Goal: Task Accomplishment & Management: Use online tool/utility

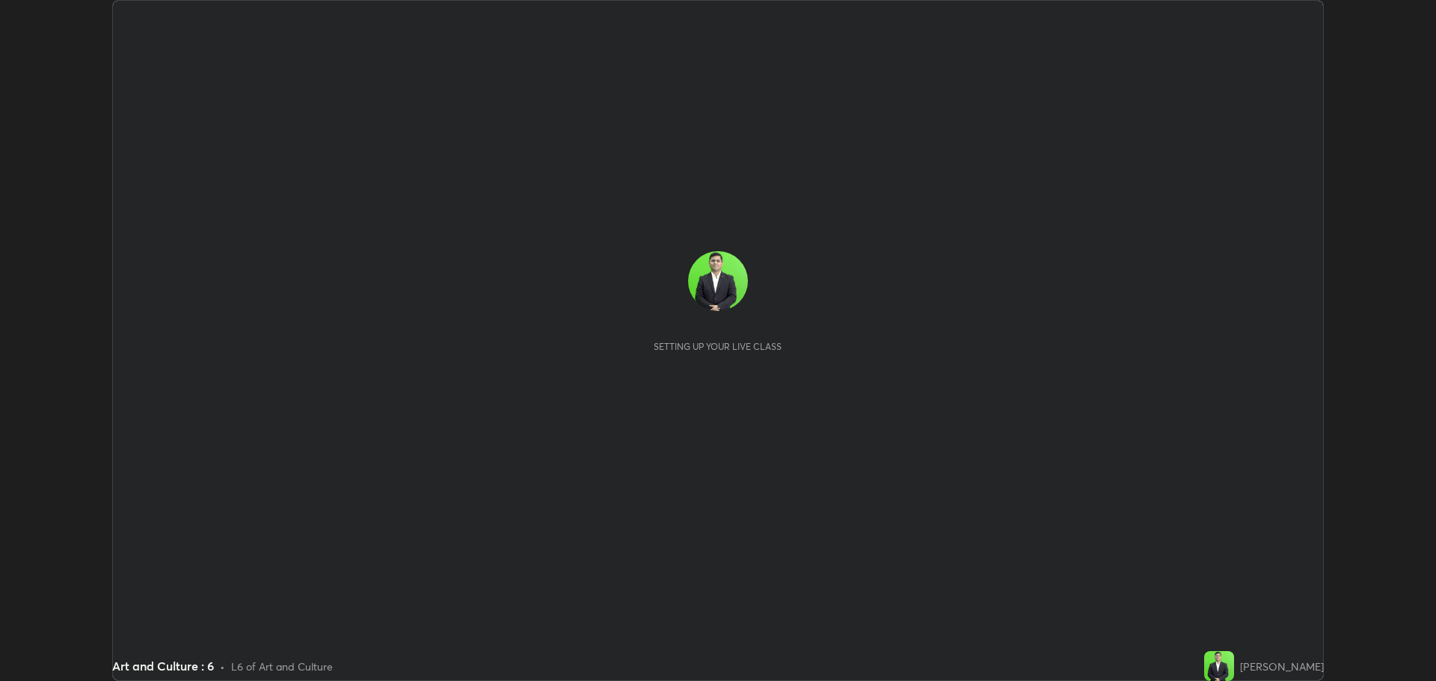
scroll to position [681, 1436]
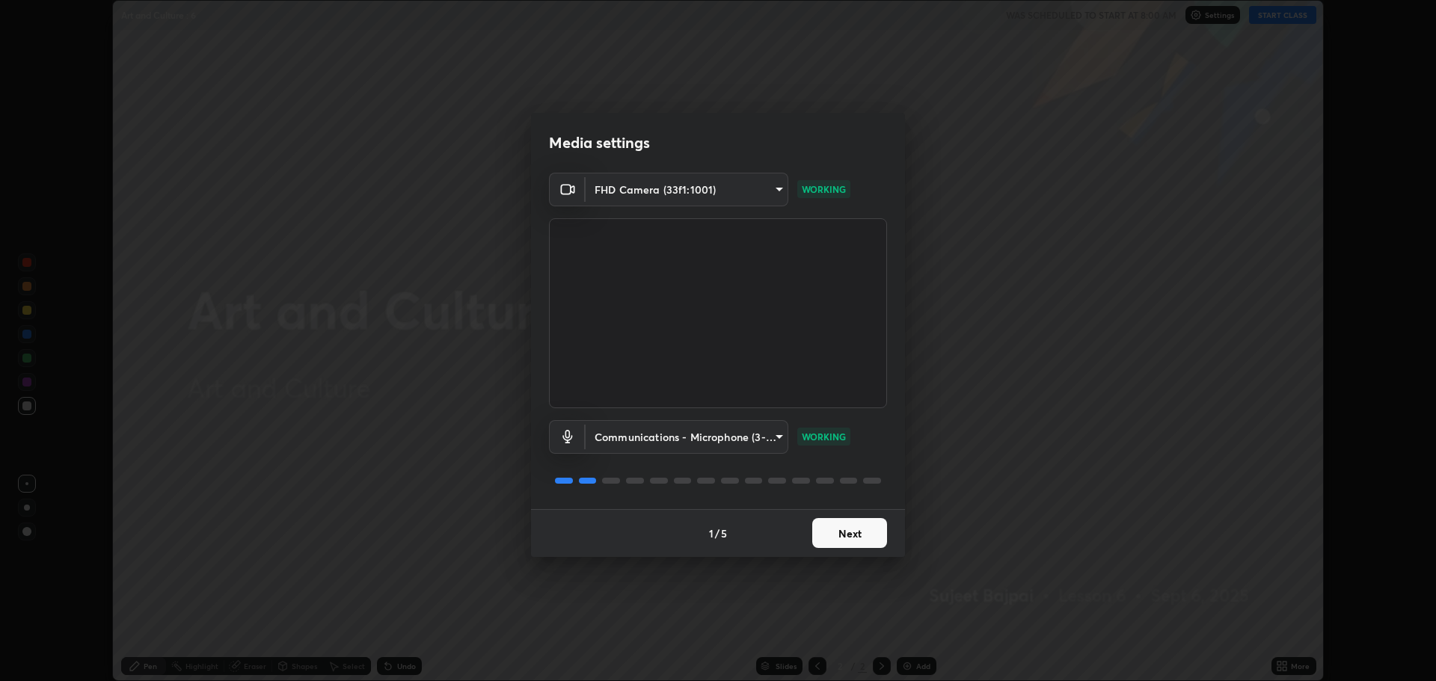
click at [857, 535] on button "Next" at bounding box center [849, 533] width 75 height 30
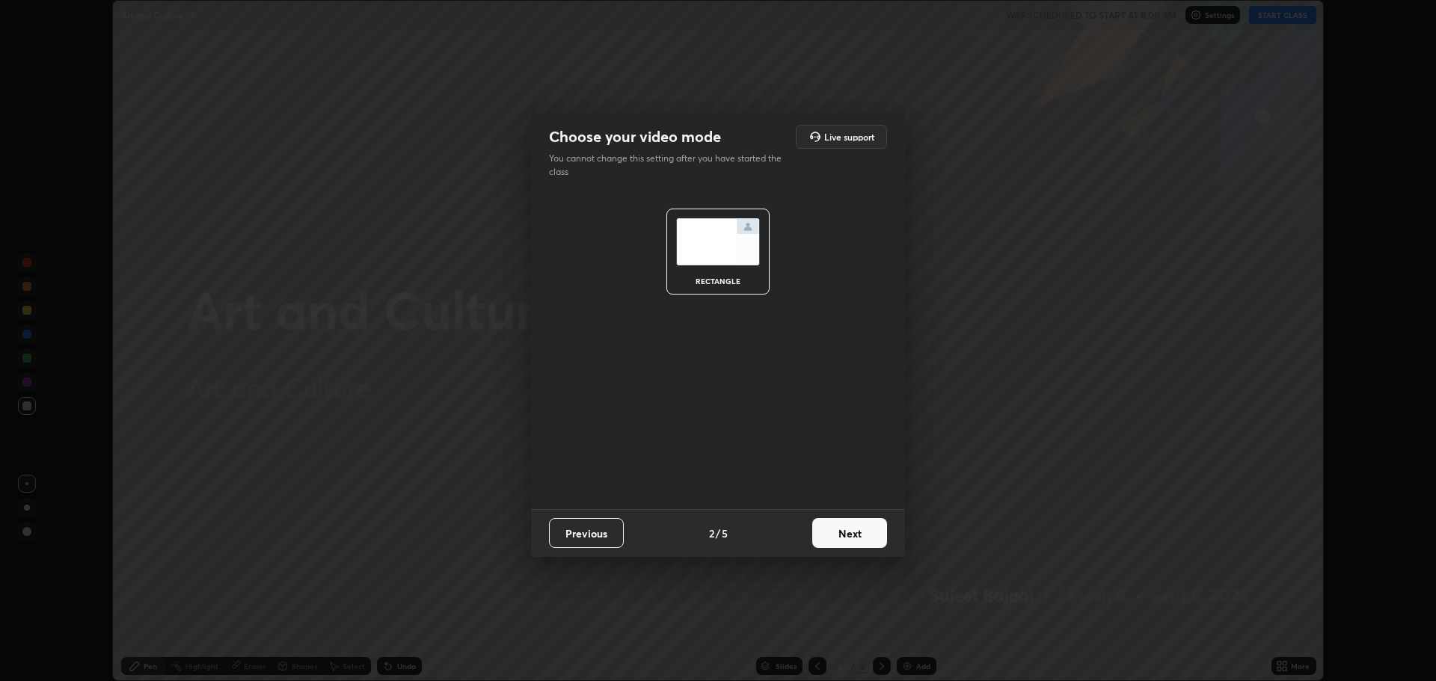
click at [854, 535] on button "Next" at bounding box center [849, 533] width 75 height 30
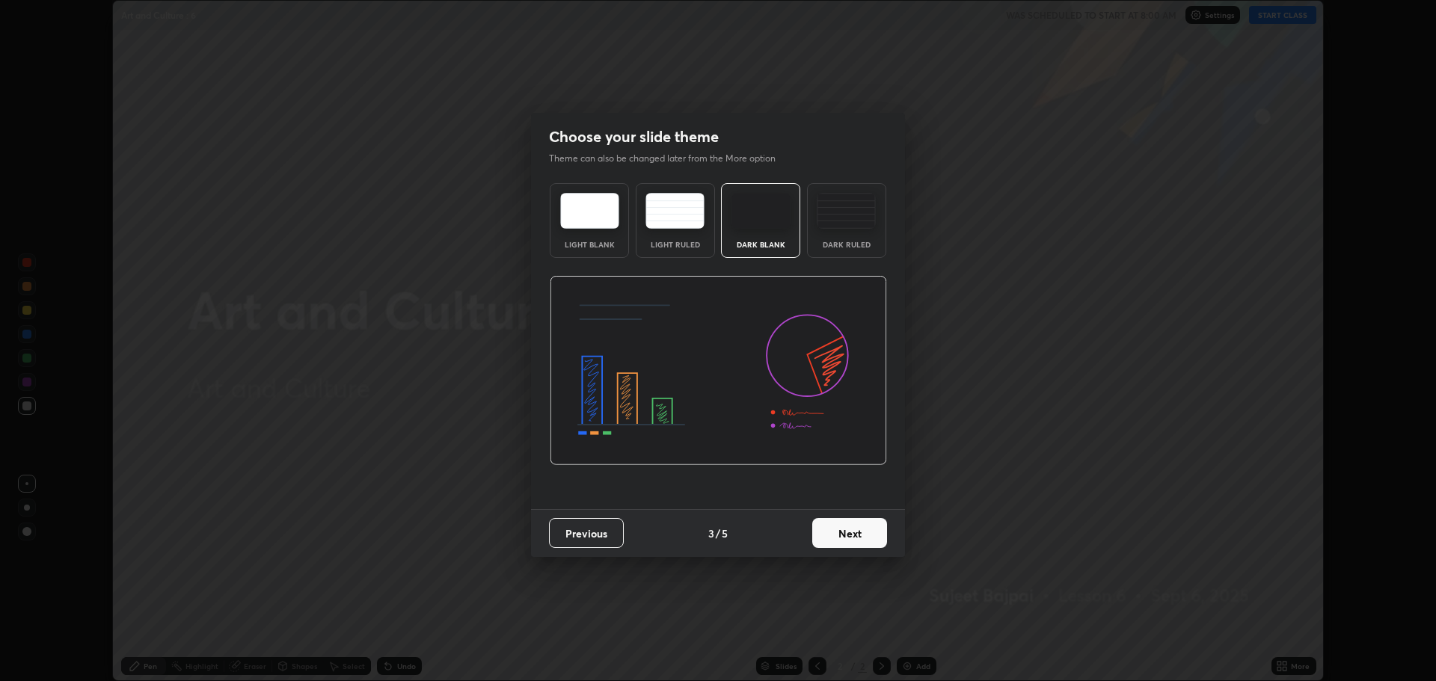
click at [847, 532] on button "Next" at bounding box center [849, 533] width 75 height 30
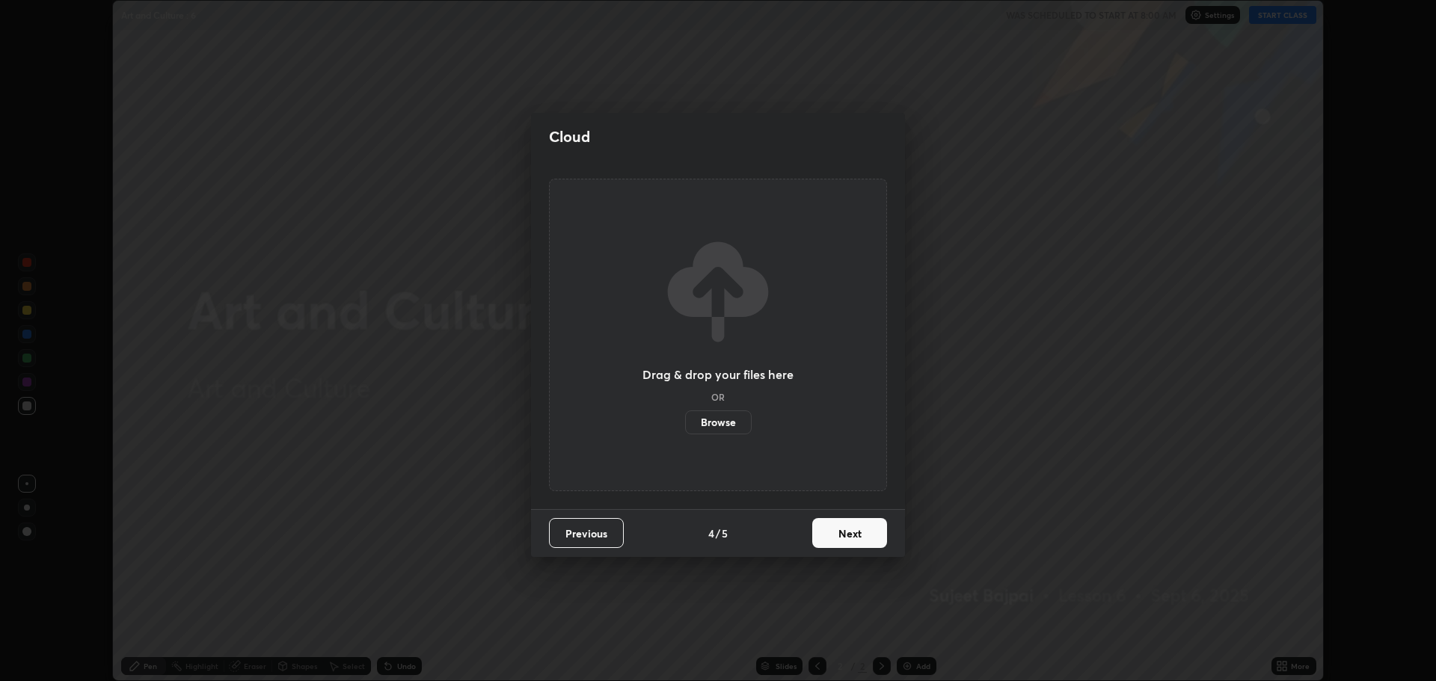
click at [848, 529] on button "Next" at bounding box center [849, 533] width 75 height 30
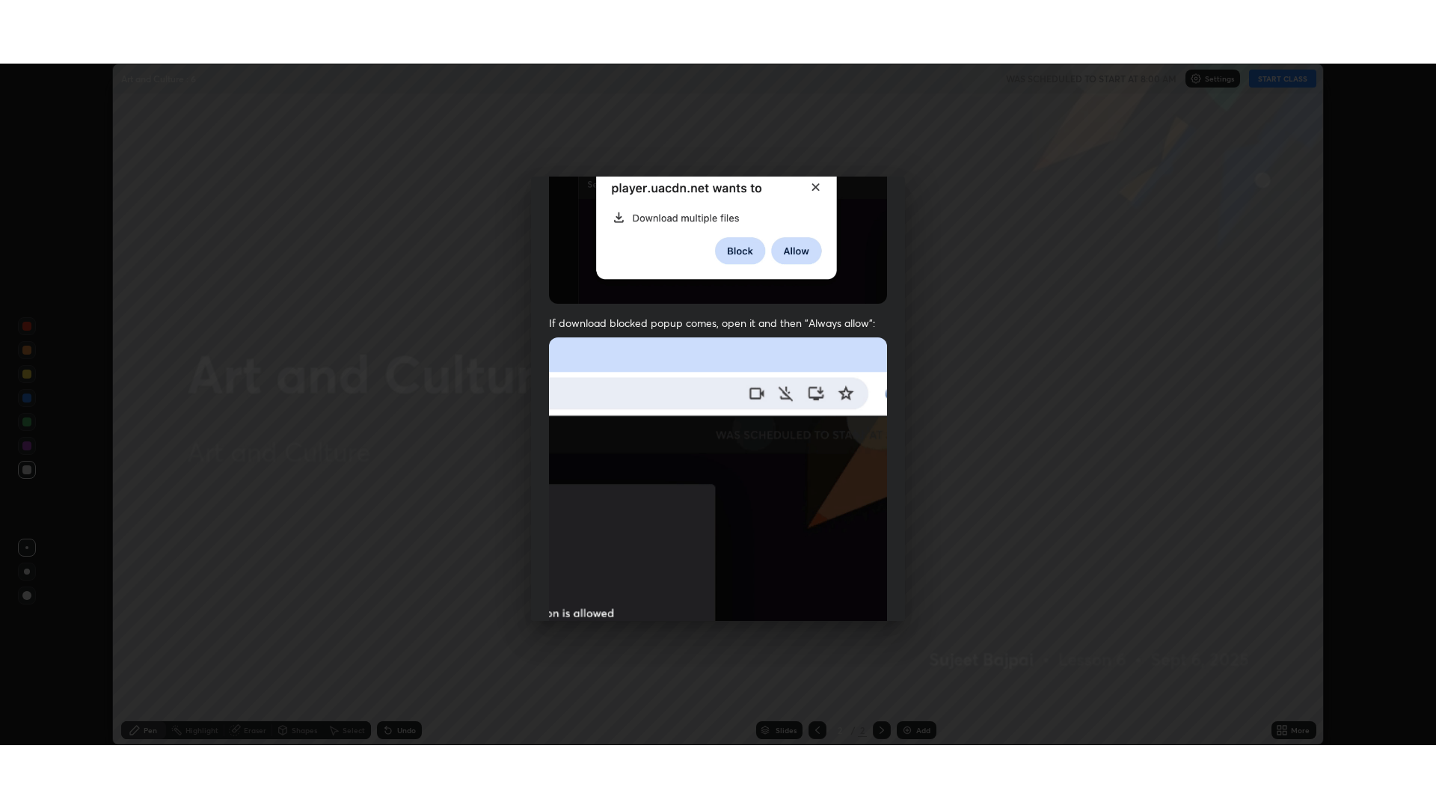
scroll to position [304, 0]
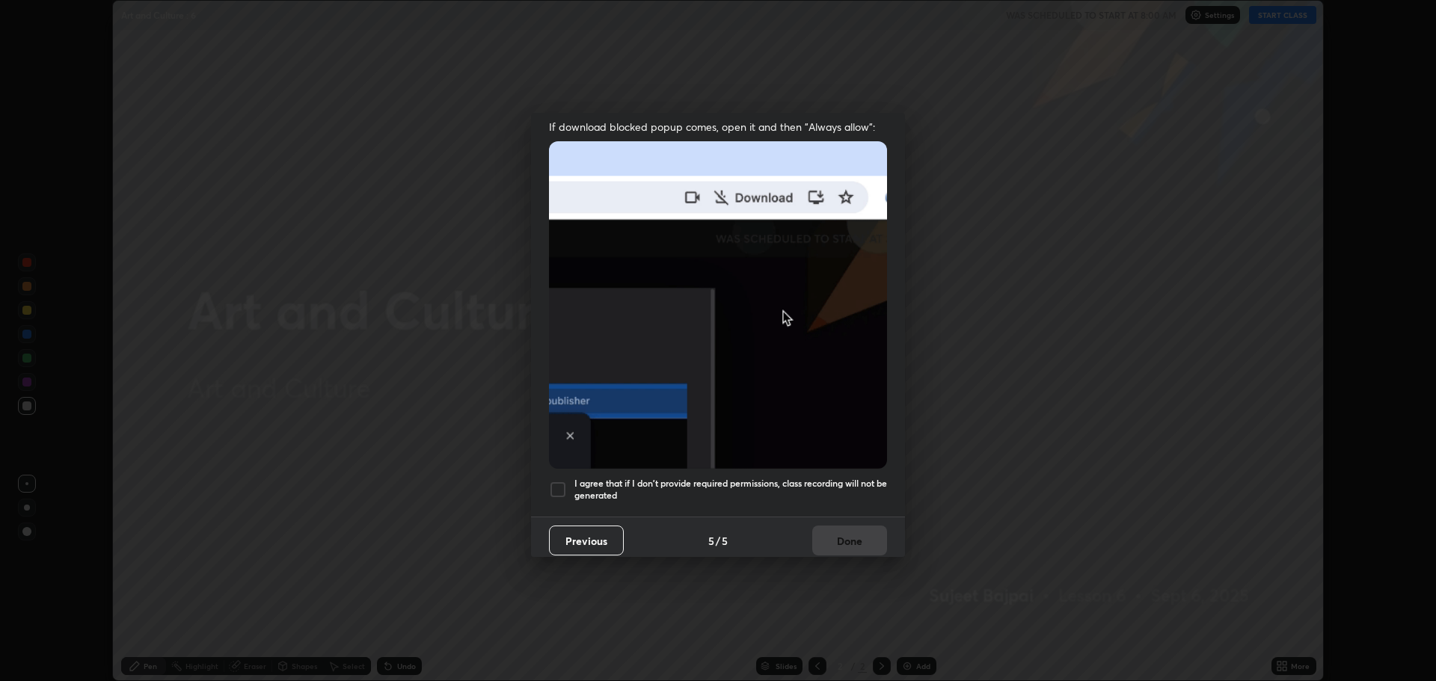
click at [554, 481] on div at bounding box center [558, 490] width 18 height 18
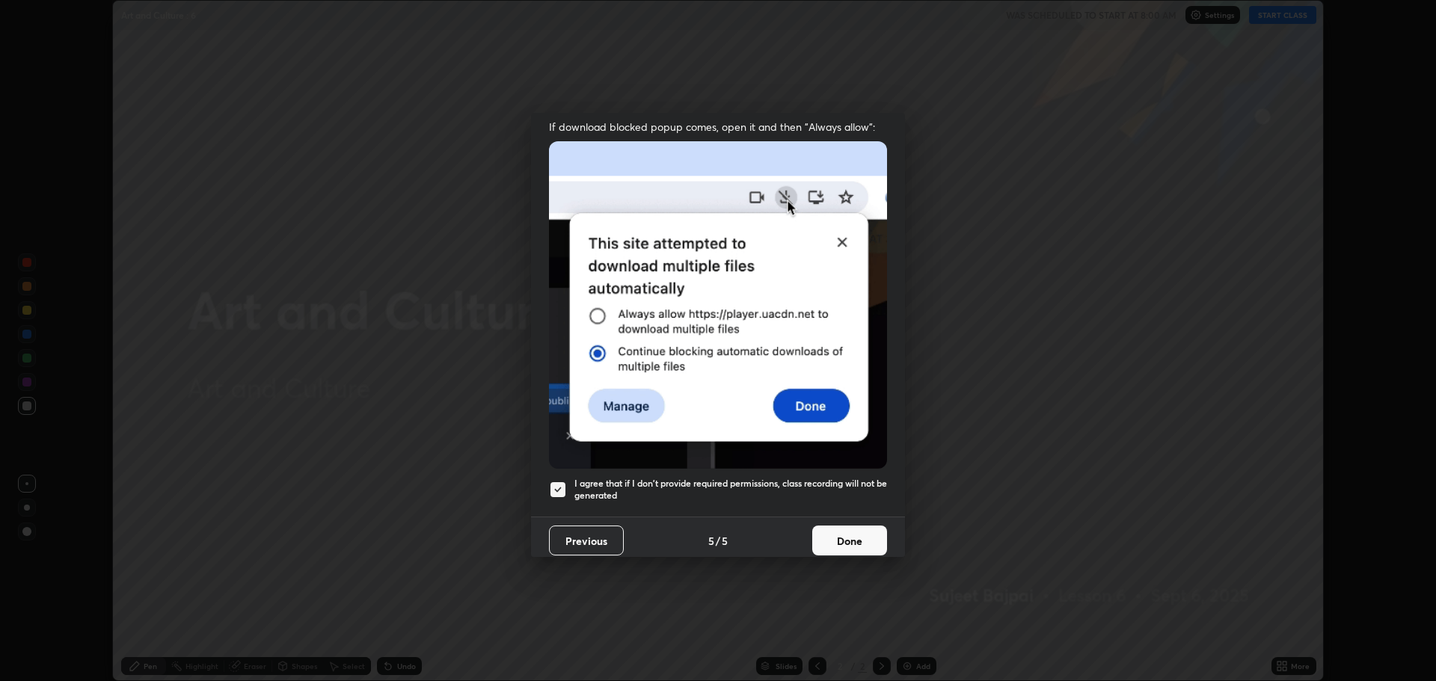
click at [853, 526] on button "Done" at bounding box center [849, 541] width 75 height 30
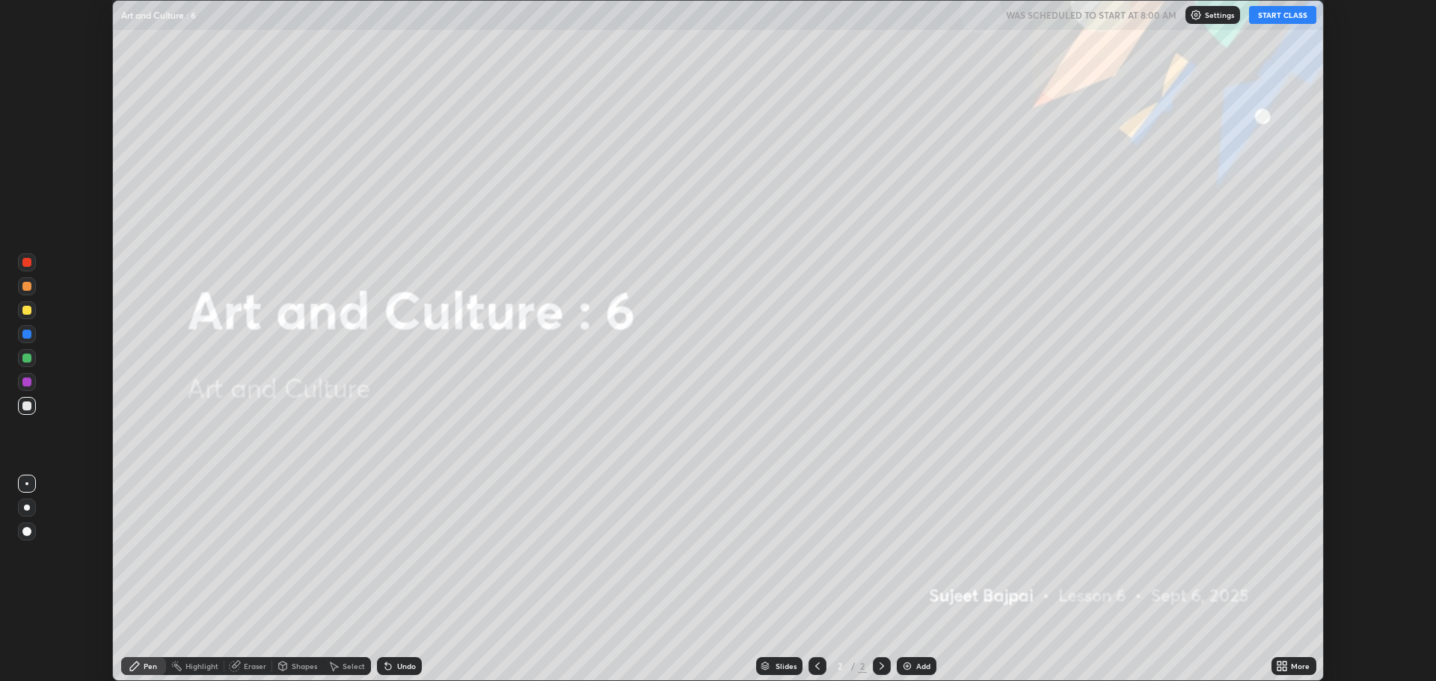
click at [1280, 663] on icon at bounding box center [1279, 664] width 4 height 4
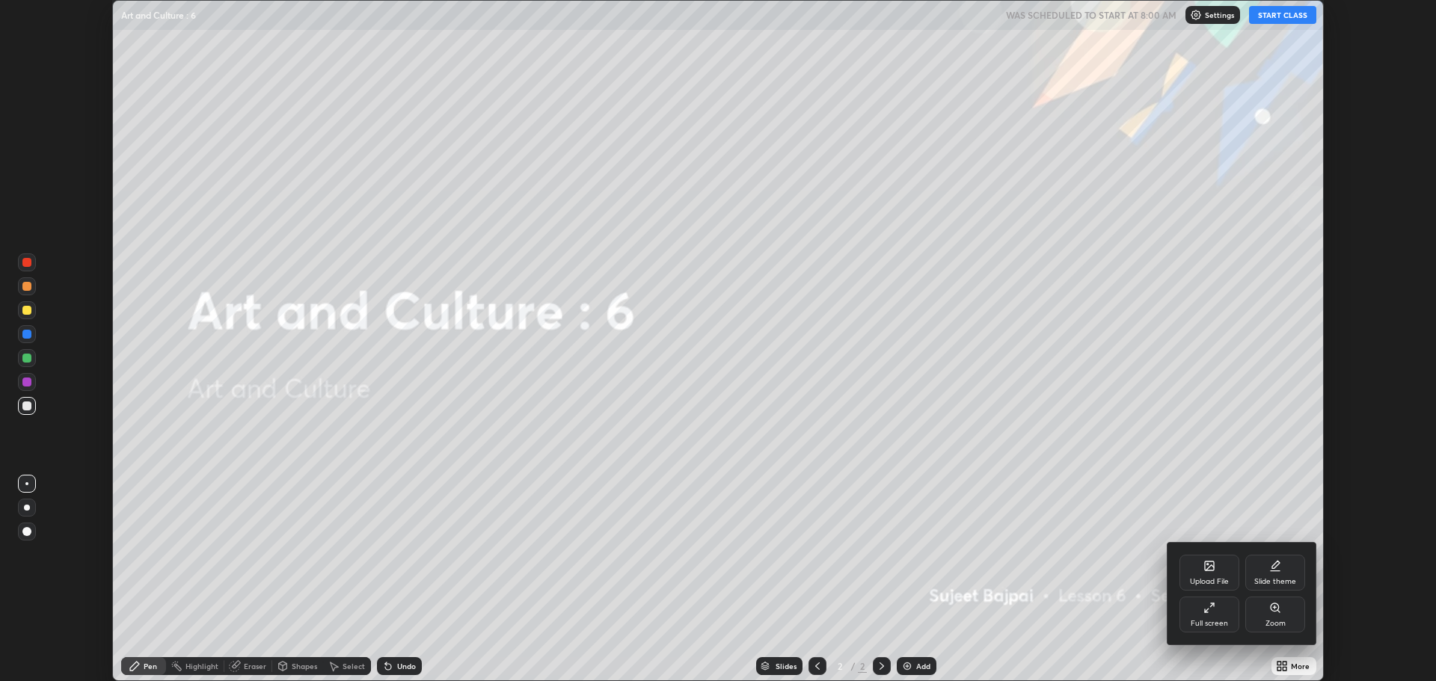
click at [1205, 615] on div "Full screen" at bounding box center [1209, 615] width 60 height 36
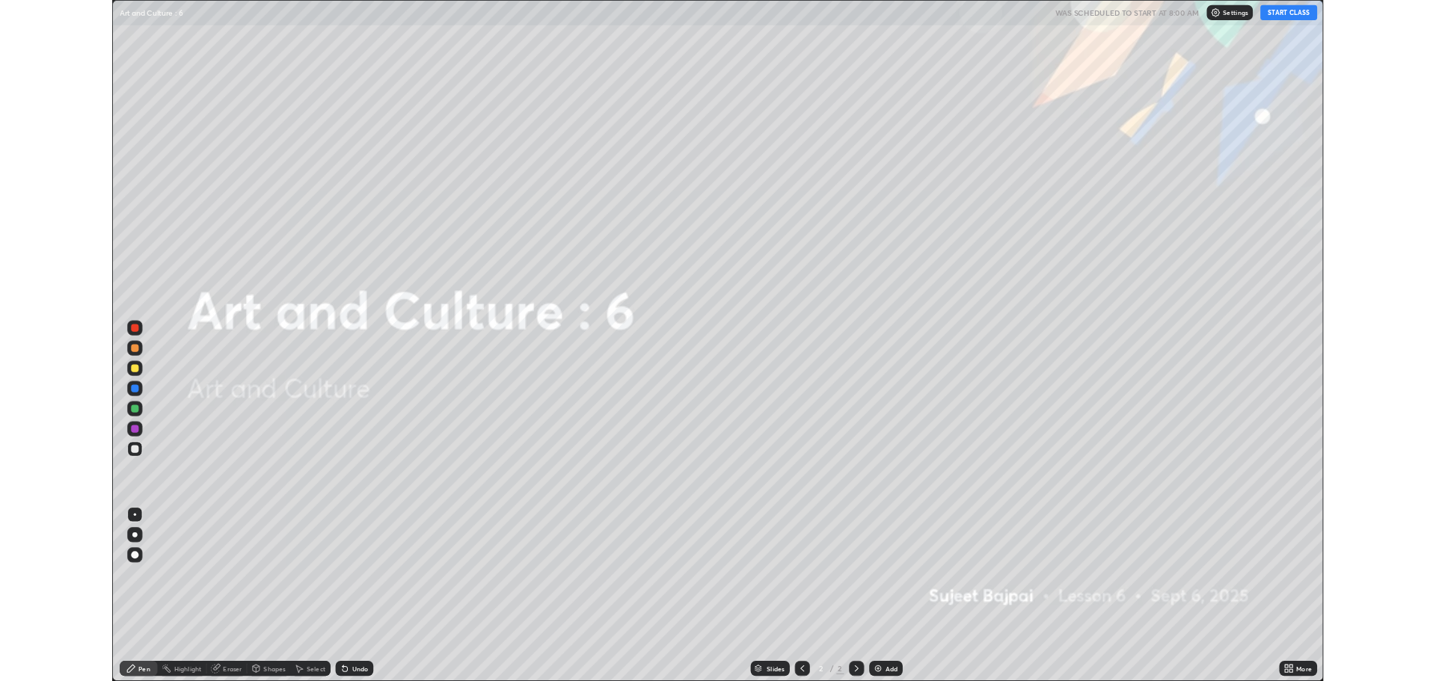
scroll to position [808, 1436]
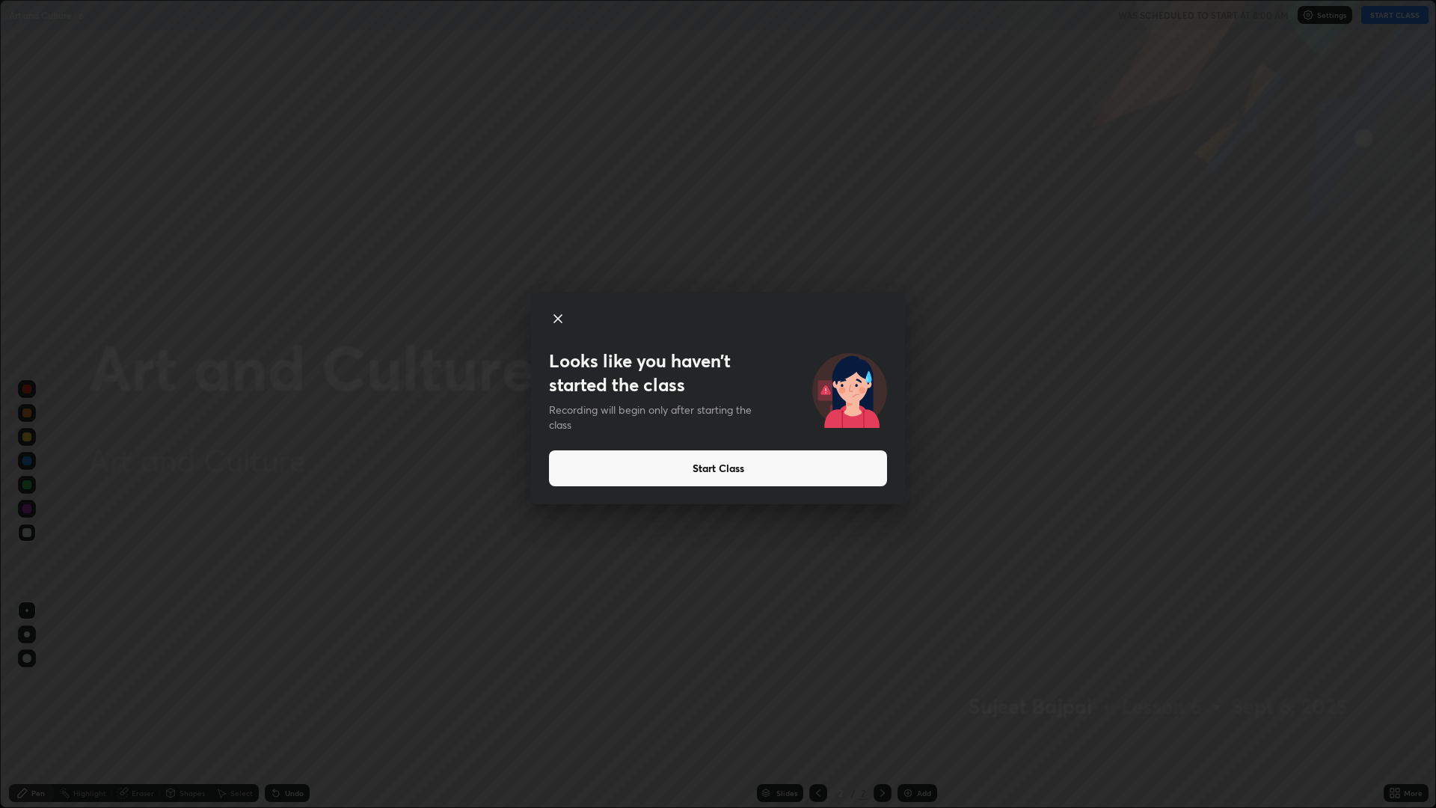
click at [560, 316] on icon at bounding box center [557, 318] width 7 height 7
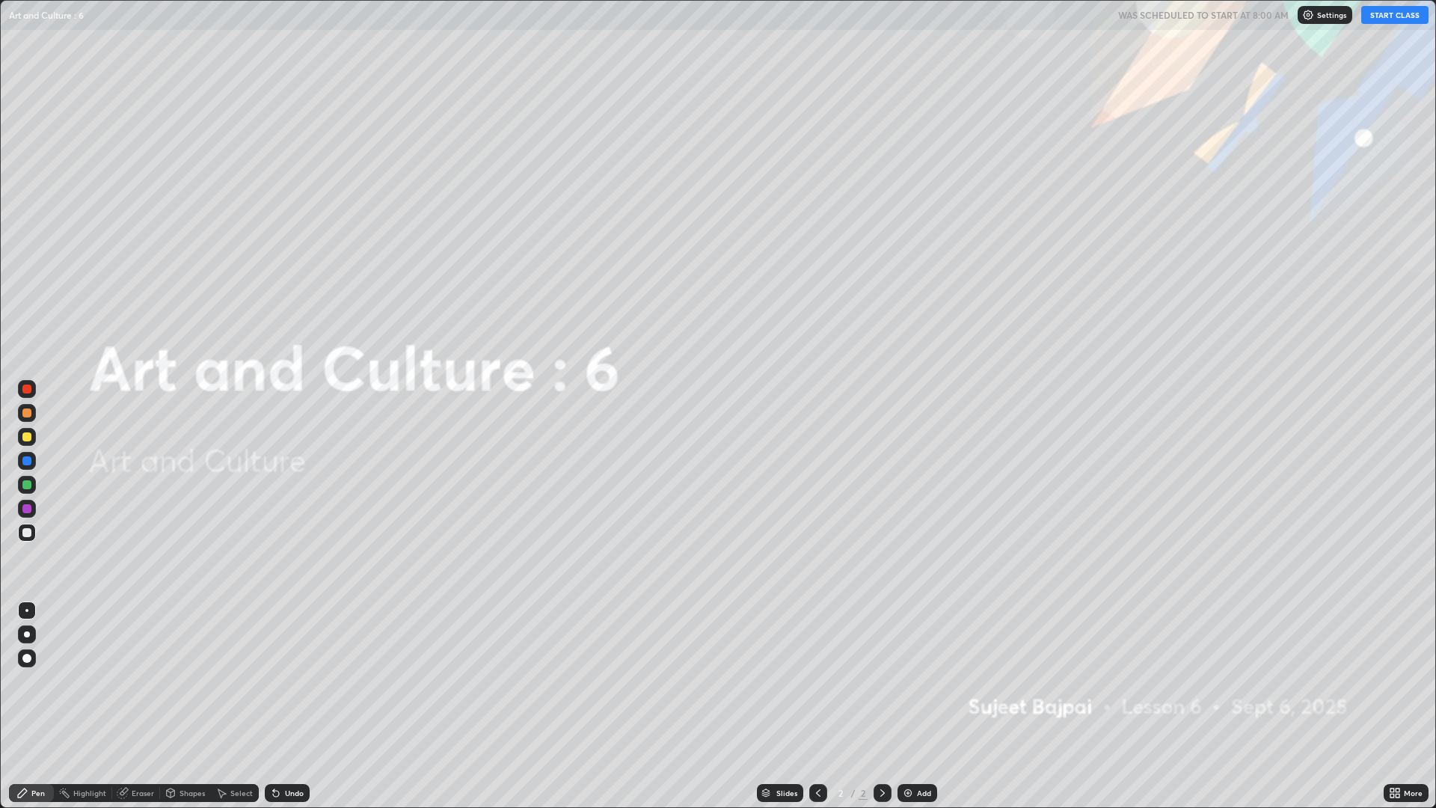
click at [1385, 681] on div "More" at bounding box center [1405, 793] width 45 height 18
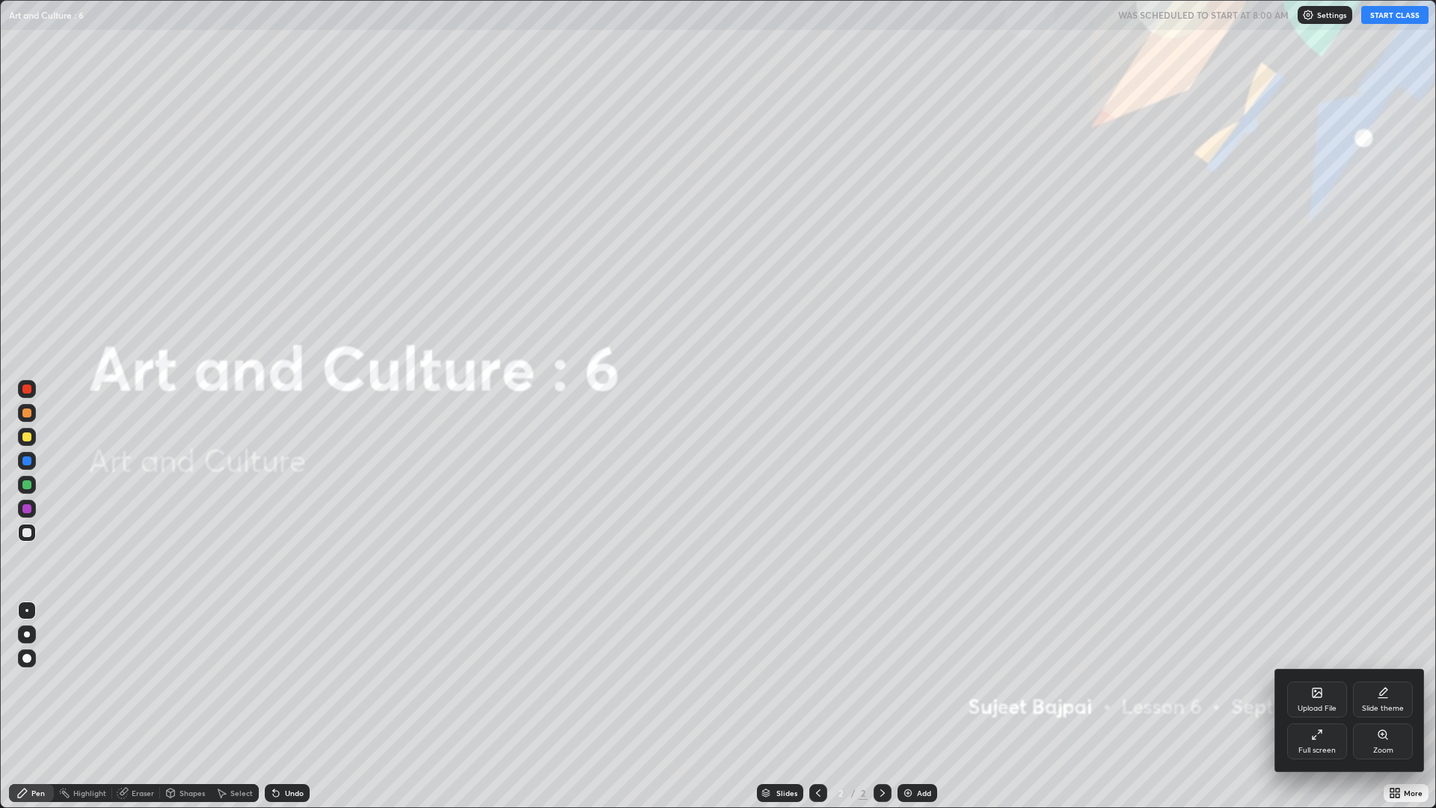
click at [1311, 681] on div "Full screen" at bounding box center [1317, 741] width 60 height 36
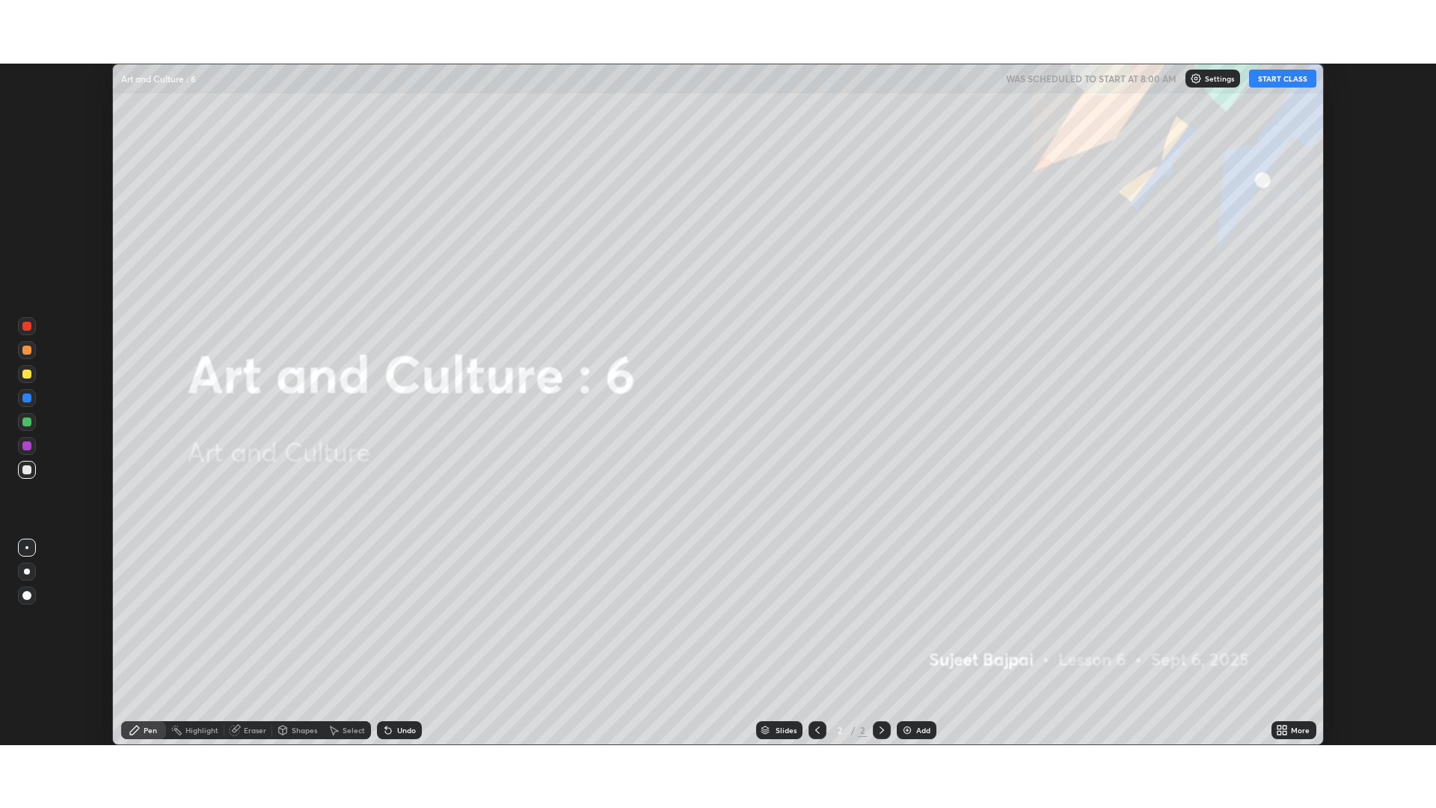
scroll to position [74100, 73346]
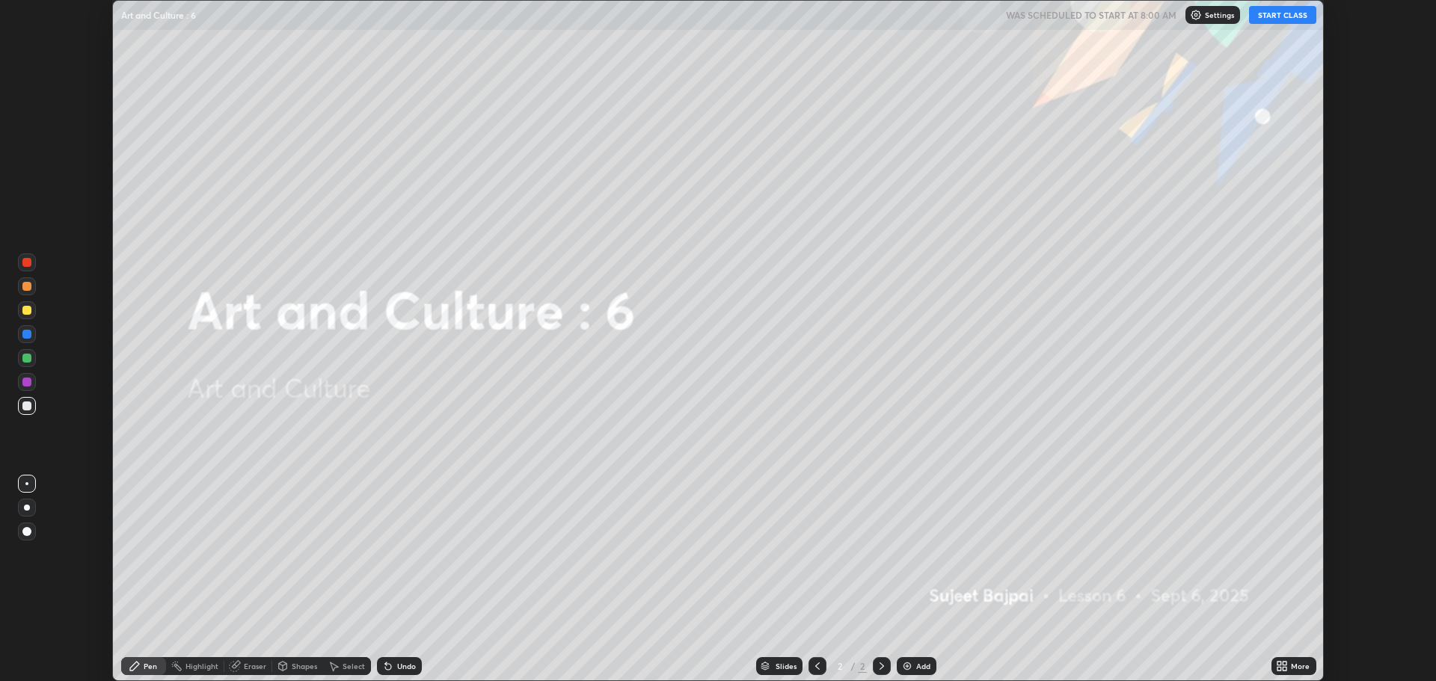
click at [1283, 666] on icon at bounding box center [1285, 664] width 4 height 4
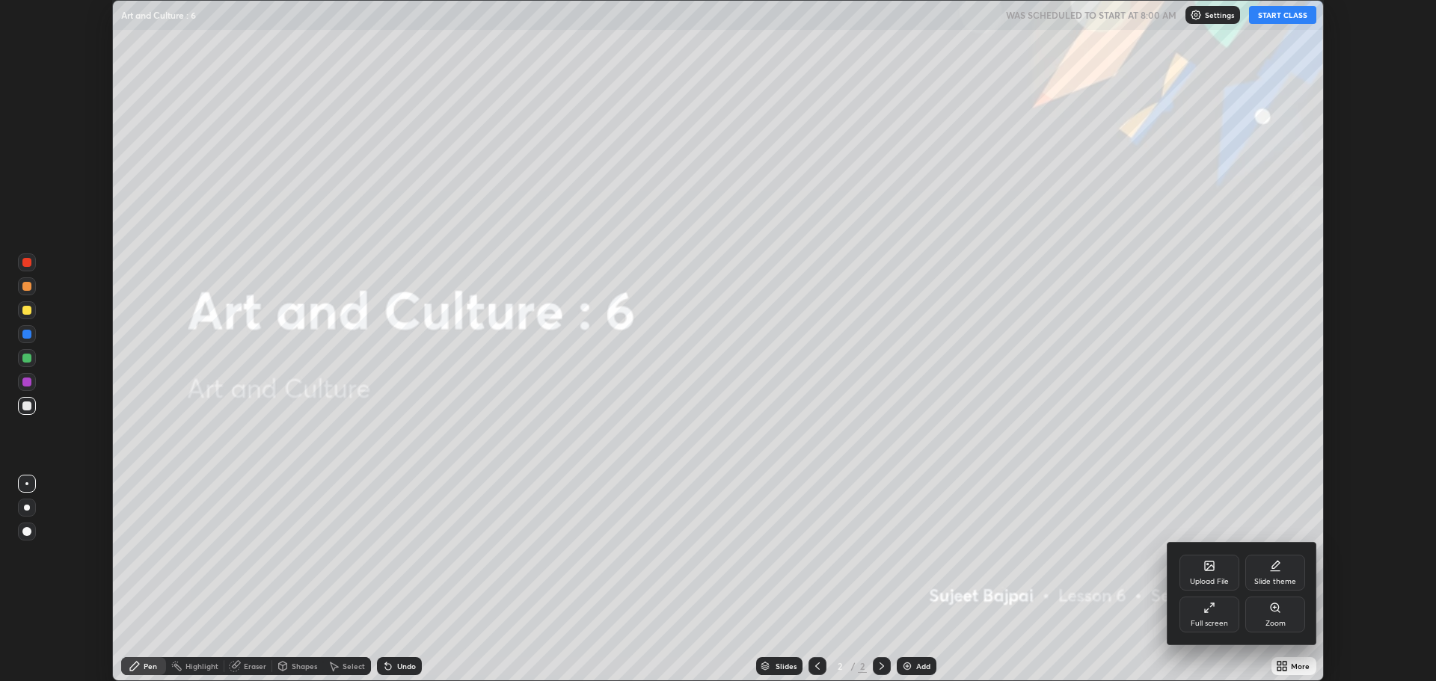
click at [1203, 616] on div "Full screen" at bounding box center [1209, 615] width 60 height 36
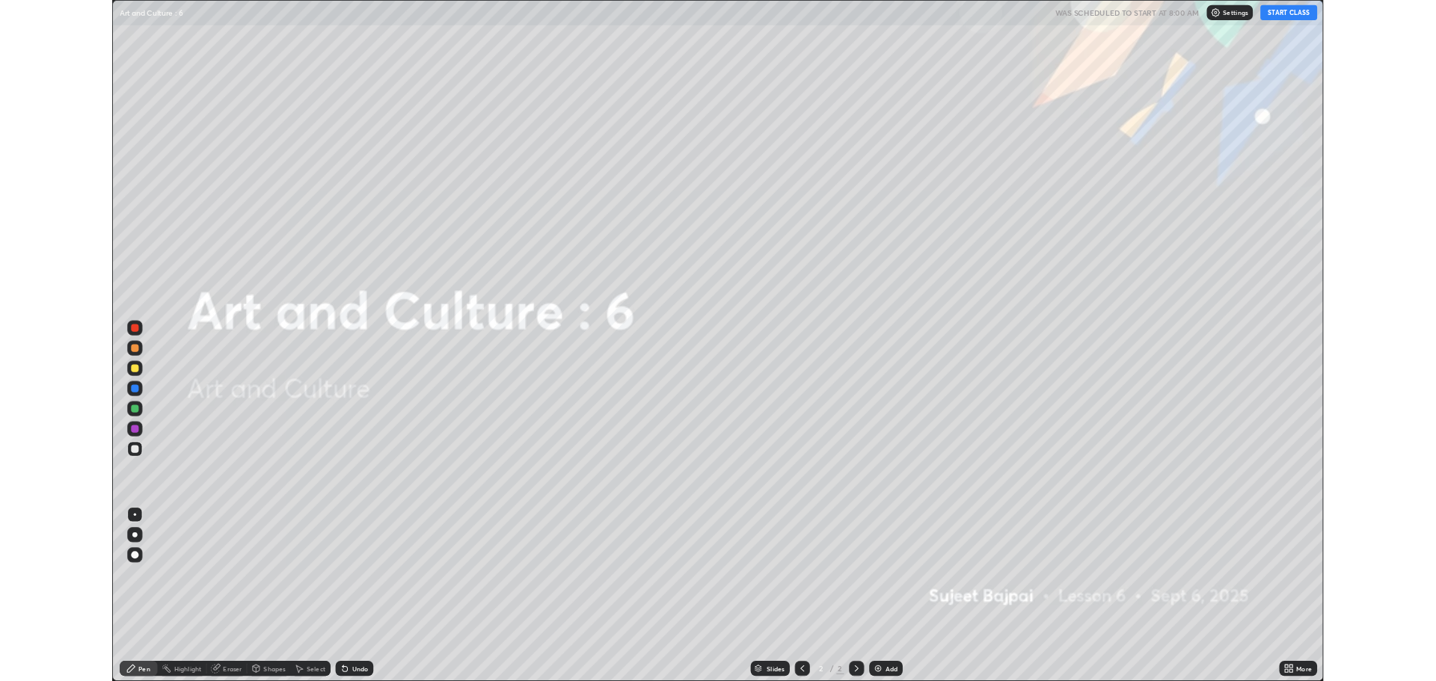
scroll to position [808, 1436]
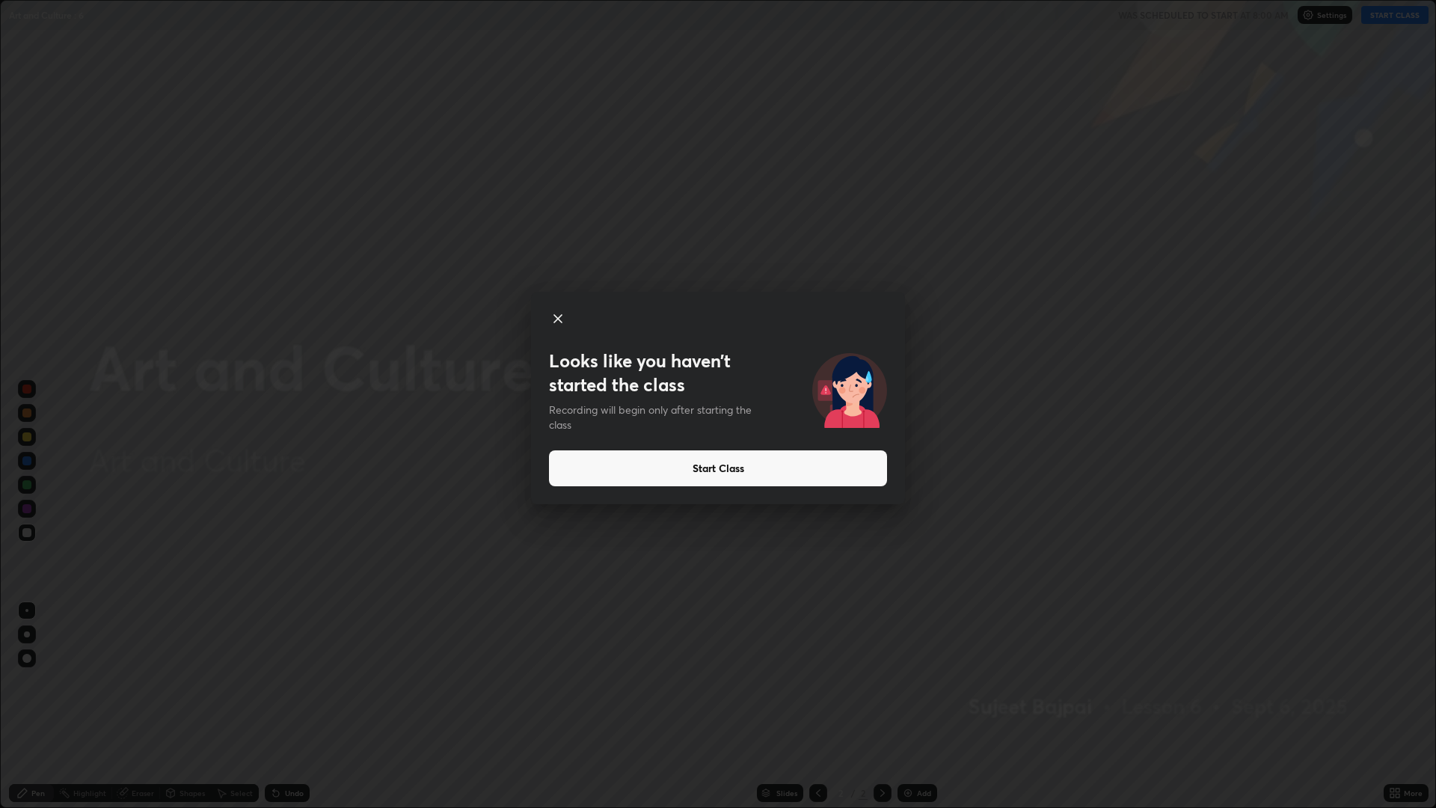
click at [720, 466] on button "Start Class" at bounding box center [718, 468] width 338 height 36
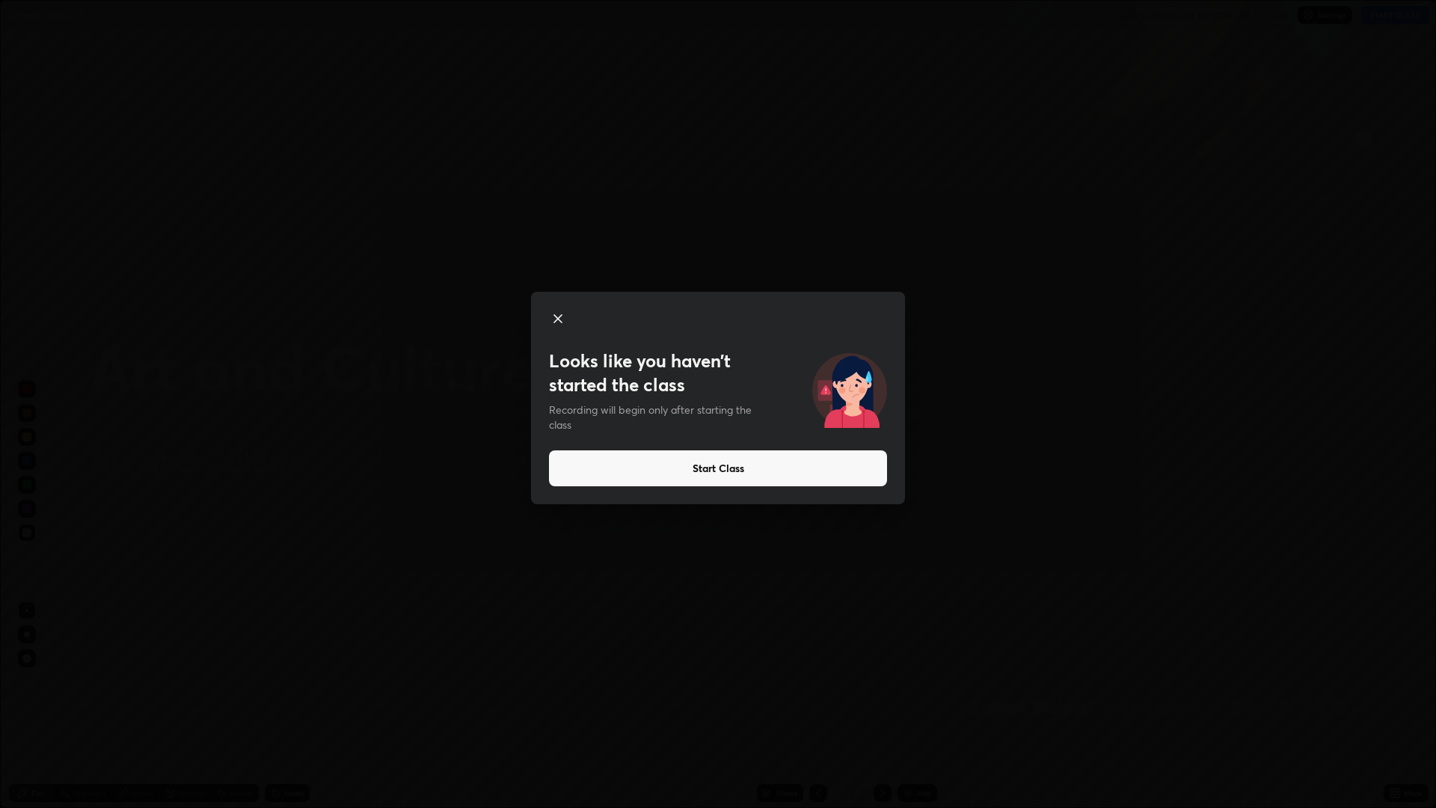
click at [701, 471] on button "Start Class" at bounding box center [718, 468] width 338 height 36
click at [697, 471] on button "Start Class" at bounding box center [718, 468] width 338 height 36
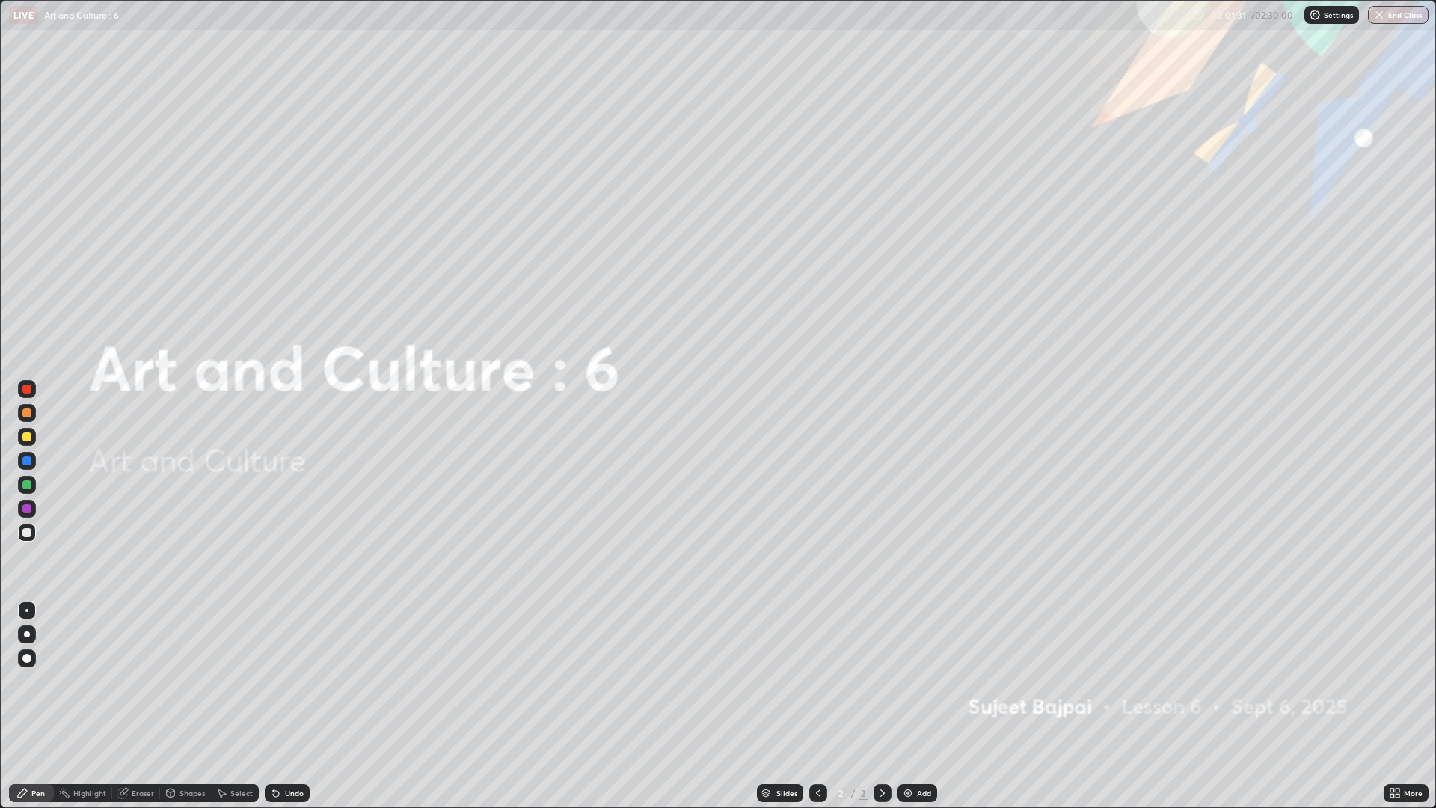
click at [923, 681] on div "Add" at bounding box center [924, 792] width 14 height 7
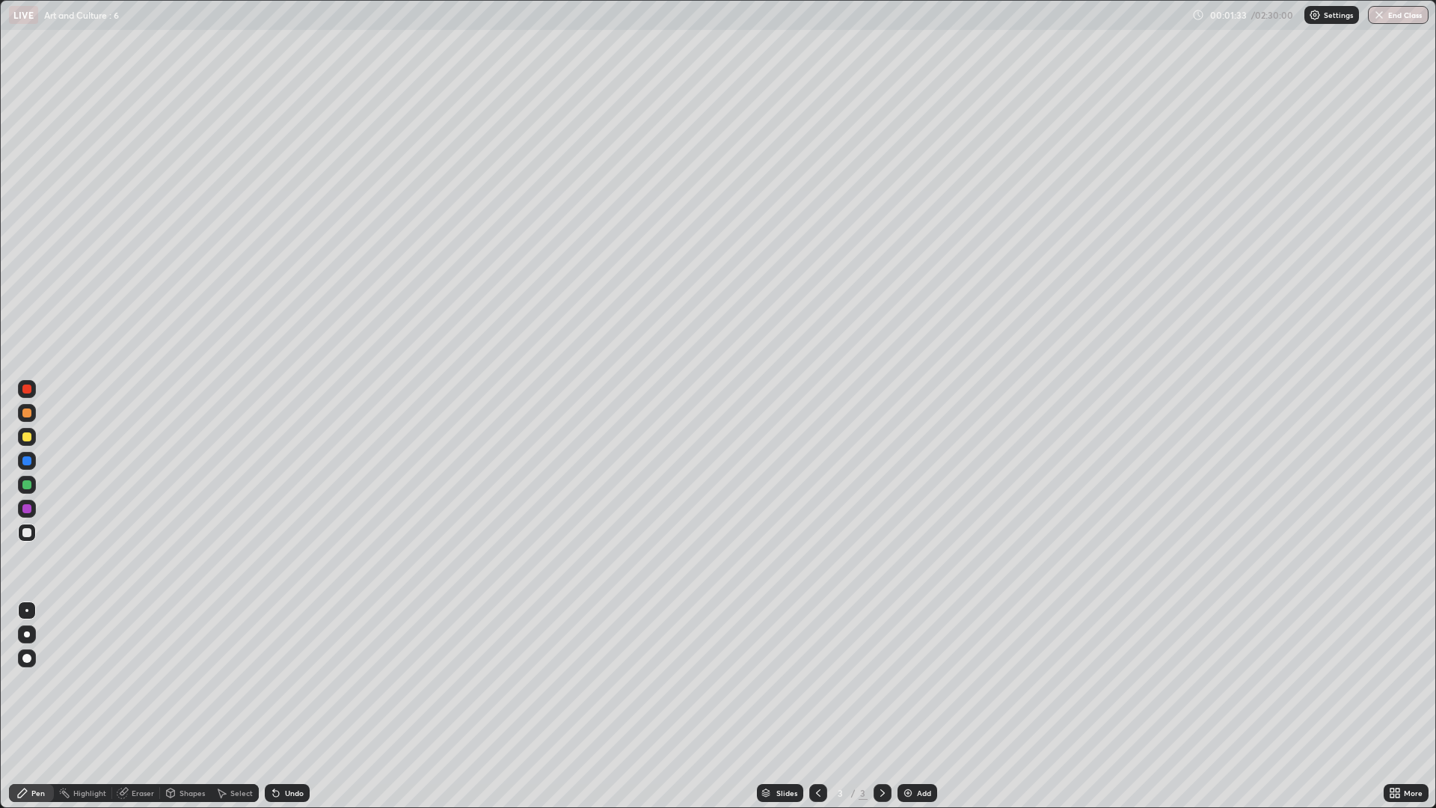
click at [1392, 681] on icon at bounding box center [1392, 795] width 4 height 4
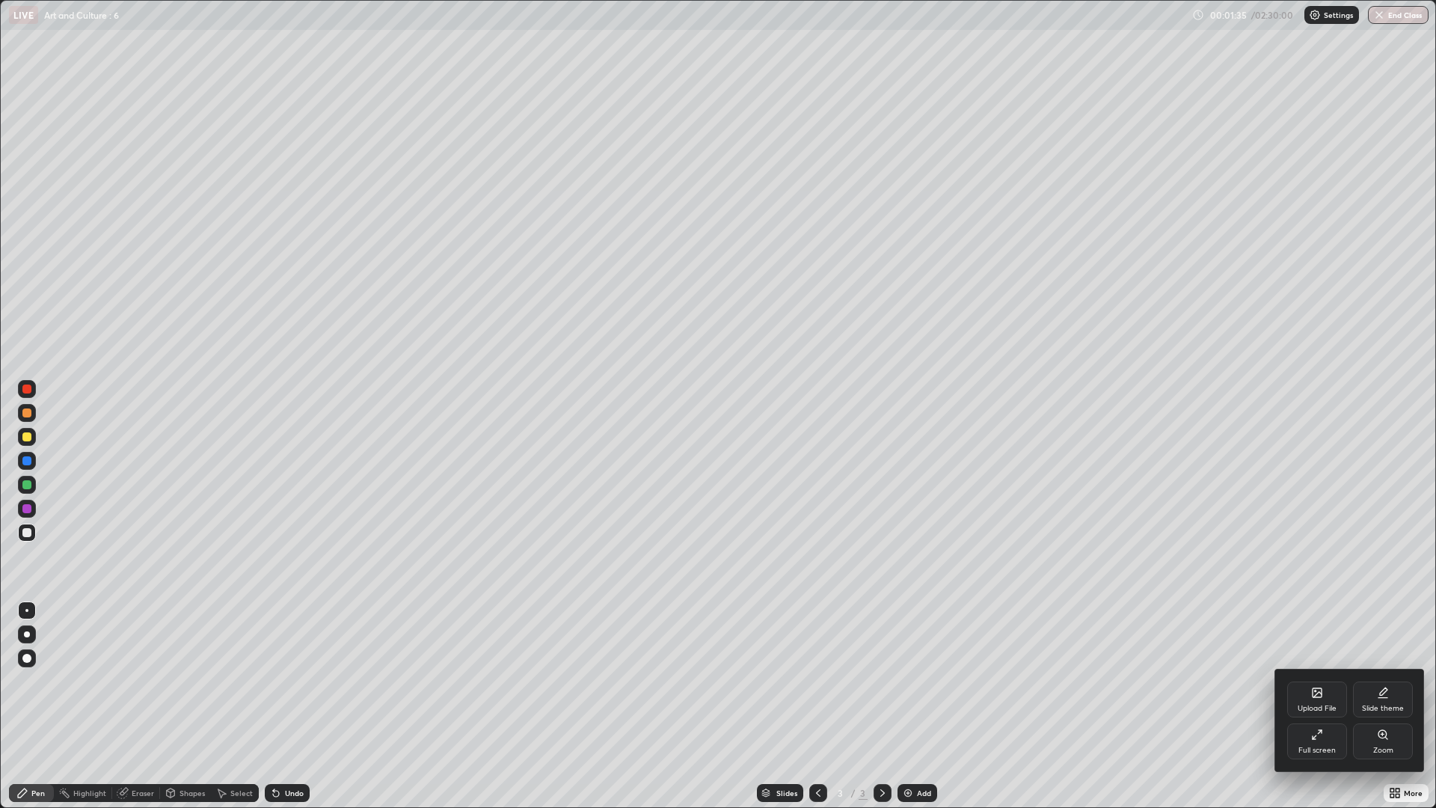
click at [1324, 681] on div "Upload File" at bounding box center [1317, 699] width 60 height 36
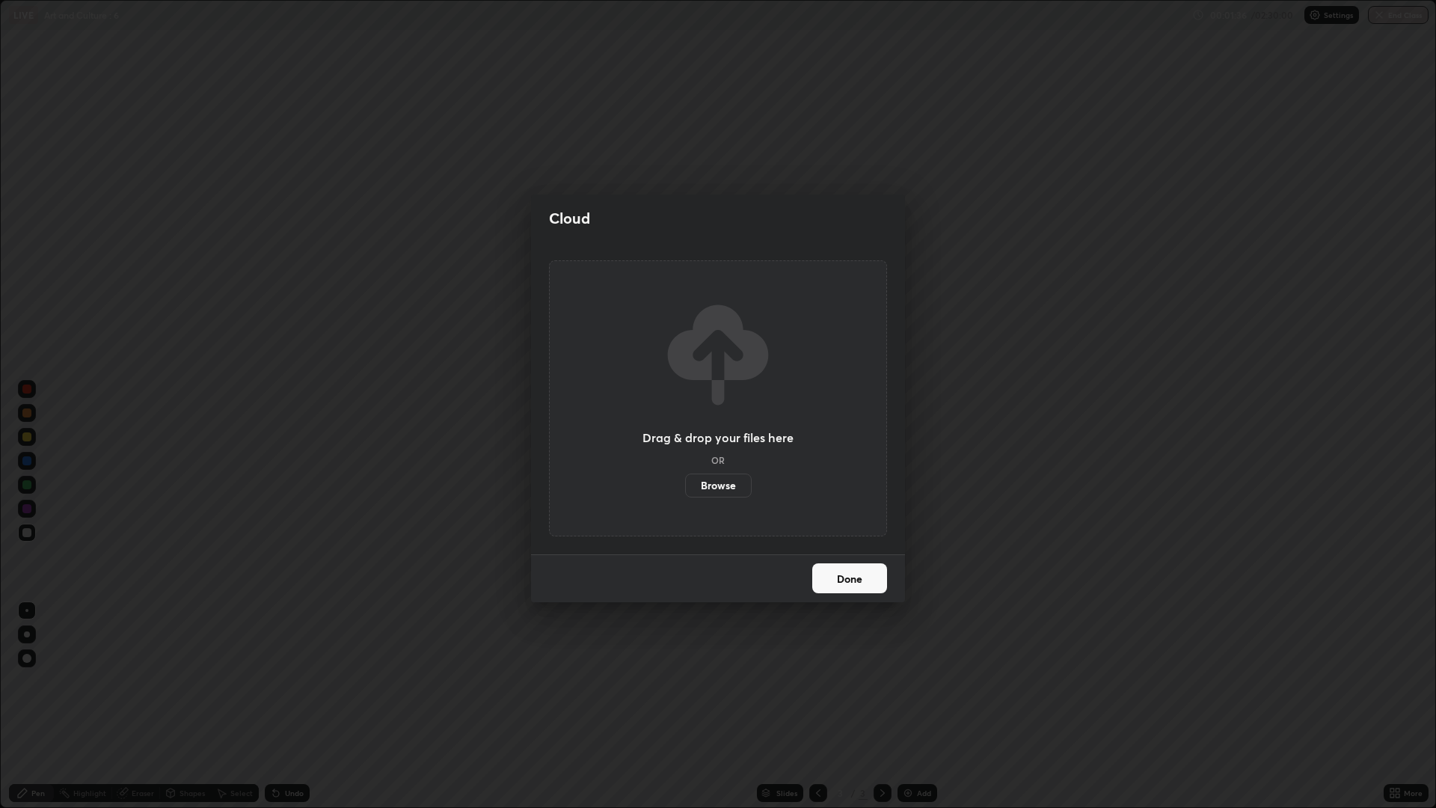
click at [723, 484] on label "Browse" at bounding box center [718, 485] width 67 height 24
click at [685, 484] on input "Browse" at bounding box center [685, 485] width 0 height 24
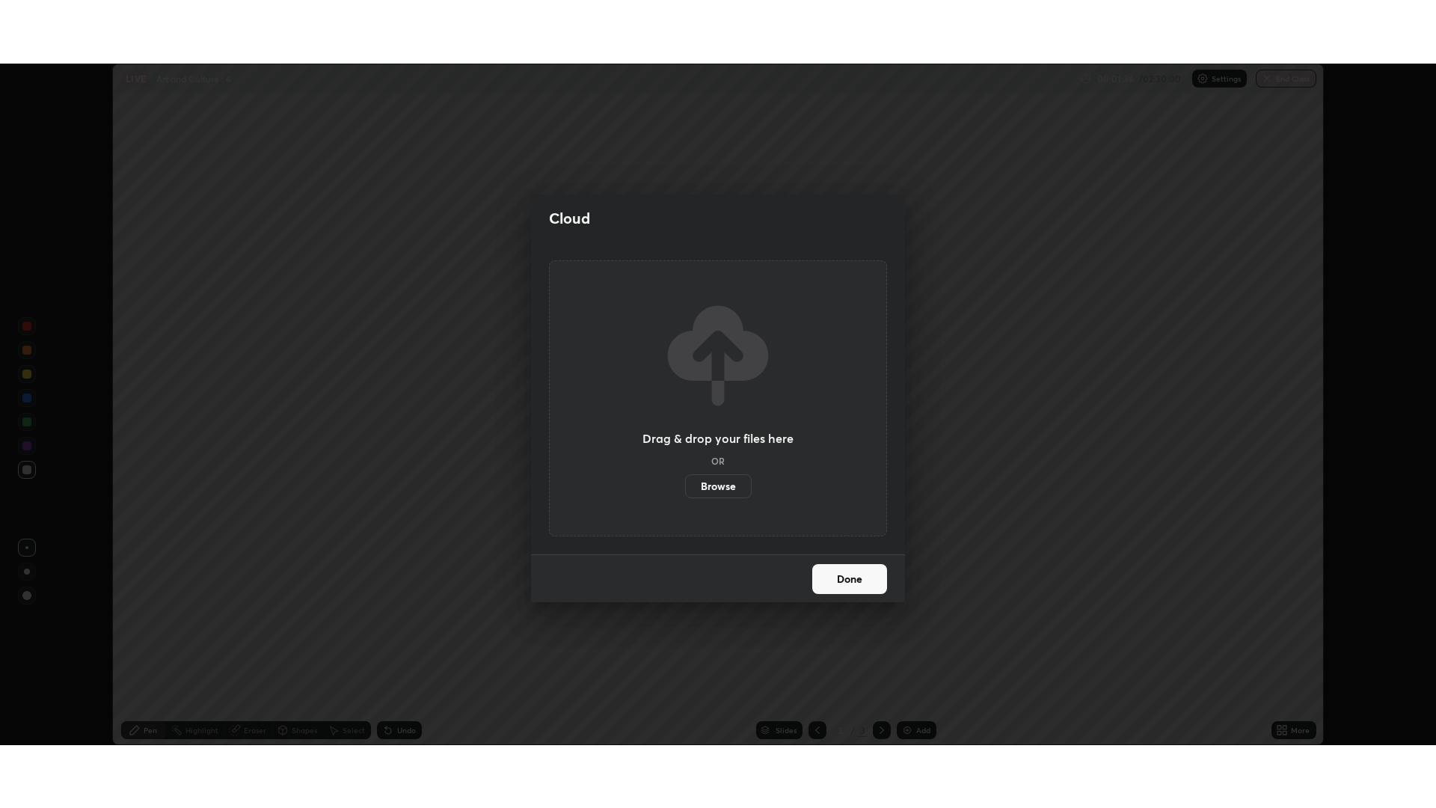
scroll to position [74100, 73346]
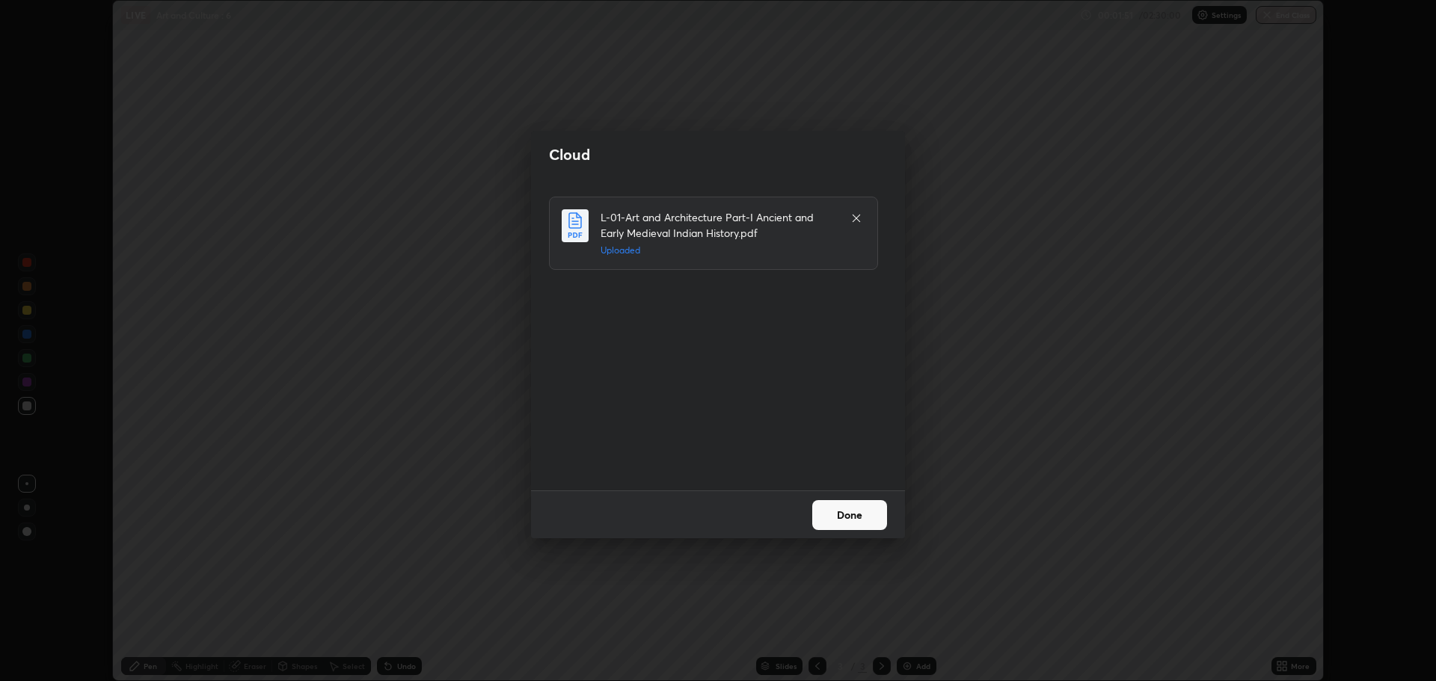
click at [853, 506] on button "Done" at bounding box center [849, 515] width 75 height 30
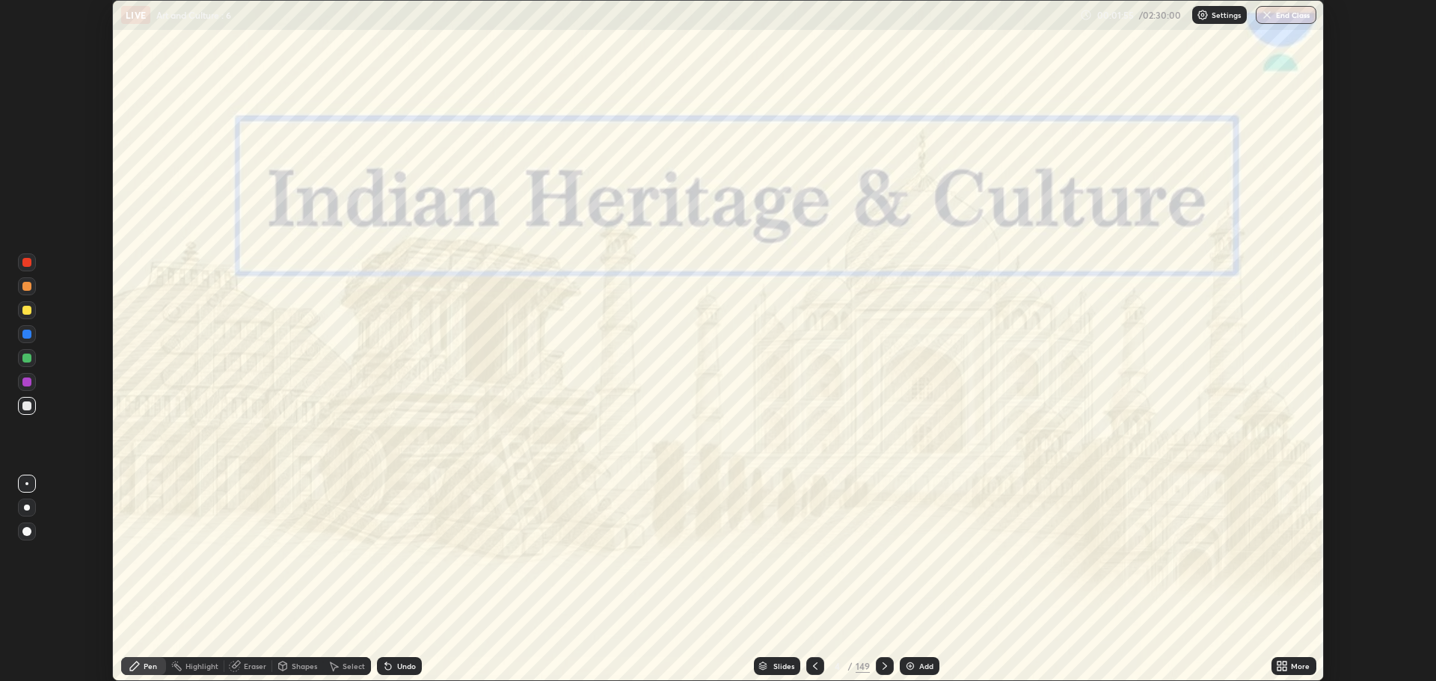
click at [1283, 663] on icon at bounding box center [1285, 664] width 4 height 4
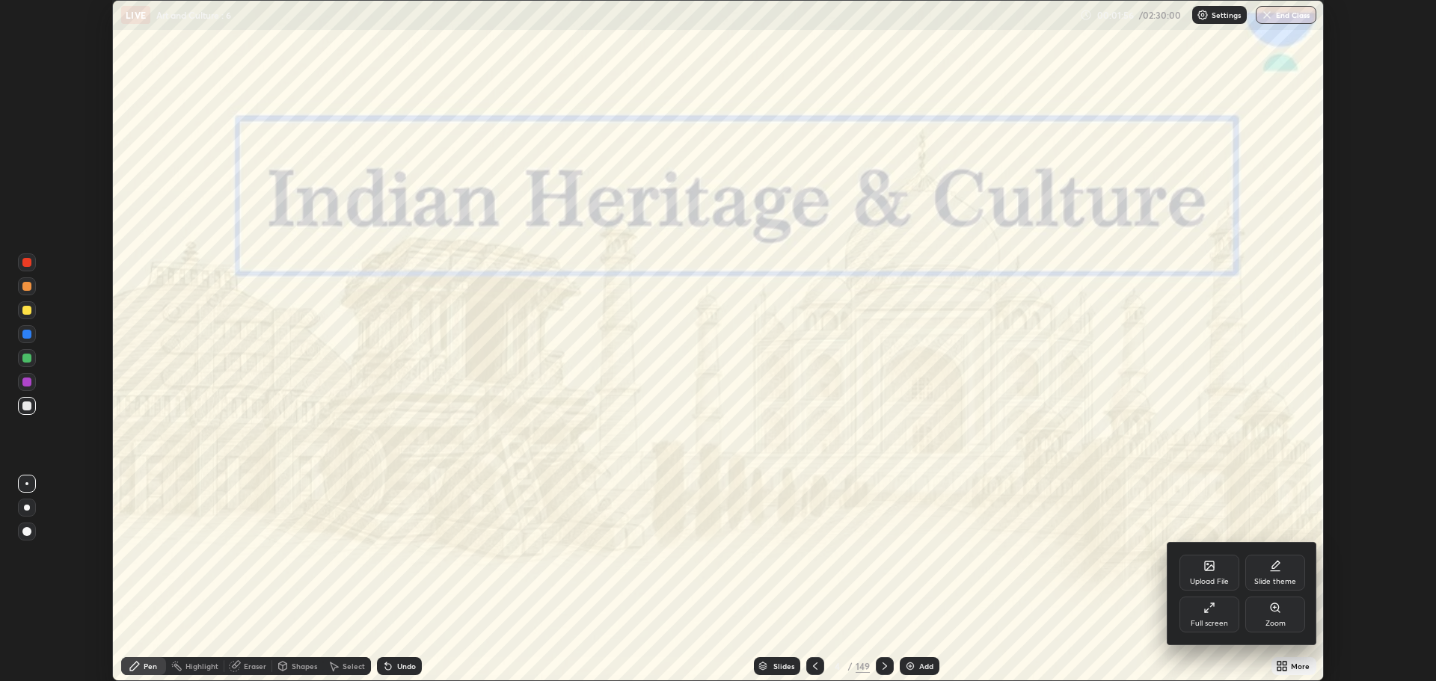
click at [1208, 615] on div "Full screen" at bounding box center [1209, 615] width 60 height 36
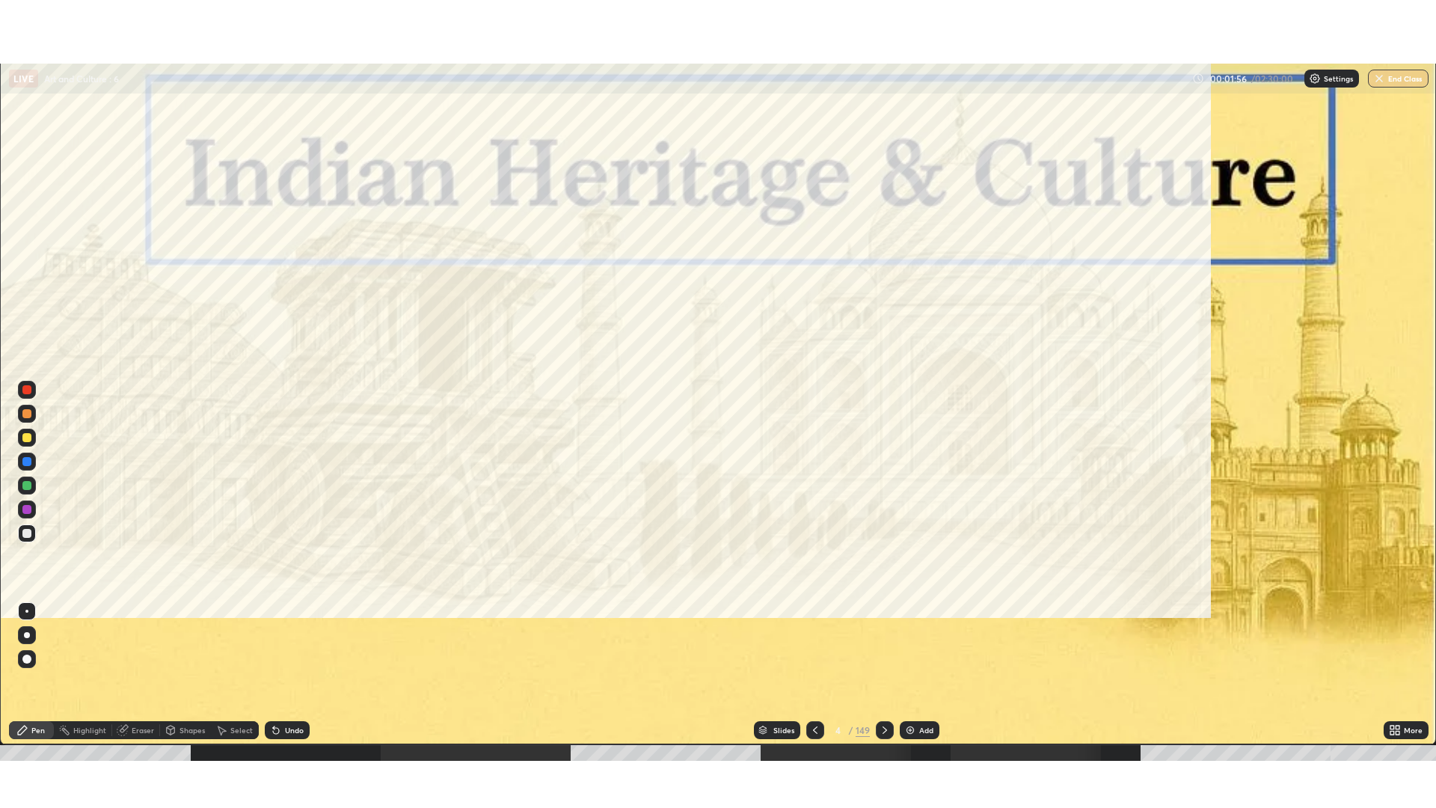
scroll to position [808, 1436]
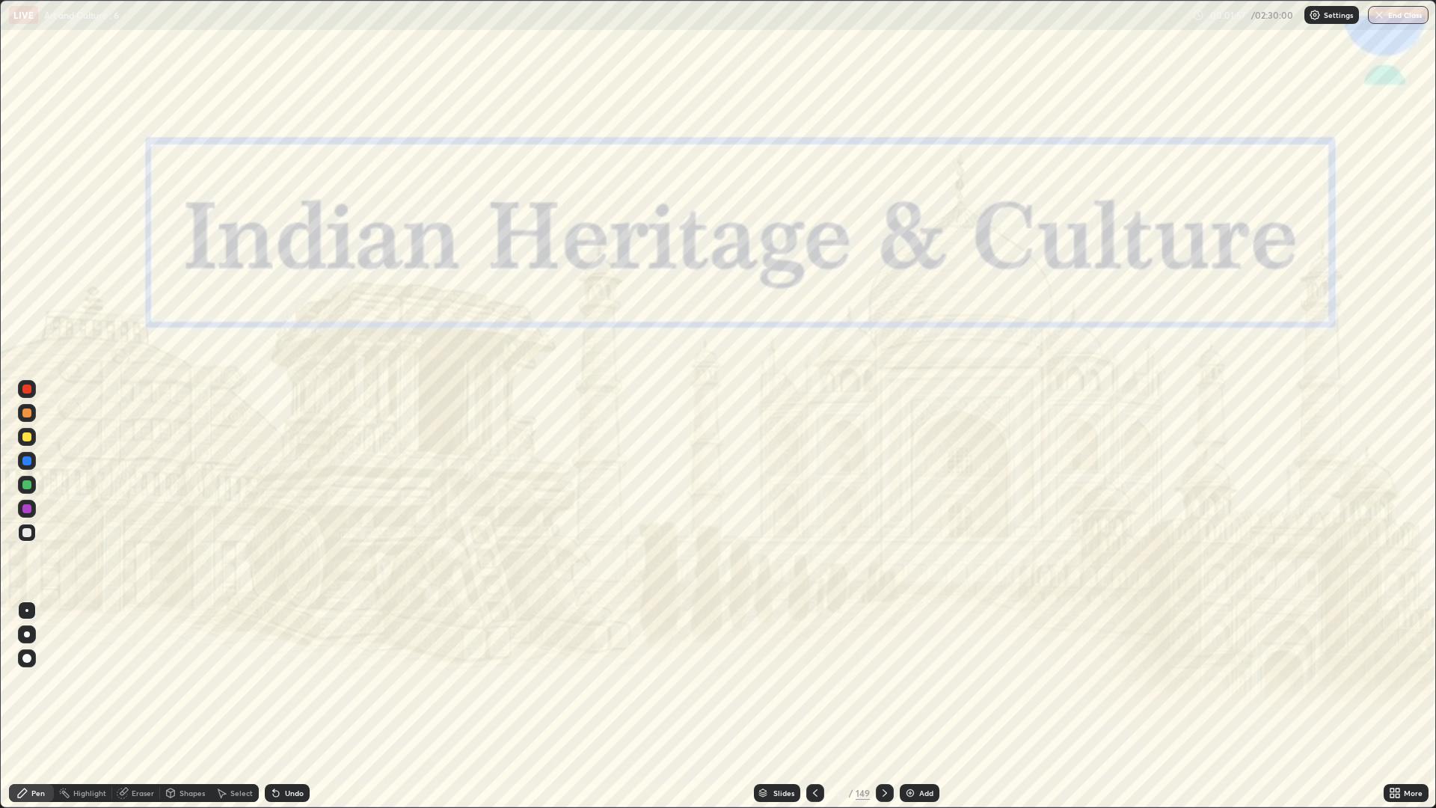
click at [780, 681] on div "Slides" at bounding box center [783, 792] width 21 height 7
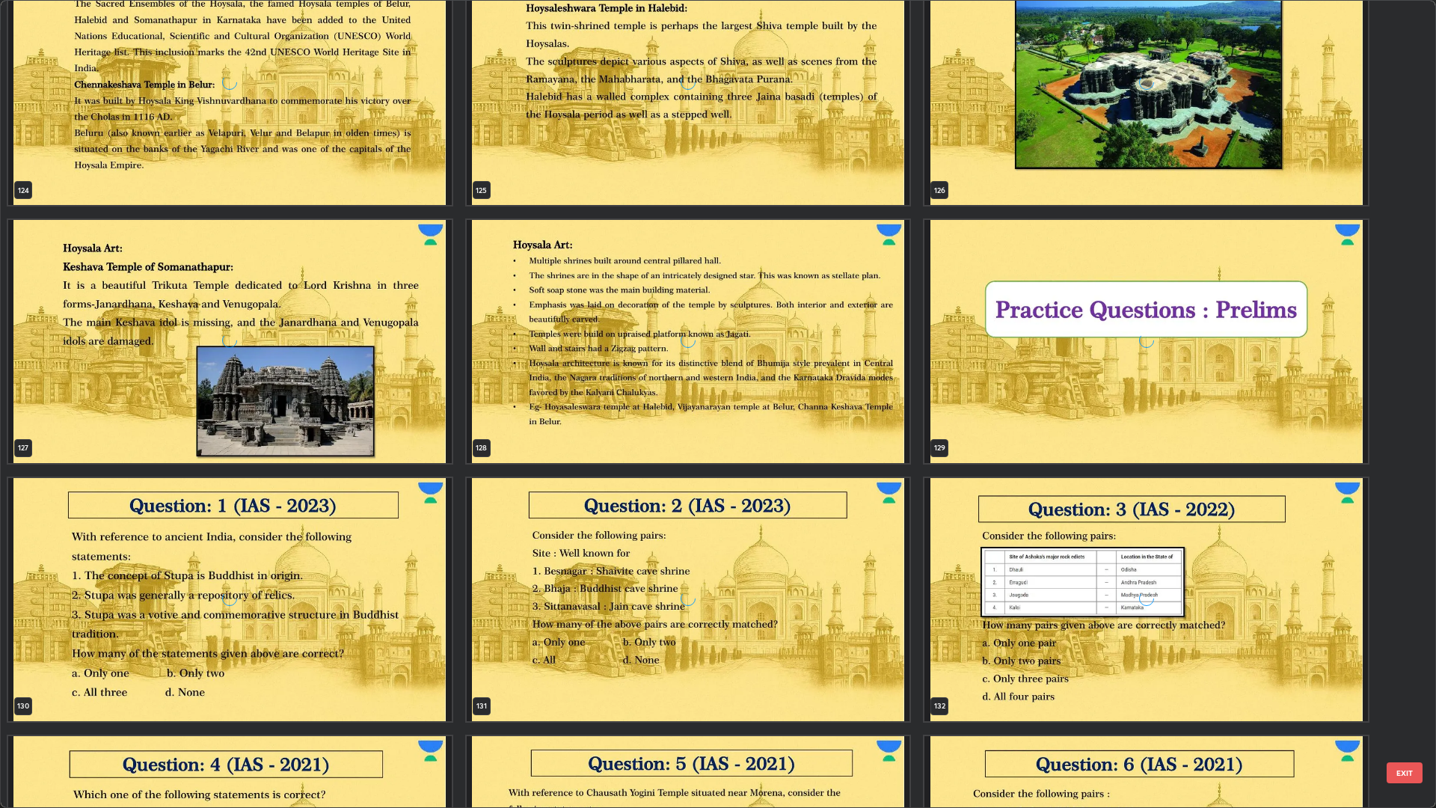
scroll to position [12079, 0]
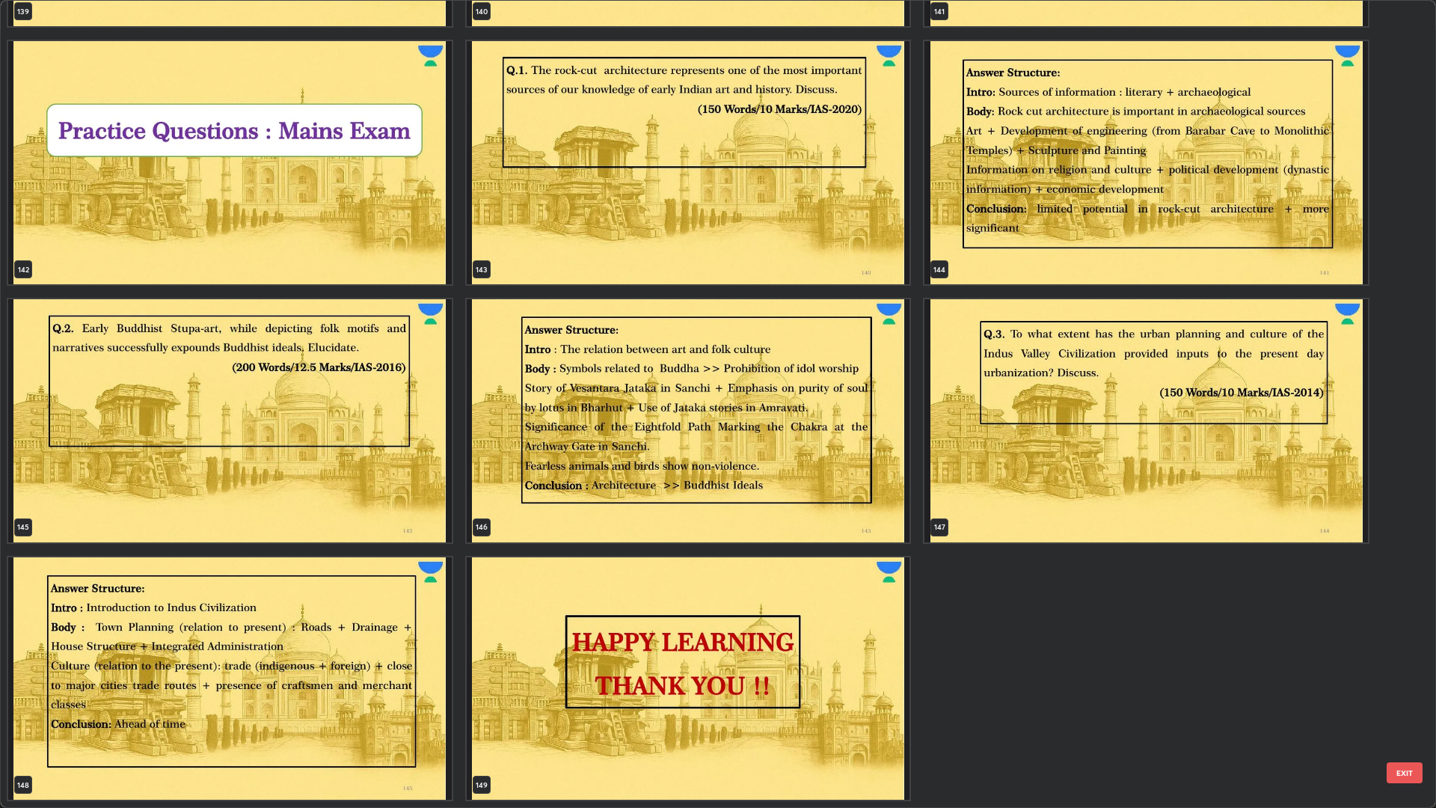
click at [385, 398] on img "grid" at bounding box center [229, 420] width 443 height 243
click at [393, 392] on img "grid" at bounding box center [229, 420] width 443 height 243
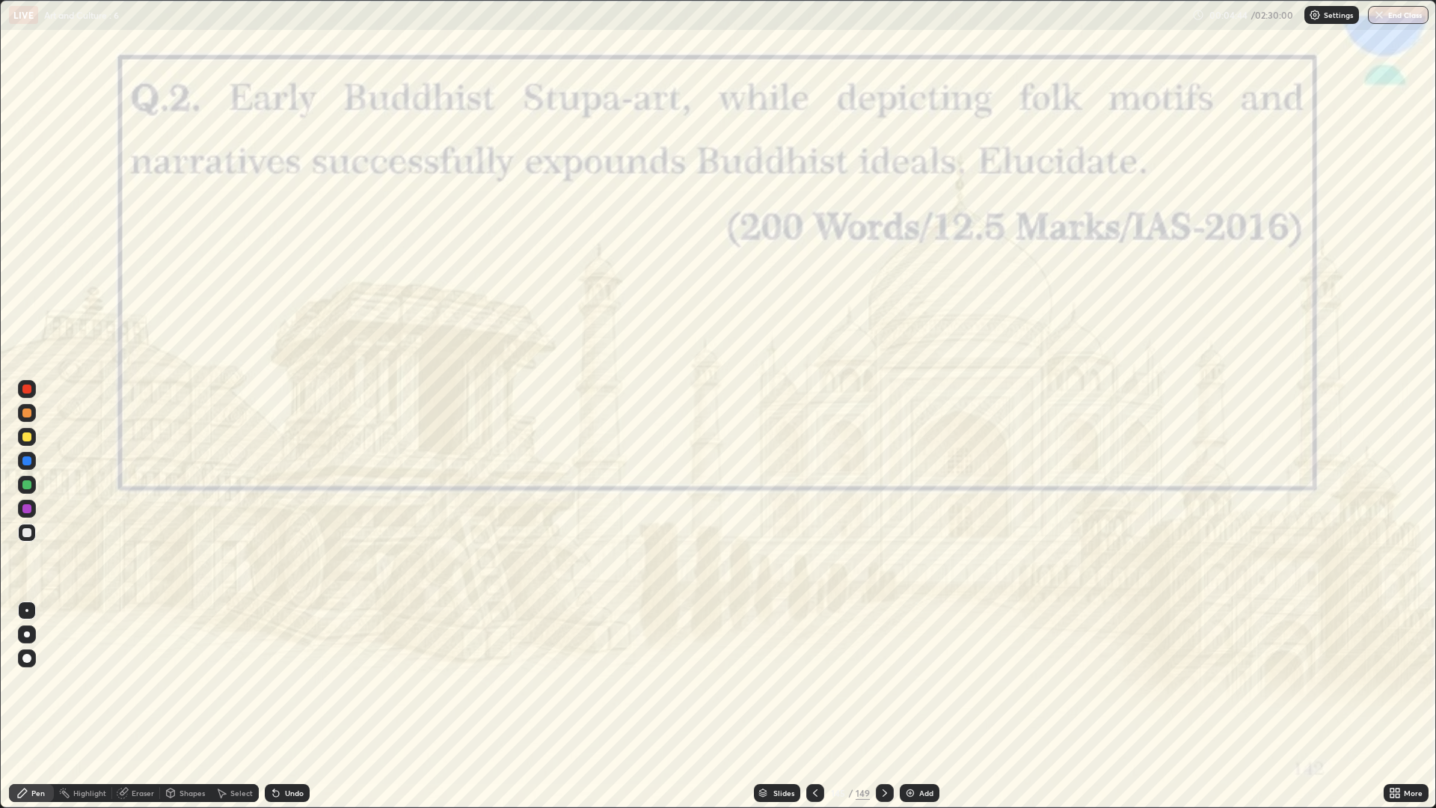
click at [883, 681] on icon at bounding box center [885, 793] width 12 height 12
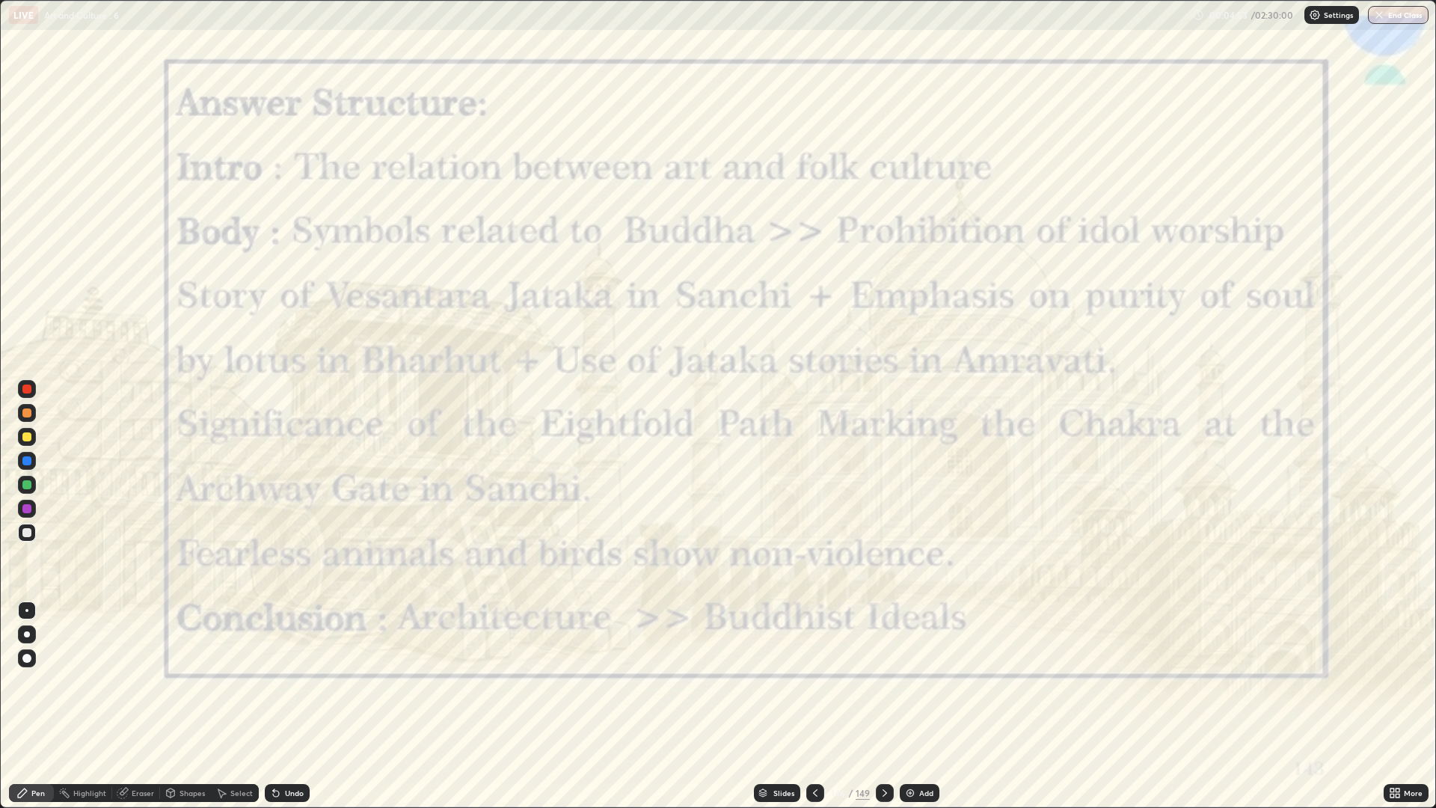
click at [820, 681] on div at bounding box center [815, 793] width 18 height 18
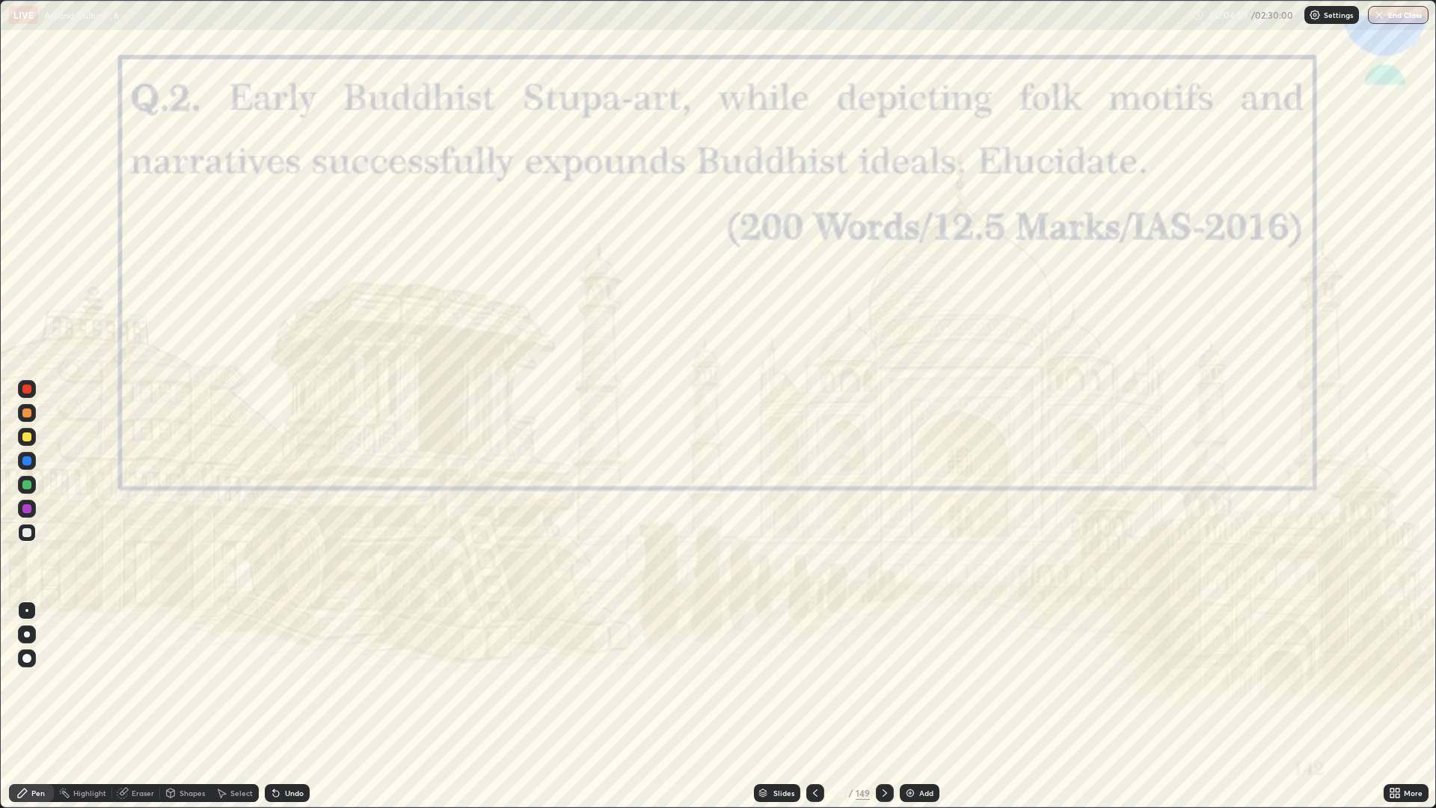
click at [790, 681] on div "Slides" at bounding box center [777, 793] width 46 height 18
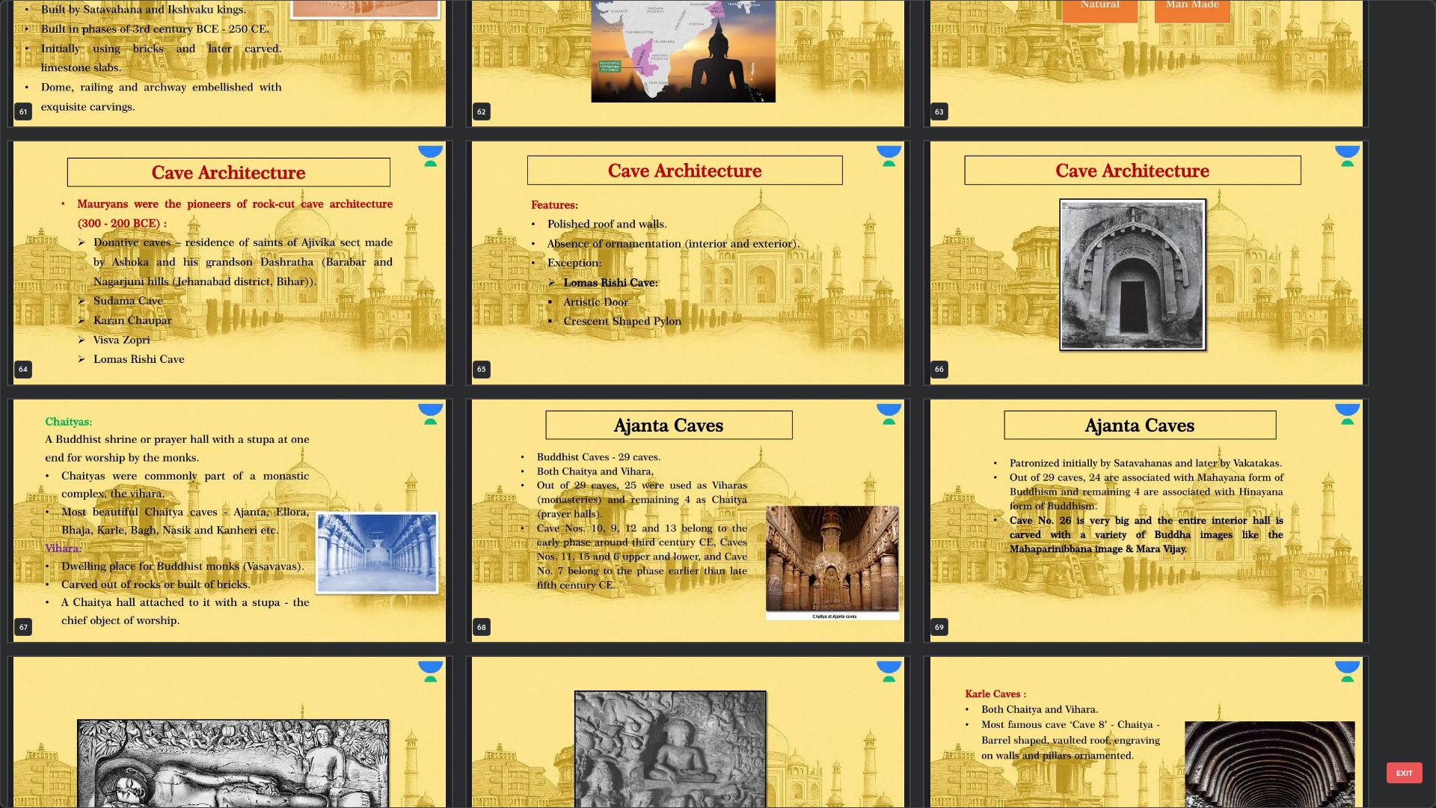
scroll to position [5270, 0]
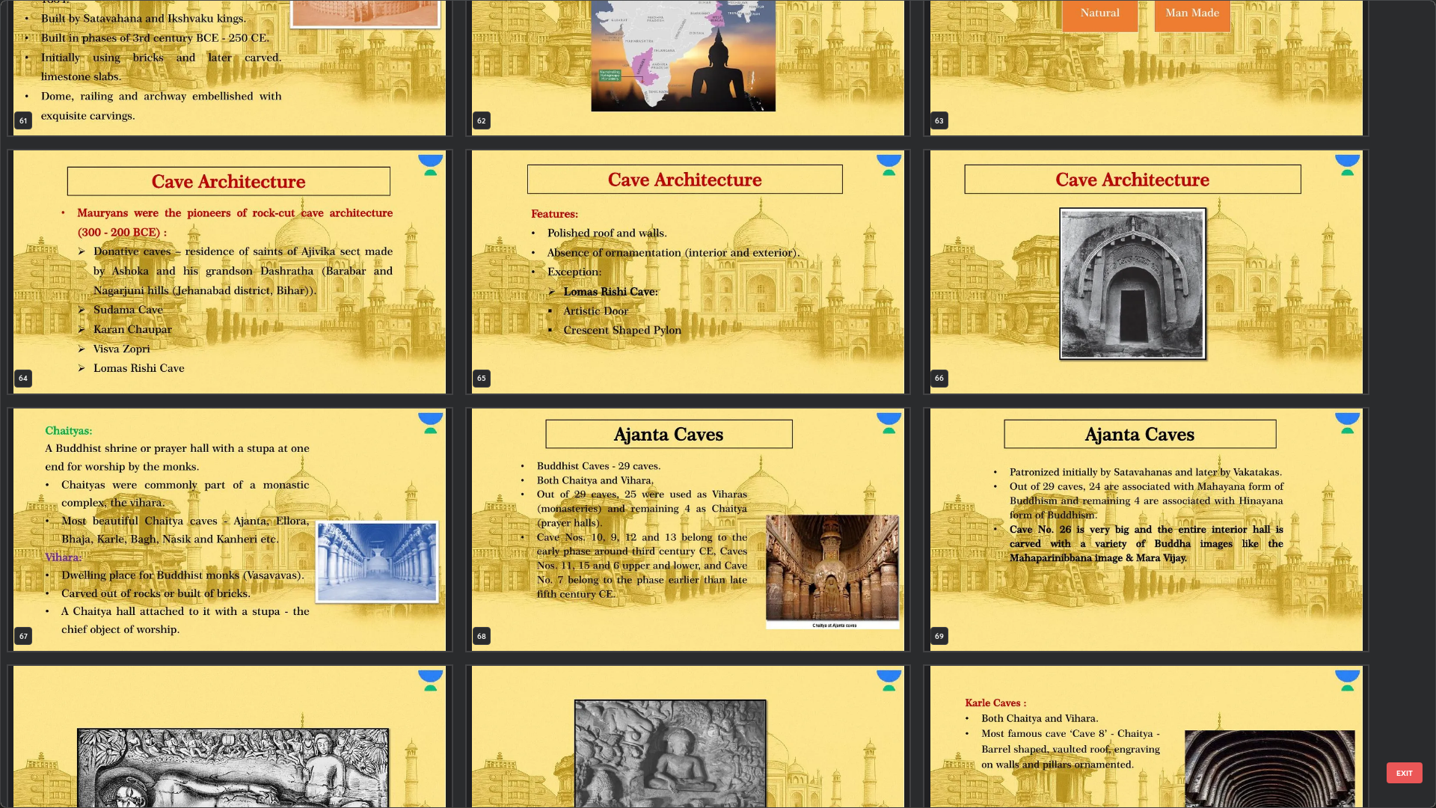
click at [1026, 304] on img "grid" at bounding box center [1145, 271] width 443 height 243
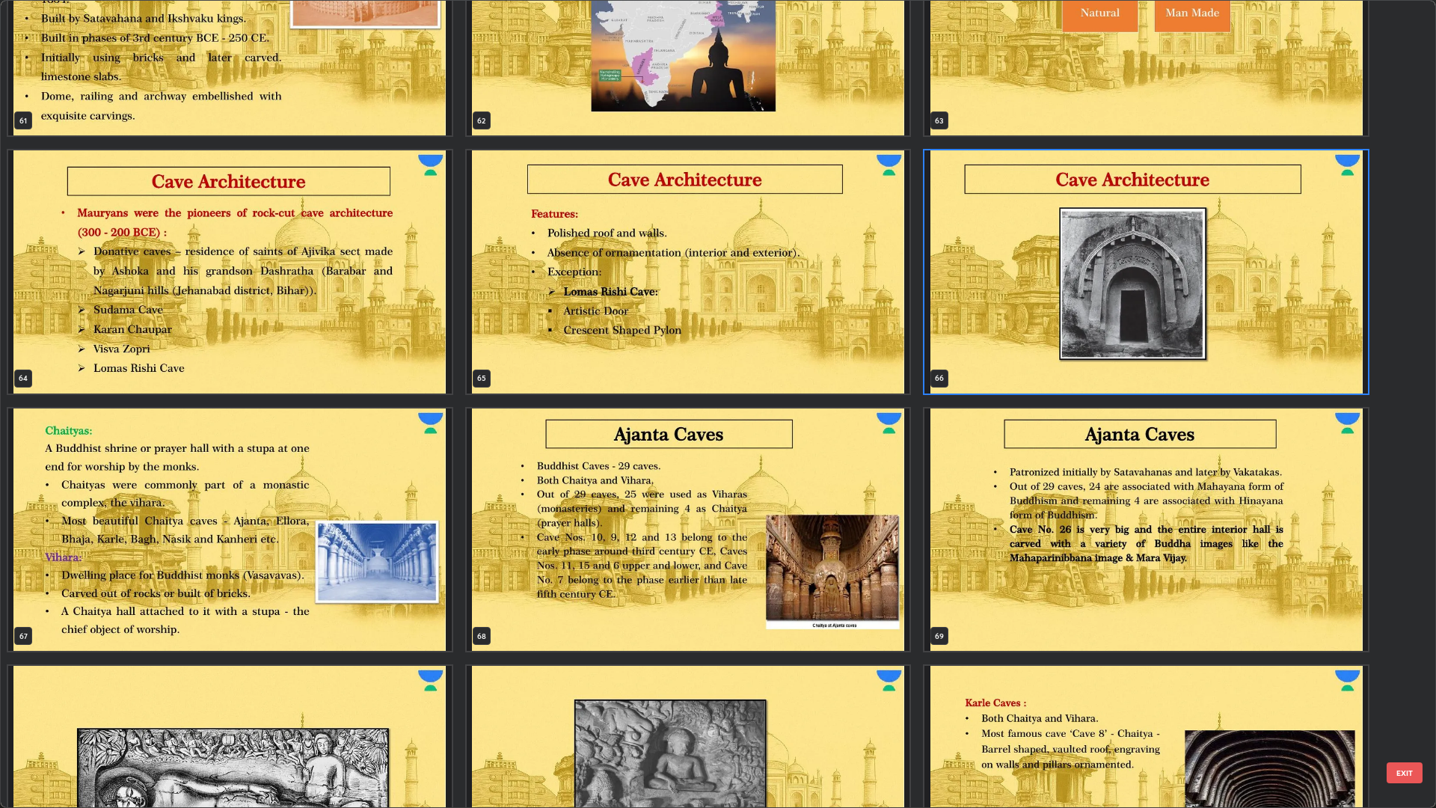
click at [1012, 306] on img "grid" at bounding box center [1145, 271] width 443 height 243
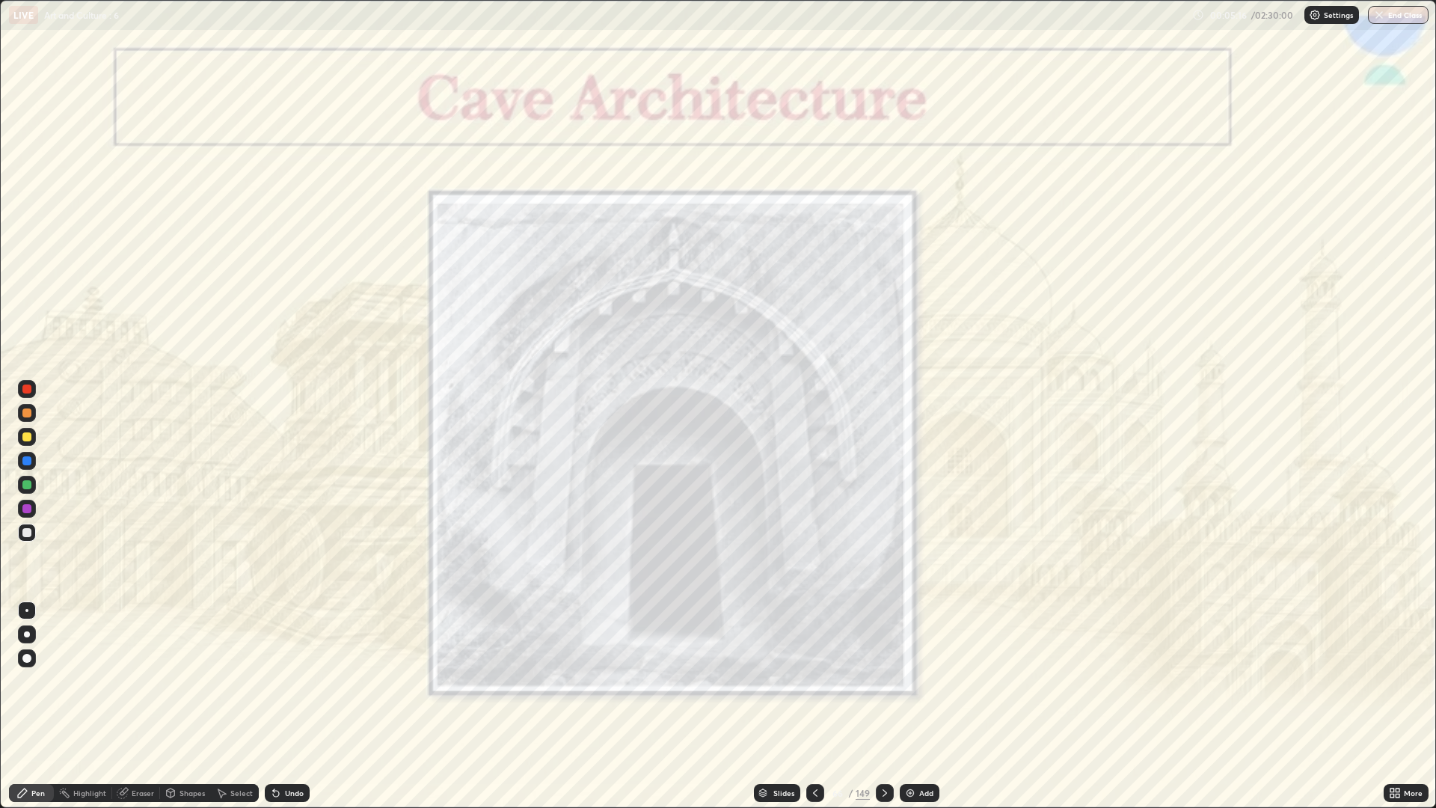
click at [910, 681] on img at bounding box center [910, 793] width 12 height 12
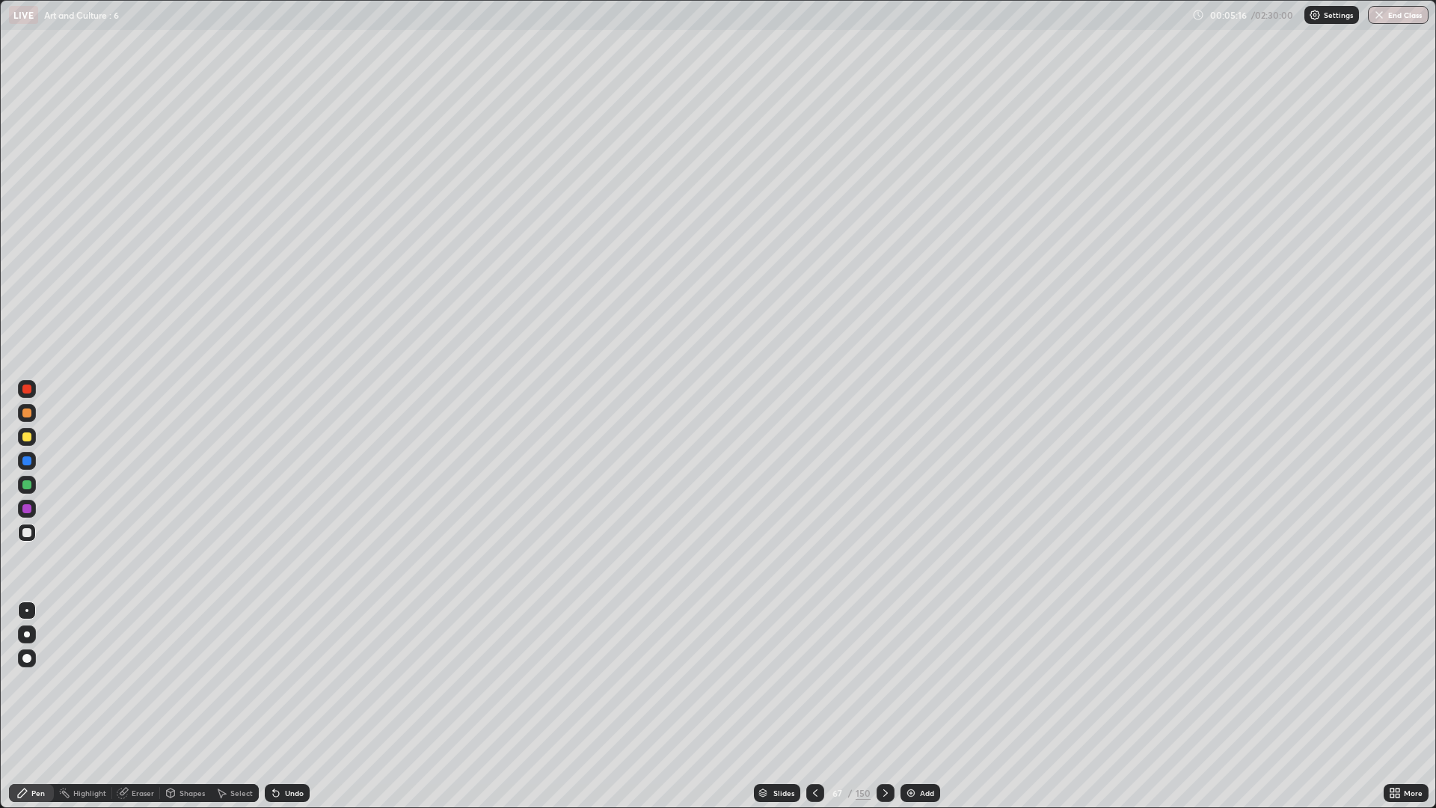
click at [914, 681] on div "Add" at bounding box center [920, 793] width 40 height 18
click at [918, 681] on div "Add" at bounding box center [919, 793] width 40 height 18
click at [814, 681] on icon at bounding box center [815, 793] width 12 height 12
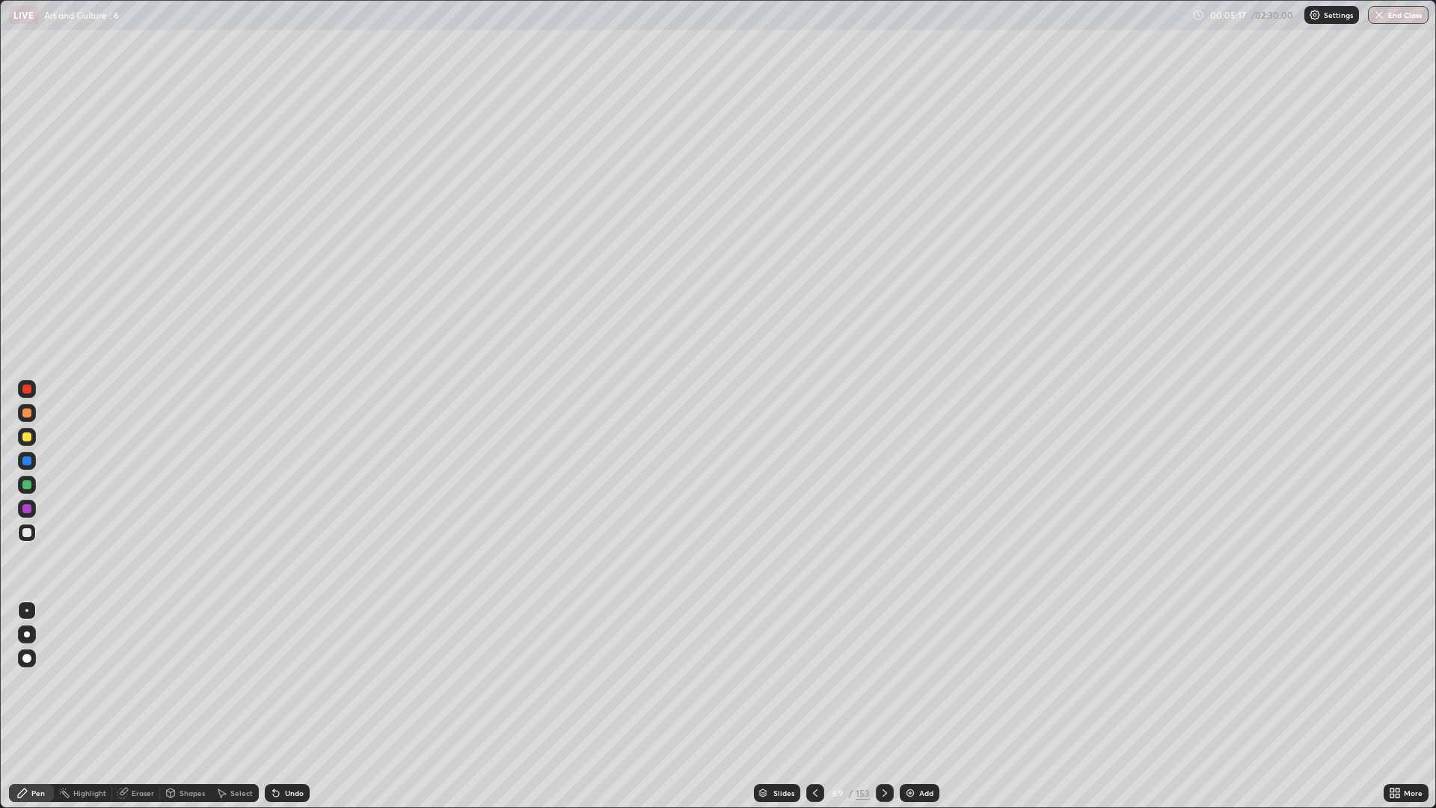
click at [814, 681] on icon at bounding box center [815, 793] width 12 height 12
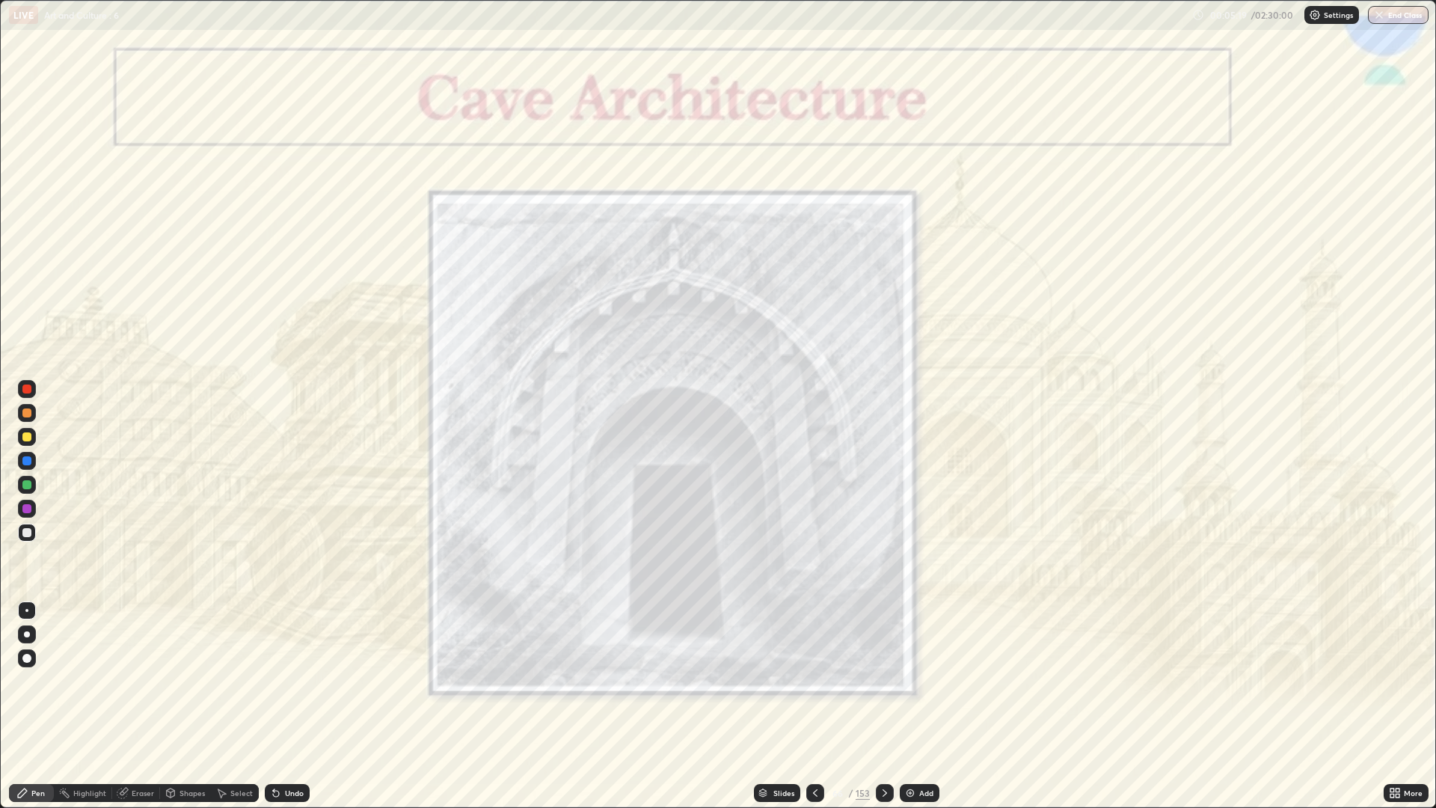
click at [814, 681] on icon at bounding box center [815, 793] width 12 height 12
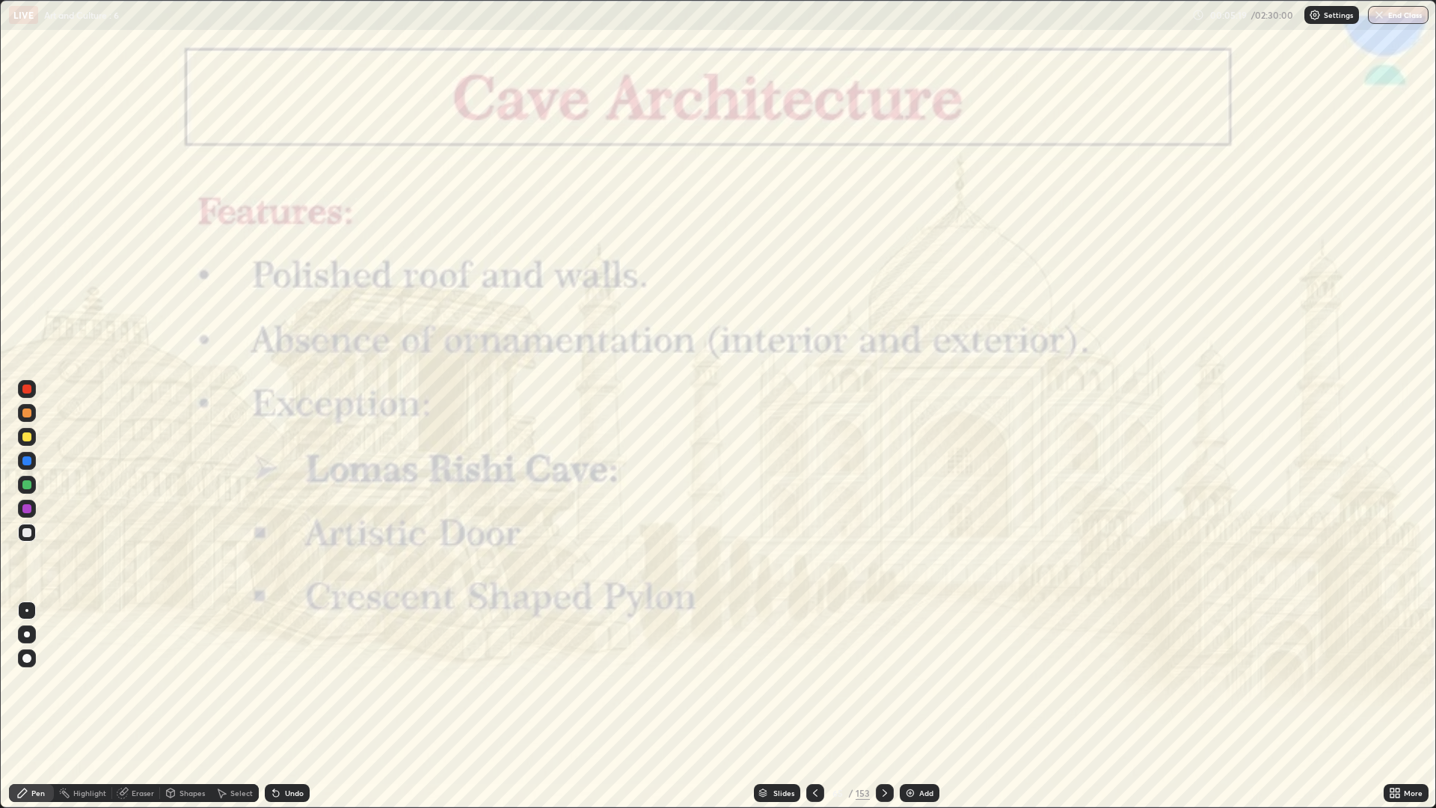
click at [876, 681] on div at bounding box center [885, 793] width 18 height 18
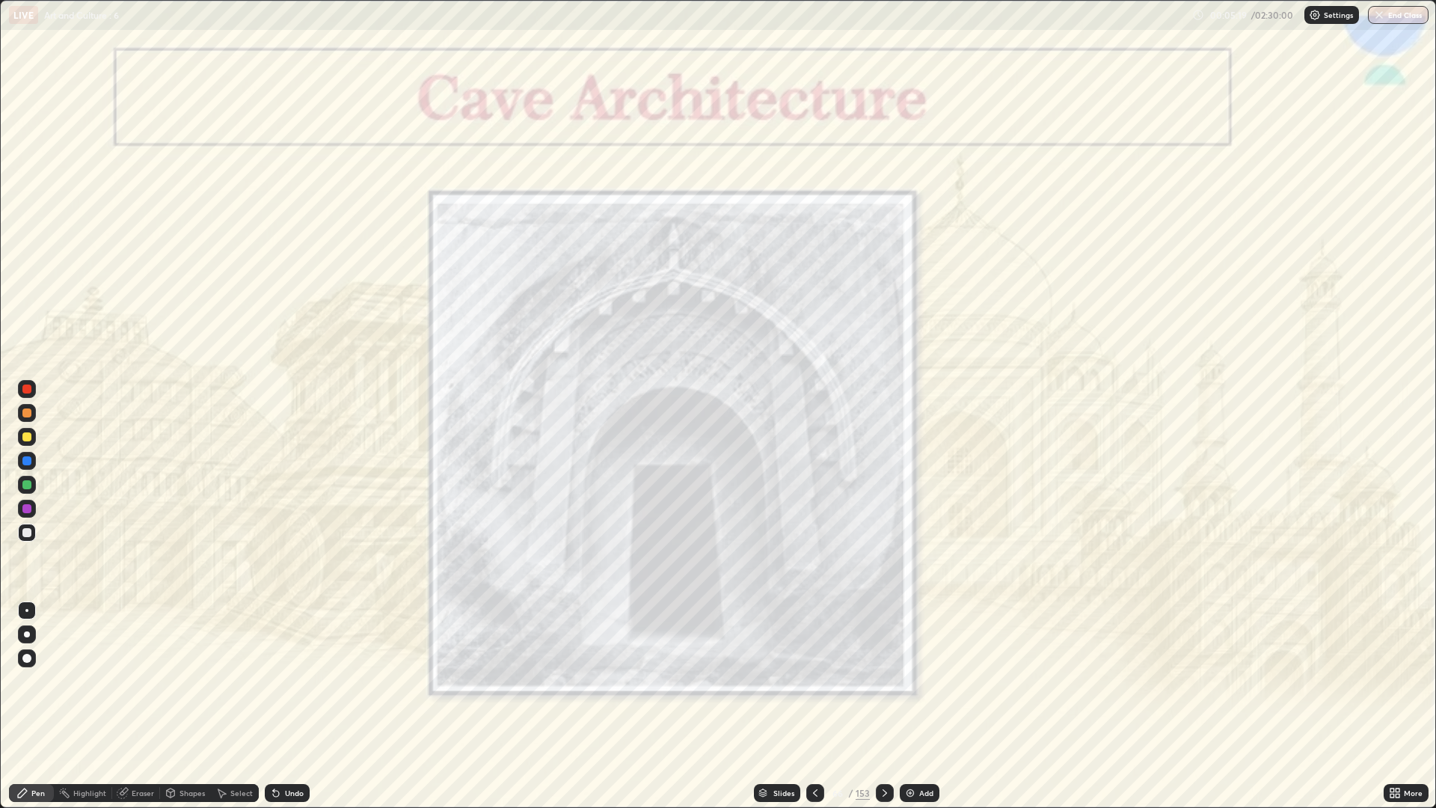
click at [882, 681] on icon at bounding box center [885, 793] width 12 height 12
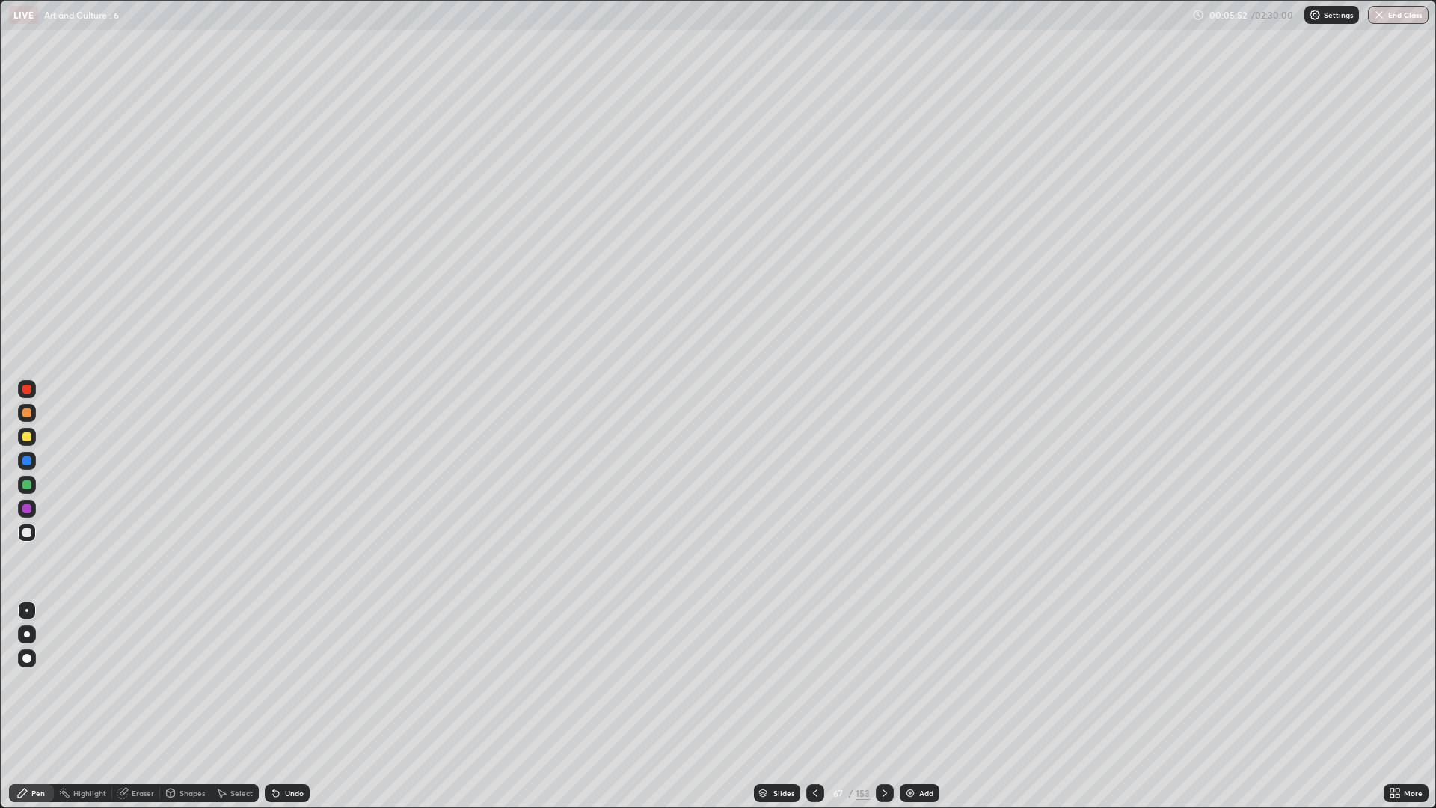
click at [35, 437] on div at bounding box center [27, 437] width 18 height 18
click at [292, 681] on div "Undo" at bounding box center [287, 793] width 45 height 18
click at [296, 681] on div "Undo" at bounding box center [294, 792] width 19 height 7
click at [301, 681] on div "Undo" at bounding box center [287, 793] width 45 height 18
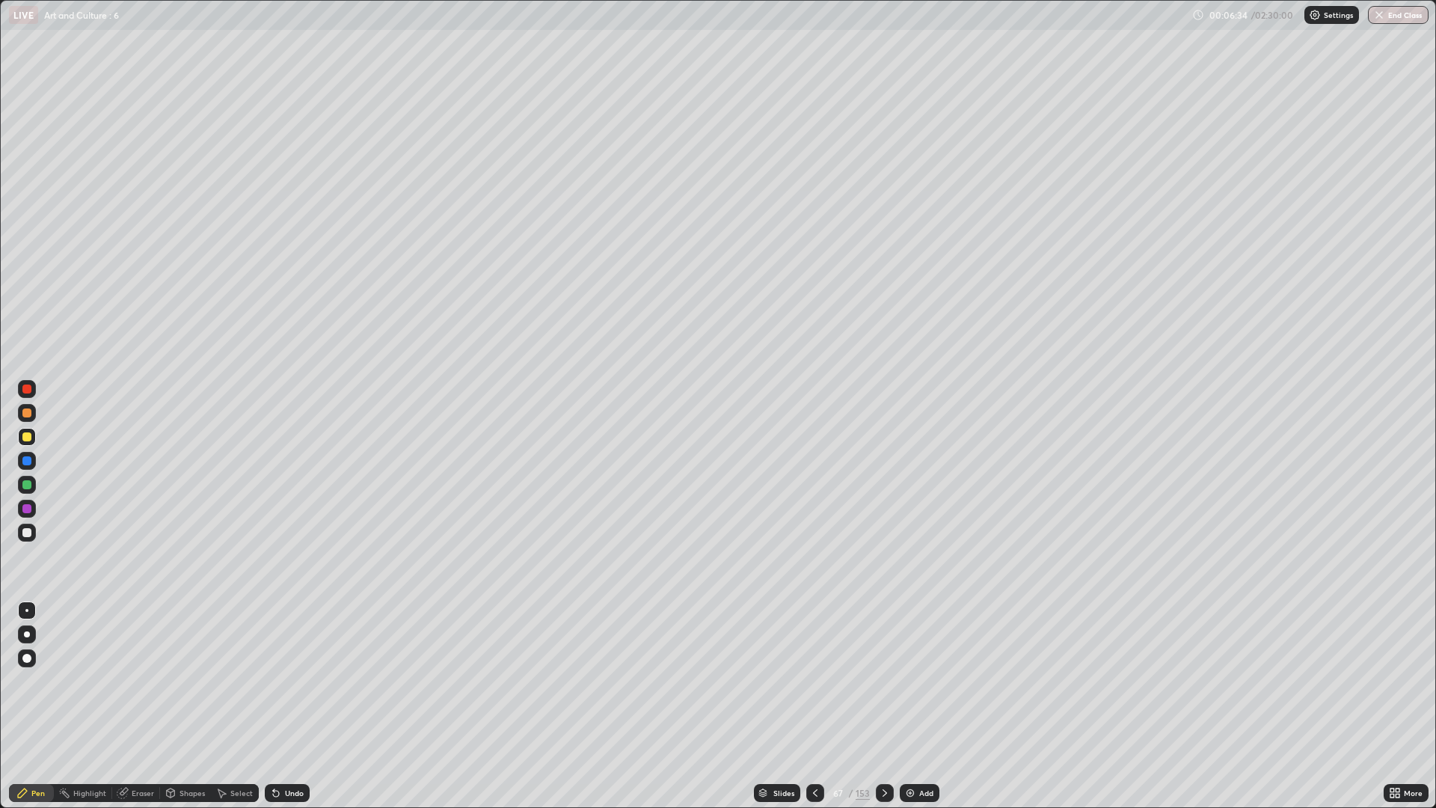
click at [25, 528] on div at bounding box center [26, 532] width 9 height 9
click at [301, 681] on div "Undo" at bounding box center [287, 793] width 45 height 18
click at [34, 439] on div at bounding box center [27, 437] width 18 height 18
click at [884, 681] on icon at bounding box center [885, 793] width 12 height 12
click at [294, 681] on div "Undo" at bounding box center [294, 792] width 19 height 7
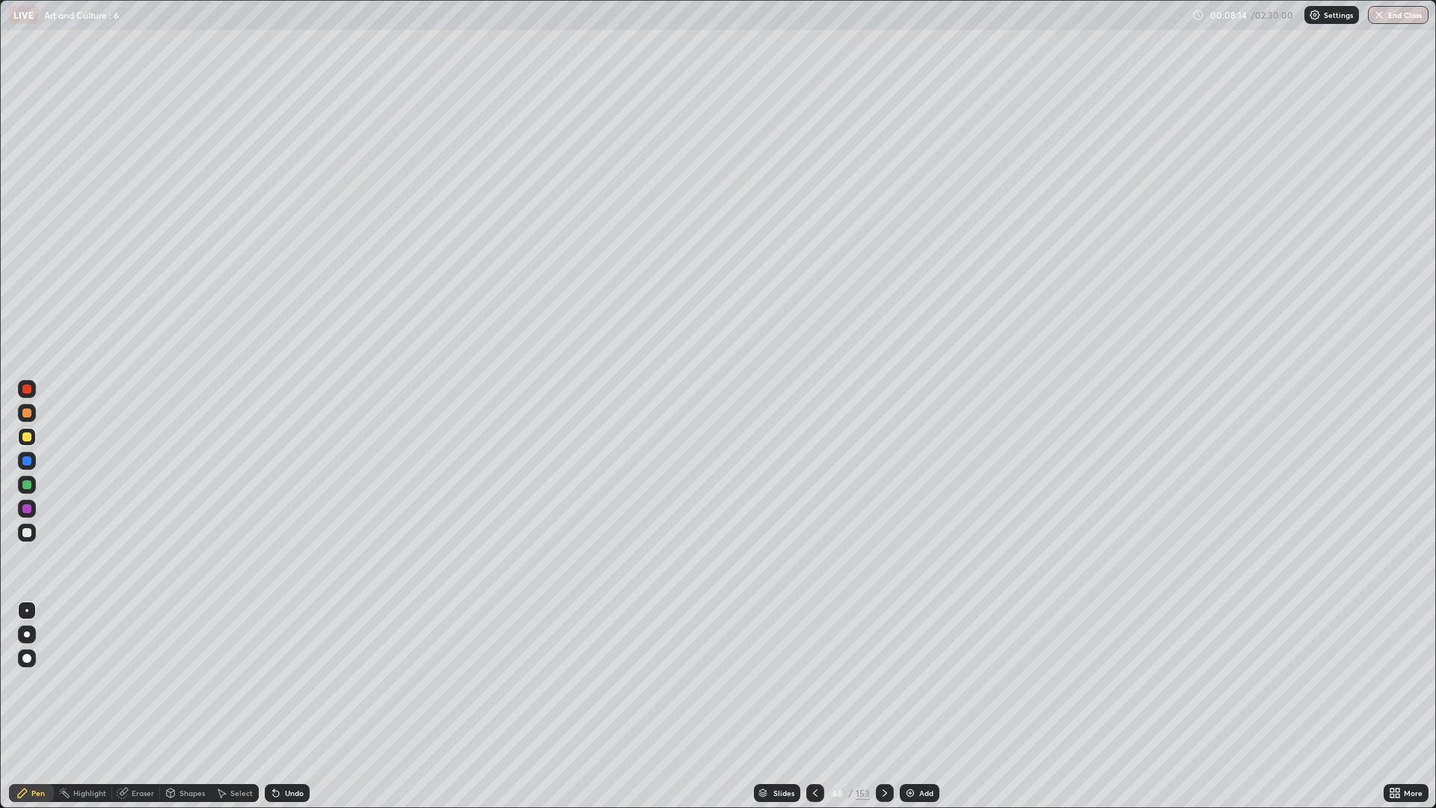
click at [292, 681] on div "Undo" at bounding box center [287, 793] width 45 height 18
click at [295, 681] on div "Undo" at bounding box center [294, 792] width 19 height 7
click at [286, 681] on div "Undo" at bounding box center [294, 792] width 19 height 7
click at [290, 681] on div "Undo" at bounding box center [294, 792] width 19 height 7
click at [307, 681] on div "Undo" at bounding box center [287, 793] width 45 height 18
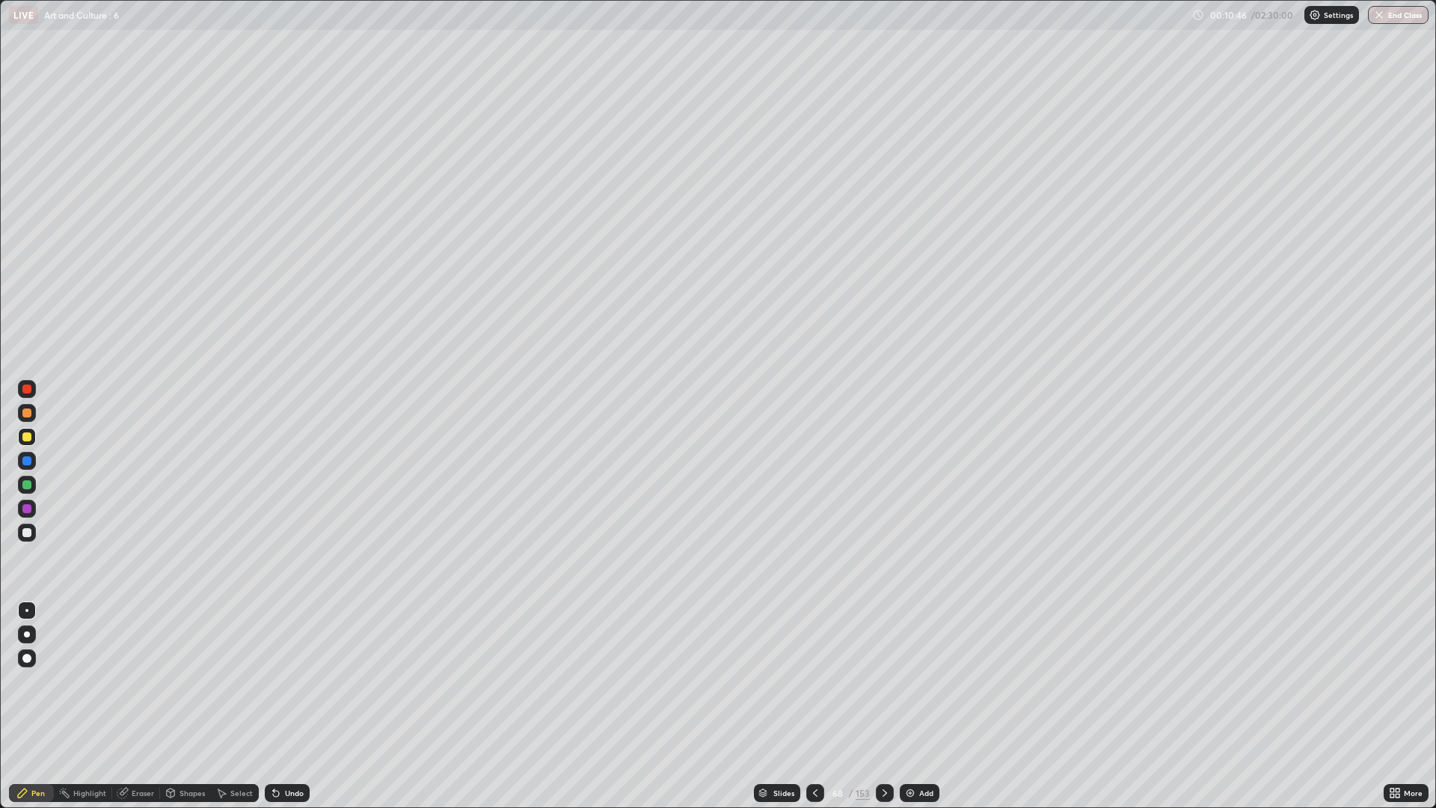
click at [287, 681] on div "Undo" at bounding box center [294, 792] width 19 height 7
click at [294, 681] on div "Undo" at bounding box center [294, 792] width 19 height 7
click at [291, 681] on div "Undo" at bounding box center [287, 793] width 45 height 18
click at [298, 681] on div "Undo" at bounding box center [287, 793] width 45 height 18
click at [302, 681] on div "Undo" at bounding box center [287, 793] width 45 height 18
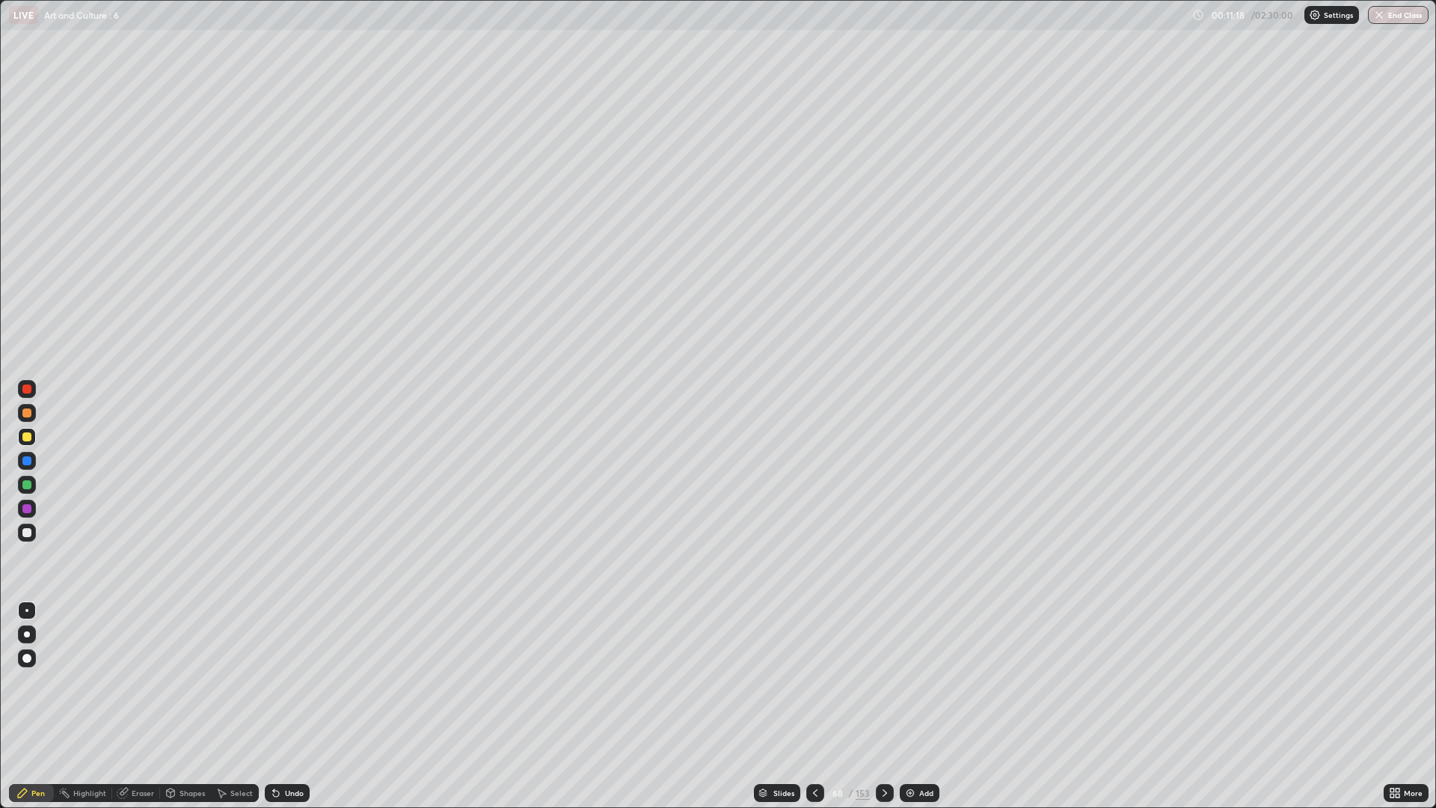
click at [305, 681] on div "Undo" at bounding box center [287, 793] width 45 height 18
click at [820, 681] on icon at bounding box center [815, 793] width 12 height 12
click at [883, 681] on icon at bounding box center [885, 793] width 12 height 12
click at [814, 681] on icon at bounding box center [815, 793] width 12 height 12
click at [888, 681] on icon at bounding box center [885, 793] width 12 height 12
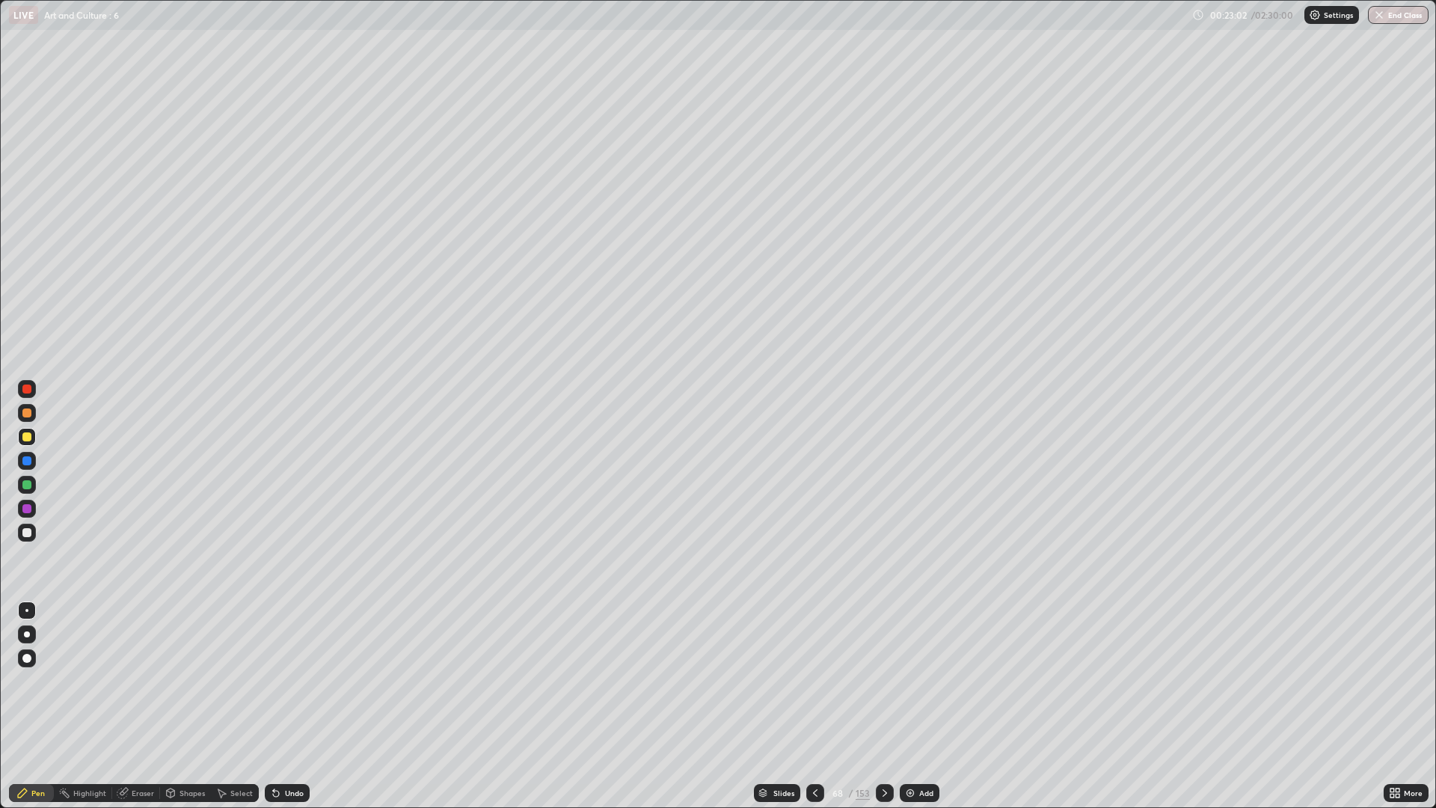
click at [32, 531] on div at bounding box center [27, 532] width 18 height 18
click at [883, 681] on icon at bounding box center [885, 793] width 12 height 12
click at [820, 681] on icon at bounding box center [815, 793] width 12 height 12
click at [883, 681] on icon at bounding box center [885, 793] width 12 height 12
click at [822, 681] on div at bounding box center [815, 793] width 18 height 18
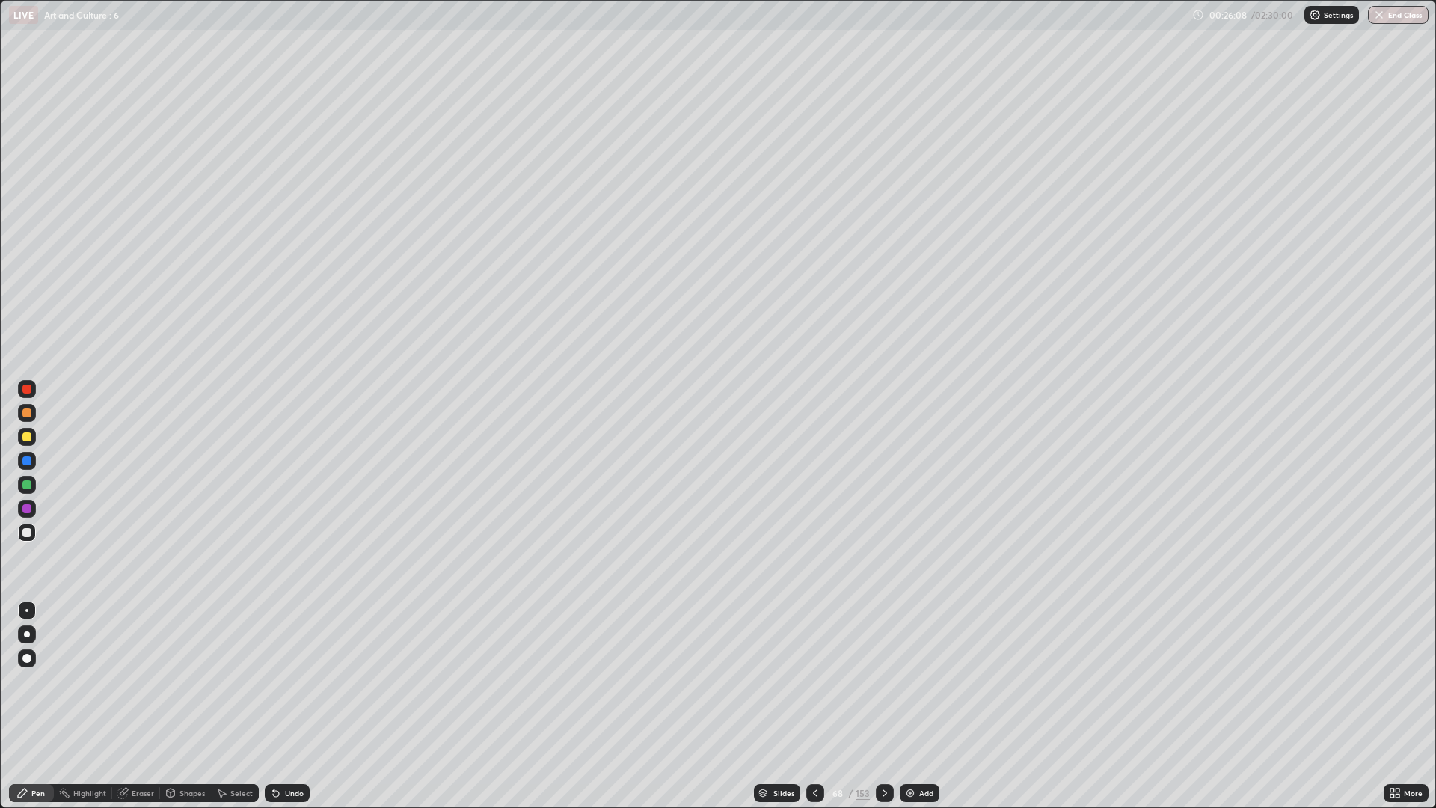
click at [883, 681] on icon at bounding box center [884, 792] width 4 height 7
click at [34, 534] on div at bounding box center [27, 532] width 18 height 18
click at [285, 681] on div "Undo" at bounding box center [294, 792] width 19 height 7
click at [297, 681] on div "Undo" at bounding box center [294, 792] width 19 height 7
click at [299, 681] on div "Undo" at bounding box center [294, 792] width 19 height 7
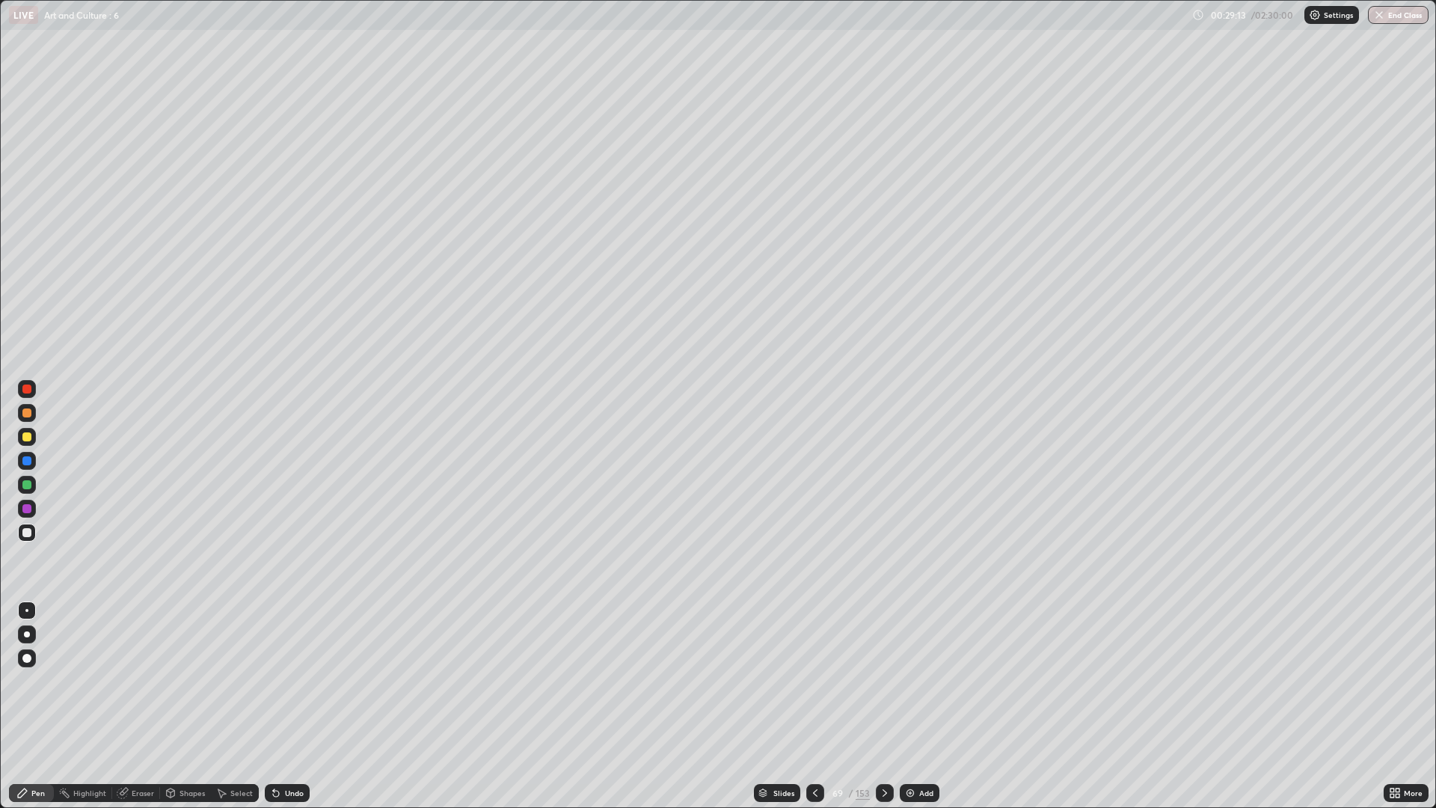
click at [298, 681] on div "Undo" at bounding box center [287, 793] width 45 height 18
click at [294, 681] on div "Undo" at bounding box center [287, 793] width 45 height 18
click at [302, 681] on div "Undo" at bounding box center [287, 793] width 45 height 18
click at [305, 681] on div "Undo" at bounding box center [287, 793] width 45 height 18
click at [891, 681] on div at bounding box center [885, 793] width 18 height 18
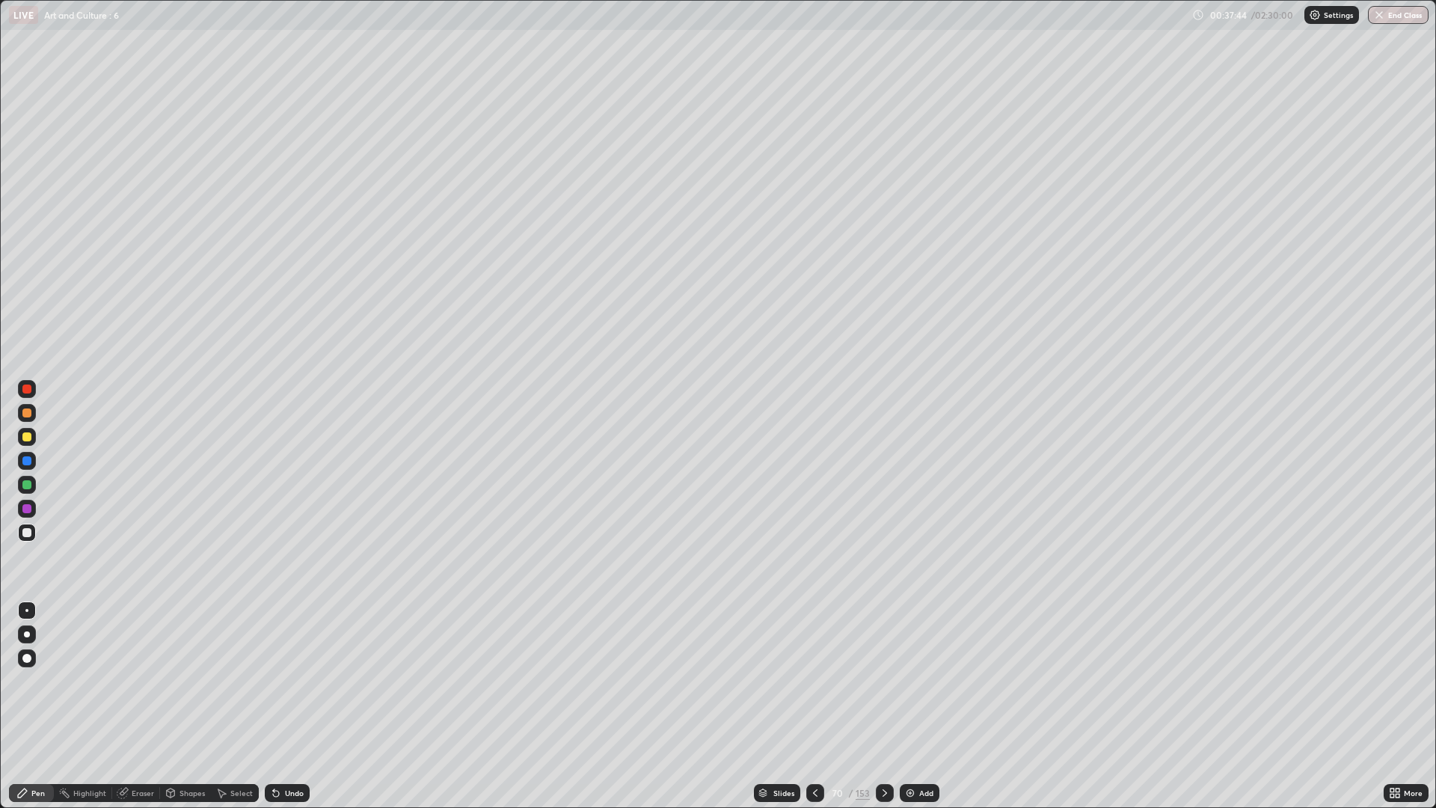
click at [785, 681] on div "Slides" at bounding box center [783, 792] width 21 height 7
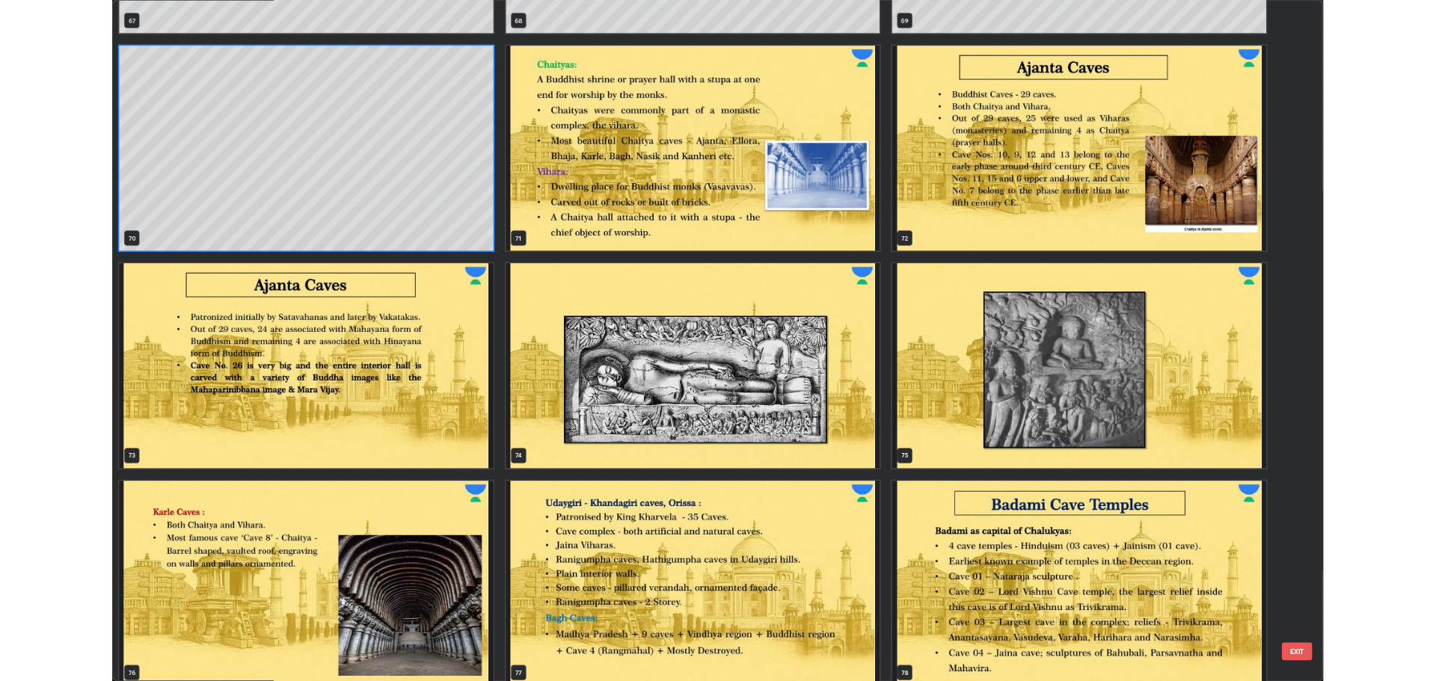
scroll to position [5877, 0]
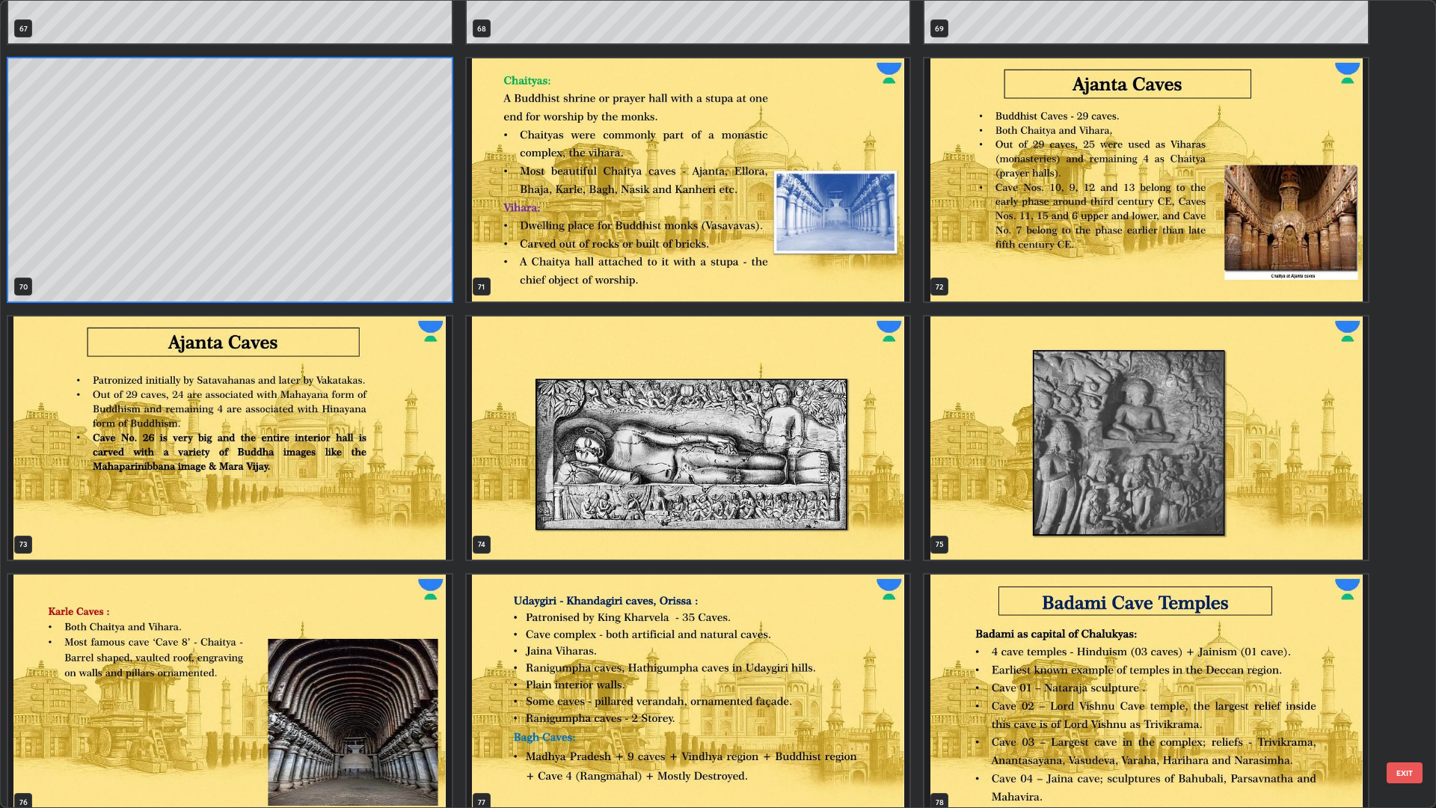
click at [1398, 681] on button "EXIT" at bounding box center [1404, 772] width 36 height 21
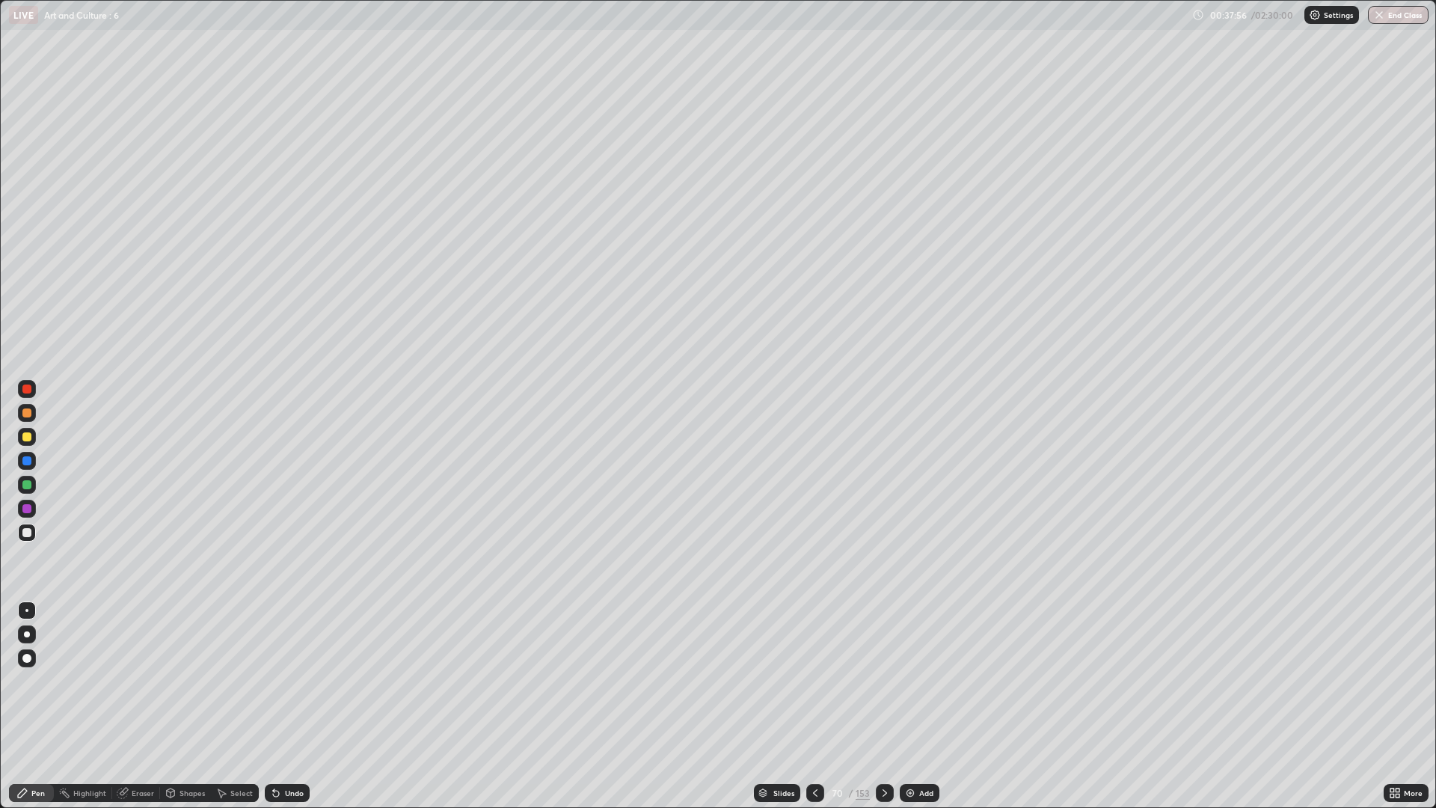
click at [1399, 681] on icon at bounding box center [1397, 790] width 4 height 4
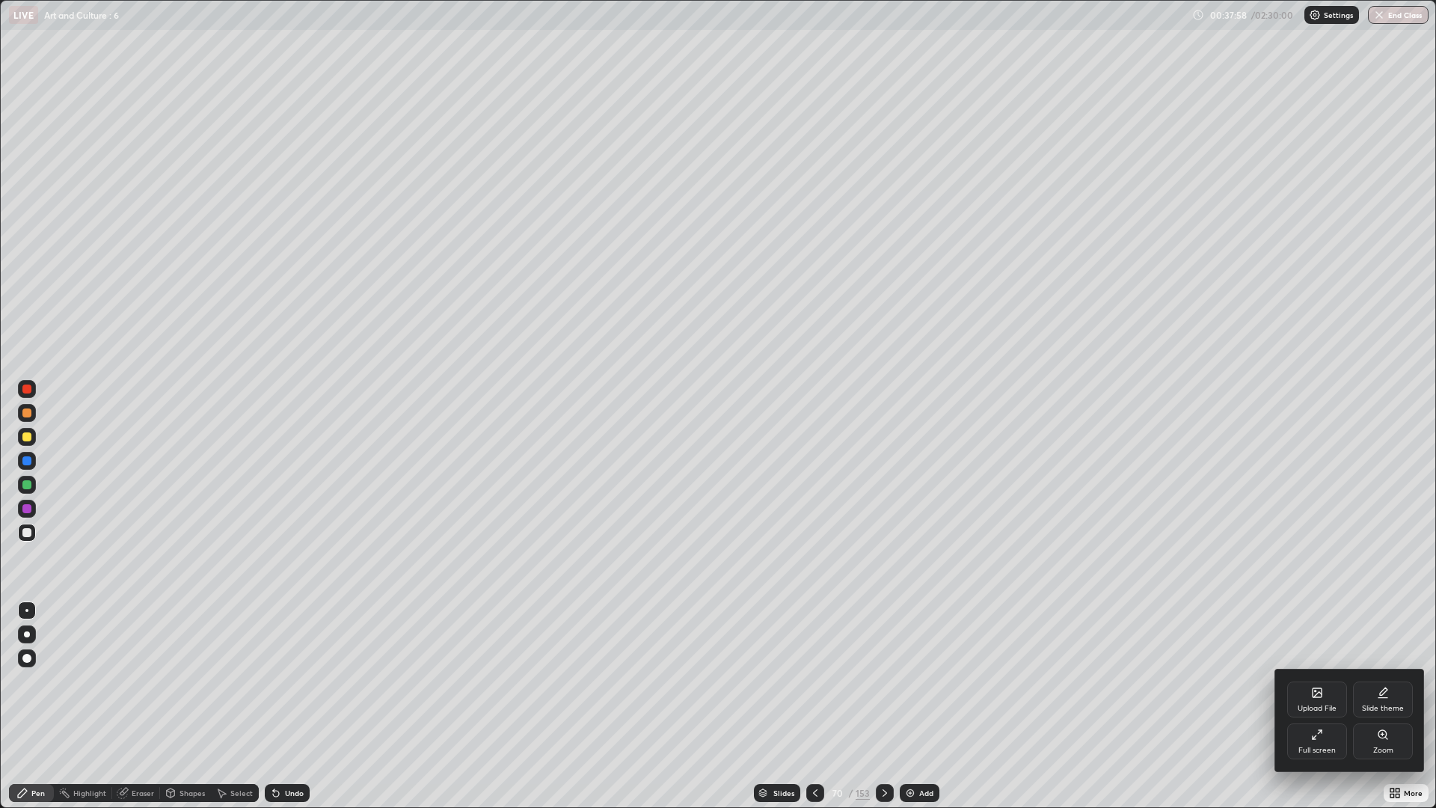
click at [1325, 681] on div "Full screen" at bounding box center [1317, 741] width 60 height 36
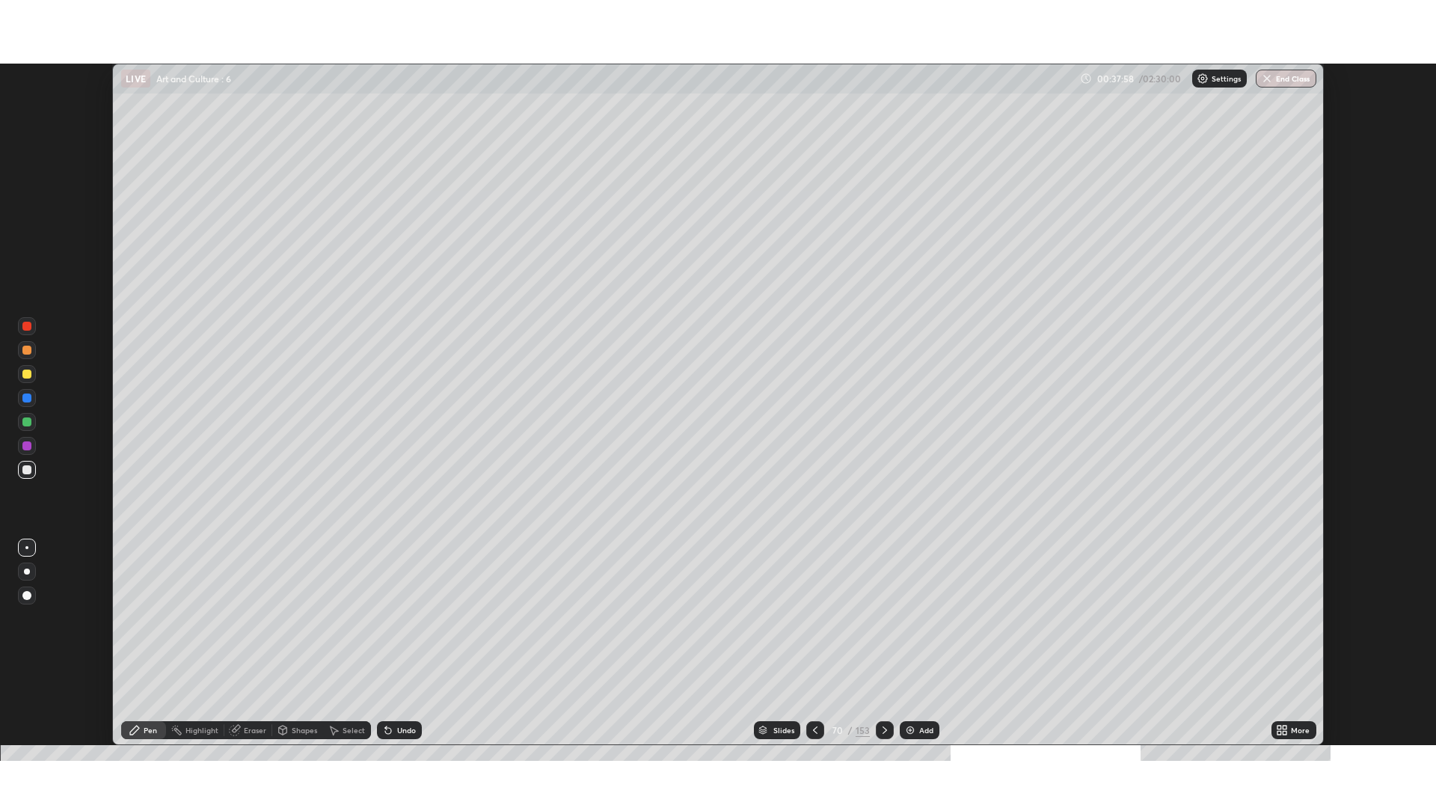
scroll to position [74100, 73346]
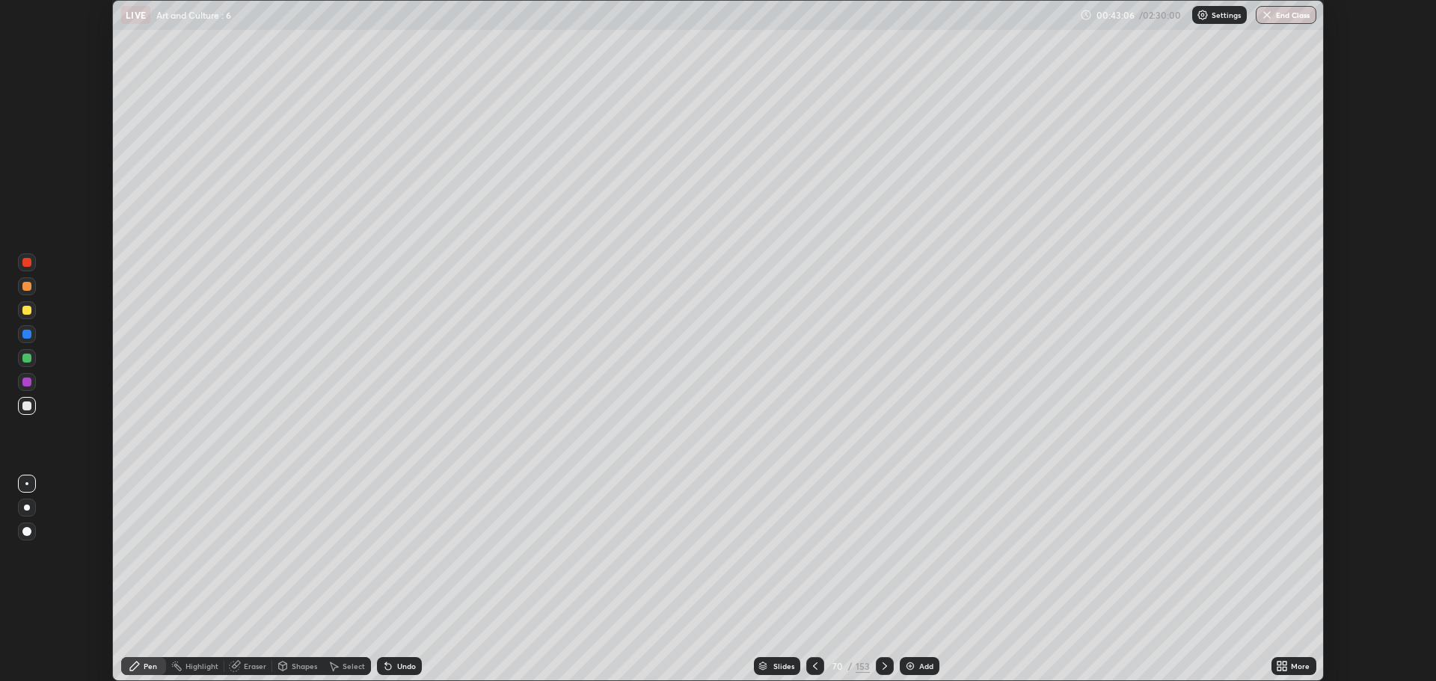
click at [1285, 663] on icon at bounding box center [1285, 664] width 4 height 4
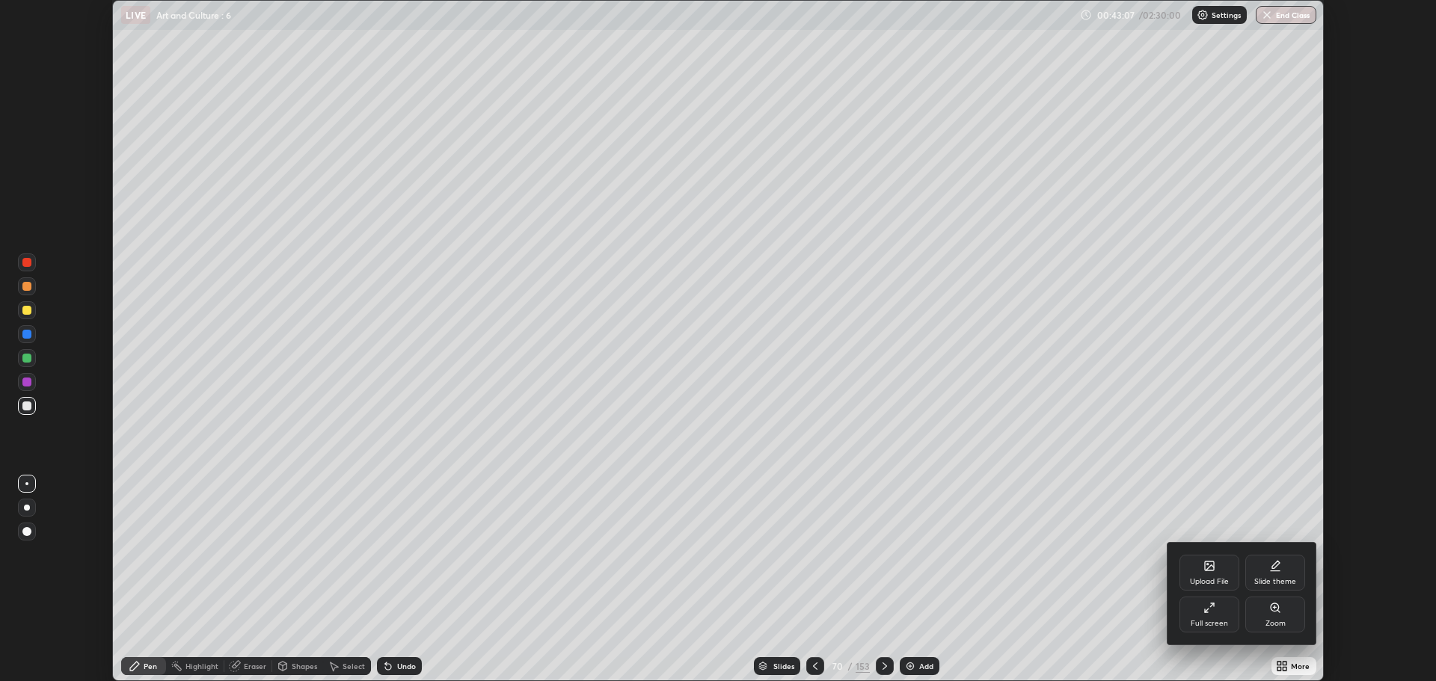
click at [1214, 608] on icon at bounding box center [1209, 608] width 12 height 12
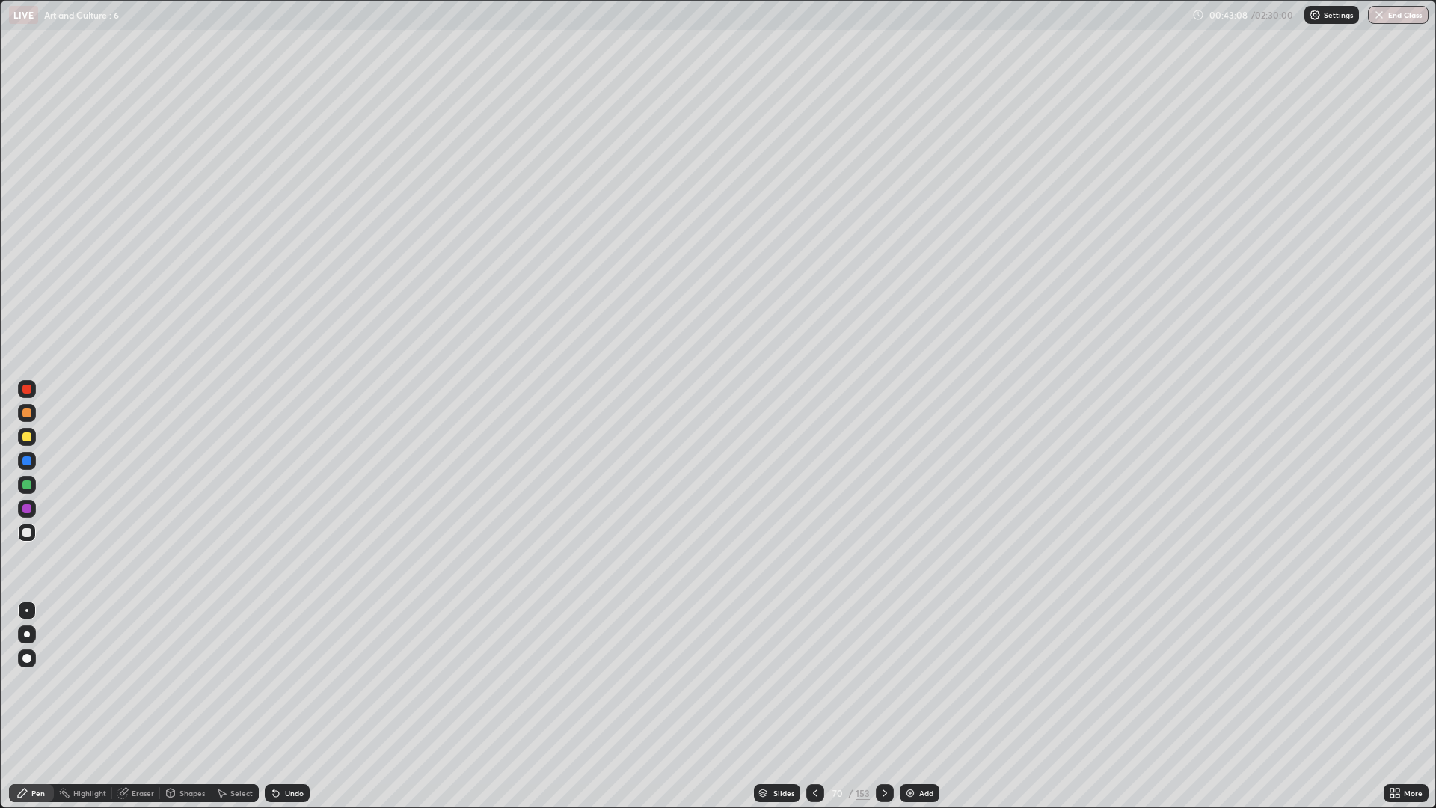
scroll to position [808, 1436]
click at [885, 681] on icon at bounding box center [885, 793] width 12 height 12
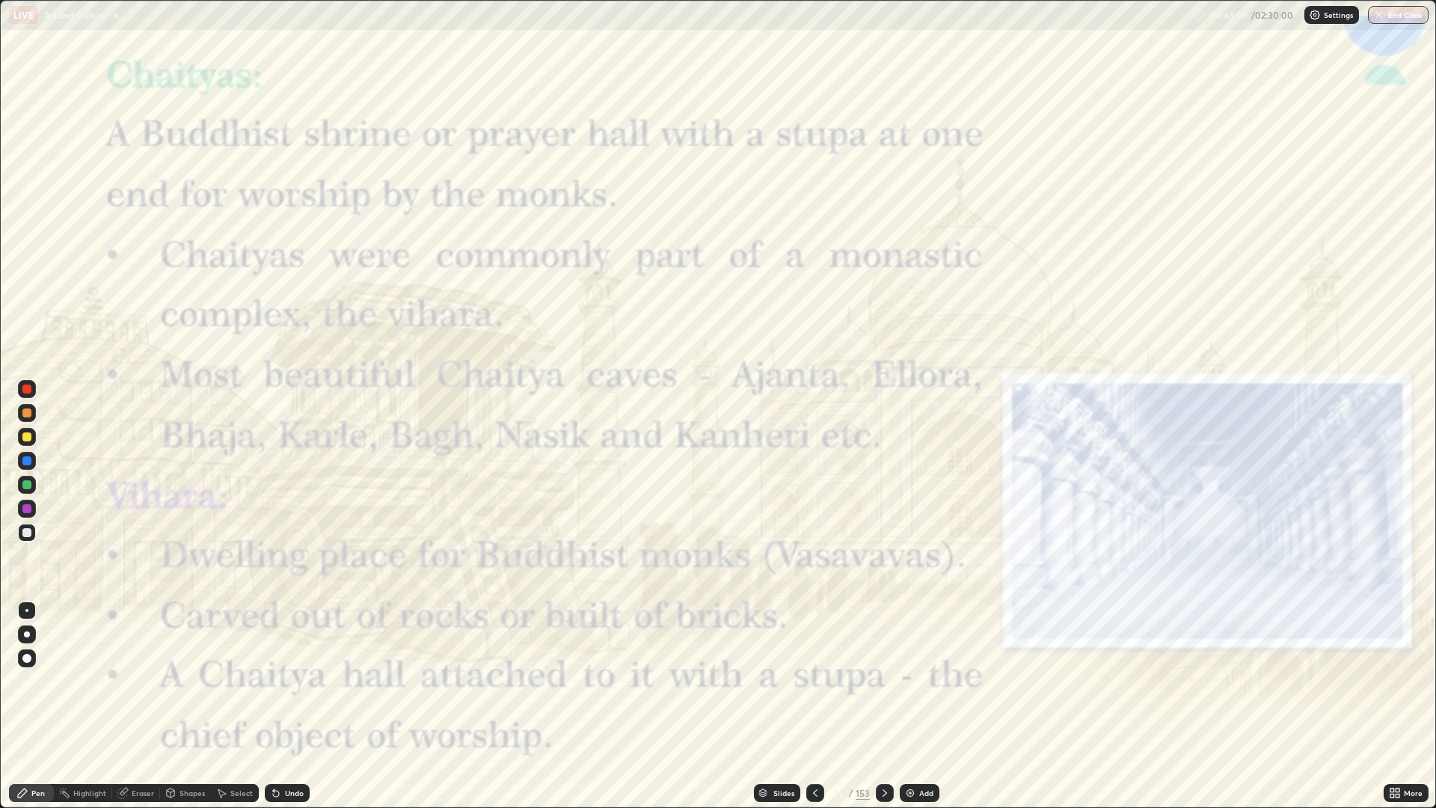
click at [882, 681] on icon at bounding box center [885, 793] width 12 height 12
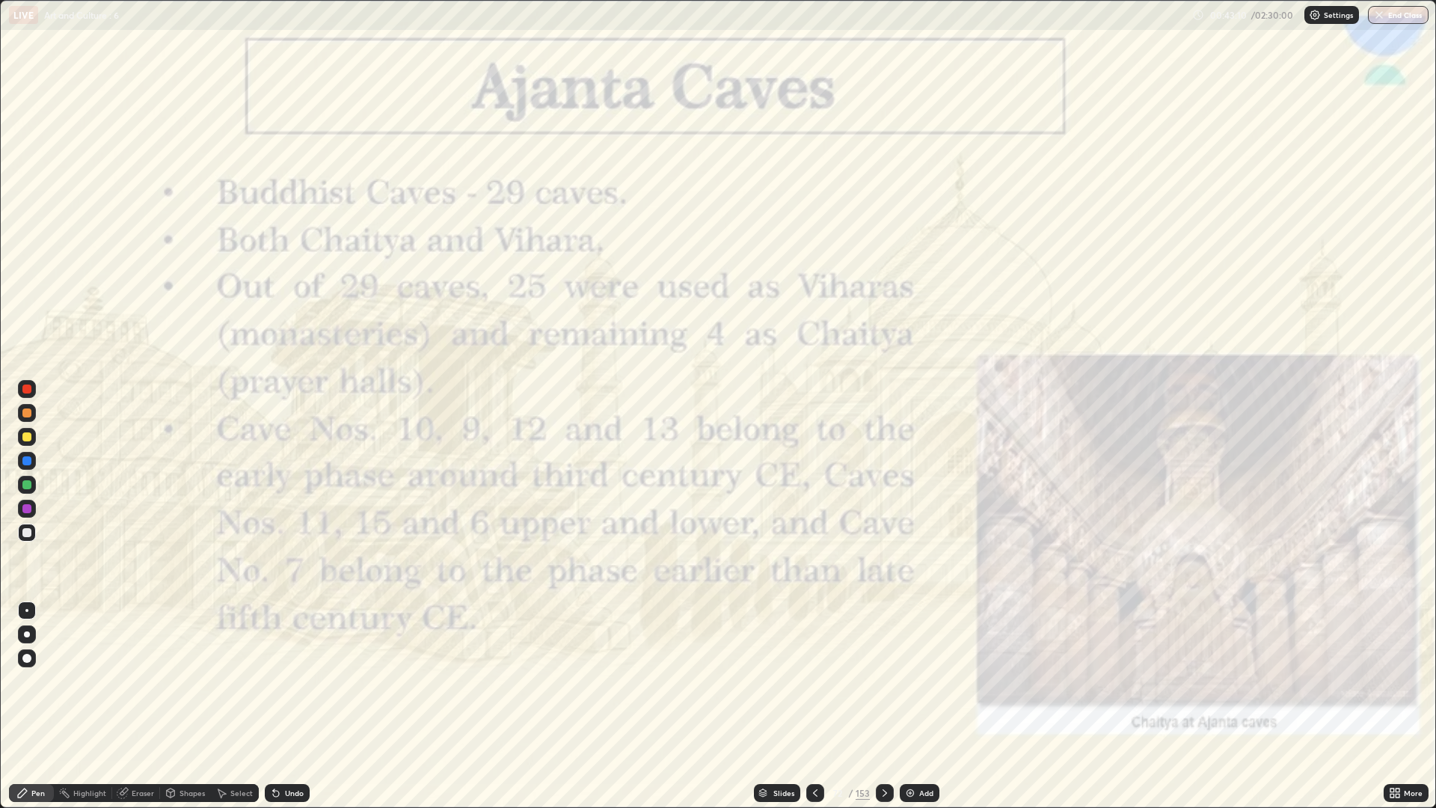
click at [883, 681] on icon at bounding box center [885, 793] width 12 height 12
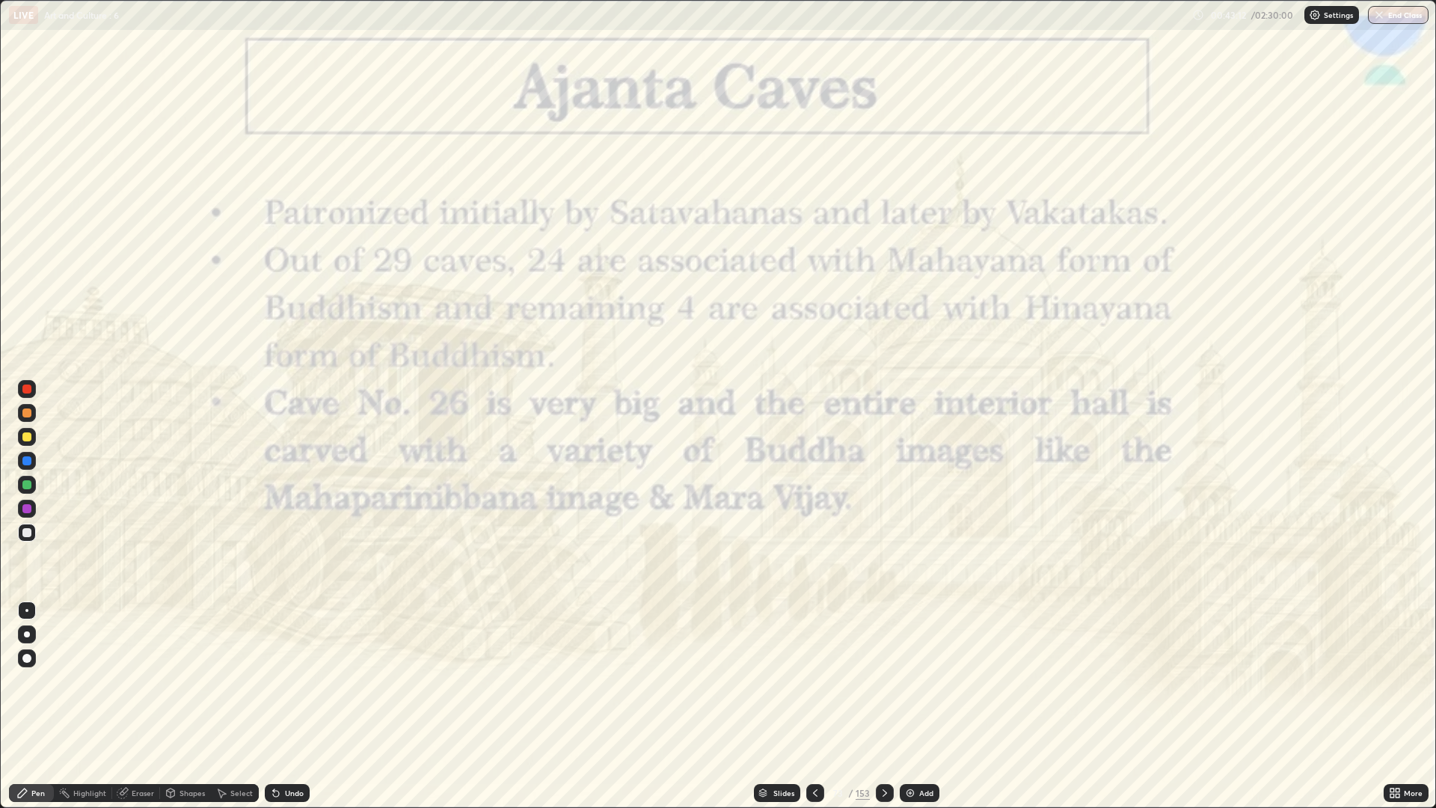
click at [883, 681] on icon at bounding box center [885, 793] width 12 height 12
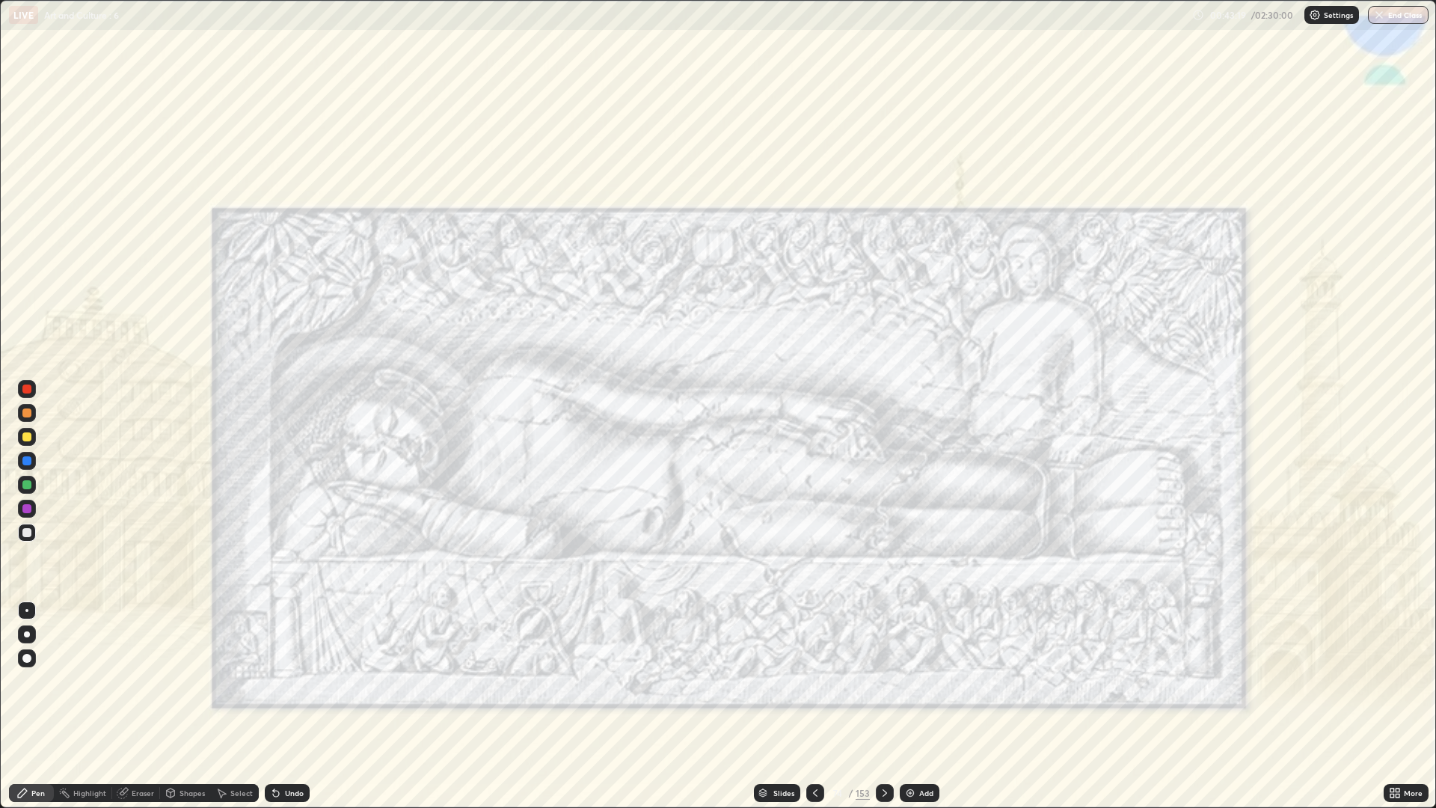
click at [820, 681] on div at bounding box center [815, 793] width 18 height 18
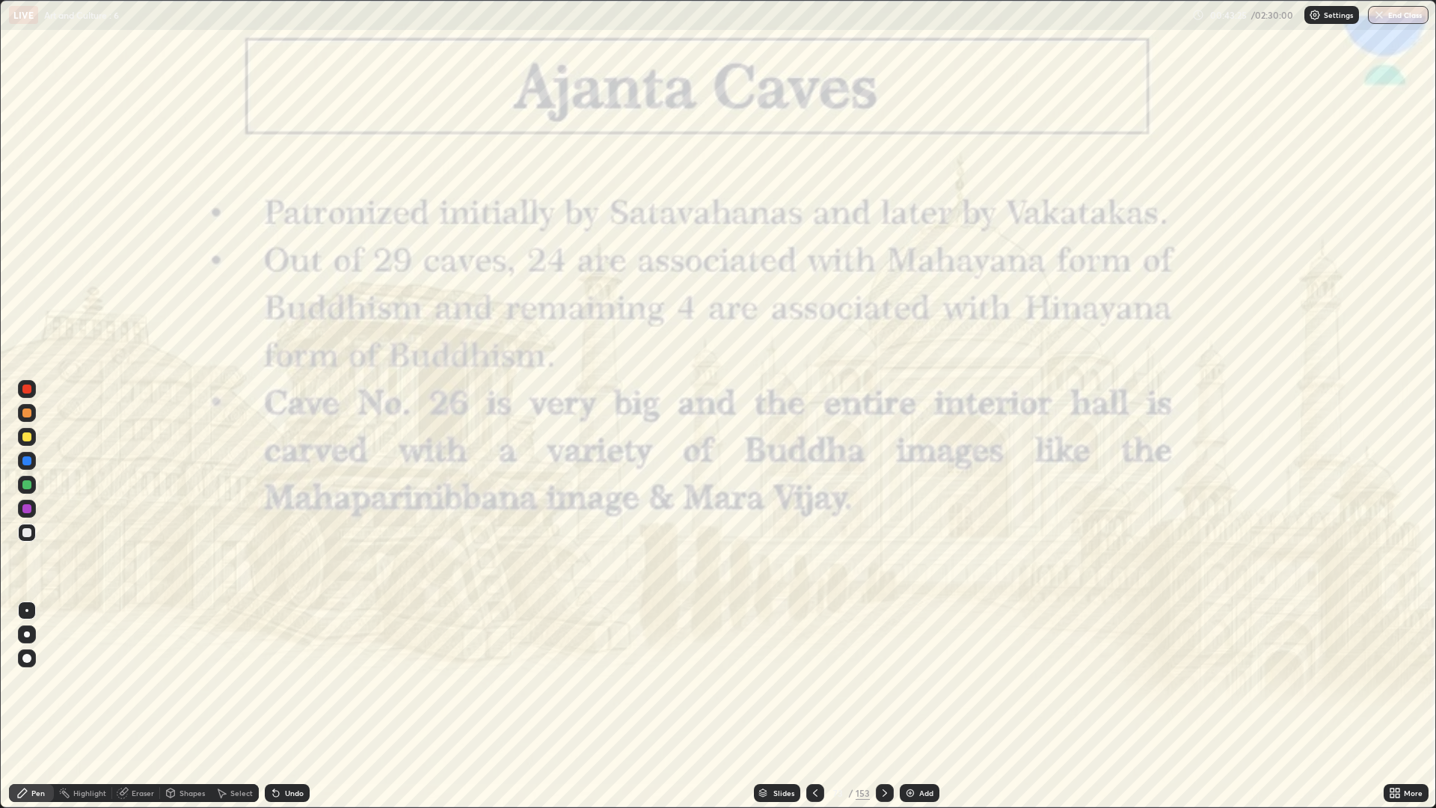
click at [881, 681] on icon at bounding box center [885, 793] width 12 height 12
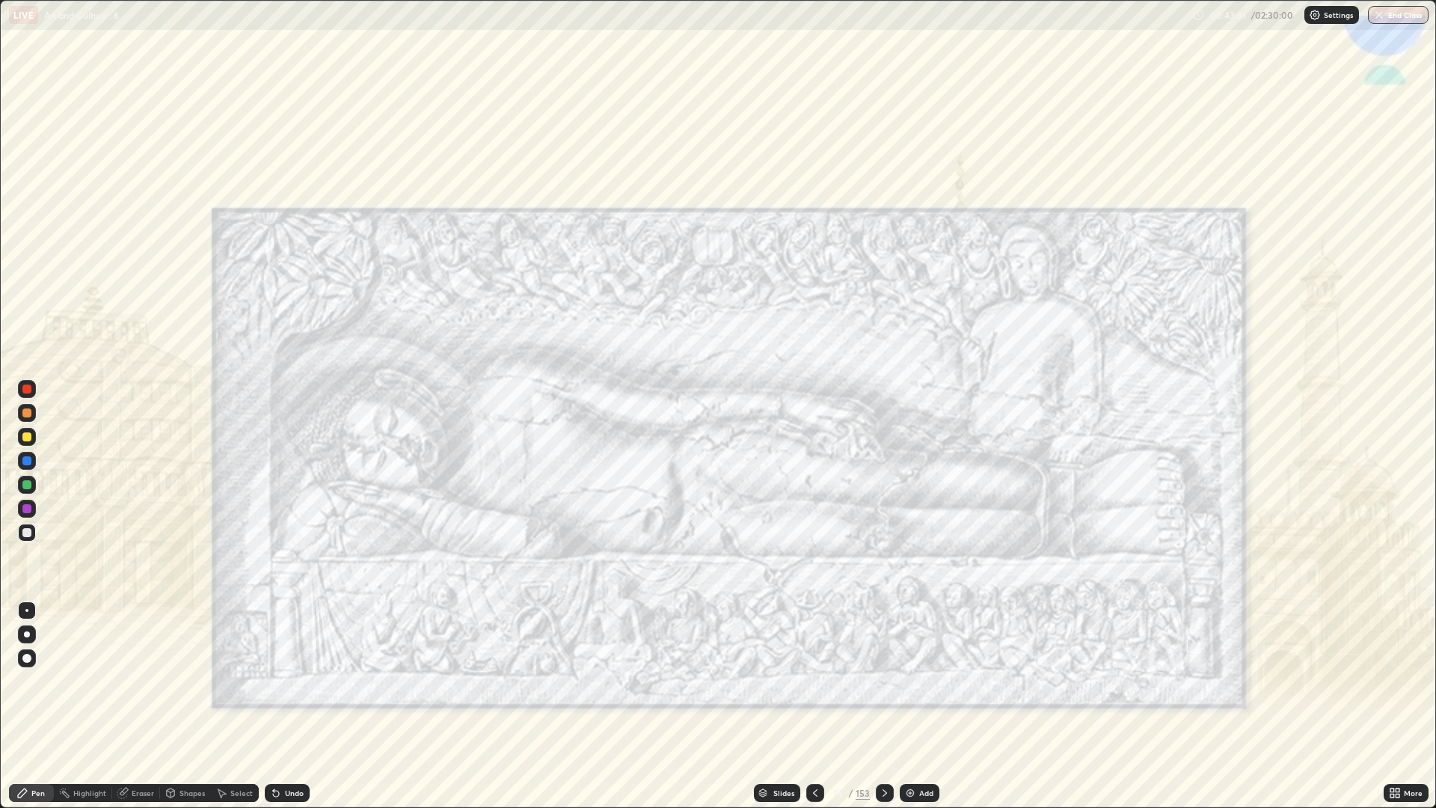
click at [274, 681] on icon at bounding box center [276, 793] width 6 height 6
click at [282, 681] on div "Undo" at bounding box center [287, 793] width 45 height 18
click at [28, 389] on div at bounding box center [26, 388] width 9 height 9
click at [796, 681] on div "Slides" at bounding box center [777, 793] width 46 height 18
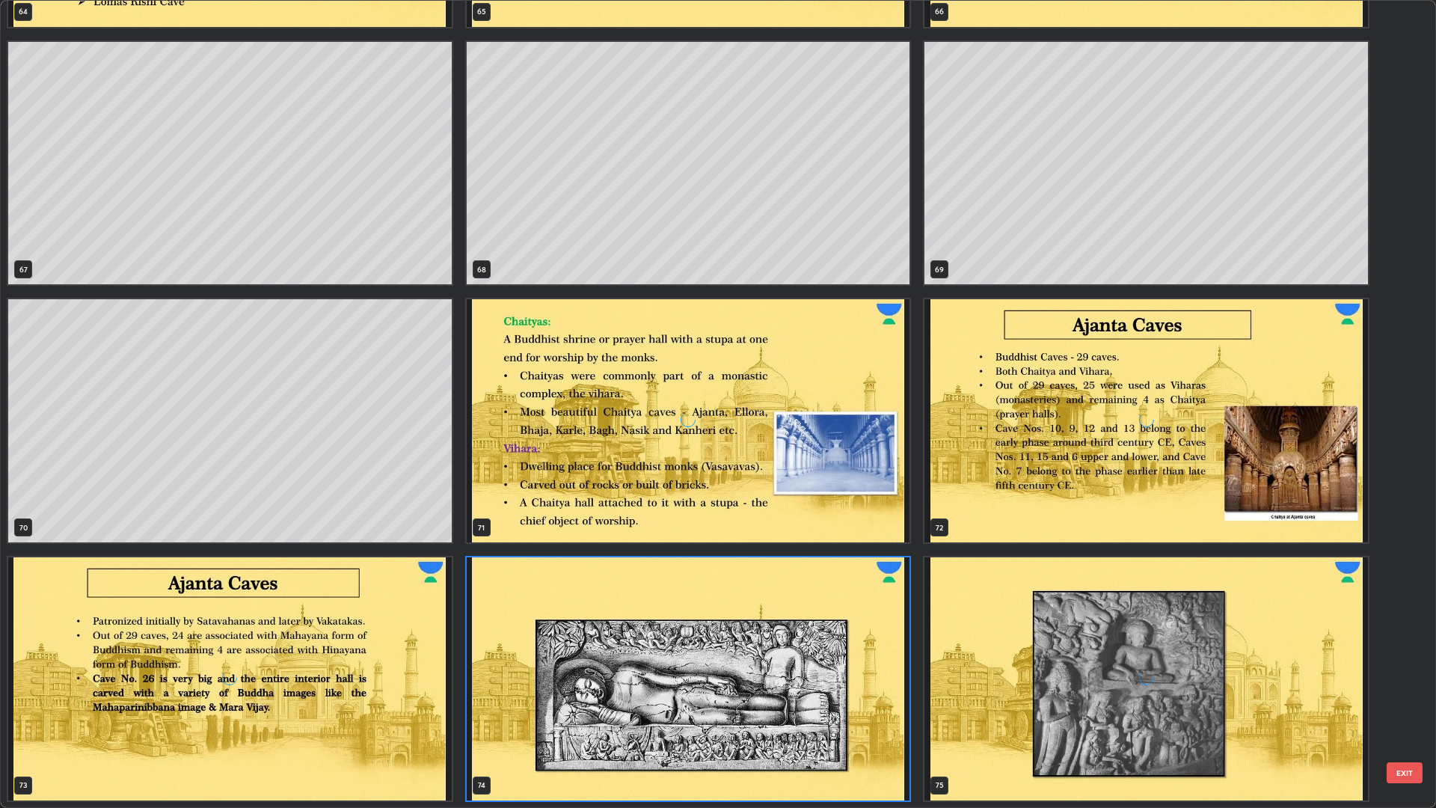
scroll to position [802, 1427]
click at [335, 659] on img "grid" at bounding box center [229, 678] width 443 height 243
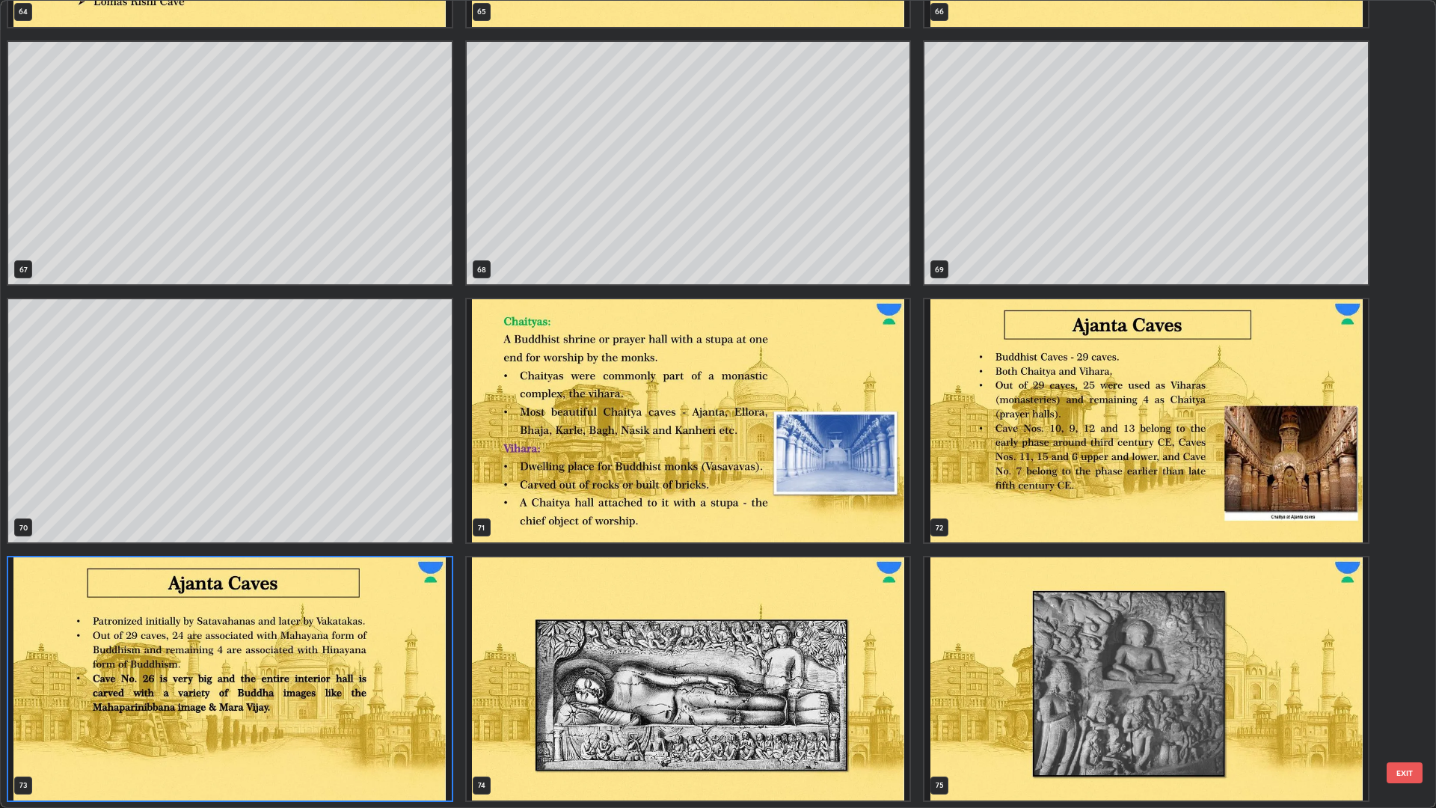
click at [335, 656] on img "grid" at bounding box center [229, 678] width 443 height 243
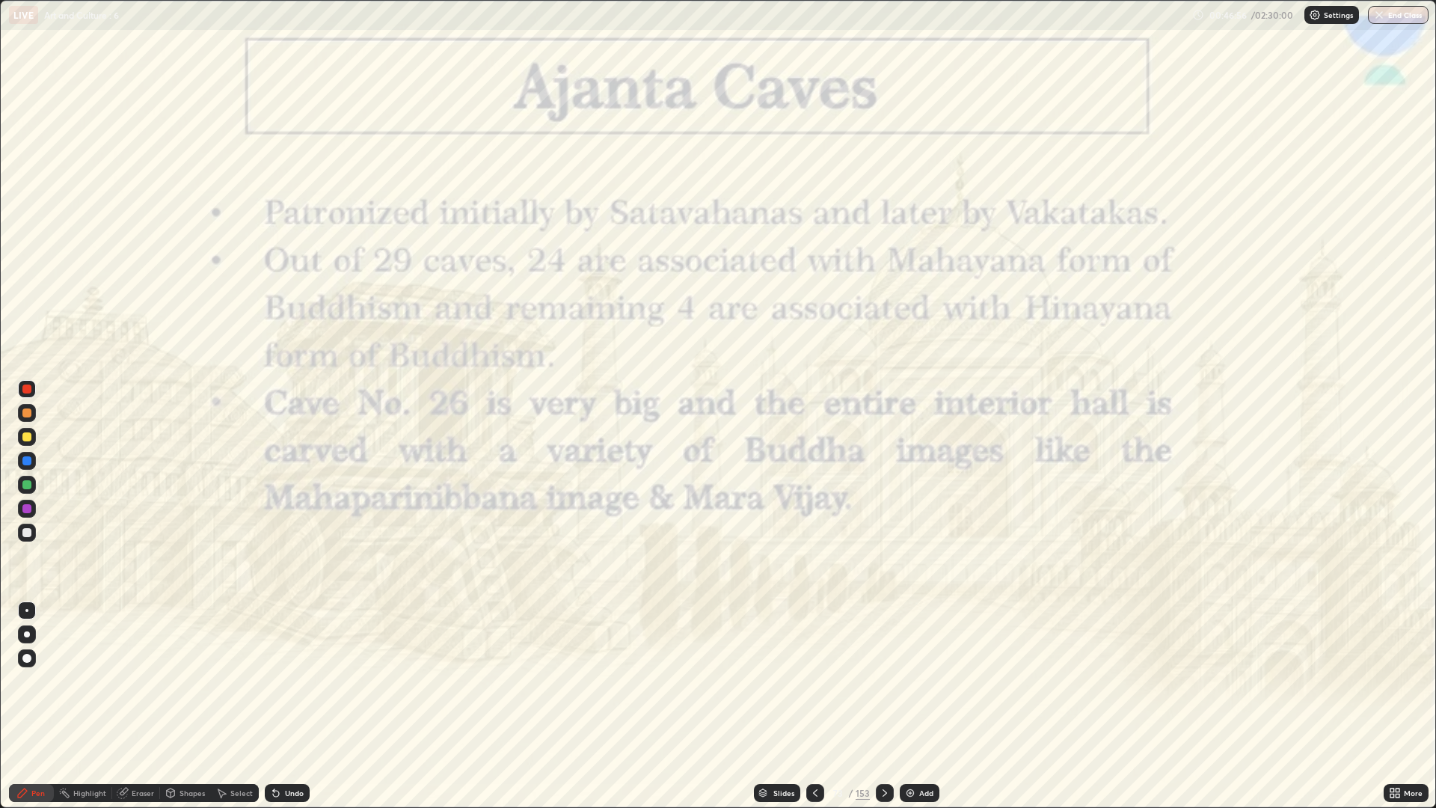
click at [32, 391] on div at bounding box center [27, 389] width 18 height 18
click at [880, 681] on icon at bounding box center [885, 793] width 12 height 12
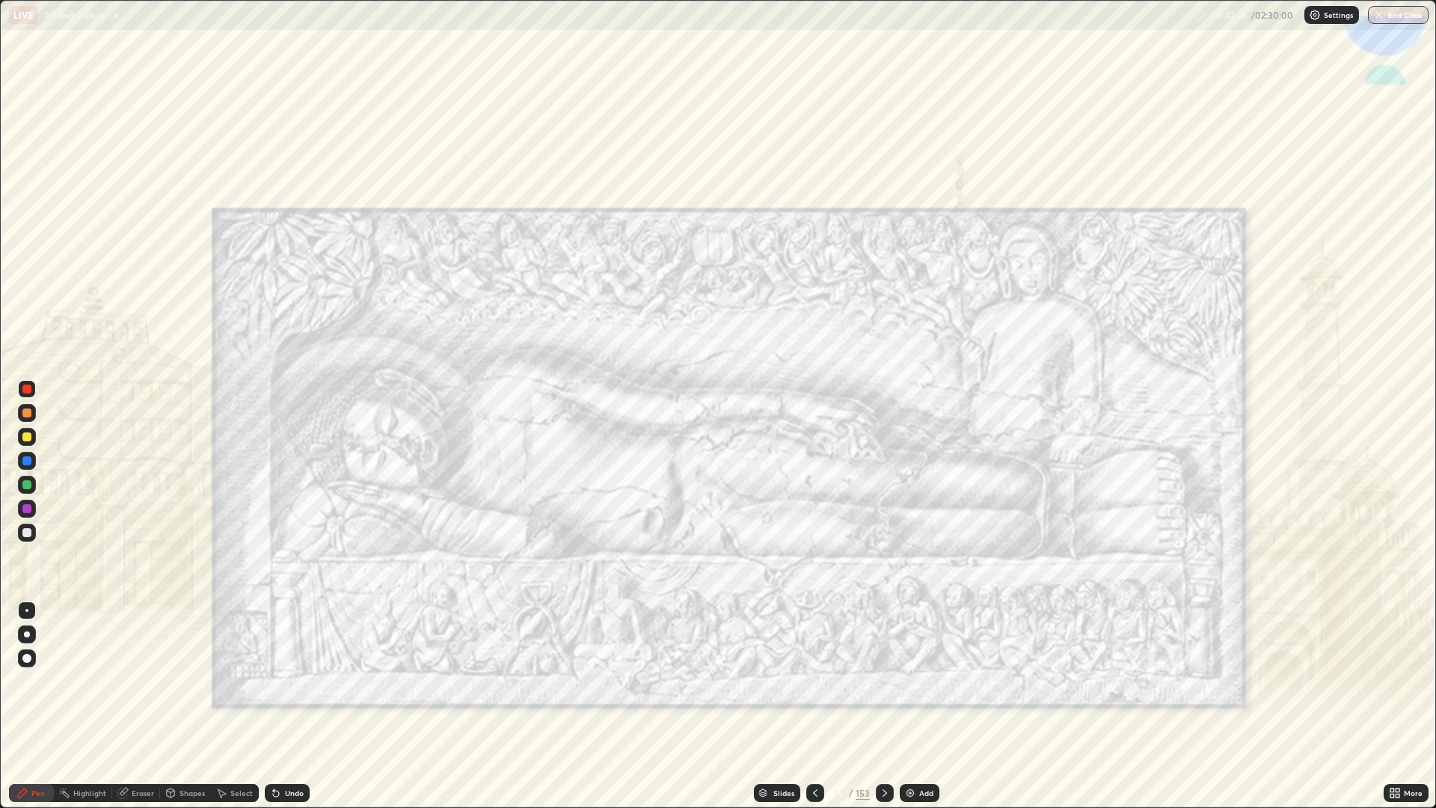
click at [882, 681] on icon at bounding box center [885, 793] width 12 height 12
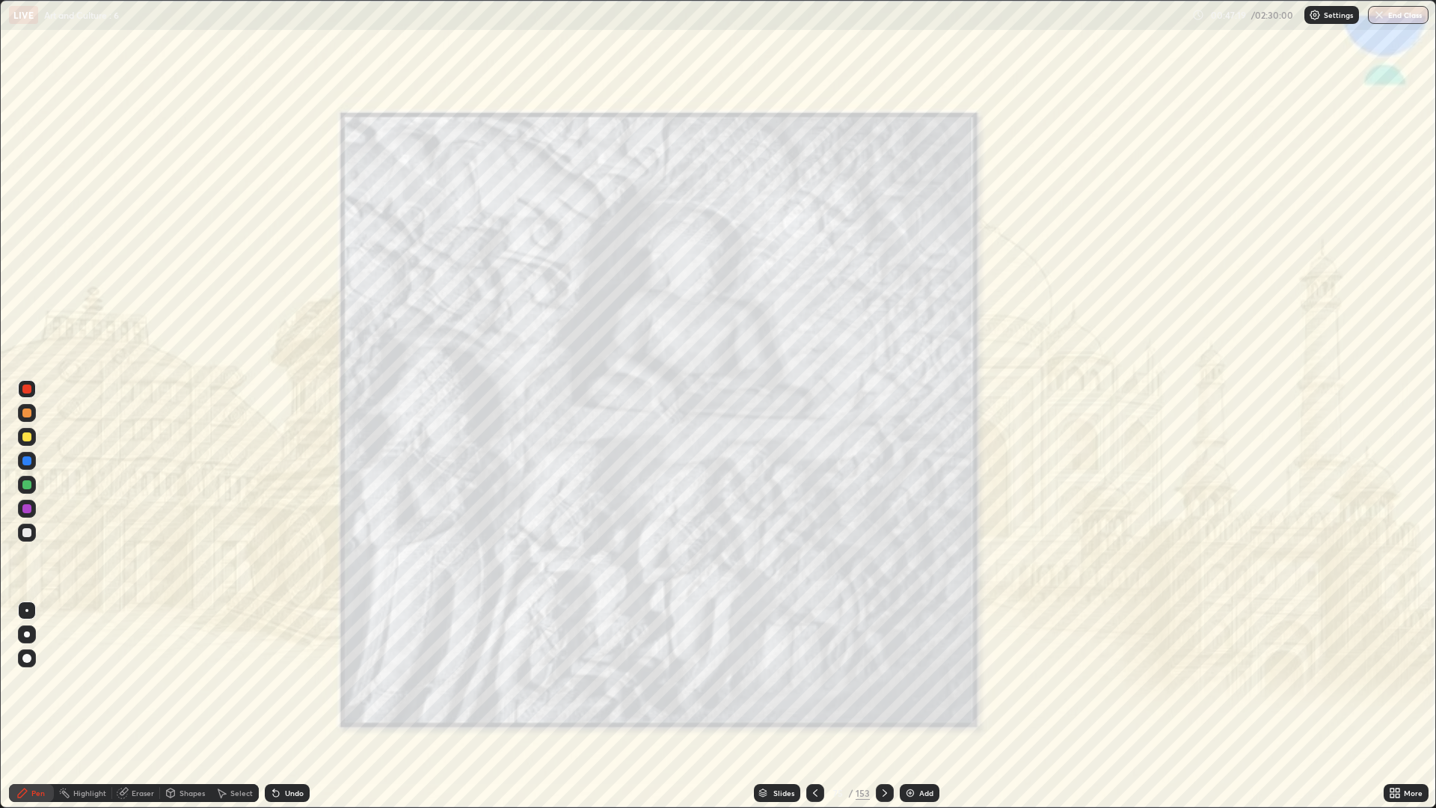
click at [809, 681] on icon at bounding box center [815, 793] width 12 height 12
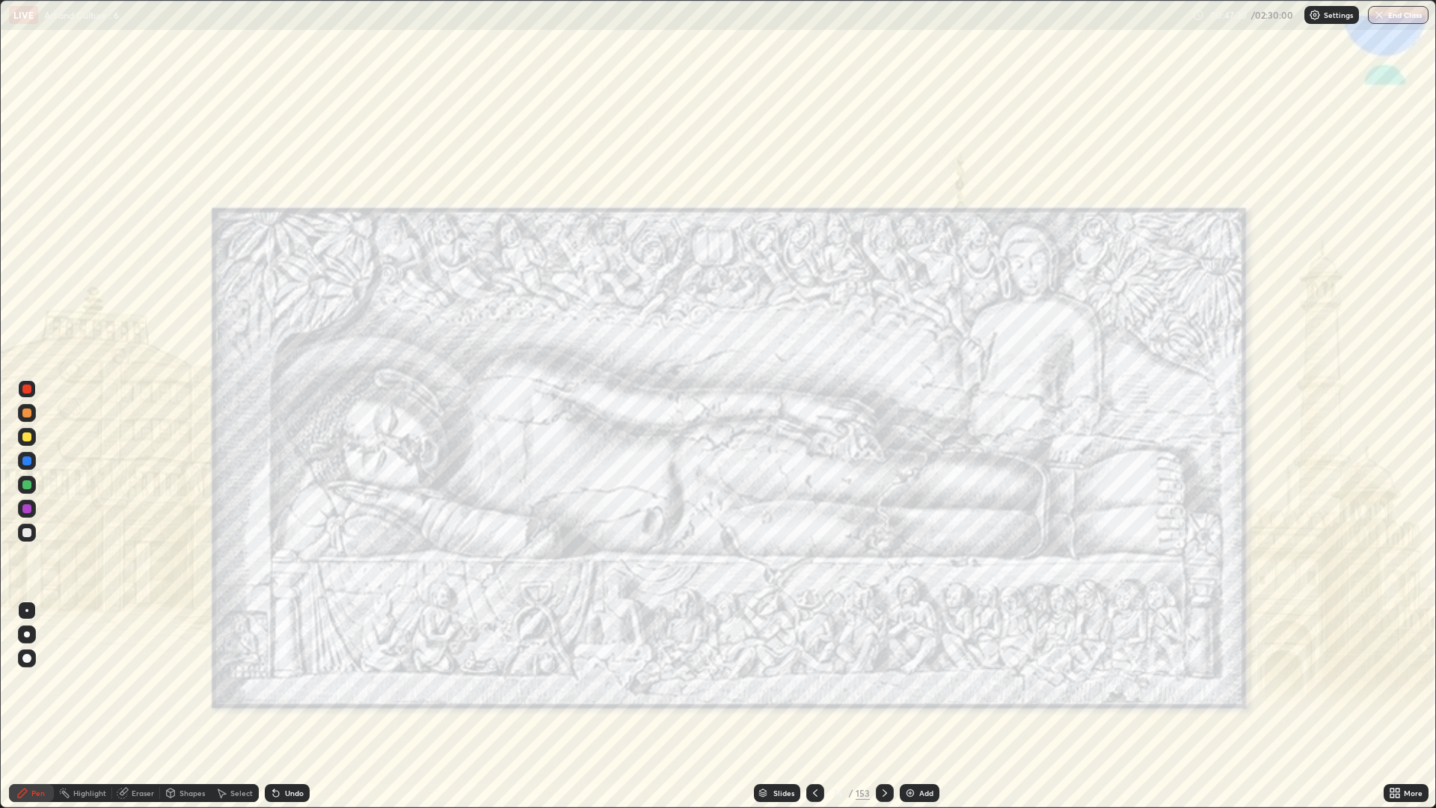
click at [876, 681] on div at bounding box center [885, 793] width 18 height 18
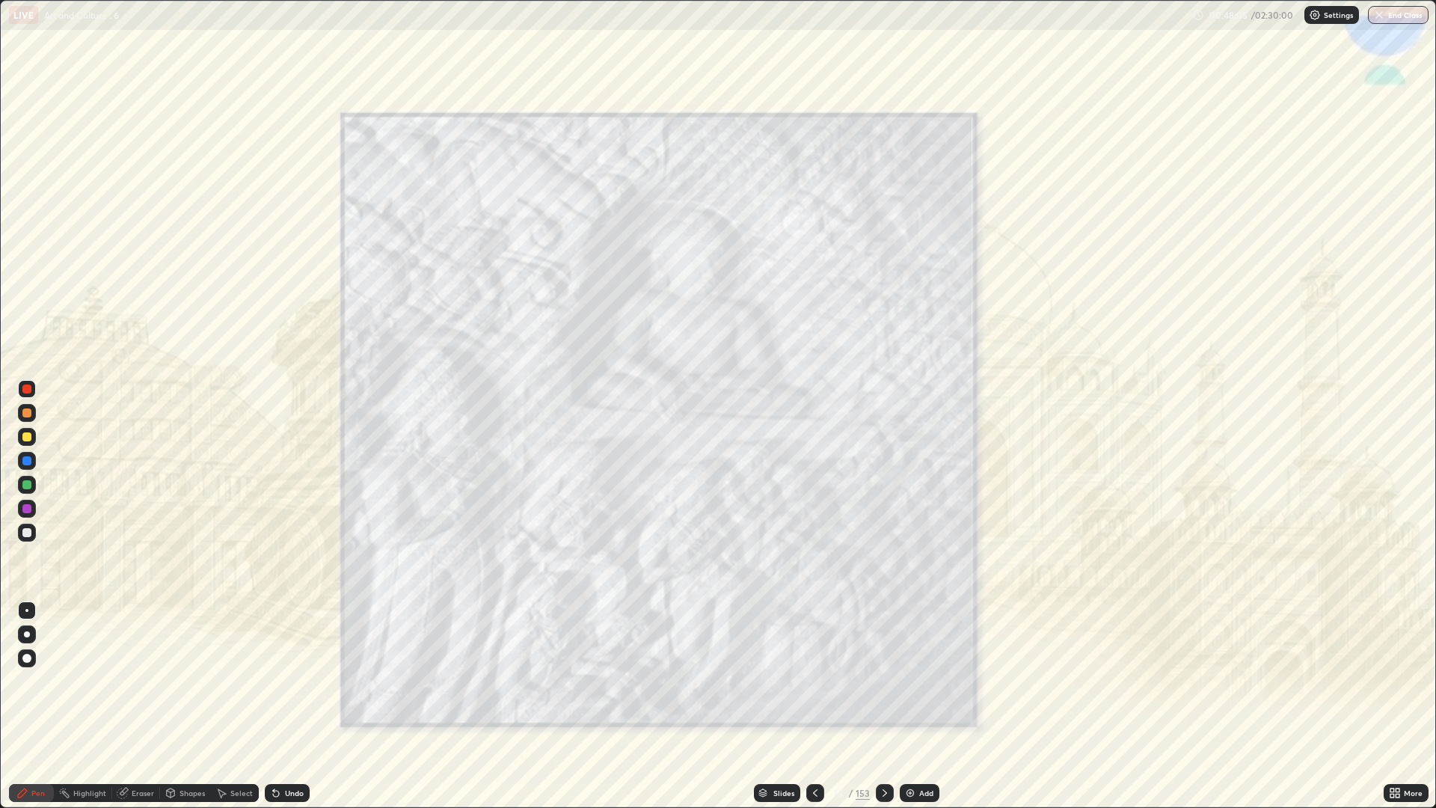
click at [34, 390] on div at bounding box center [27, 389] width 18 height 18
click at [891, 681] on div at bounding box center [885, 793] width 18 height 18
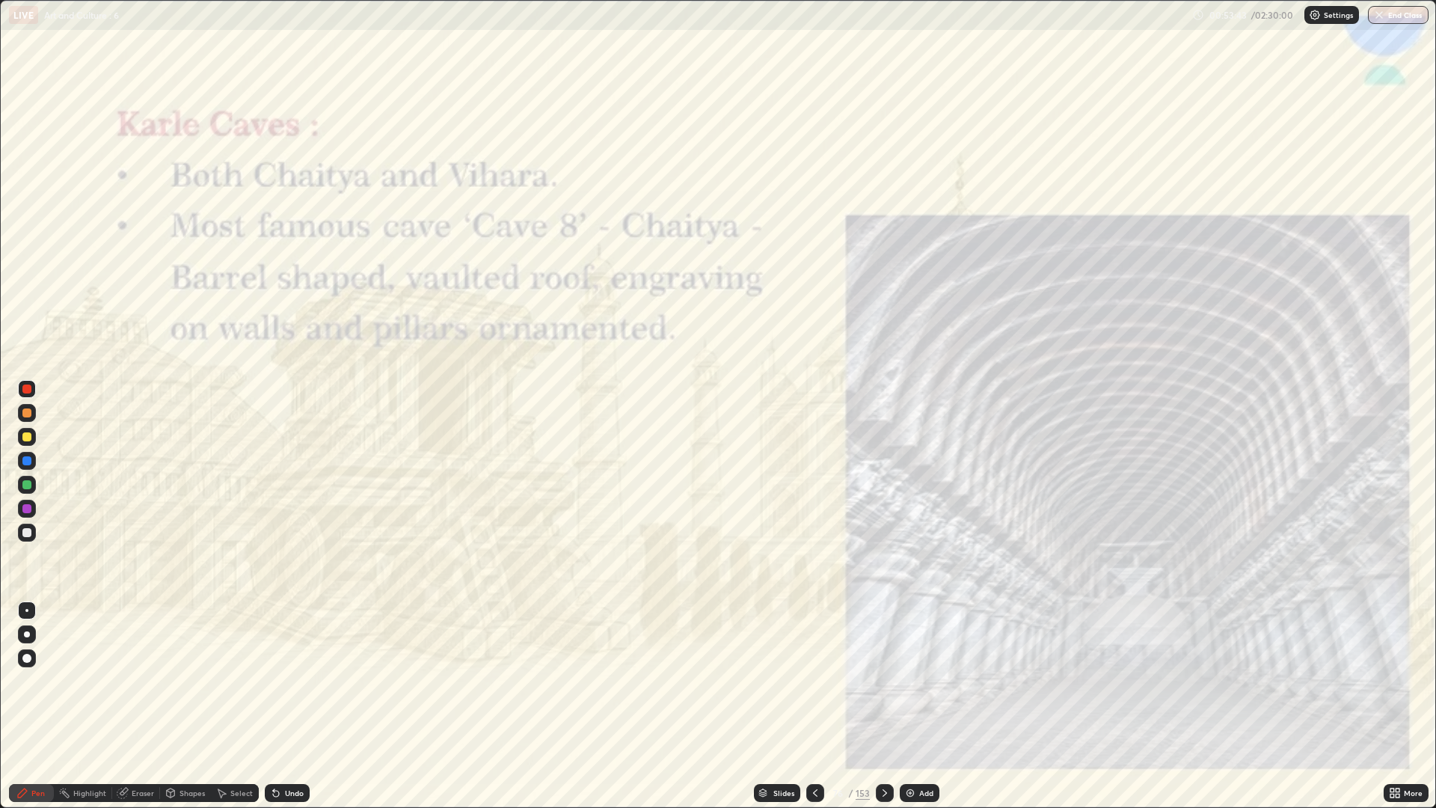
click at [807, 681] on div at bounding box center [815, 793] width 18 height 18
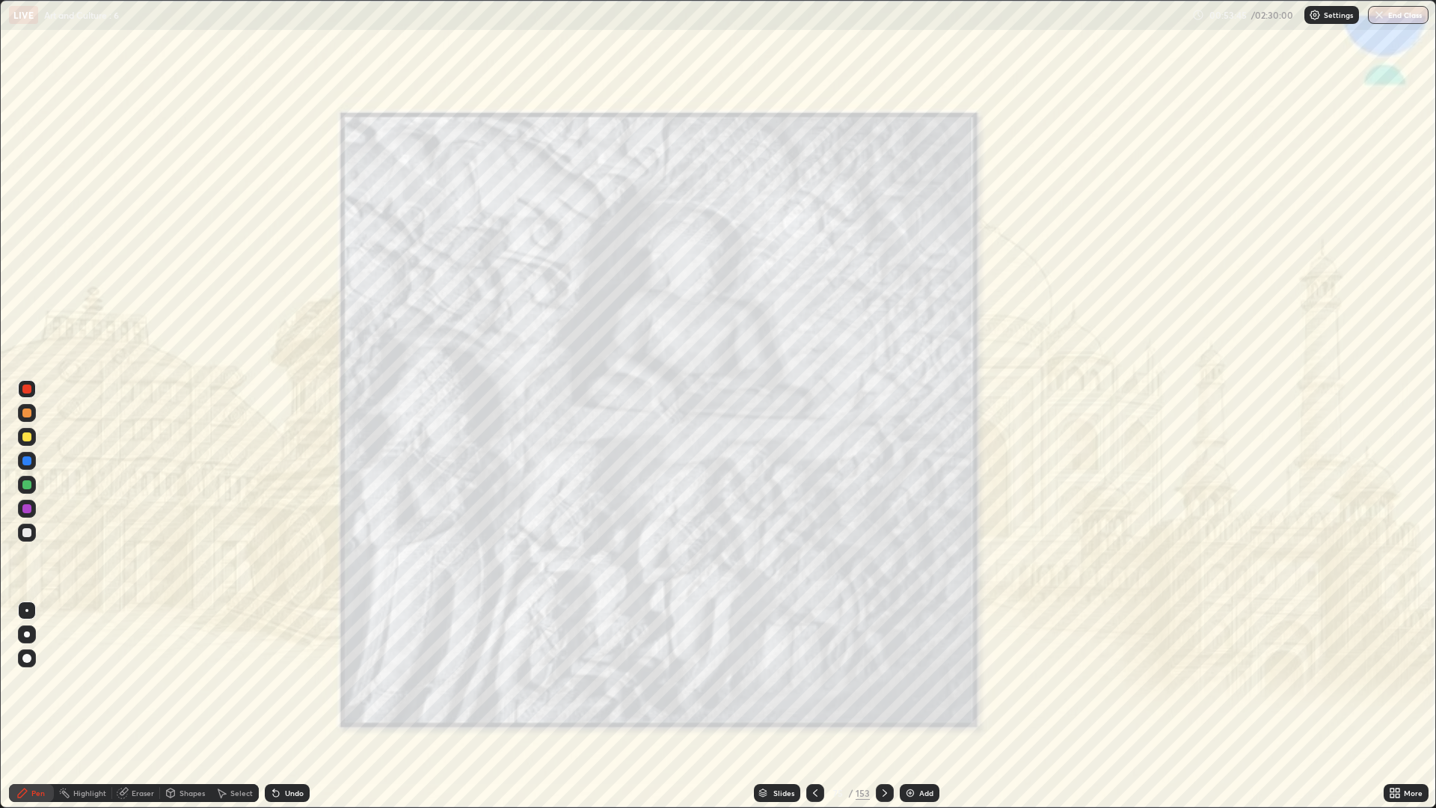
click at [911, 681] on img at bounding box center [910, 793] width 12 height 12
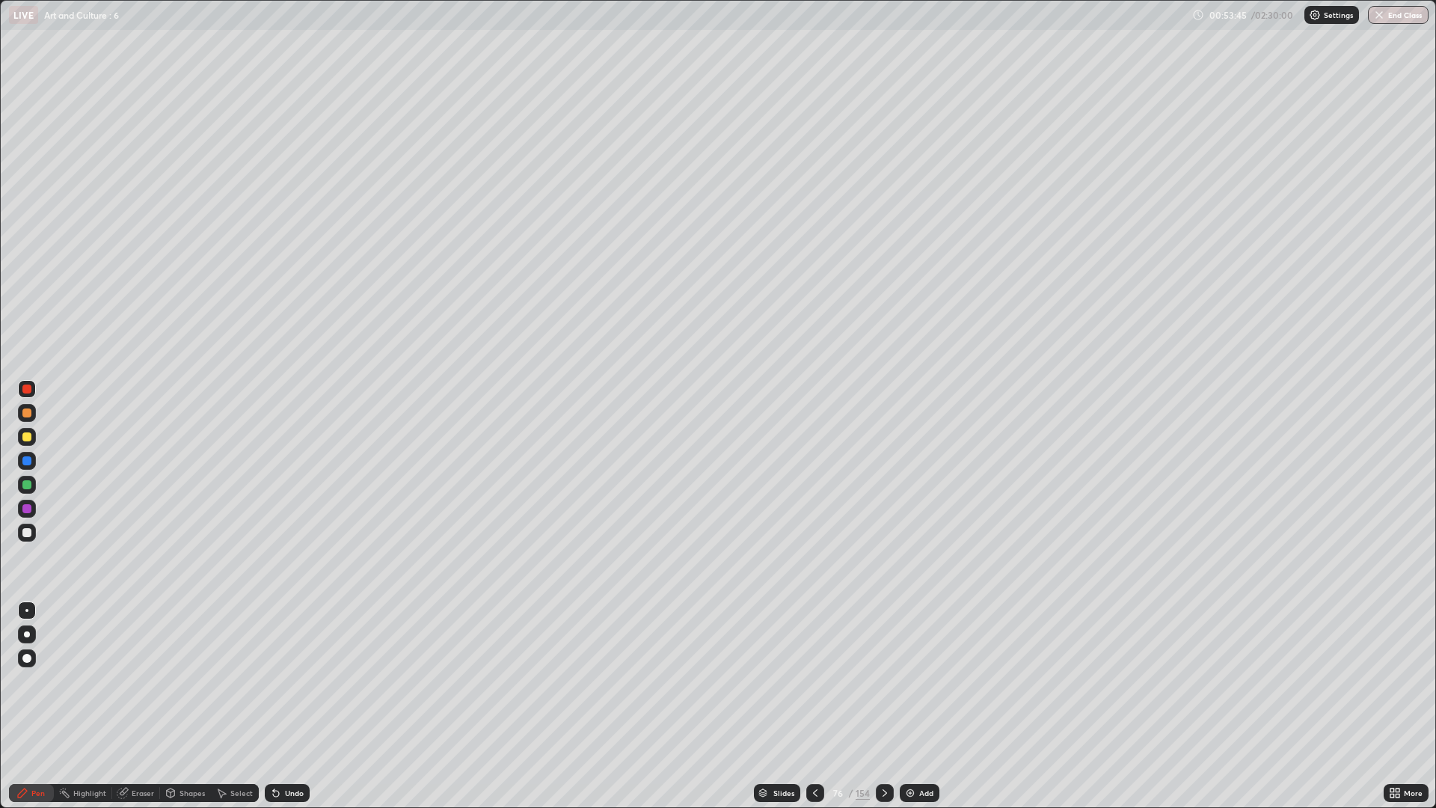
click at [914, 681] on img at bounding box center [910, 793] width 12 height 12
click at [911, 681] on img at bounding box center [910, 793] width 12 height 12
click at [814, 681] on icon at bounding box center [815, 793] width 12 height 12
click at [809, 681] on icon at bounding box center [815, 793] width 12 height 12
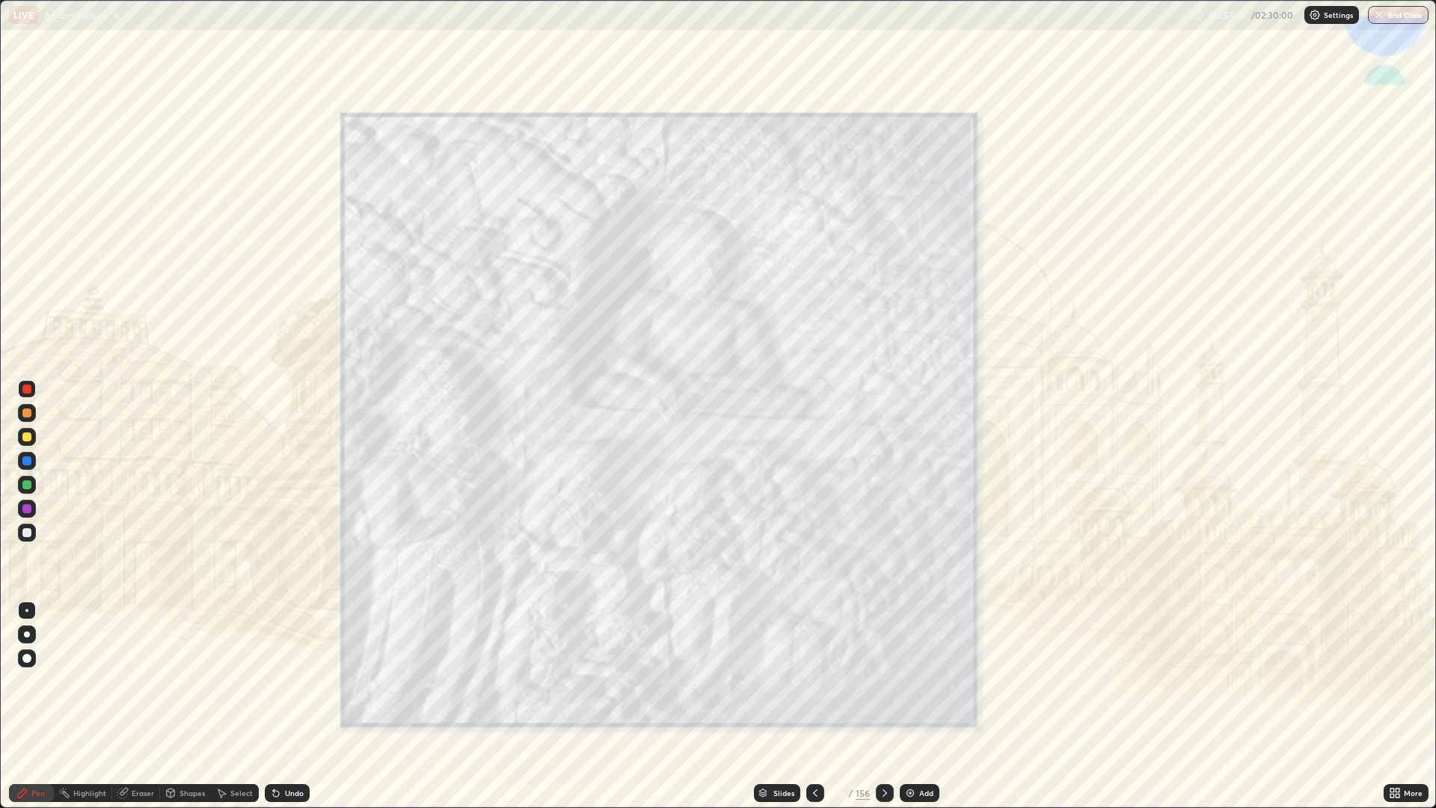
click at [808, 681] on div at bounding box center [815, 793] width 18 height 18
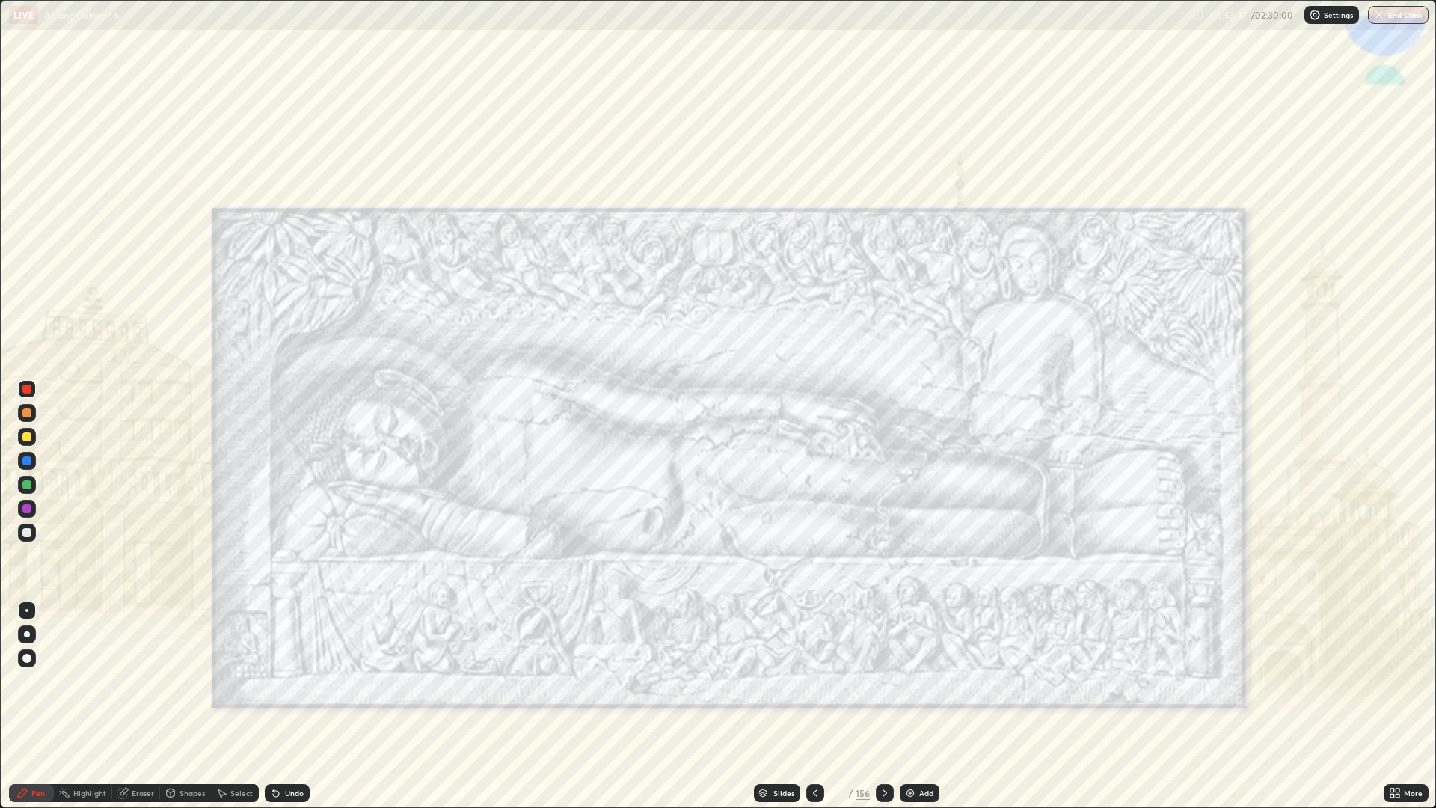
click at [882, 681] on div at bounding box center [885, 793] width 18 height 18
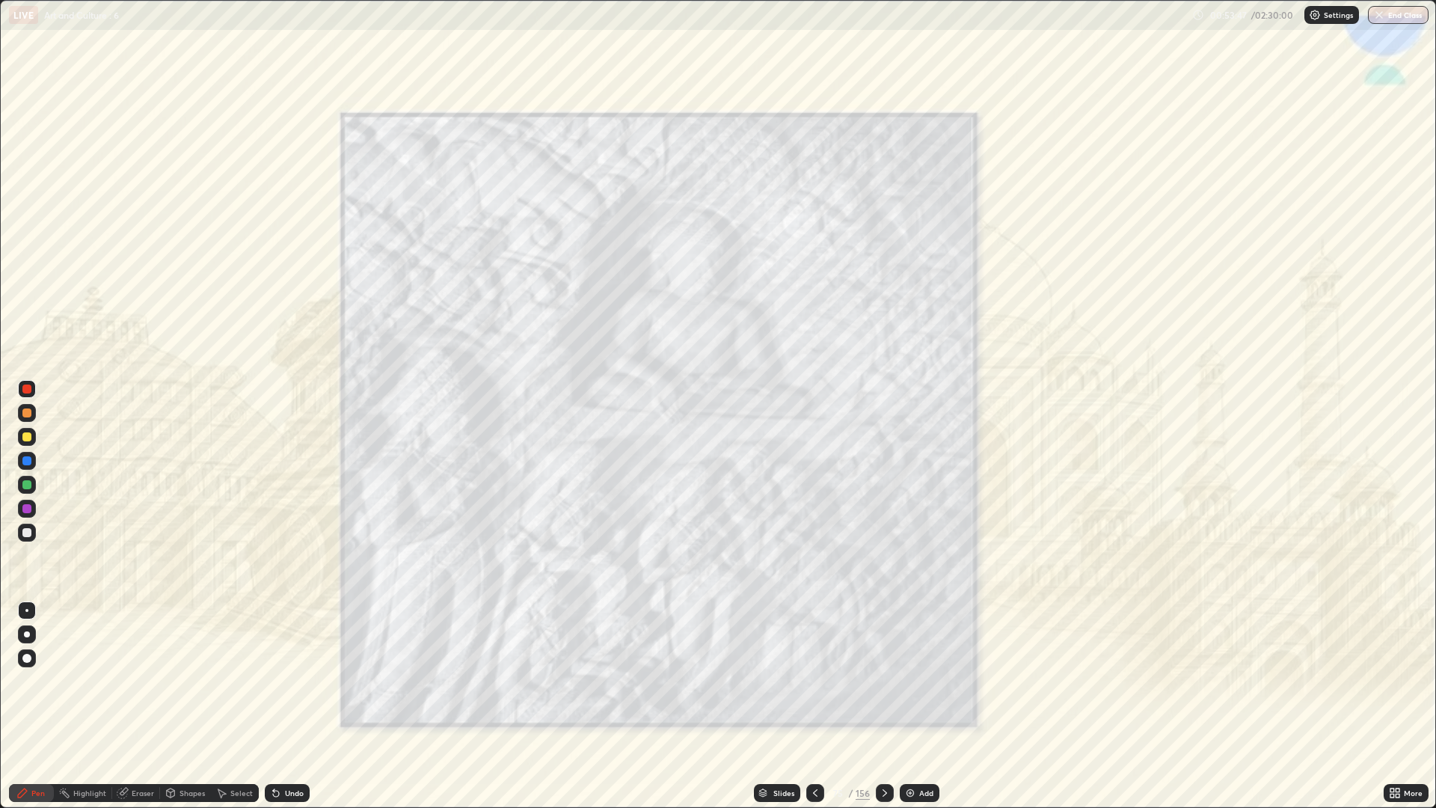
click at [883, 681] on icon at bounding box center [885, 793] width 12 height 12
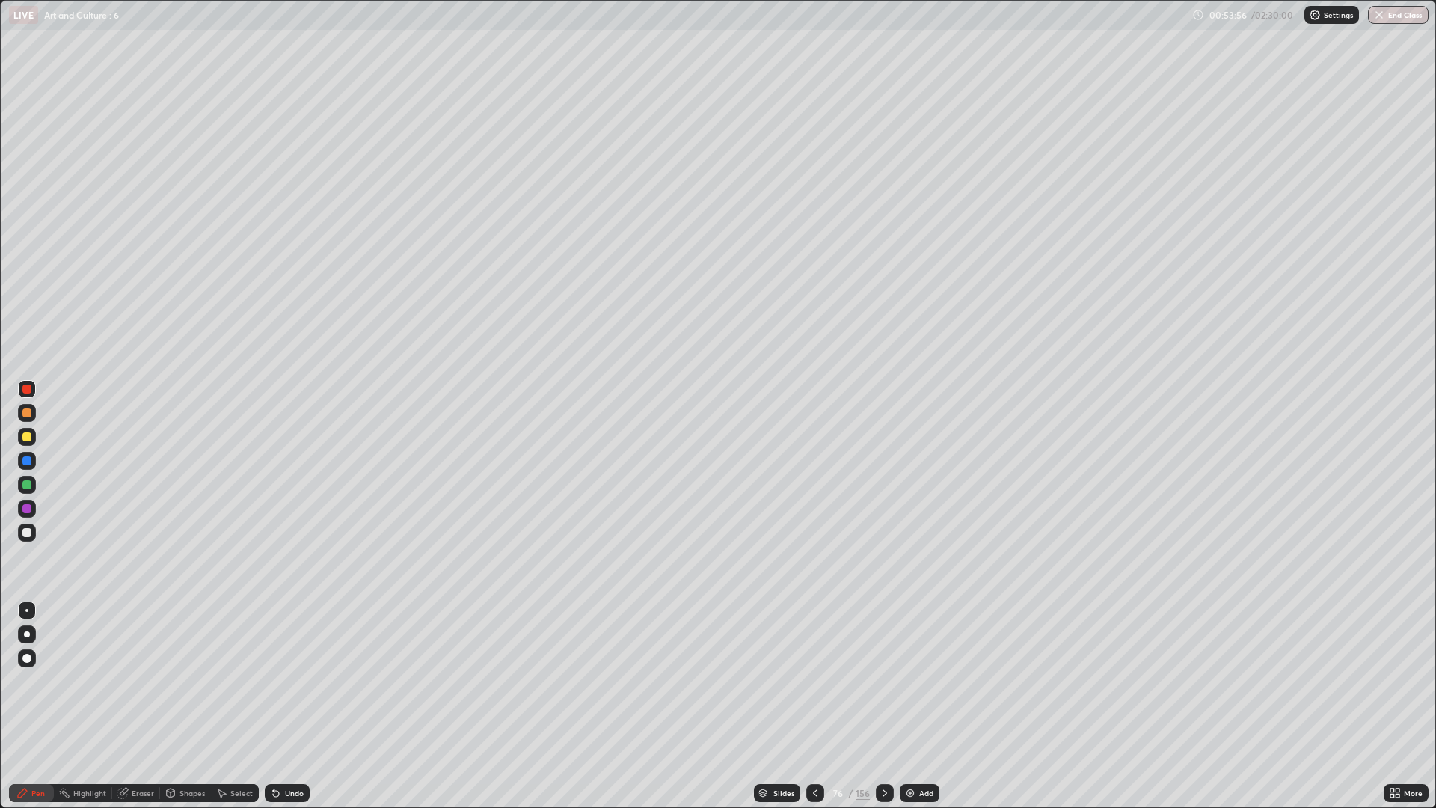
click at [32, 436] on div at bounding box center [27, 437] width 18 height 18
click at [283, 681] on div "Undo" at bounding box center [287, 793] width 45 height 18
click at [298, 681] on div "Undo" at bounding box center [294, 792] width 19 height 7
click at [293, 681] on div "Undo" at bounding box center [294, 792] width 19 height 7
click at [883, 681] on icon at bounding box center [885, 793] width 12 height 12
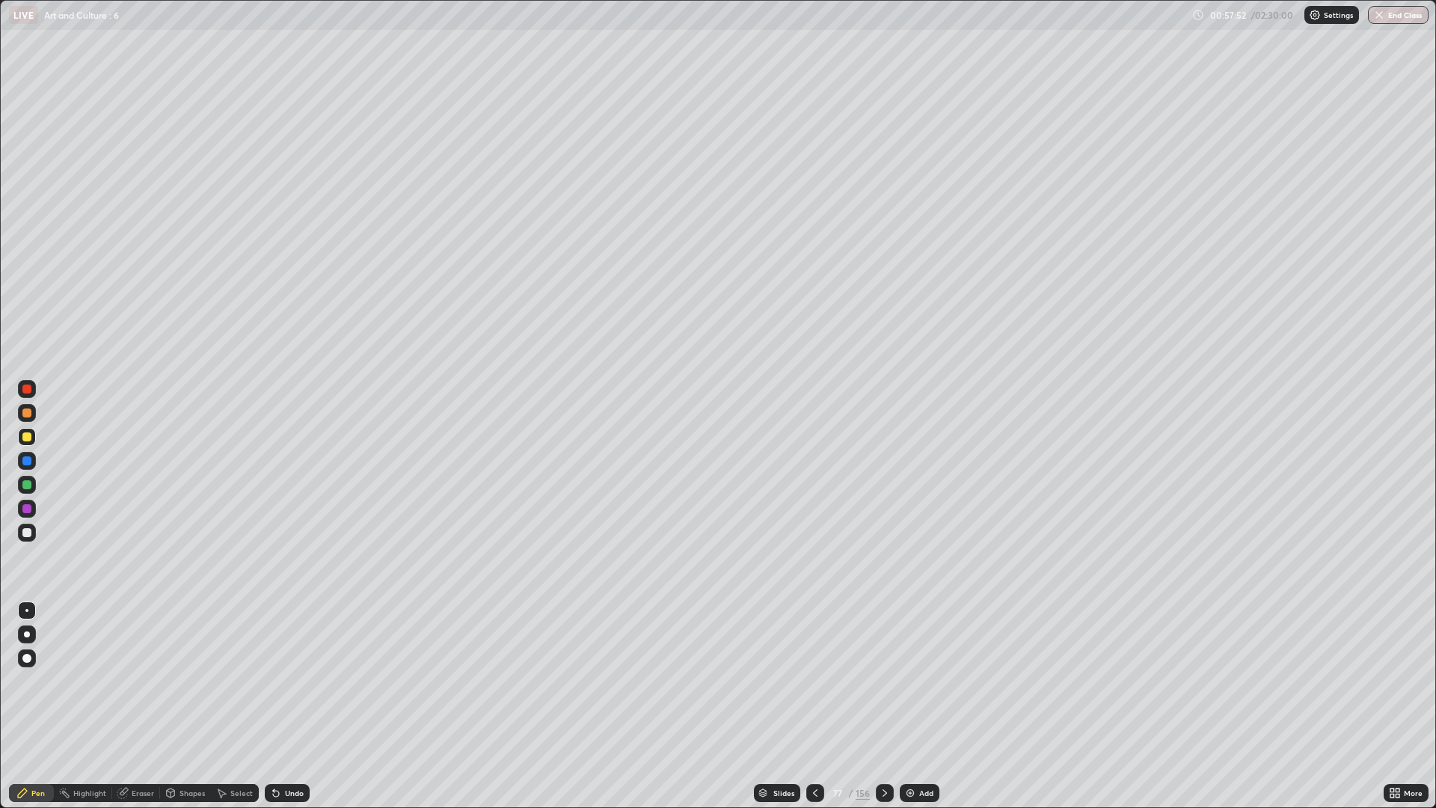
click at [295, 681] on div "Undo" at bounding box center [294, 792] width 19 height 7
click at [297, 681] on div "Undo" at bounding box center [294, 792] width 19 height 7
click at [28, 534] on div at bounding box center [26, 532] width 9 height 9
click at [292, 681] on div "Undo" at bounding box center [294, 792] width 19 height 7
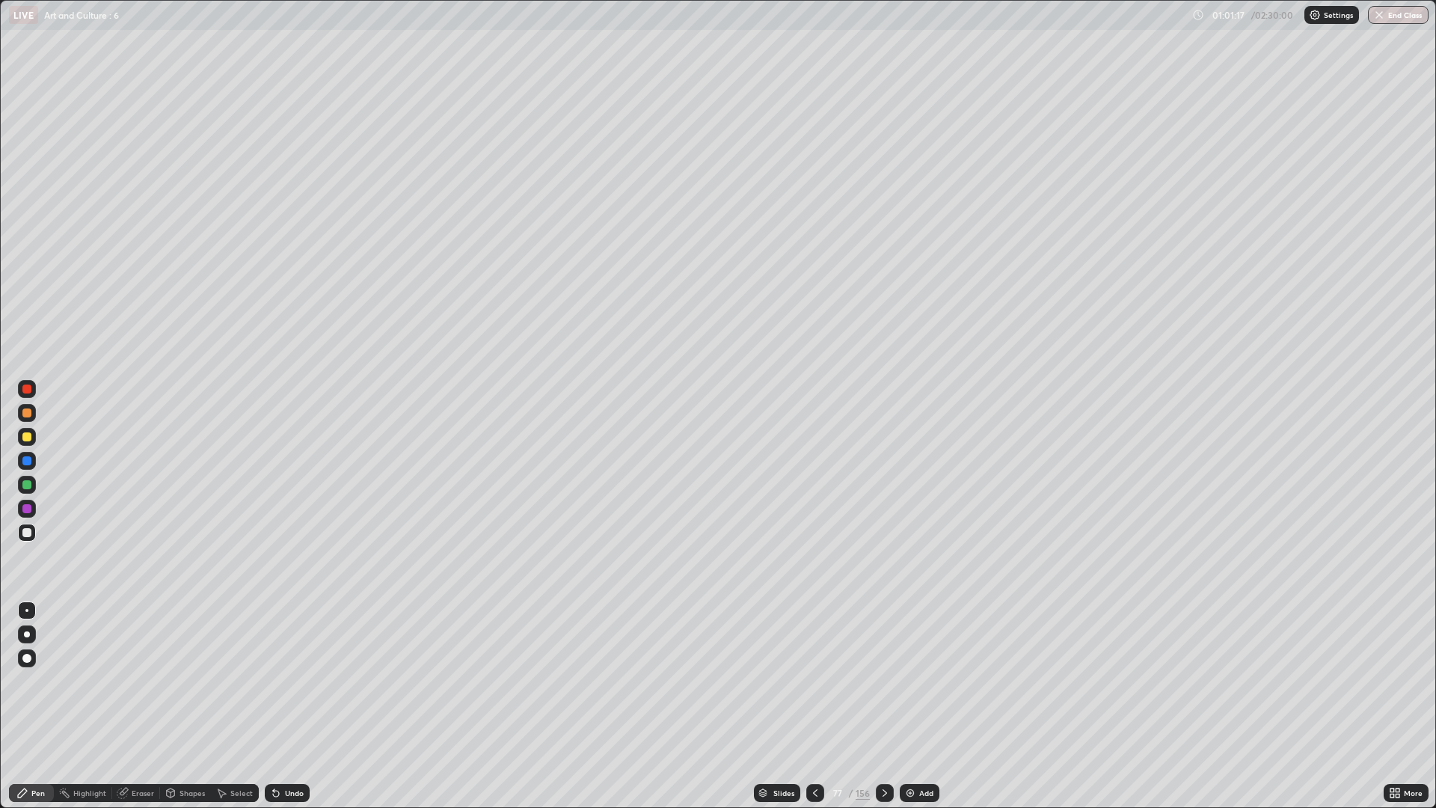
click at [811, 681] on icon at bounding box center [815, 793] width 12 height 12
click at [814, 681] on icon at bounding box center [815, 792] width 4 height 7
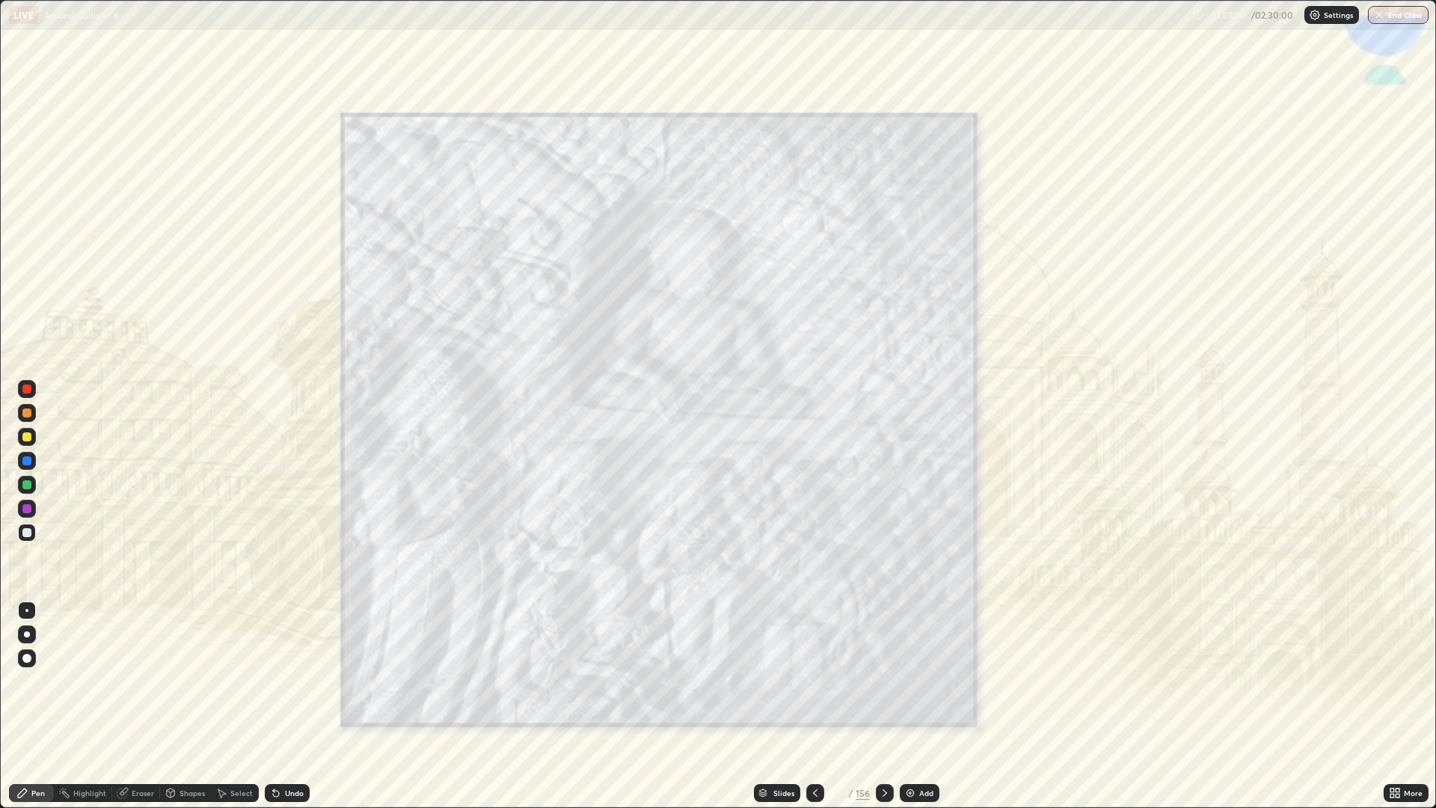
click at [814, 681] on icon at bounding box center [815, 793] width 12 height 12
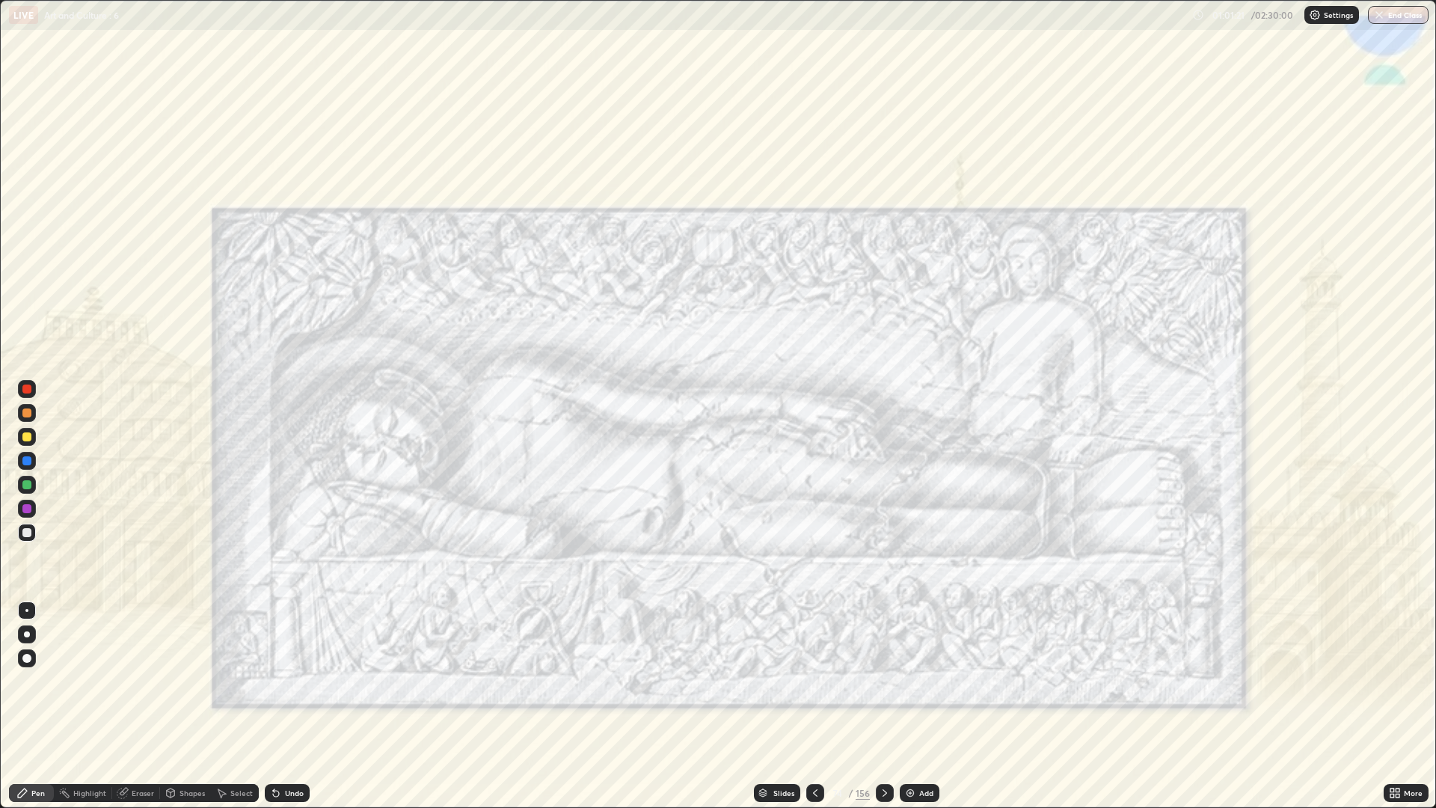
click at [806, 681] on div at bounding box center [815, 793] width 18 height 18
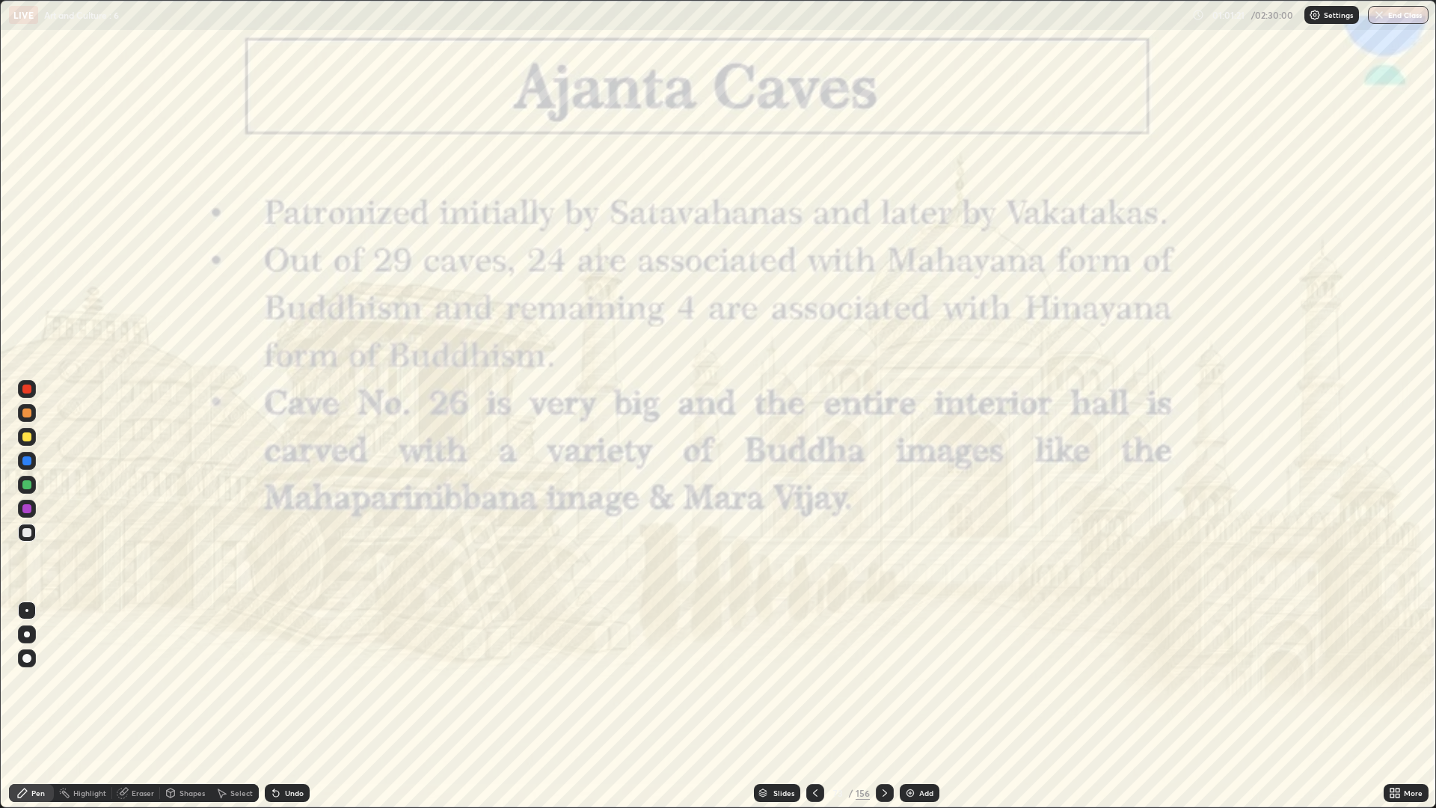
click at [808, 681] on div at bounding box center [815, 793] width 18 height 18
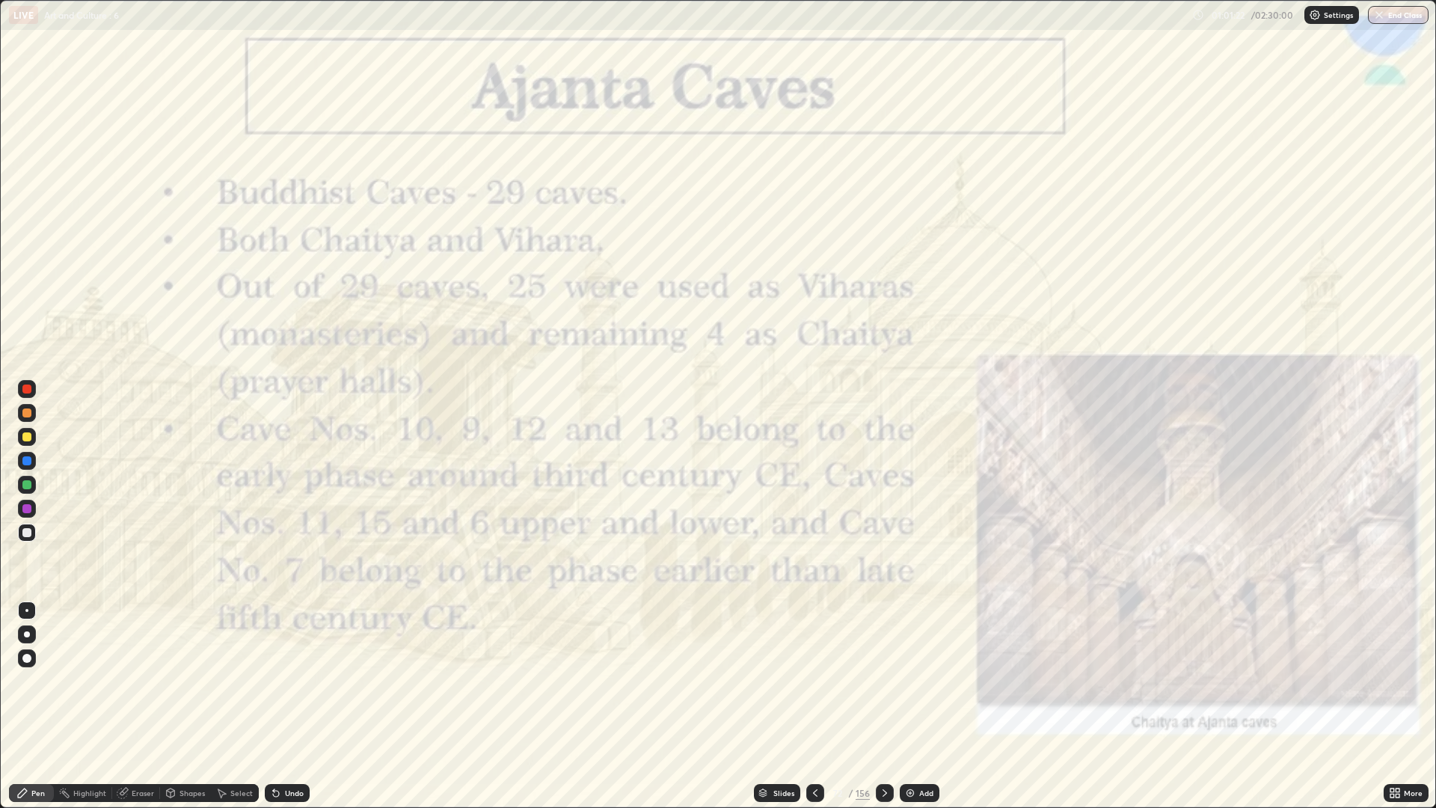
click at [811, 681] on icon at bounding box center [815, 793] width 12 height 12
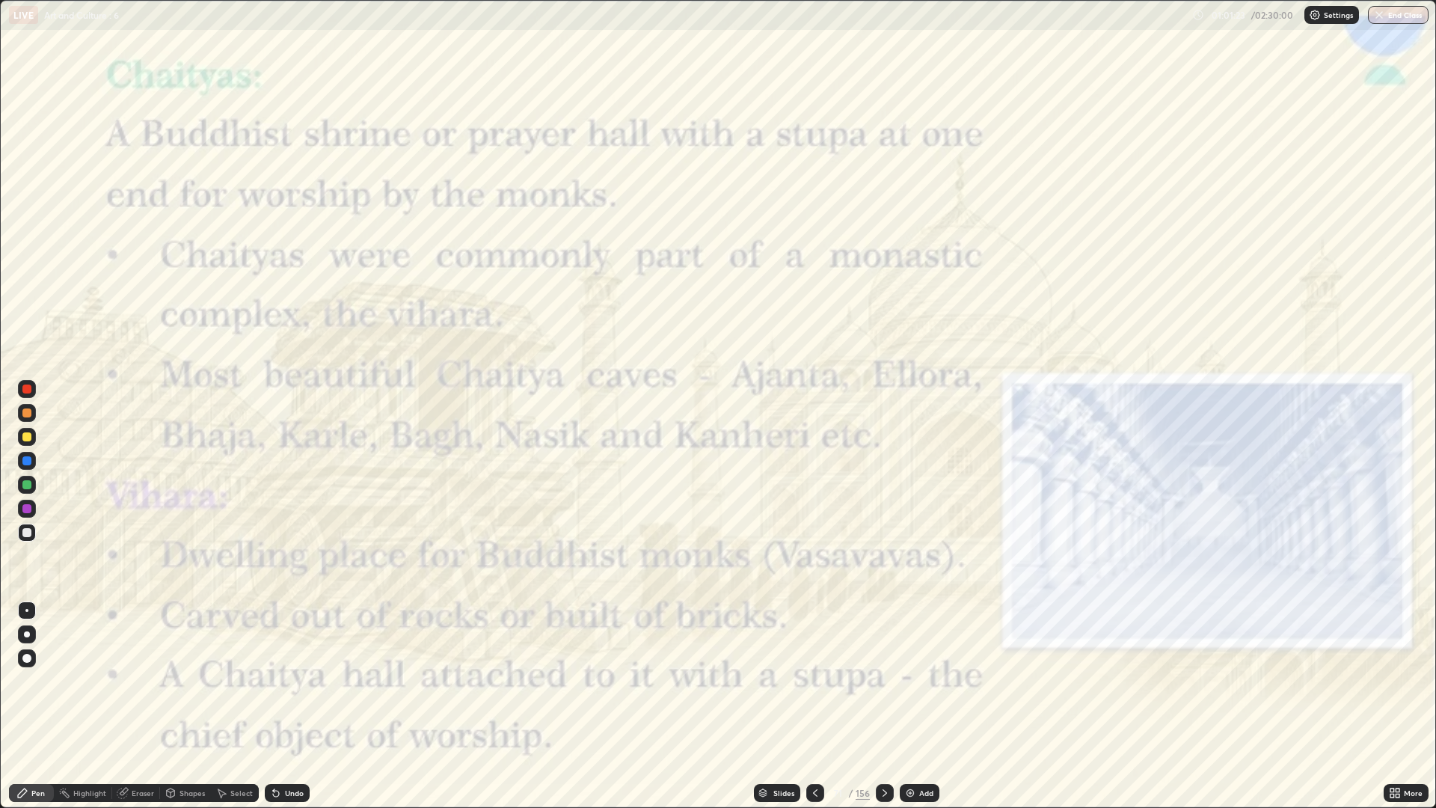
click at [777, 681] on div "Slides" at bounding box center [783, 792] width 21 height 7
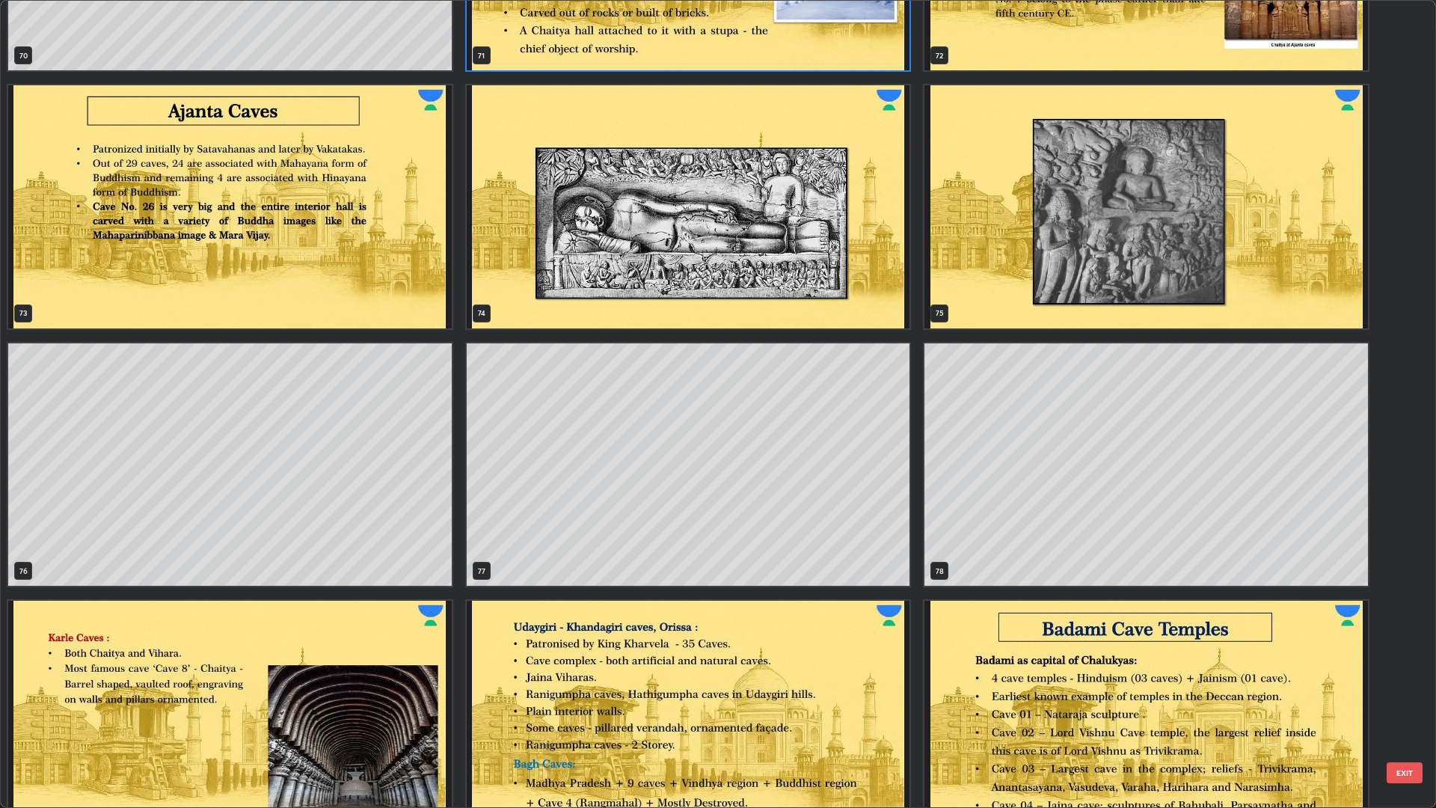
scroll to position [6015, 0]
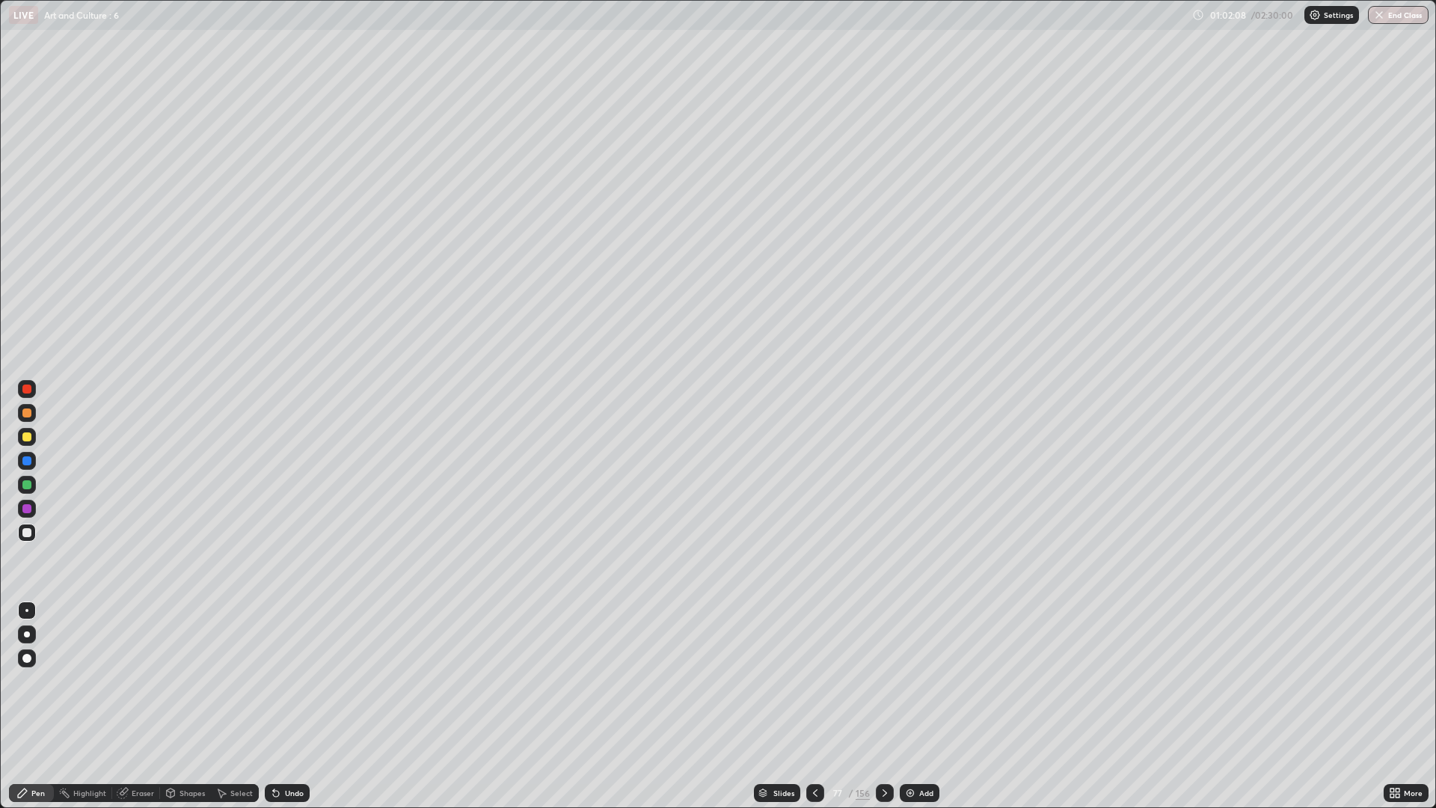
click at [292, 681] on div "Undo" at bounding box center [287, 793] width 45 height 18
click at [884, 681] on div at bounding box center [885, 793] width 18 height 30
click at [295, 681] on div "Undo" at bounding box center [284, 793] width 51 height 30
click at [293, 681] on div "Undo" at bounding box center [287, 793] width 45 height 18
click at [289, 681] on div "Undo" at bounding box center [294, 792] width 19 height 7
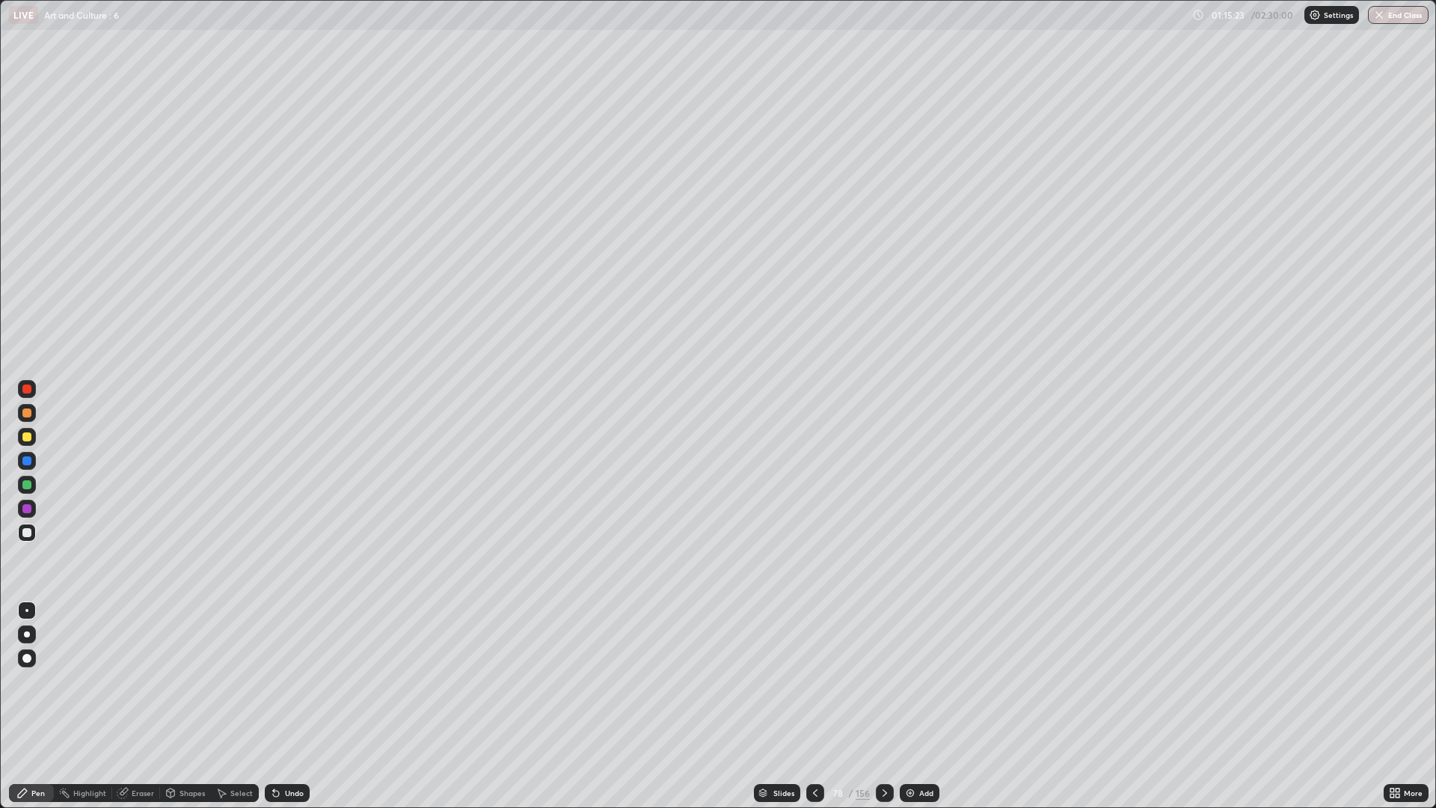
click at [879, 681] on icon at bounding box center [885, 793] width 12 height 12
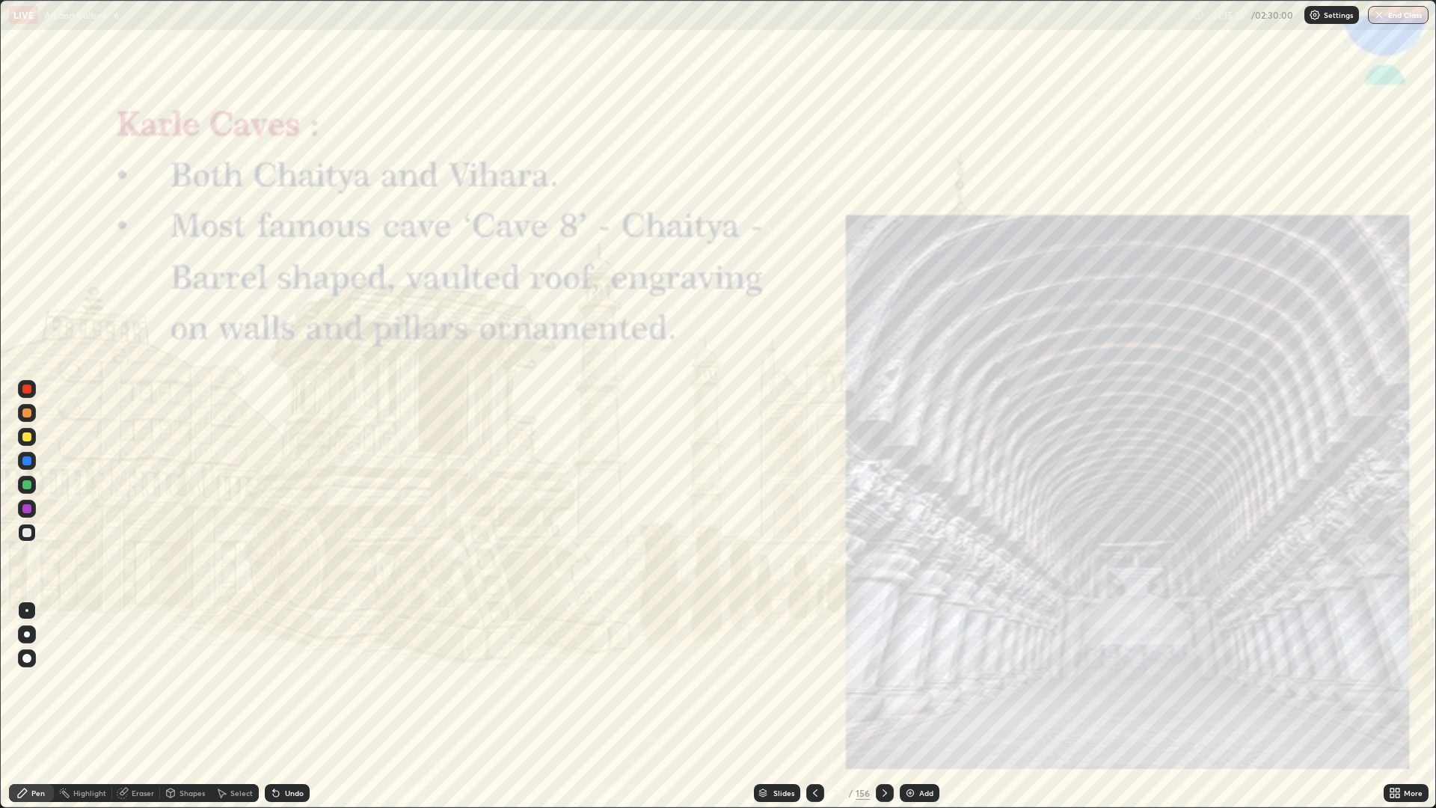
click at [807, 681] on div at bounding box center [815, 793] width 18 height 18
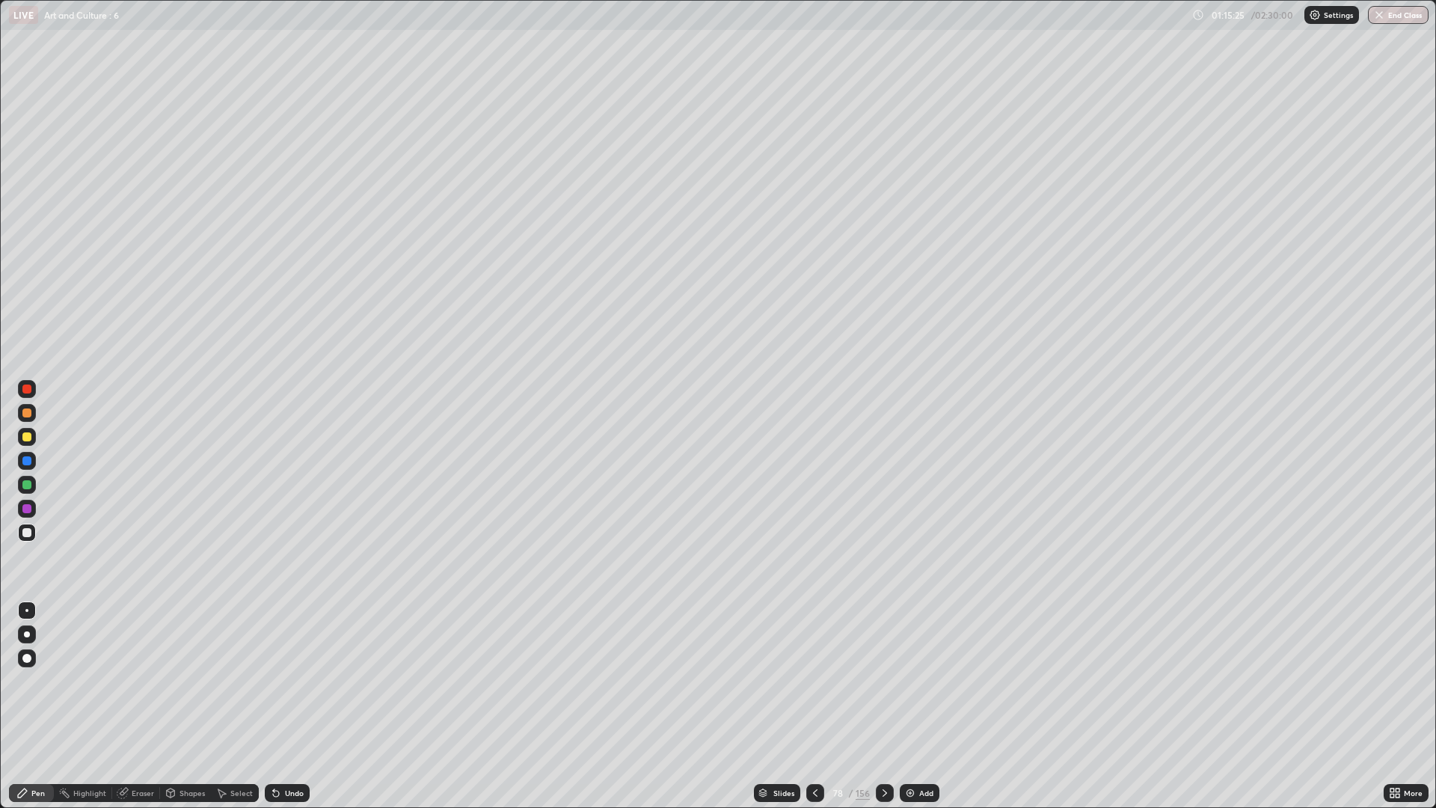
click at [909, 681] on img at bounding box center [910, 793] width 12 height 12
click at [814, 681] on icon at bounding box center [815, 793] width 12 height 12
click at [883, 681] on icon at bounding box center [885, 793] width 12 height 12
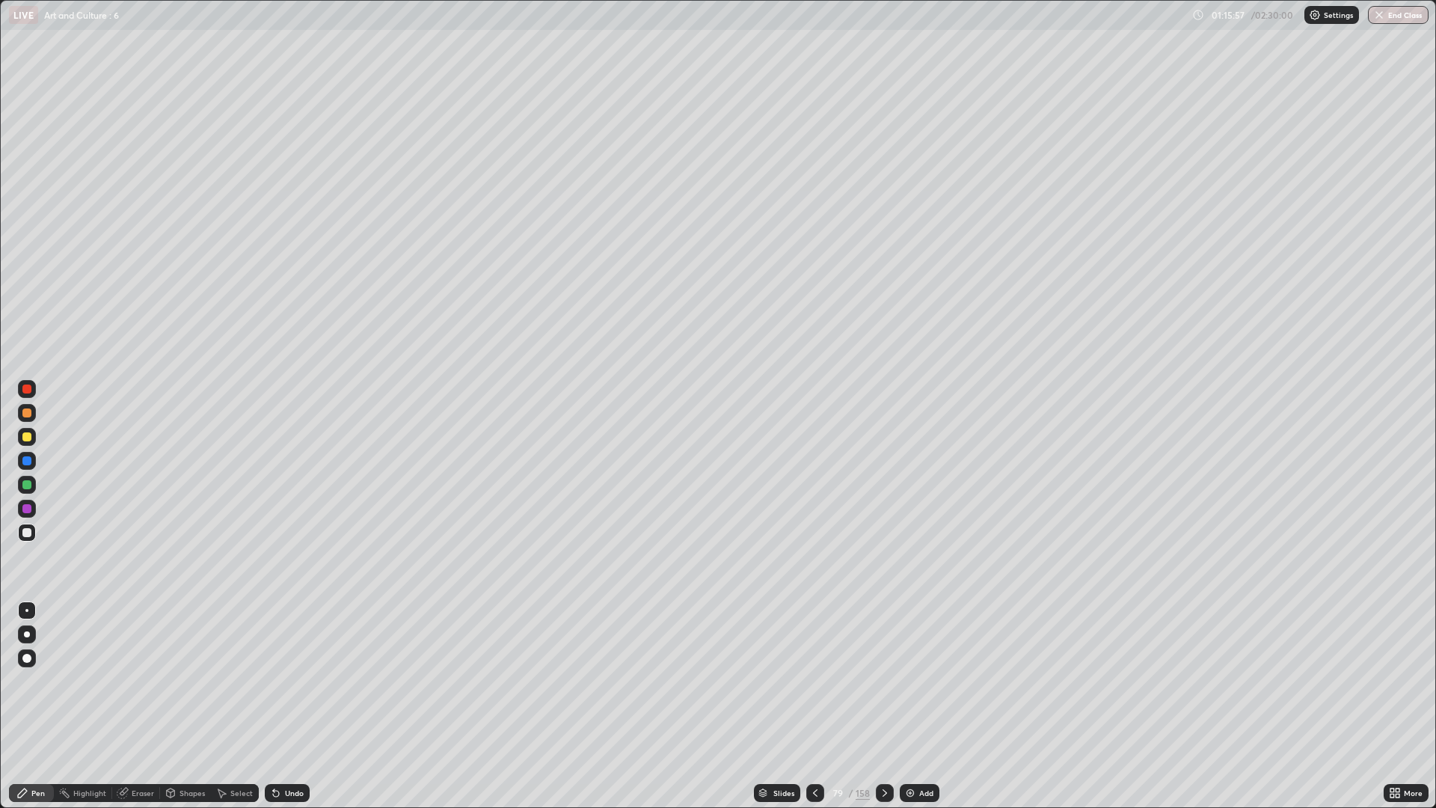
click at [302, 681] on div "Undo" at bounding box center [287, 793] width 45 height 18
click at [300, 681] on div "Undo" at bounding box center [294, 792] width 19 height 7
click at [283, 681] on div "Undo" at bounding box center [287, 793] width 45 height 18
click at [778, 681] on div "Slides" at bounding box center [777, 793] width 46 height 18
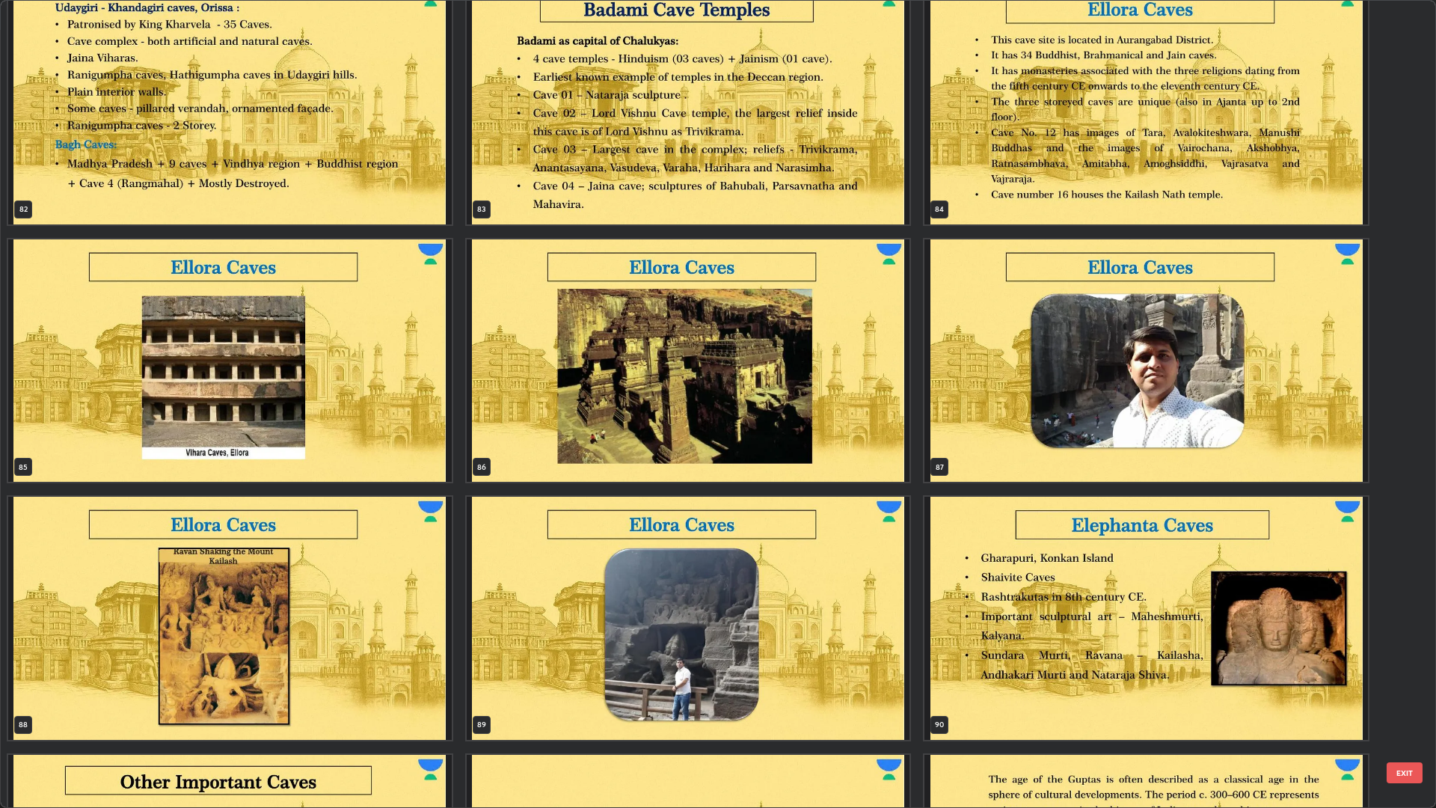
scroll to position [6964, 0]
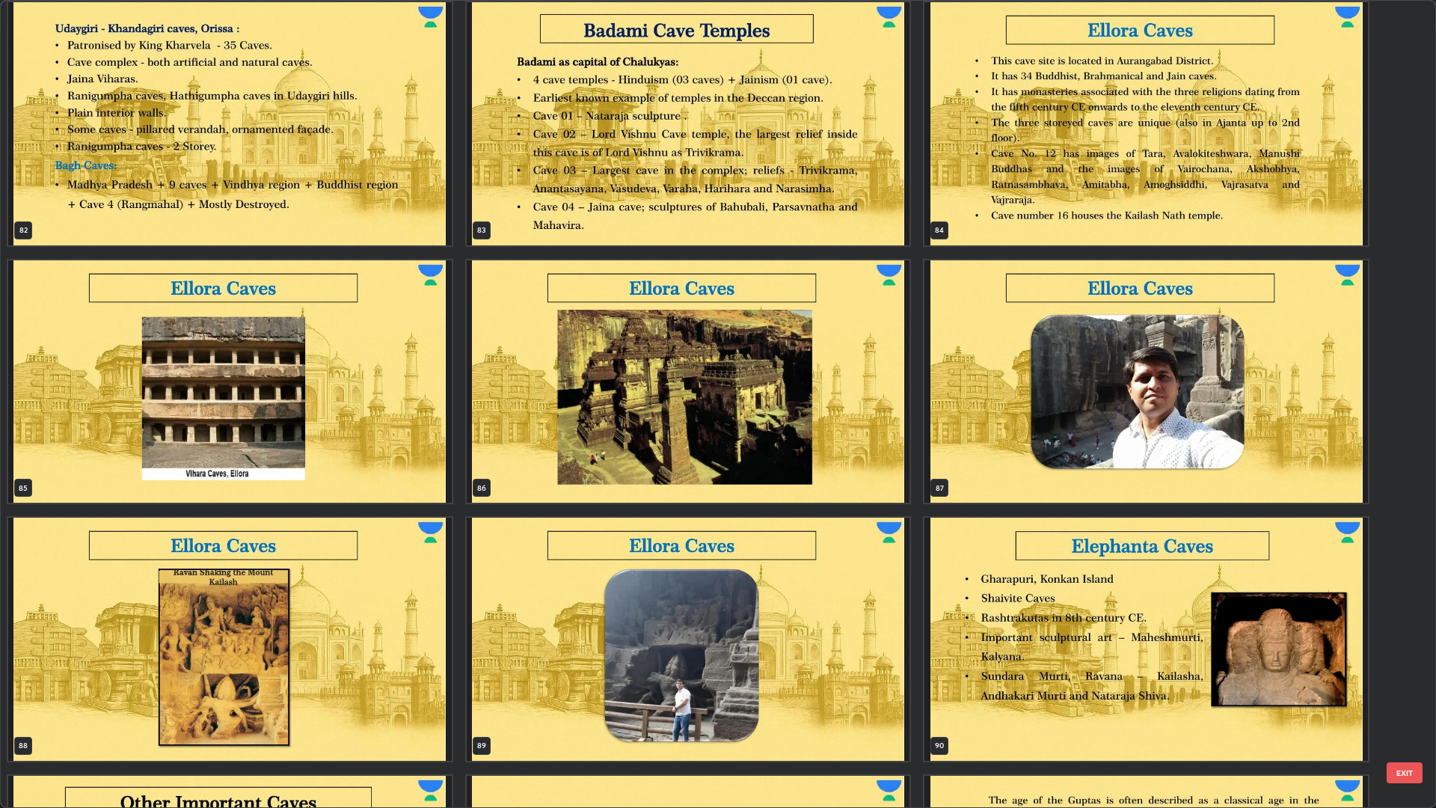
click at [743, 419] on img "grid" at bounding box center [688, 381] width 443 height 243
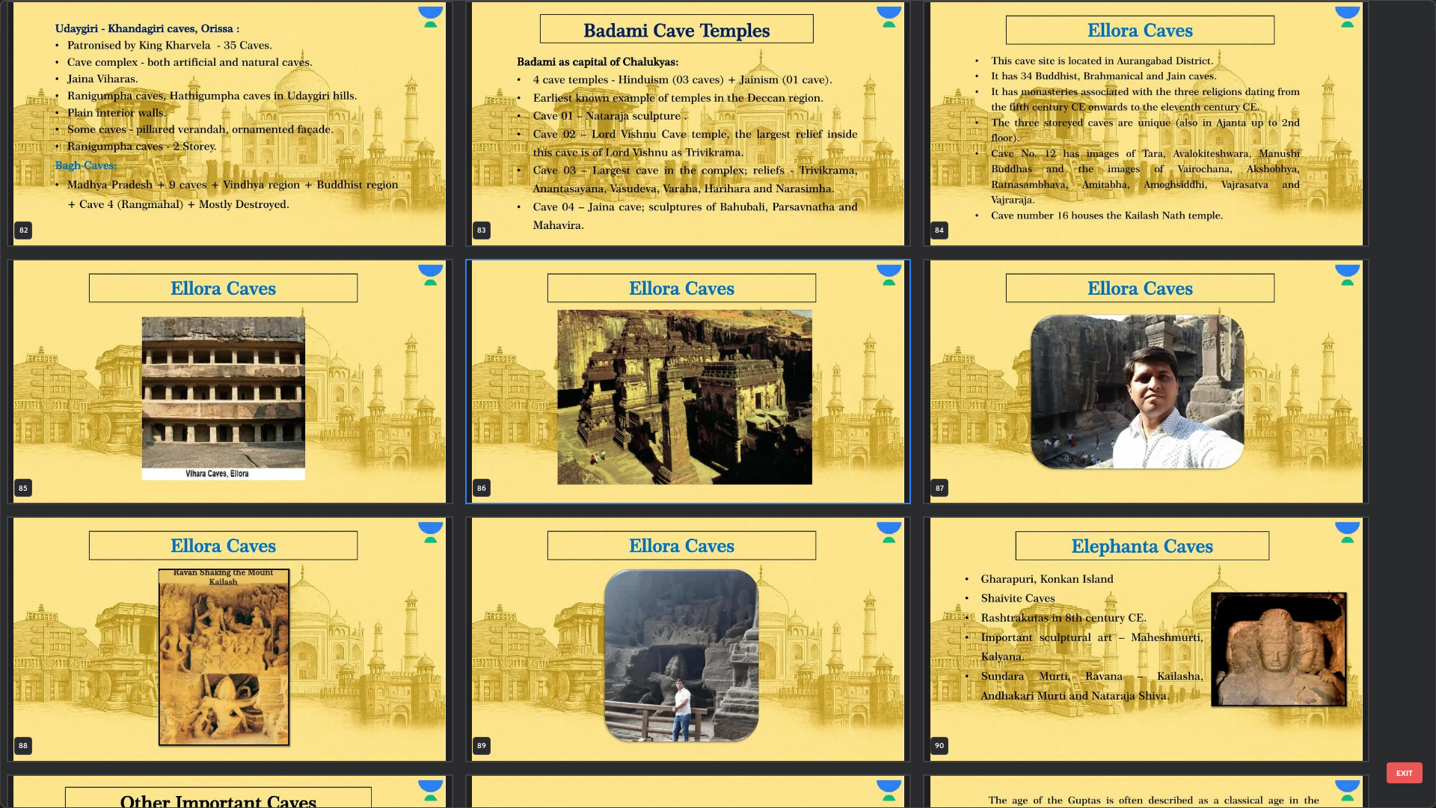
click at [734, 413] on img "grid" at bounding box center [688, 381] width 443 height 243
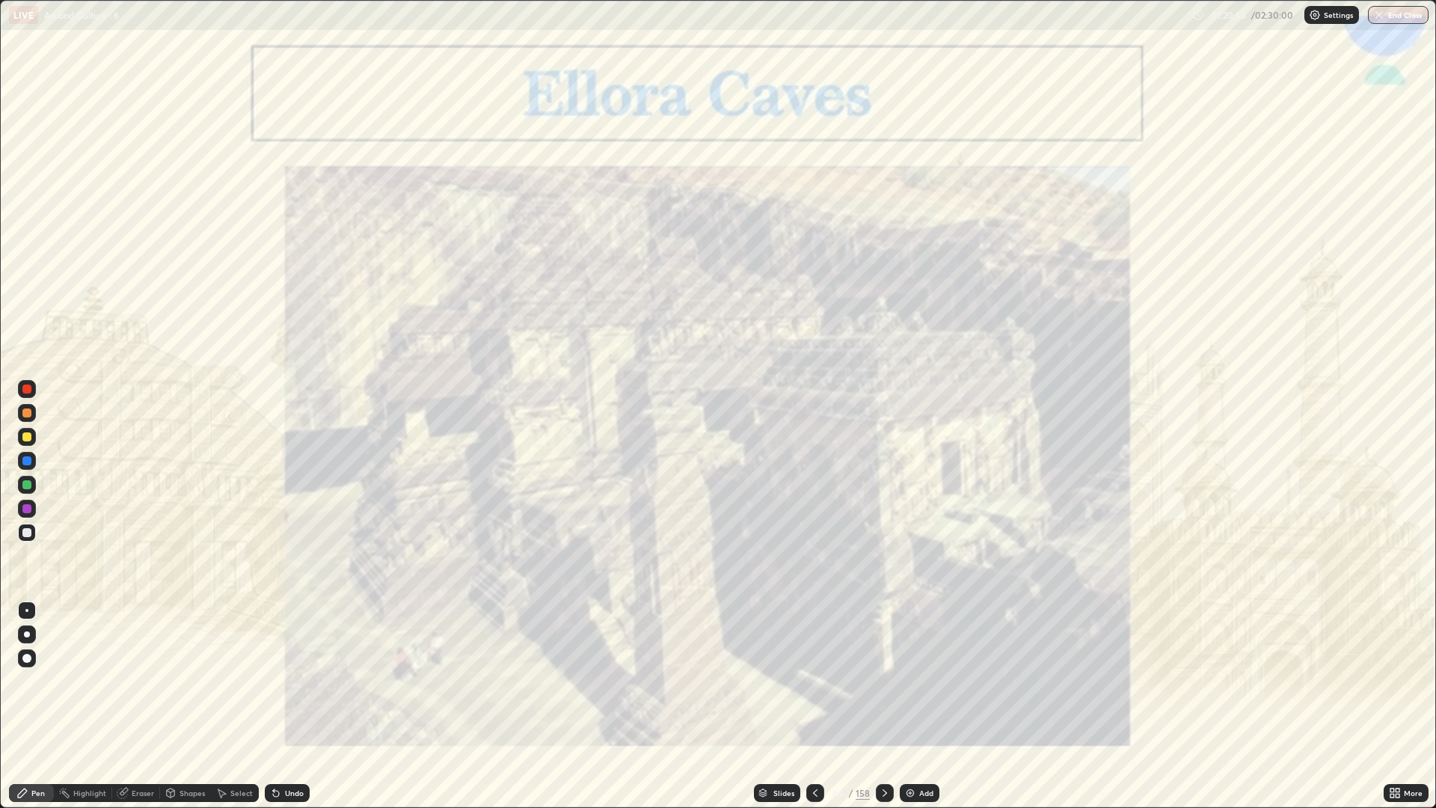
click at [32, 390] on div at bounding box center [27, 389] width 18 height 18
click at [879, 681] on icon at bounding box center [885, 793] width 12 height 12
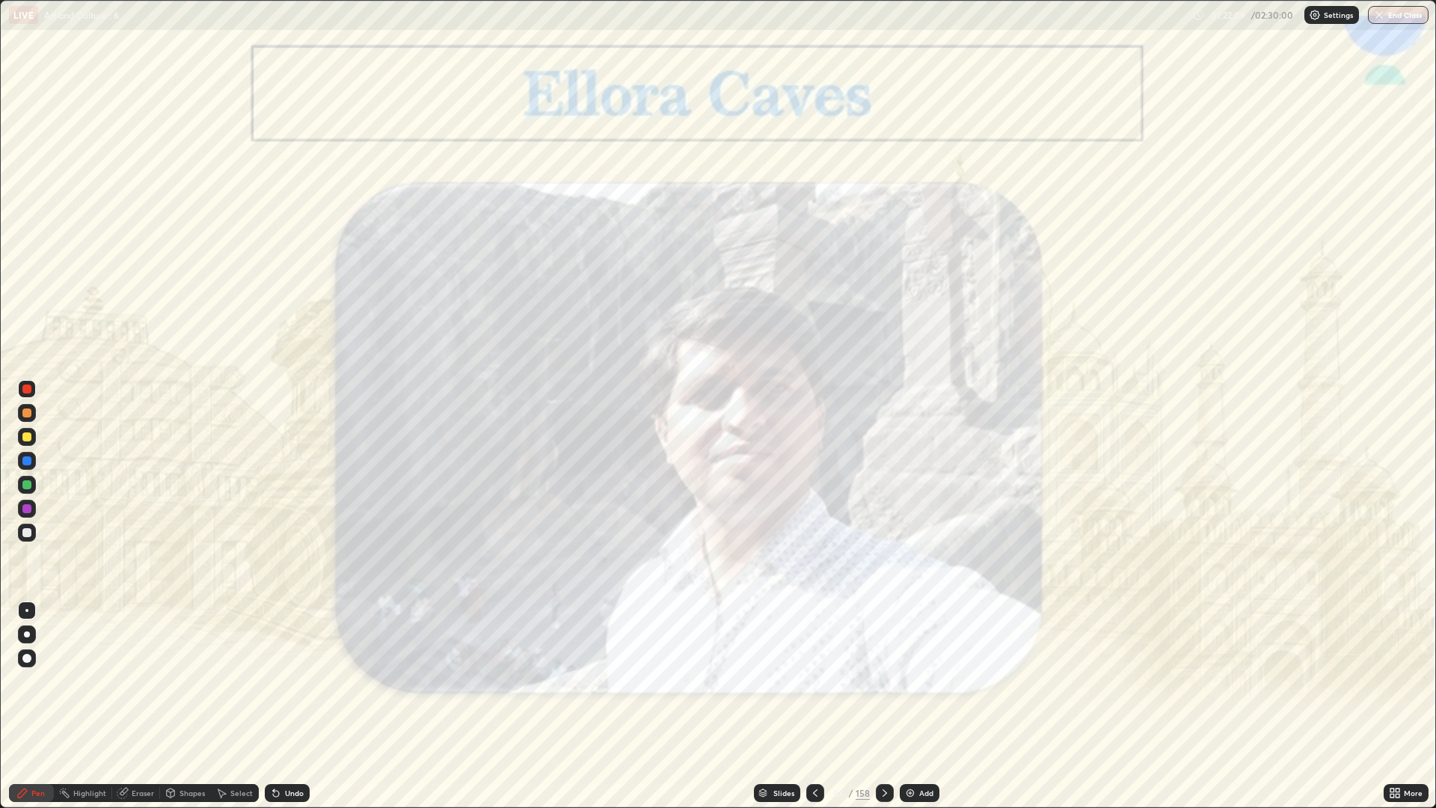
click at [876, 681] on div at bounding box center [885, 793] width 18 height 30
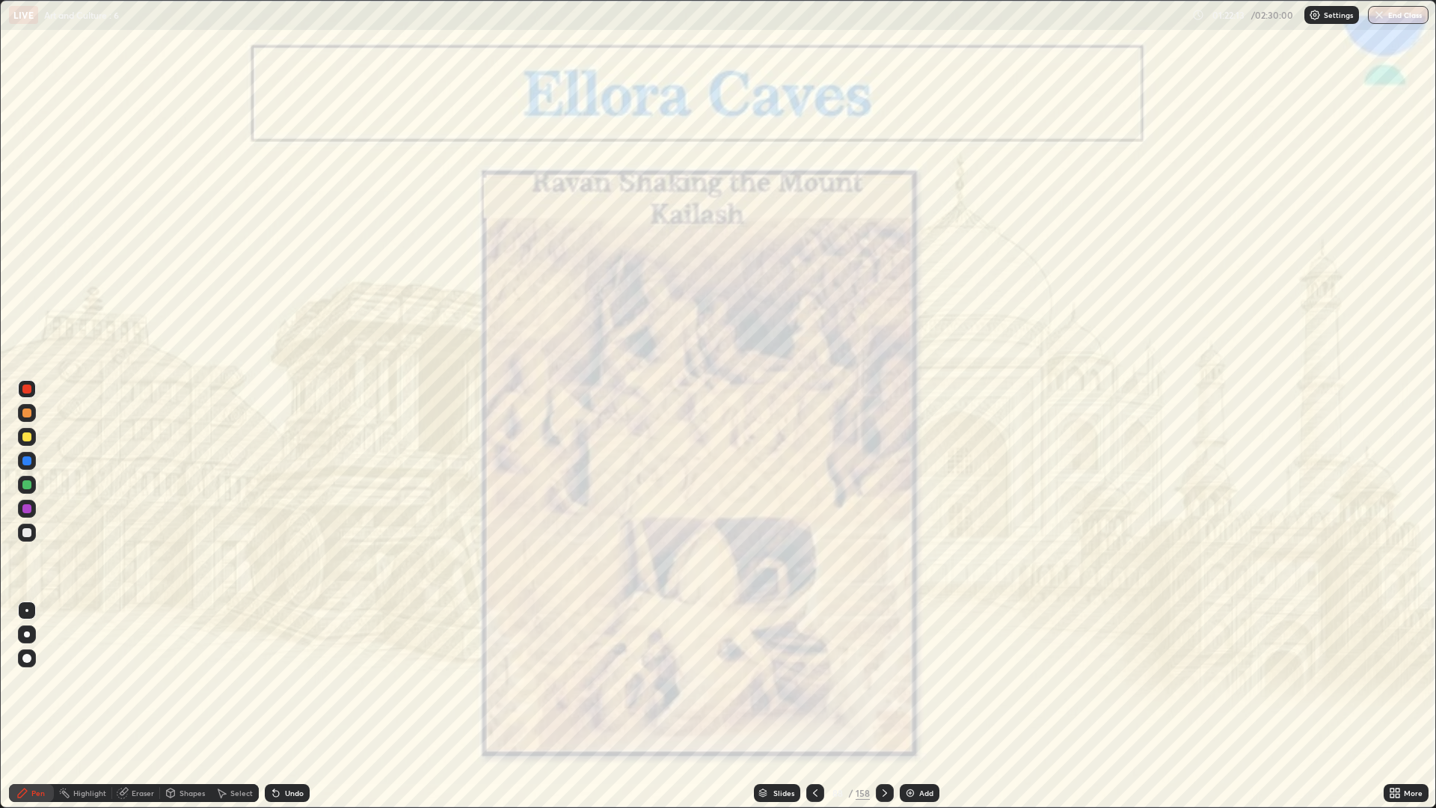
click at [876, 681] on div at bounding box center [885, 793] width 18 height 30
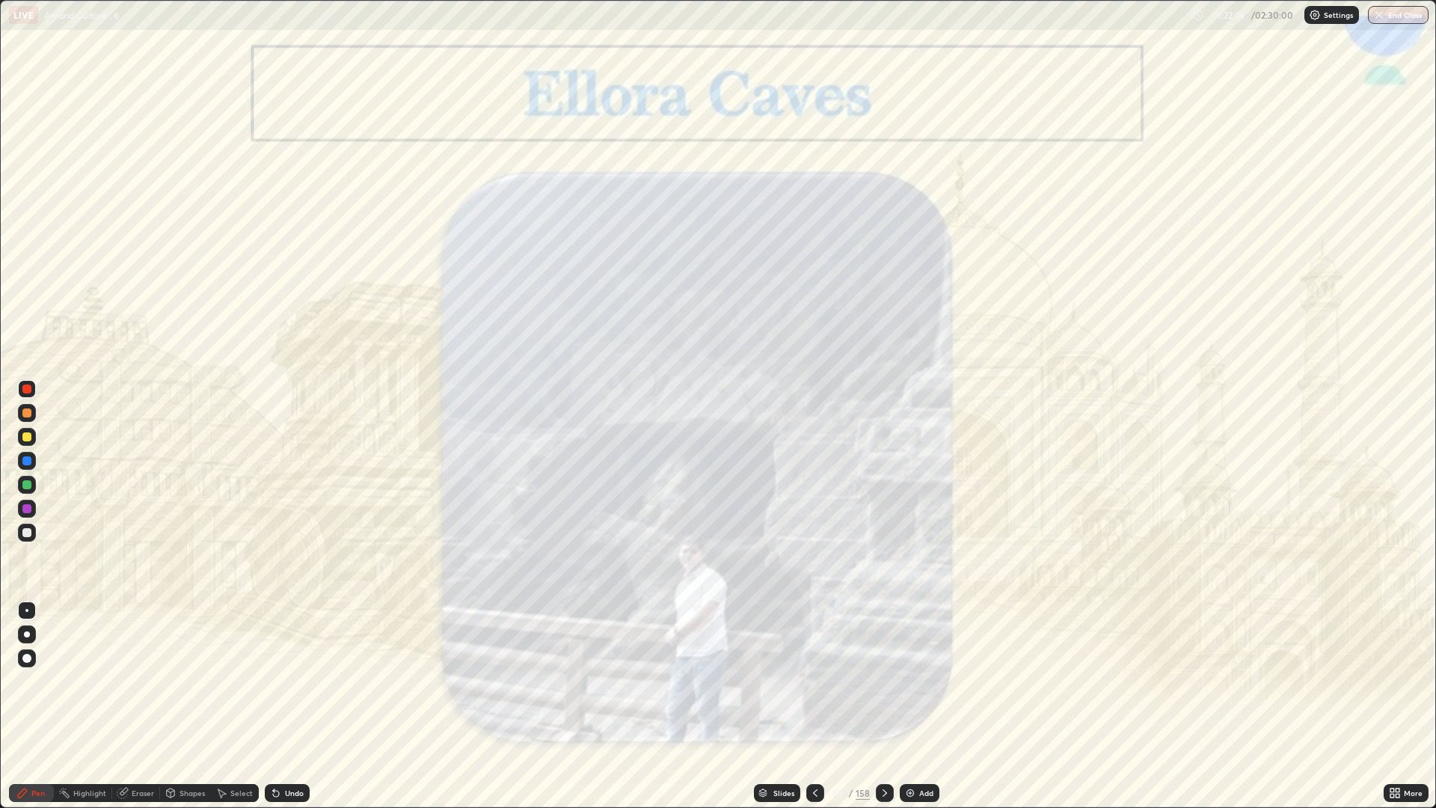
click at [811, 681] on icon at bounding box center [815, 793] width 12 height 12
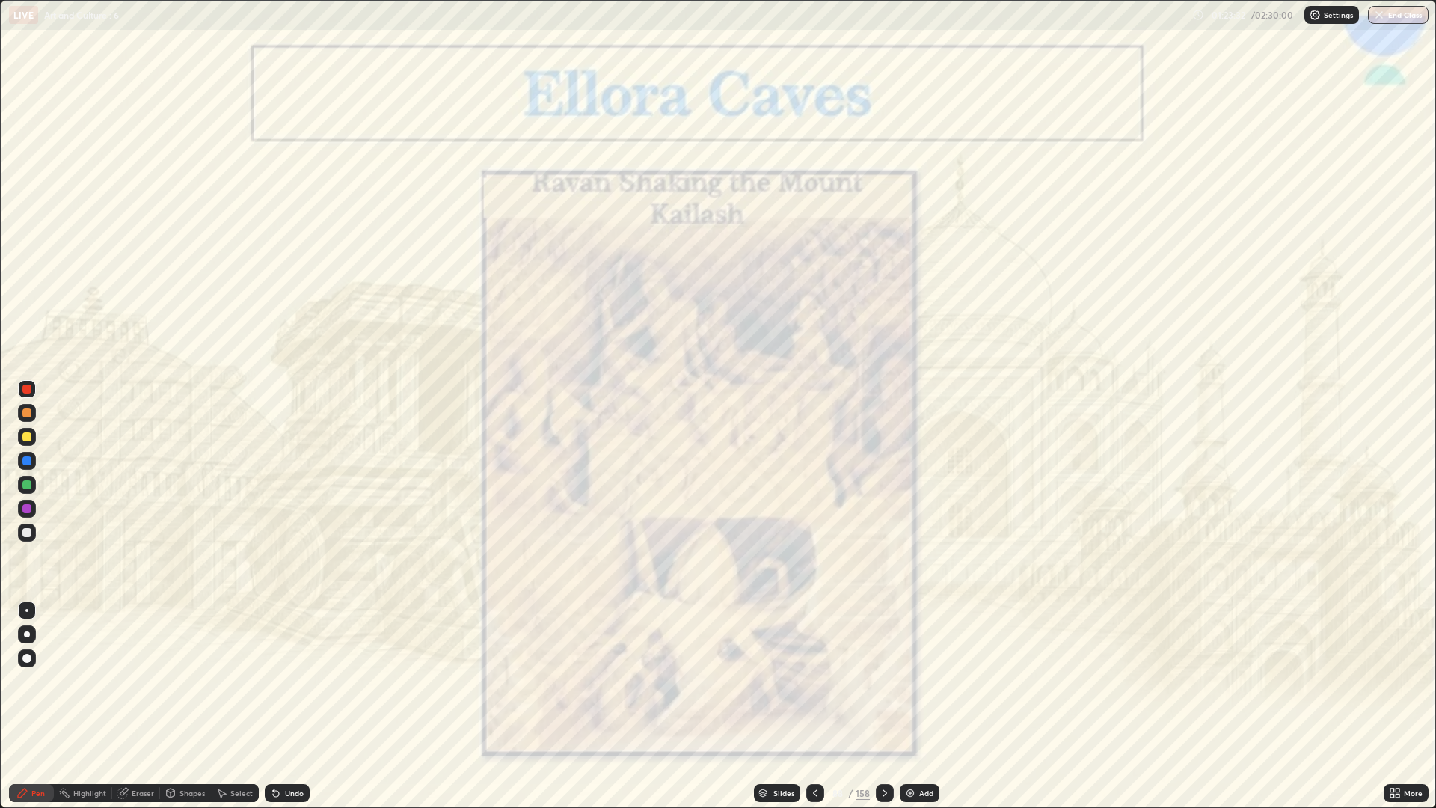
click at [34, 393] on div at bounding box center [27, 389] width 18 height 18
click at [885, 681] on icon at bounding box center [885, 793] width 12 height 12
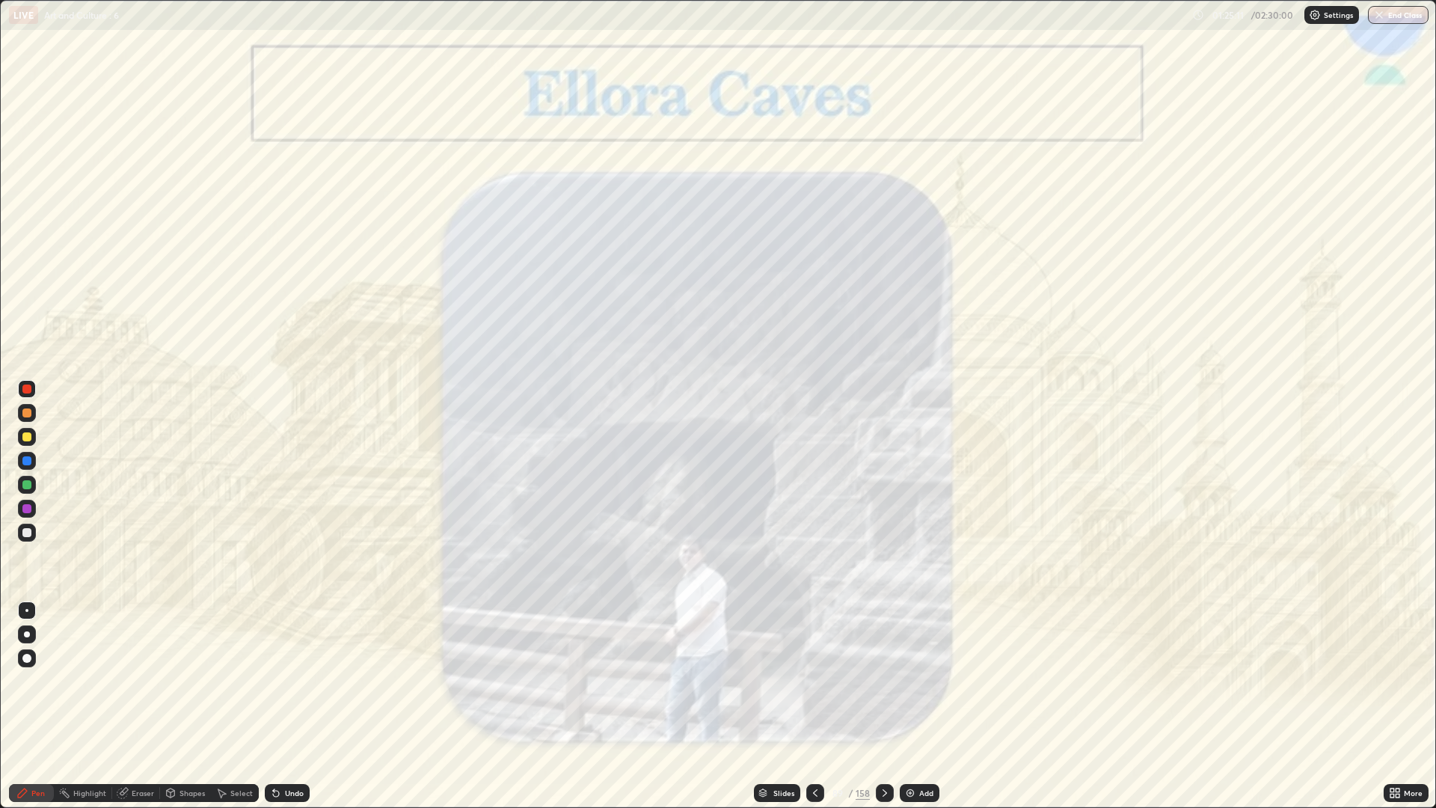
click at [883, 681] on icon at bounding box center [885, 793] width 12 height 12
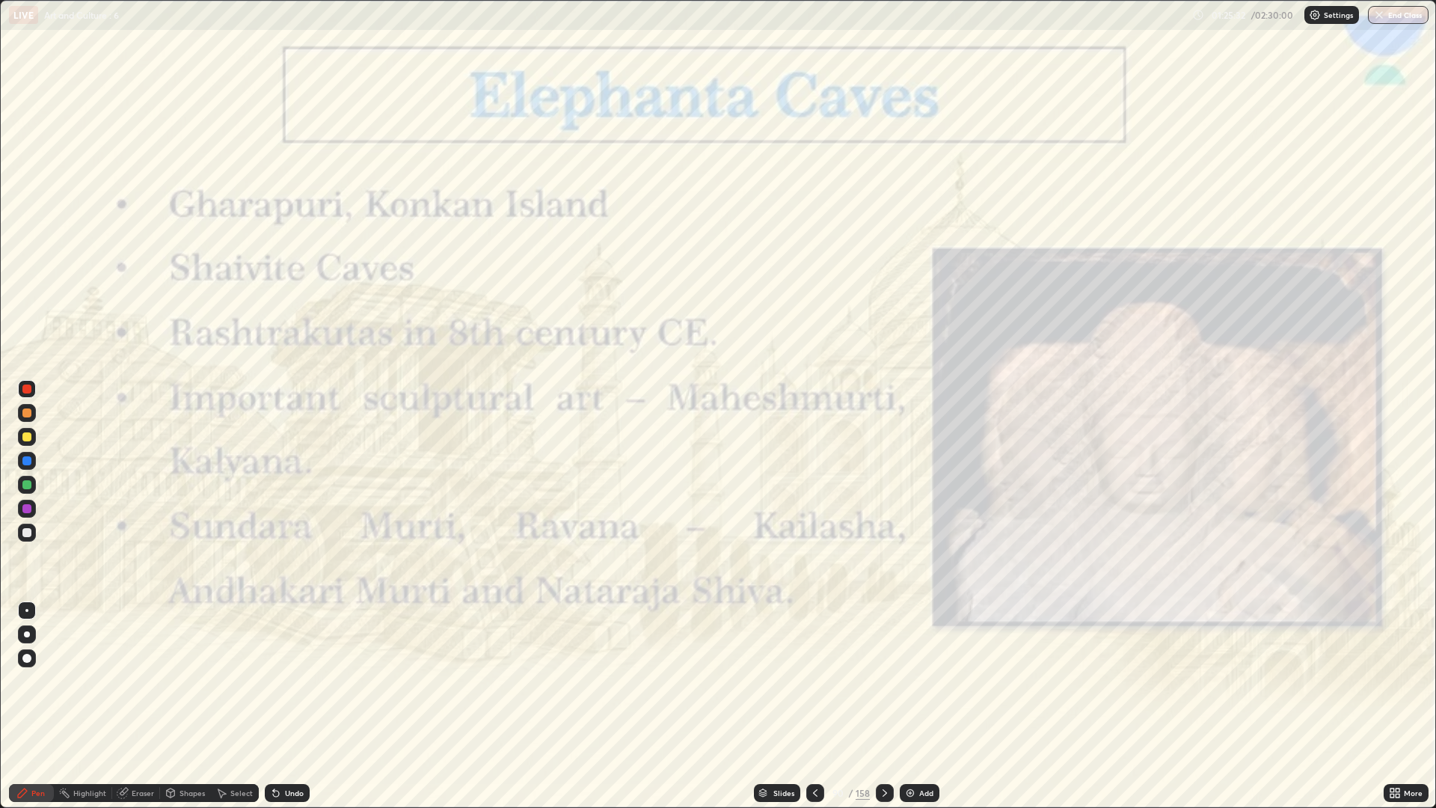
click at [925, 681] on div "Add" at bounding box center [926, 792] width 14 height 7
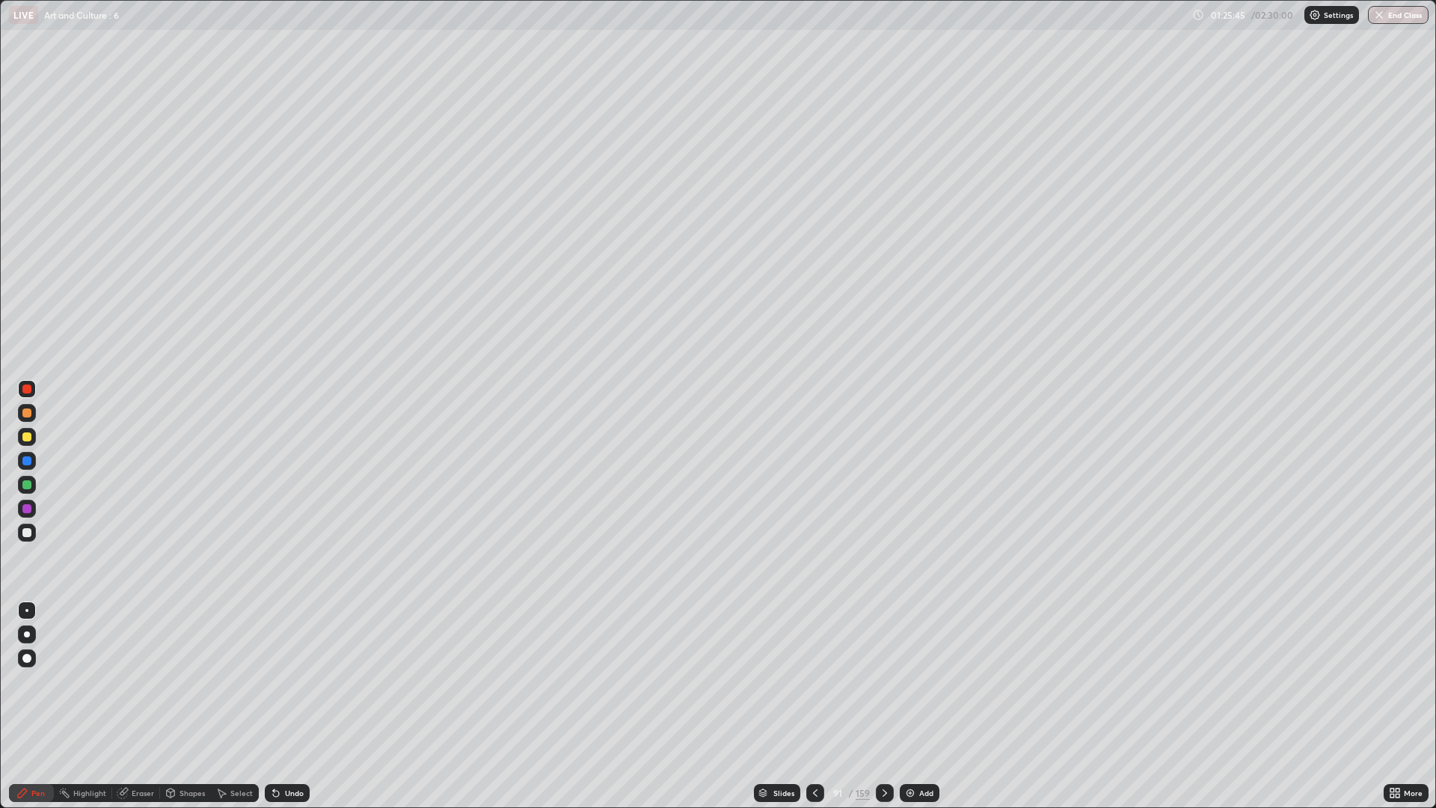
click at [33, 438] on div at bounding box center [27, 437] width 18 height 18
click at [297, 681] on div "Undo" at bounding box center [294, 792] width 19 height 7
click at [295, 681] on div "Undo" at bounding box center [294, 792] width 19 height 7
click at [293, 681] on div "Undo" at bounding box center [287, 793] width 45 height 18
click at [321, 681] on div "Slides 91 / 159 Add" at bounding box center [847, 793] width 1074 height 30
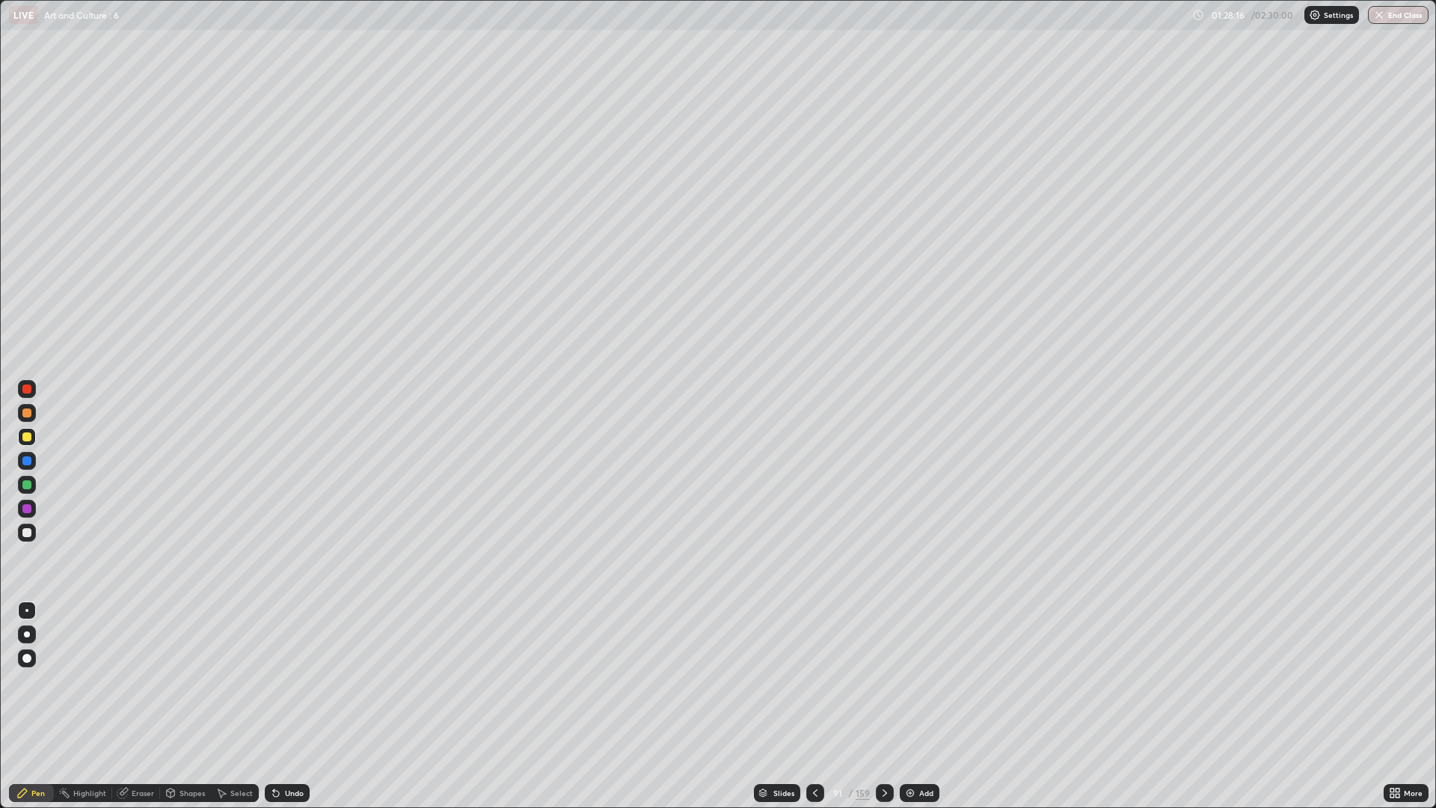
click at [294, 681] on div "Undo" at bounding box center [294, 792] width 19 height 7
click at [891, 681] on div at bounding box center [885, 793] width 18 height 18
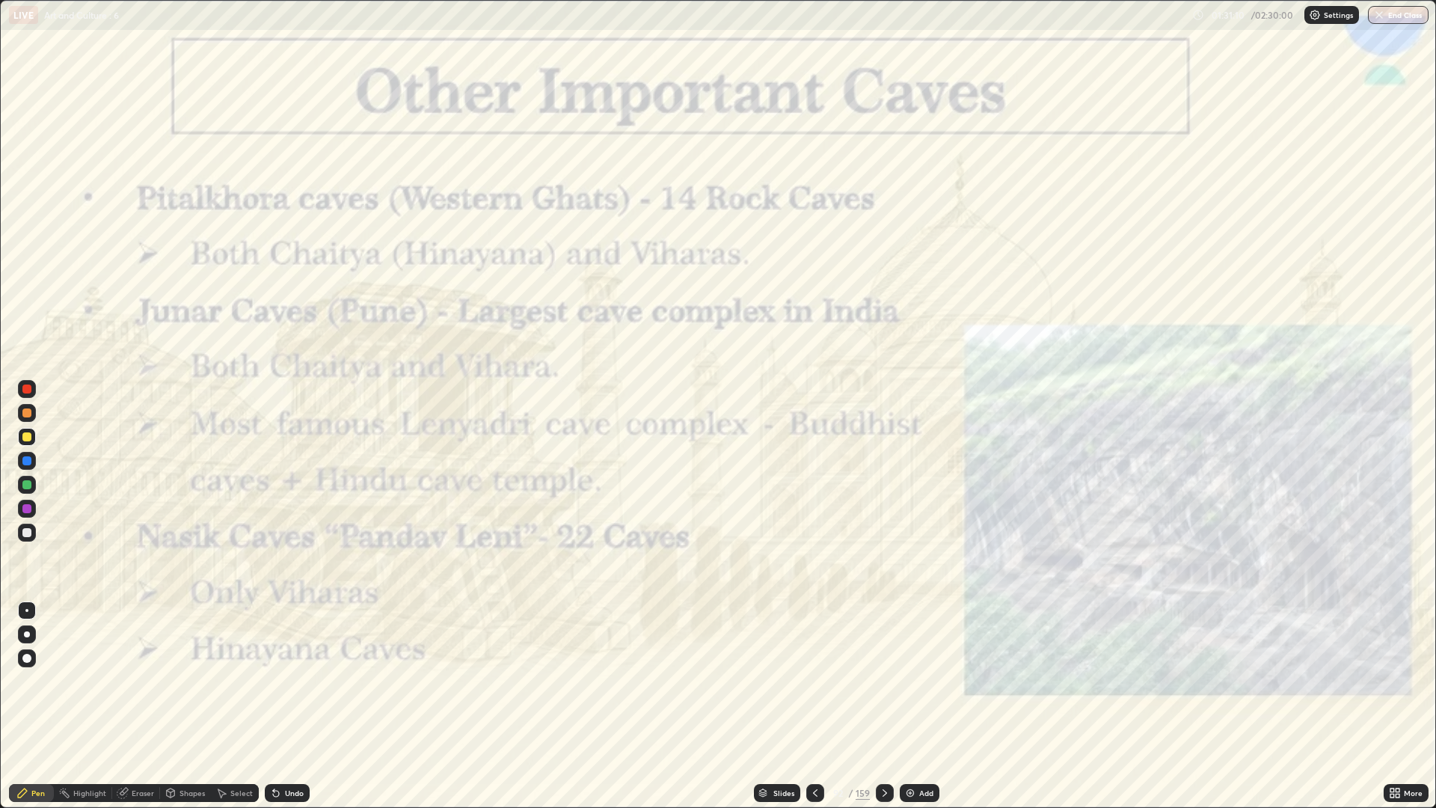
click at [811, 681] on div at bounding box center [815, 793] width 18 height 18
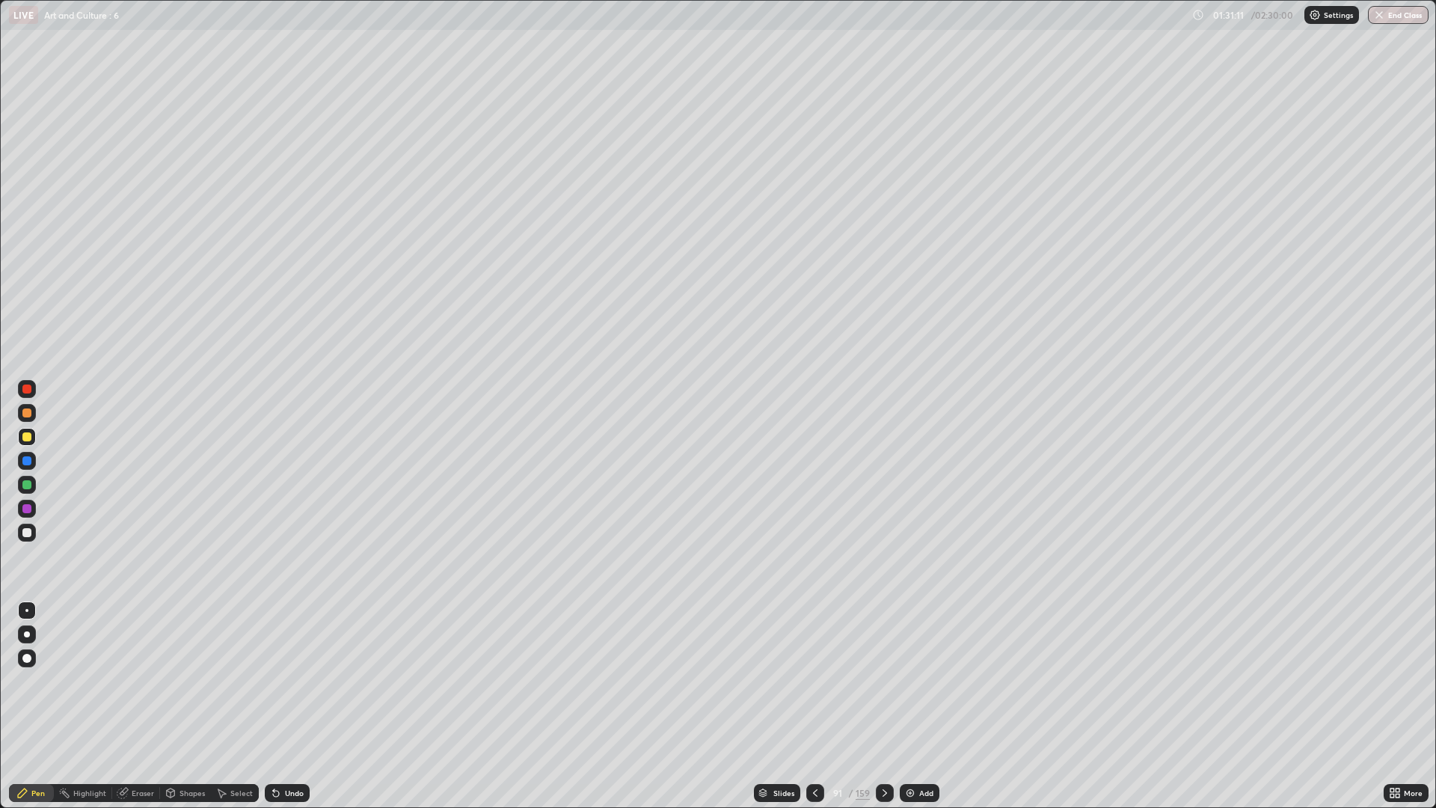
click at [888, 681] on icon at bounding box center [885, 793] width 12 height 12
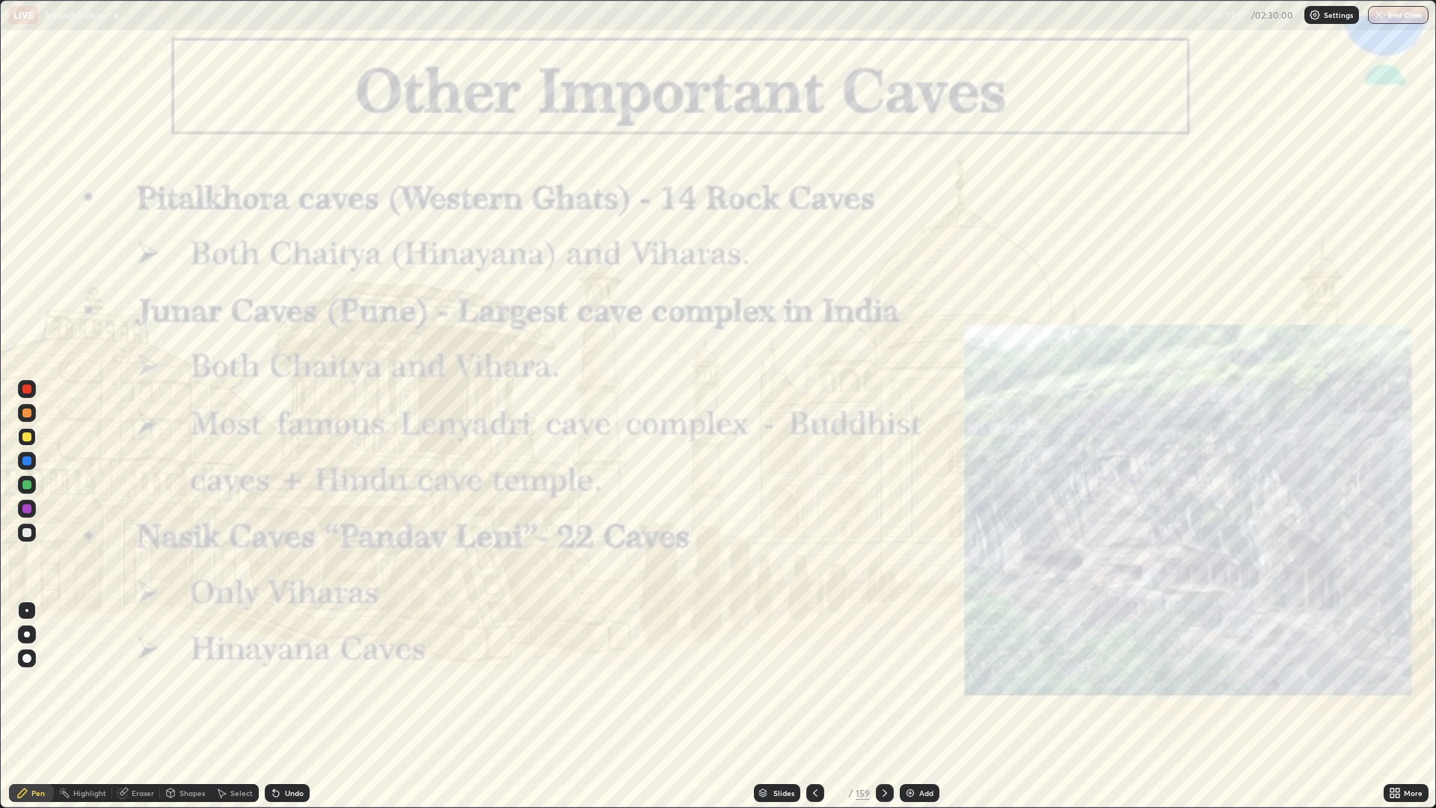
click at [883, 681] on div at bounding box center [885, 793] width 18 height 18
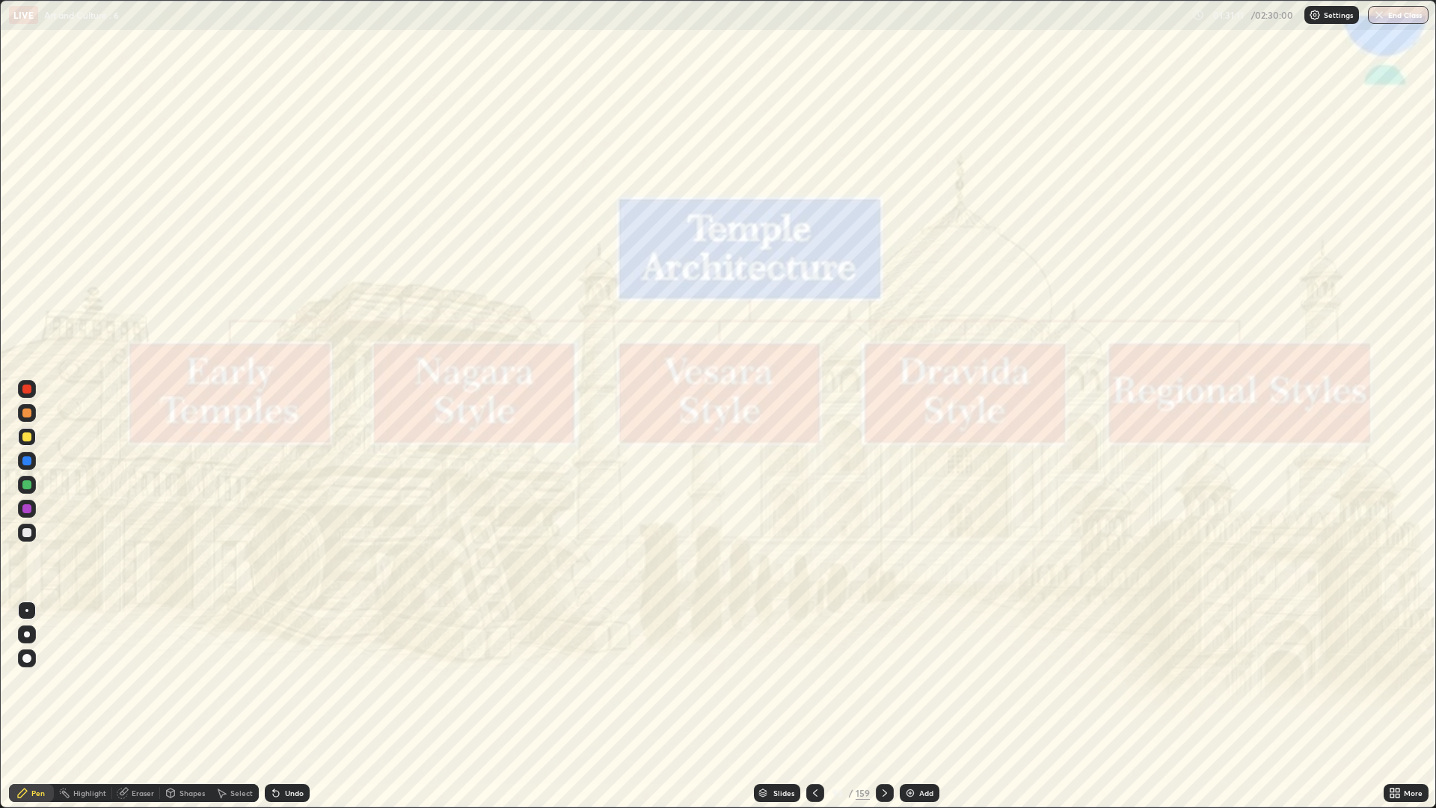
click at [887, 681] on div at bounding box center [885, 793] width 18 height 18
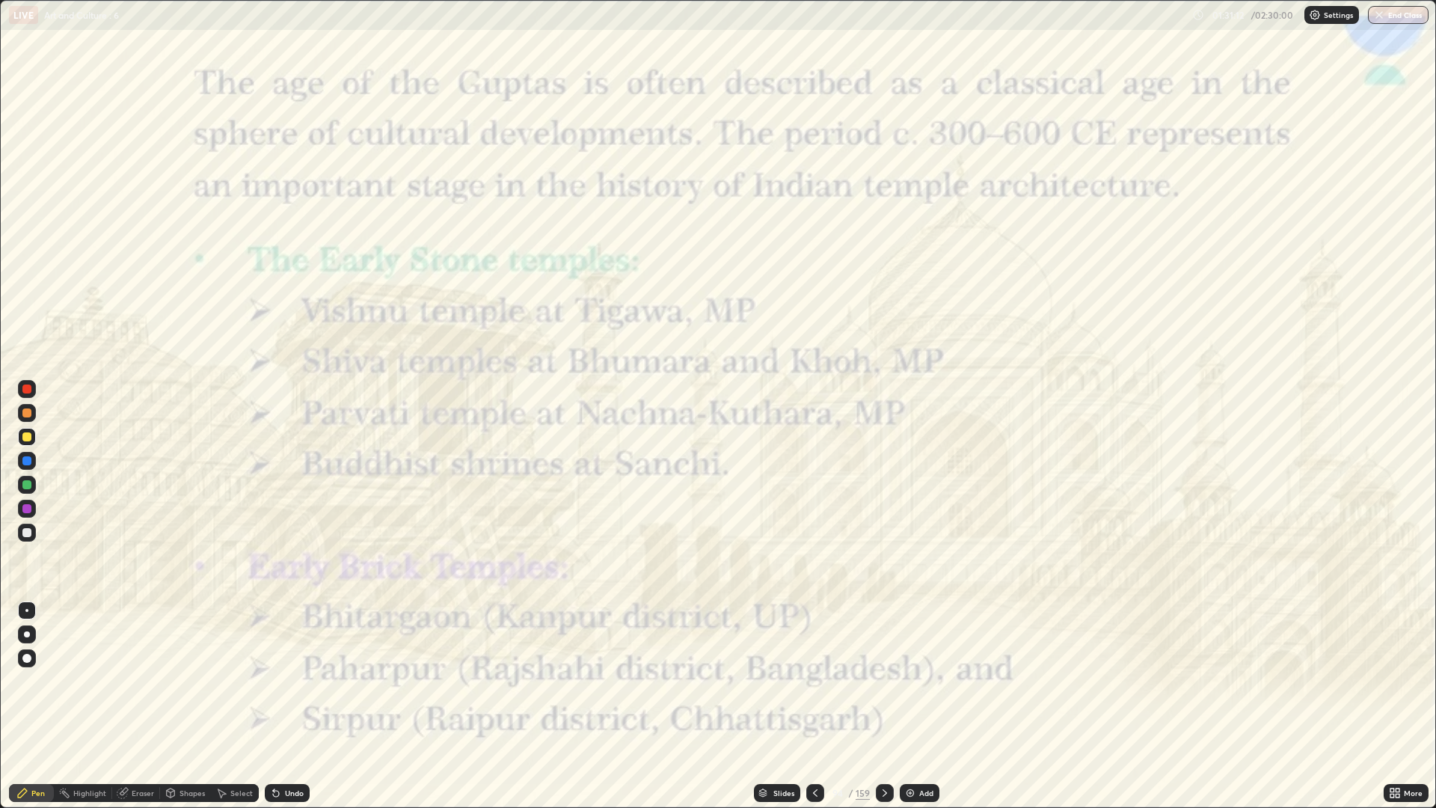
click at [814, 681] on icon at bounding box center [815, 792] width 4 height 7
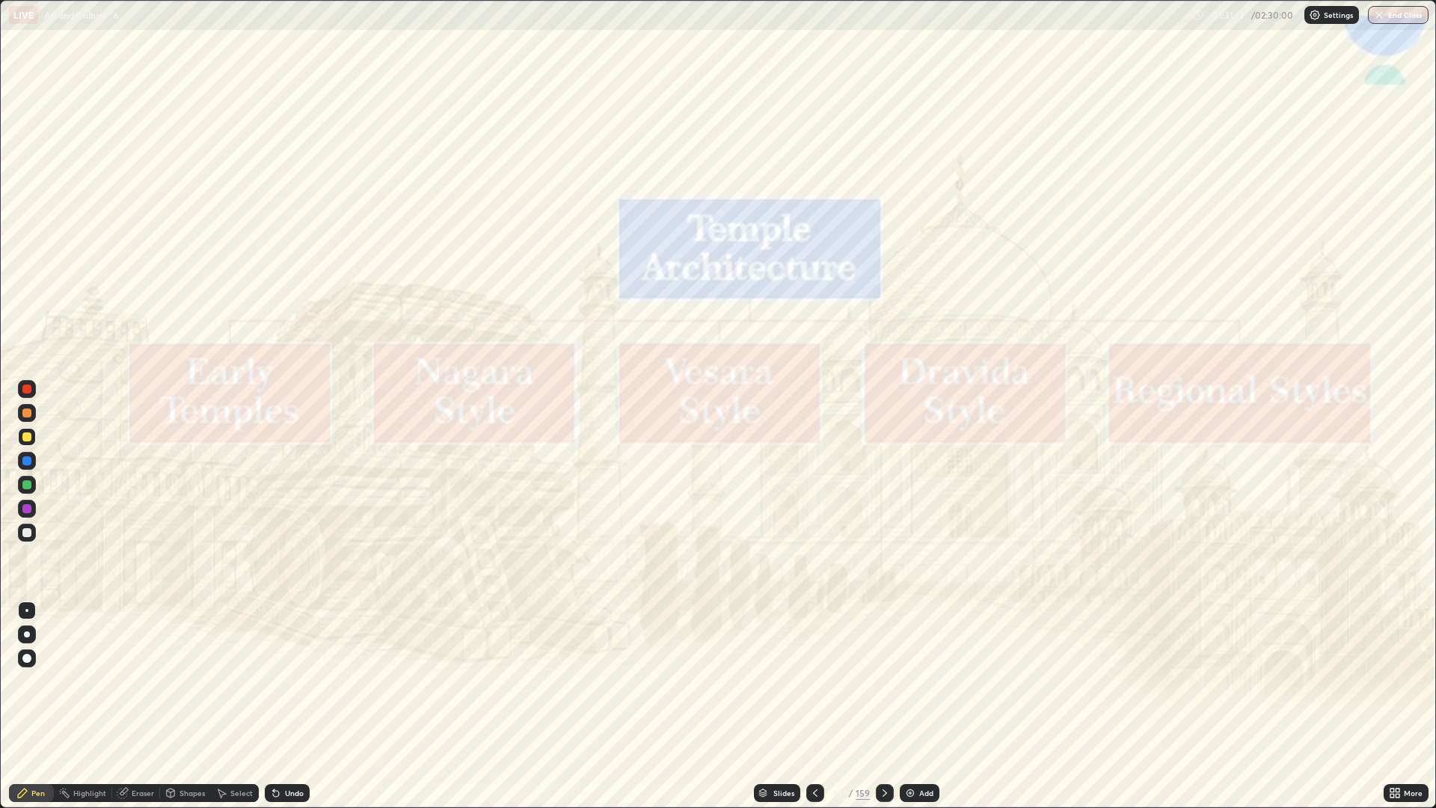
click at [813, 681] on icon at bounding box center [815, 793] width 12 height 12
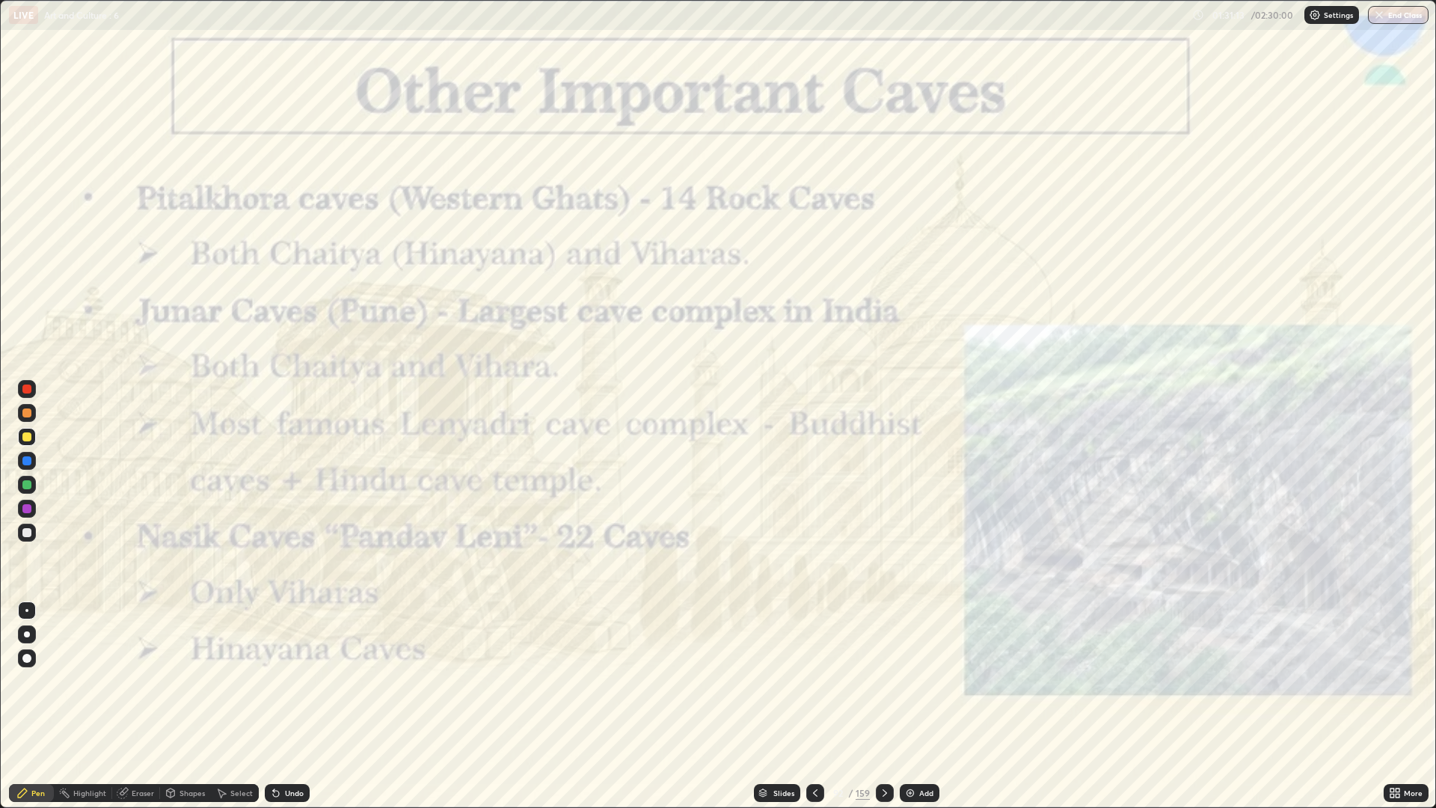
click at [816, 681] on div at bounding box center [815, 793] width 18 height 18
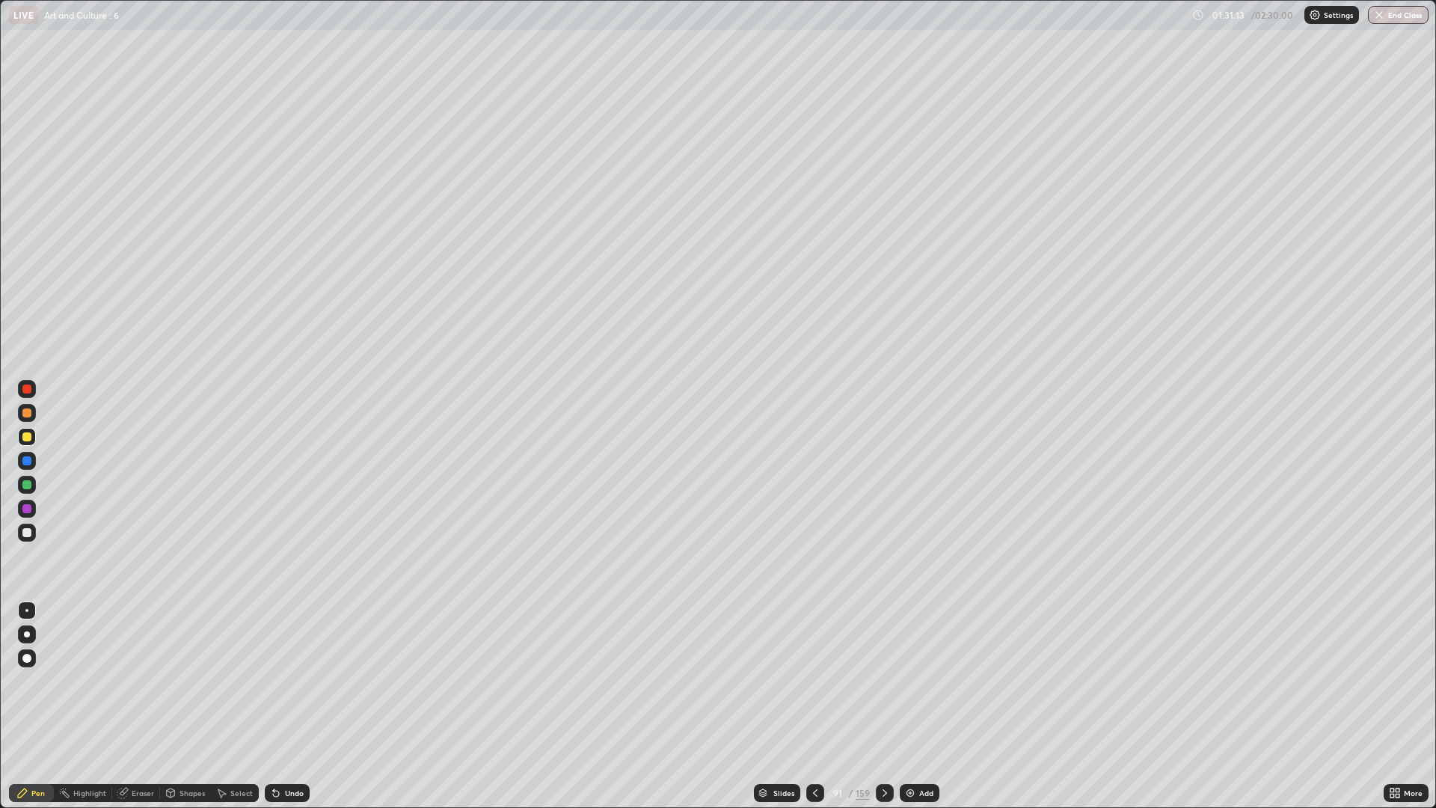
click at [817, 681] on div at bounding box center [815, 793] width 18 height 30
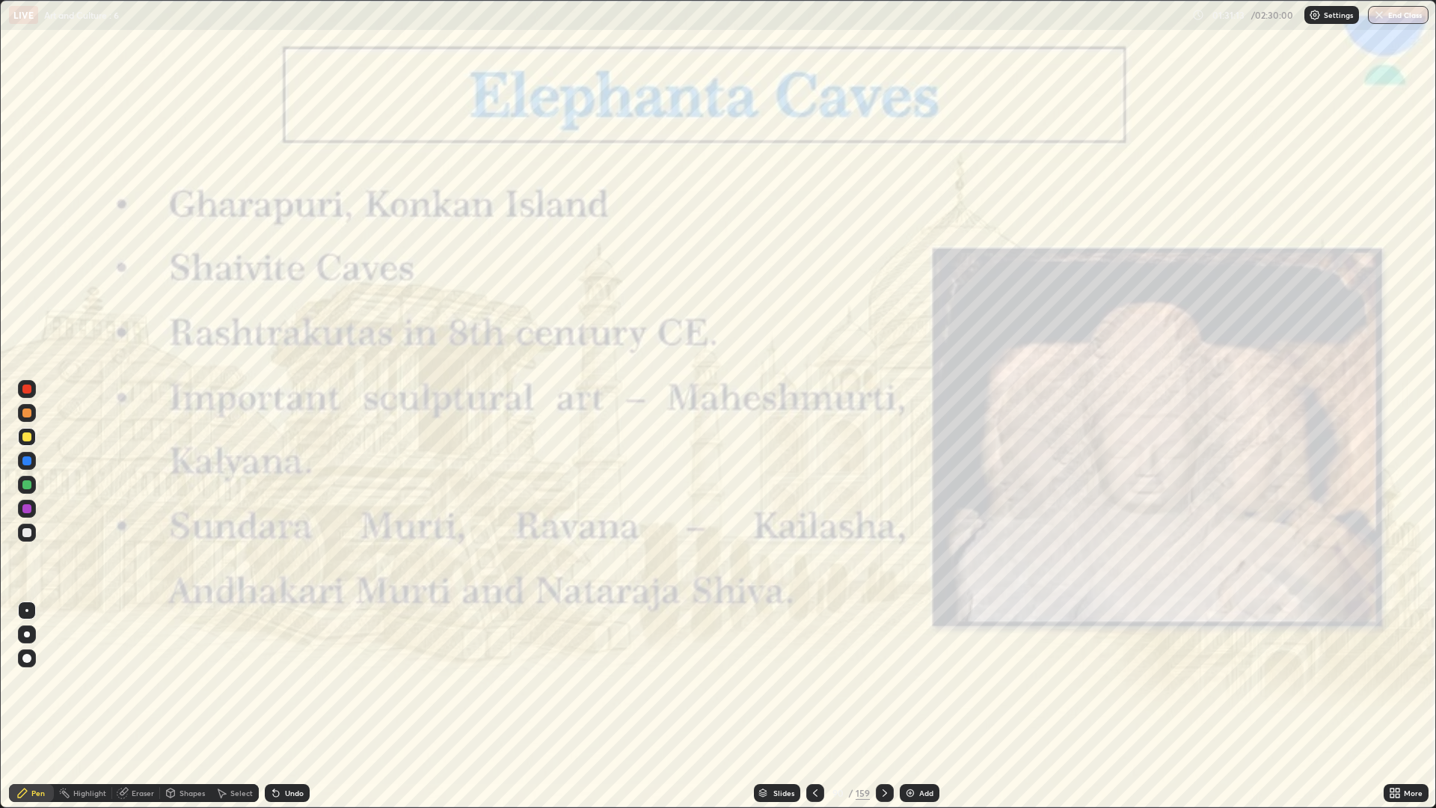
click at [813, 681] on div at bounding box center [815, 793] width 18 height 30
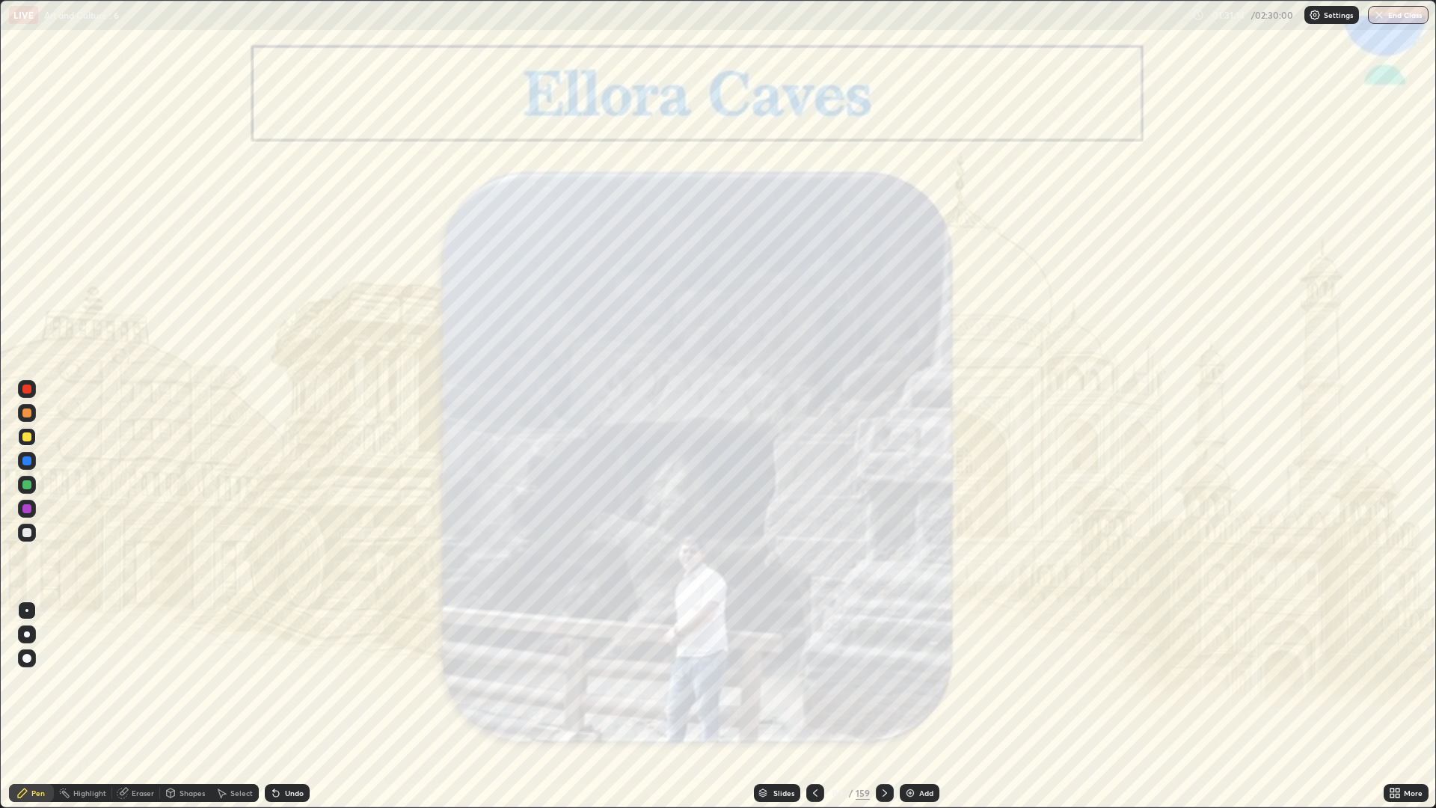
click at [883, 681] on icon at bounding box center [885, 793] width 12 height 12
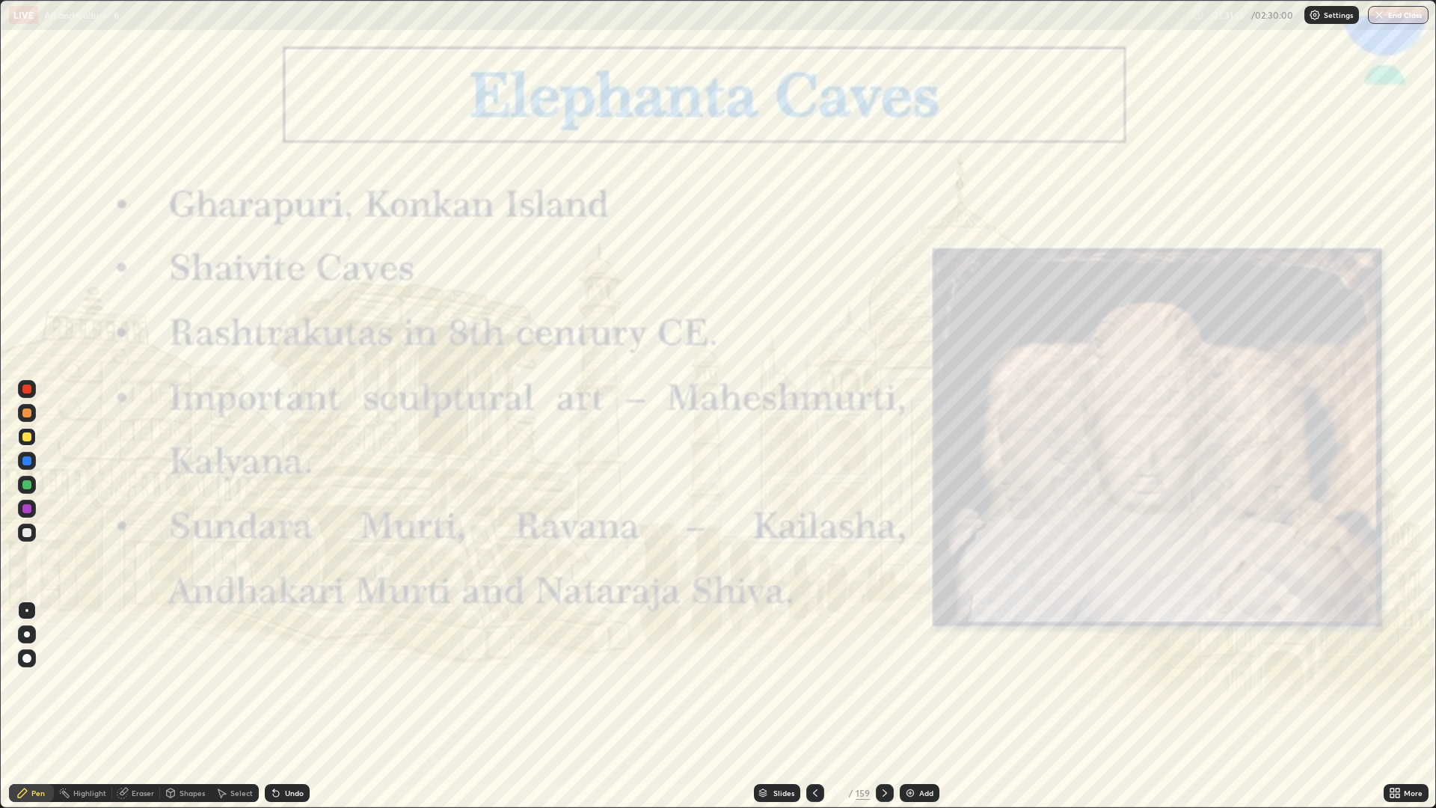
click at [38, 392] on div at bounding box center [27, 389] width 24 height 24
click at [883, 681] on icon at bounding box center [885, 793] width 12 height 12
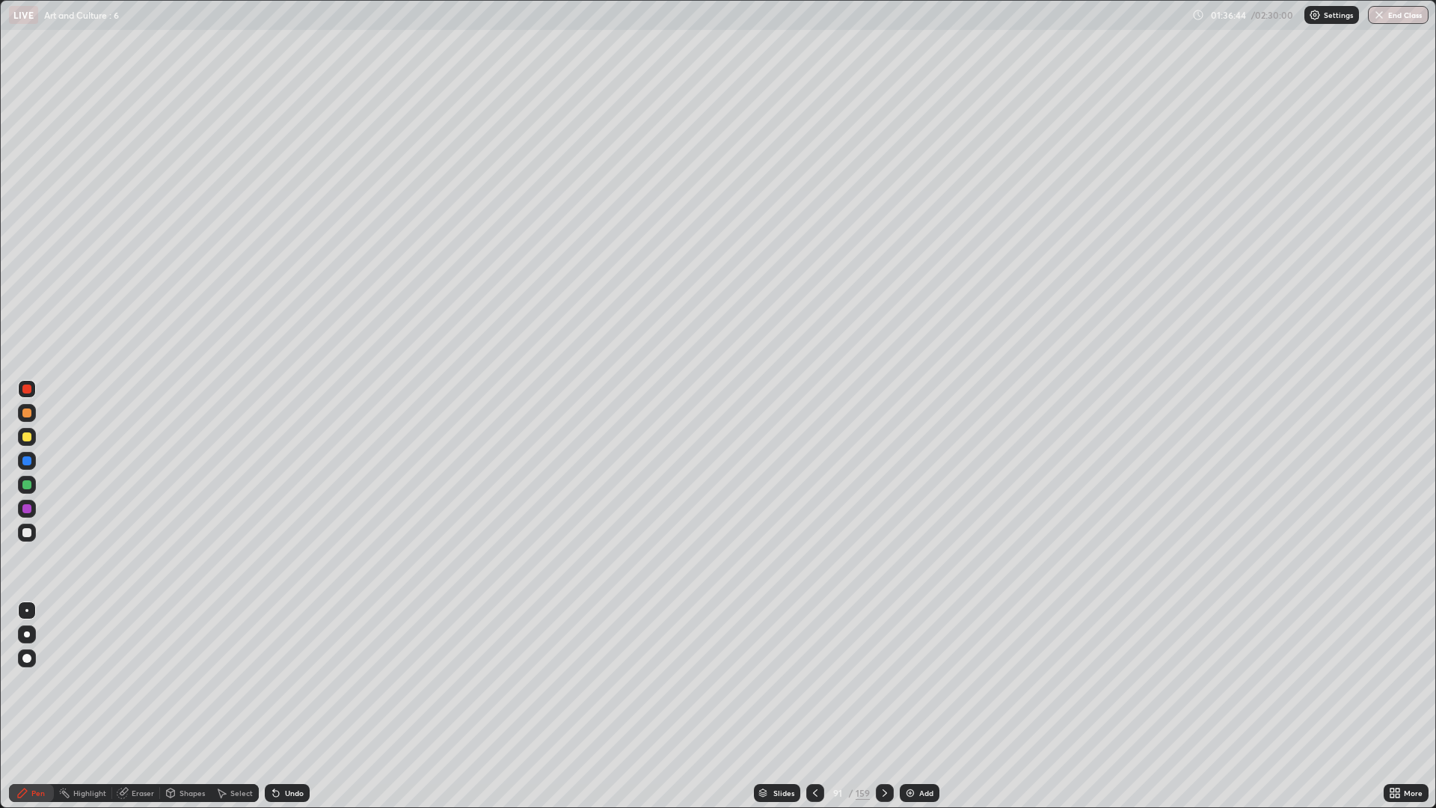
click at [908, 681] on img at bounding box center [910, 793] width 12 height 12
click at [34, 531] on div at bounding box center [27, 532] width 18 height 18
click at [792, 681] on div "Slides" at bounding box center [783, 792] width 21 height 7
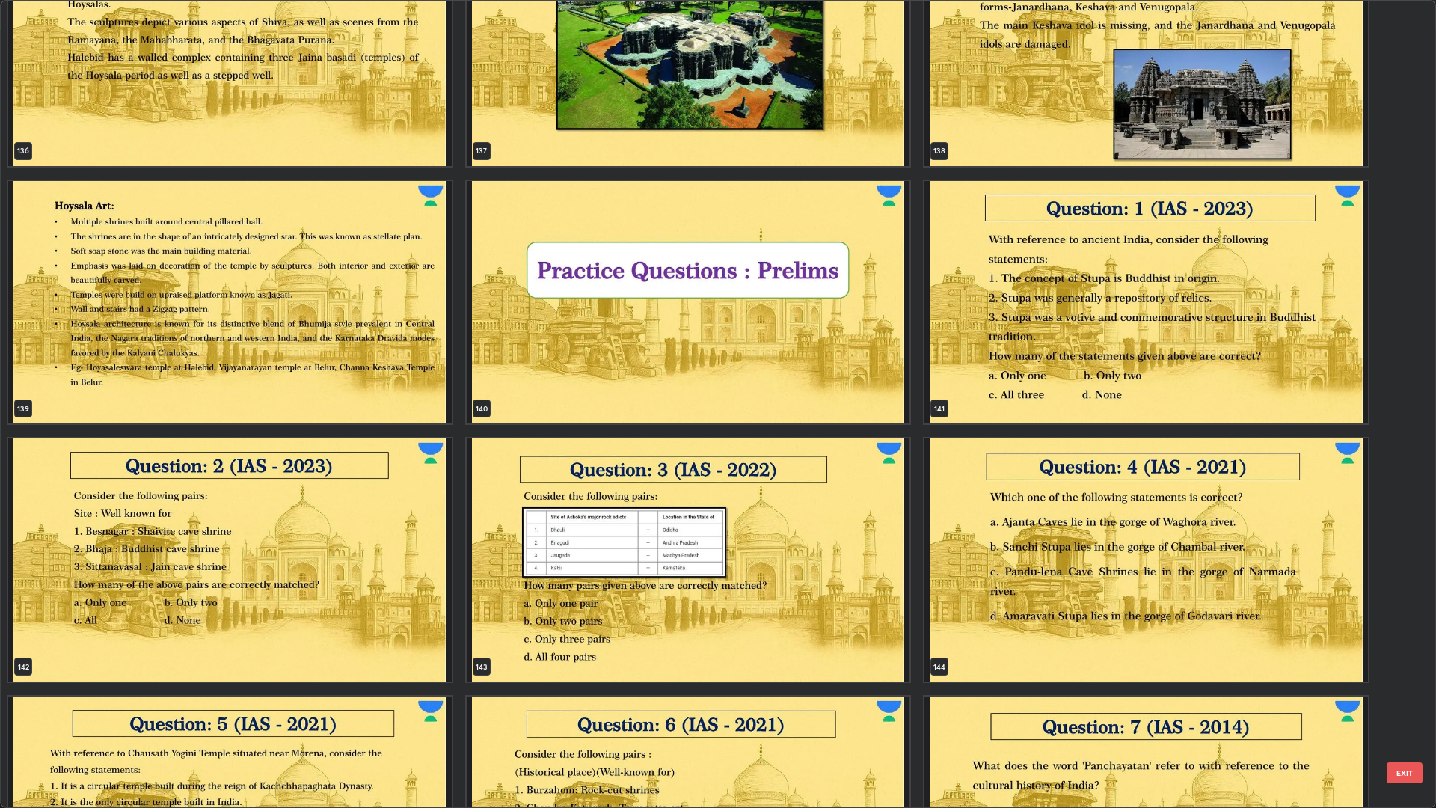
scroll to position [11679, 0]
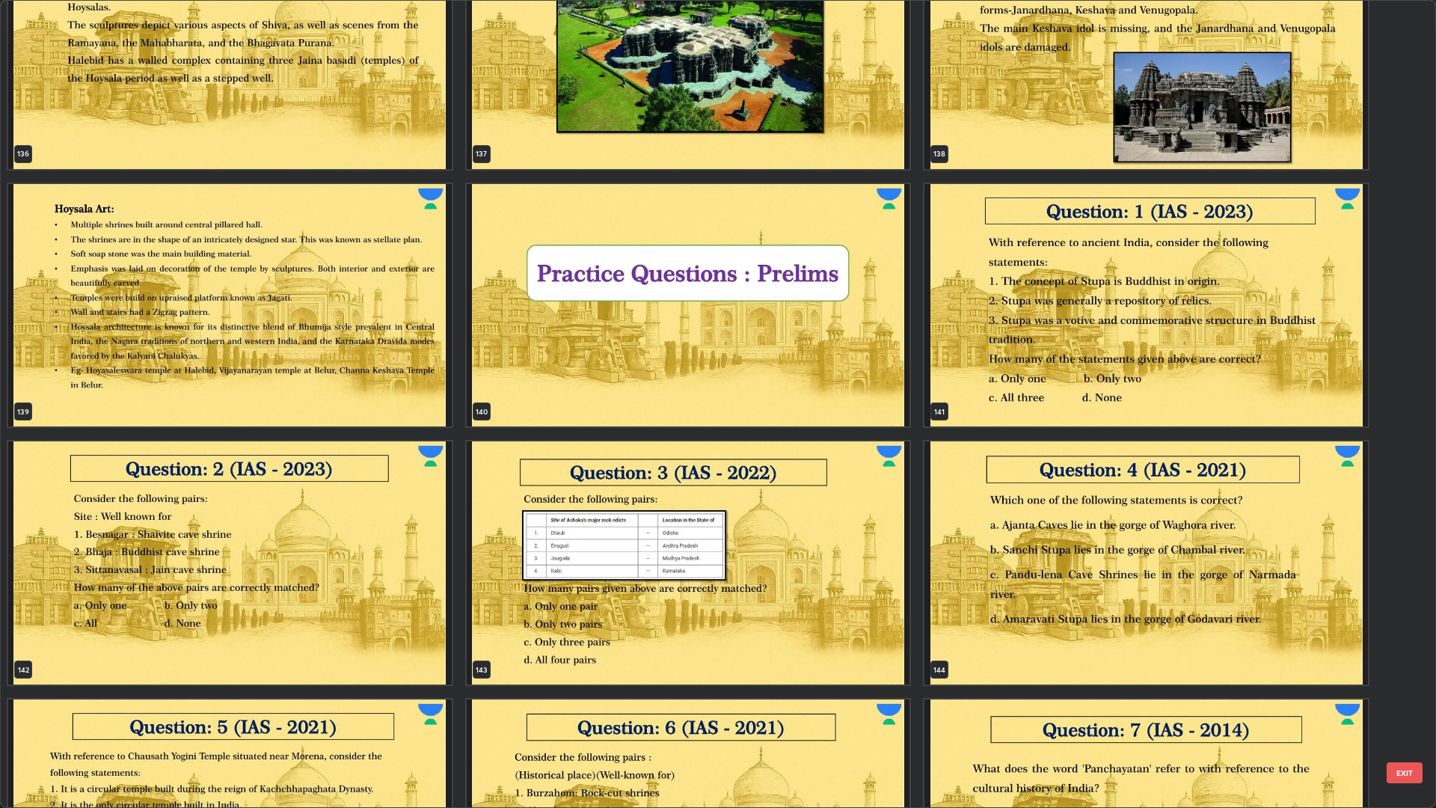
click at [1214, 300] on img "grid" at bounding box center [1145, 305] width 443 height 243
click at [1215, 307] on img "grid" at bounding box center [1145, 305] width 443 height 243
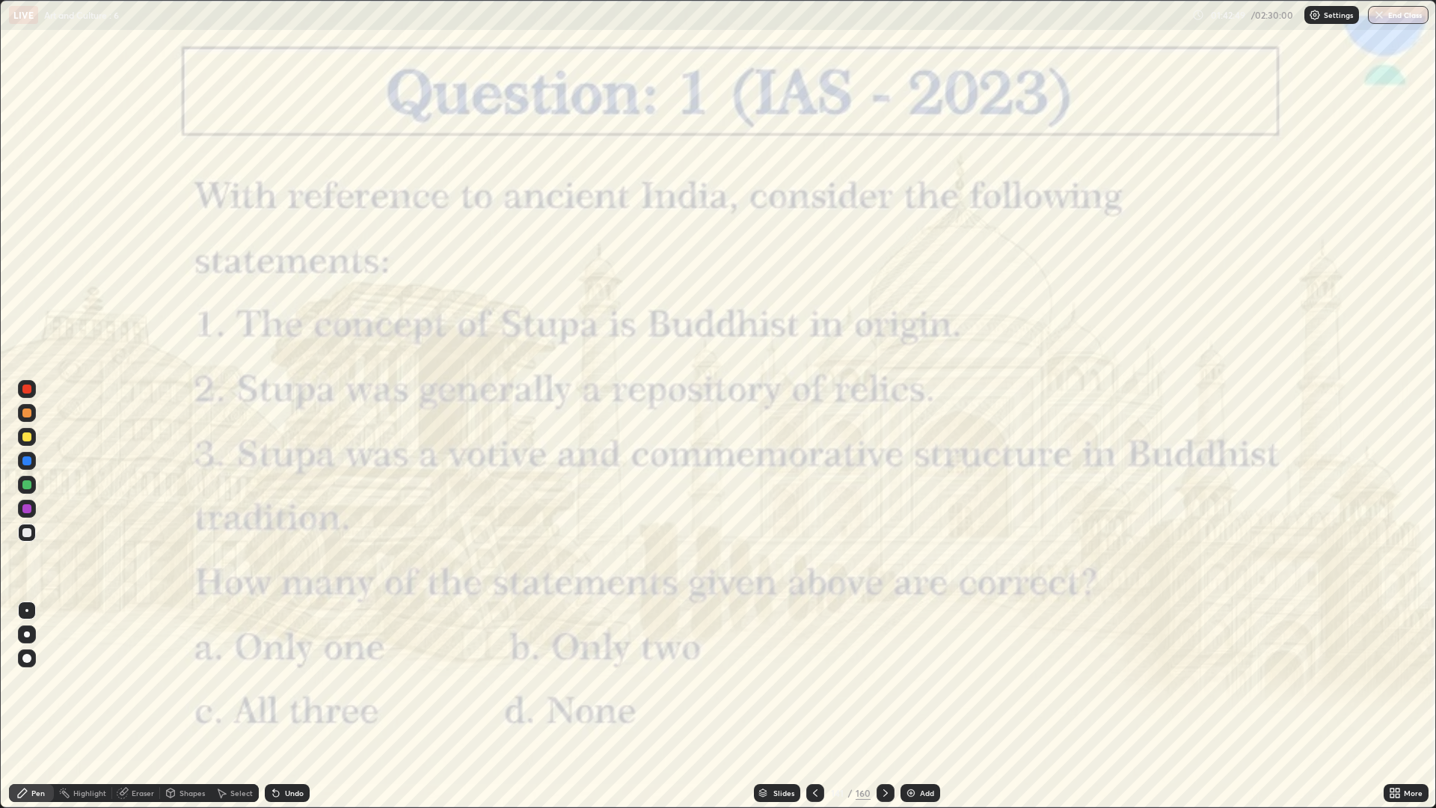
click at [34, 385] on div at bounding box center [27, 389] width 18 height 18
click at [34, 386] on div at bounding box center [27, 389] width 18 height 18
click at [135, 681] on div "Eraser" at bounding box center [136, 793] width 48 height 18
click at [27, 681] on span "Erase all" at bounding box center [27, 765] width 16 height 9
click at [33, 393] on div at bounding box center [27, 389] width 18 height 18
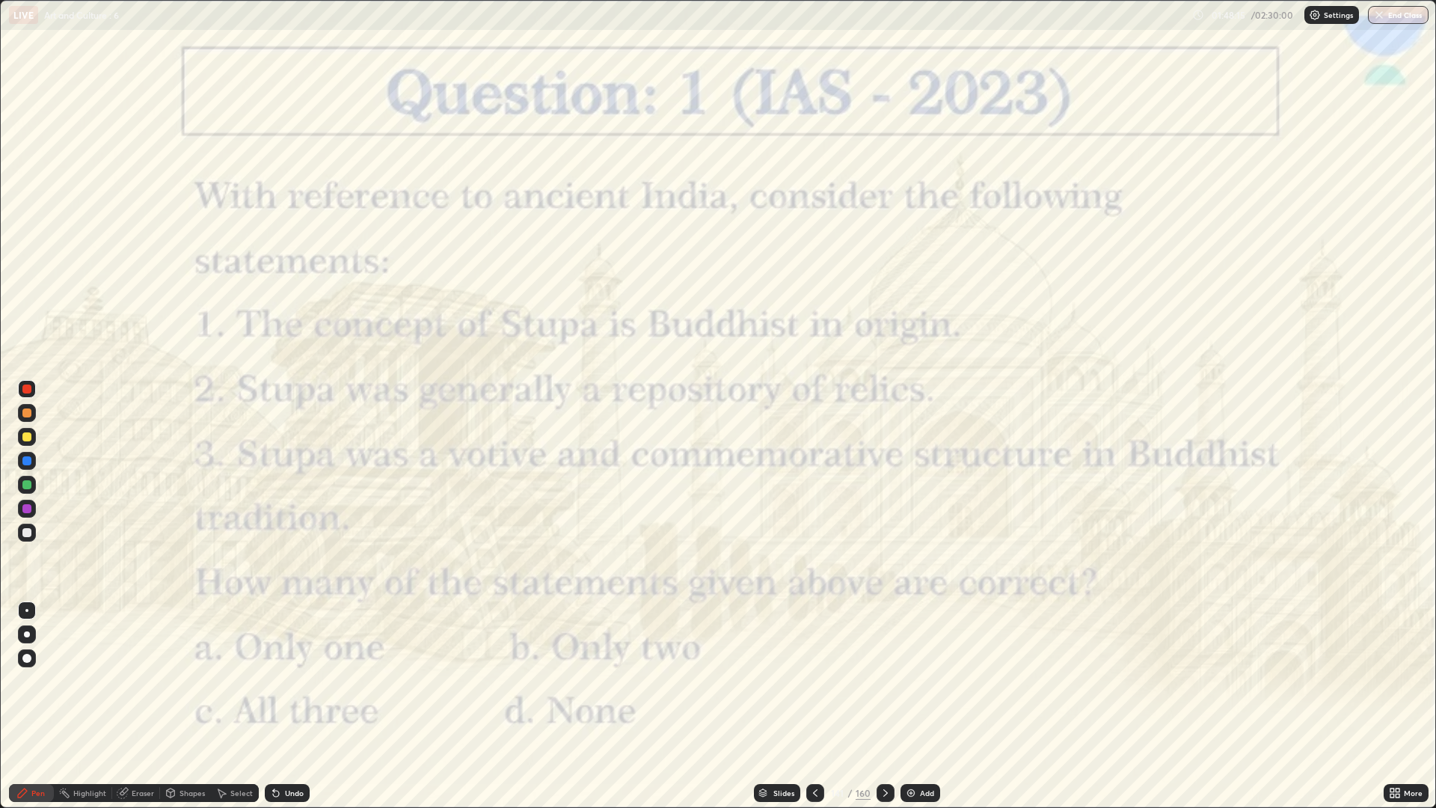
click at [889, 681] on icon at bounding box center [885, 793] width 12 height 12
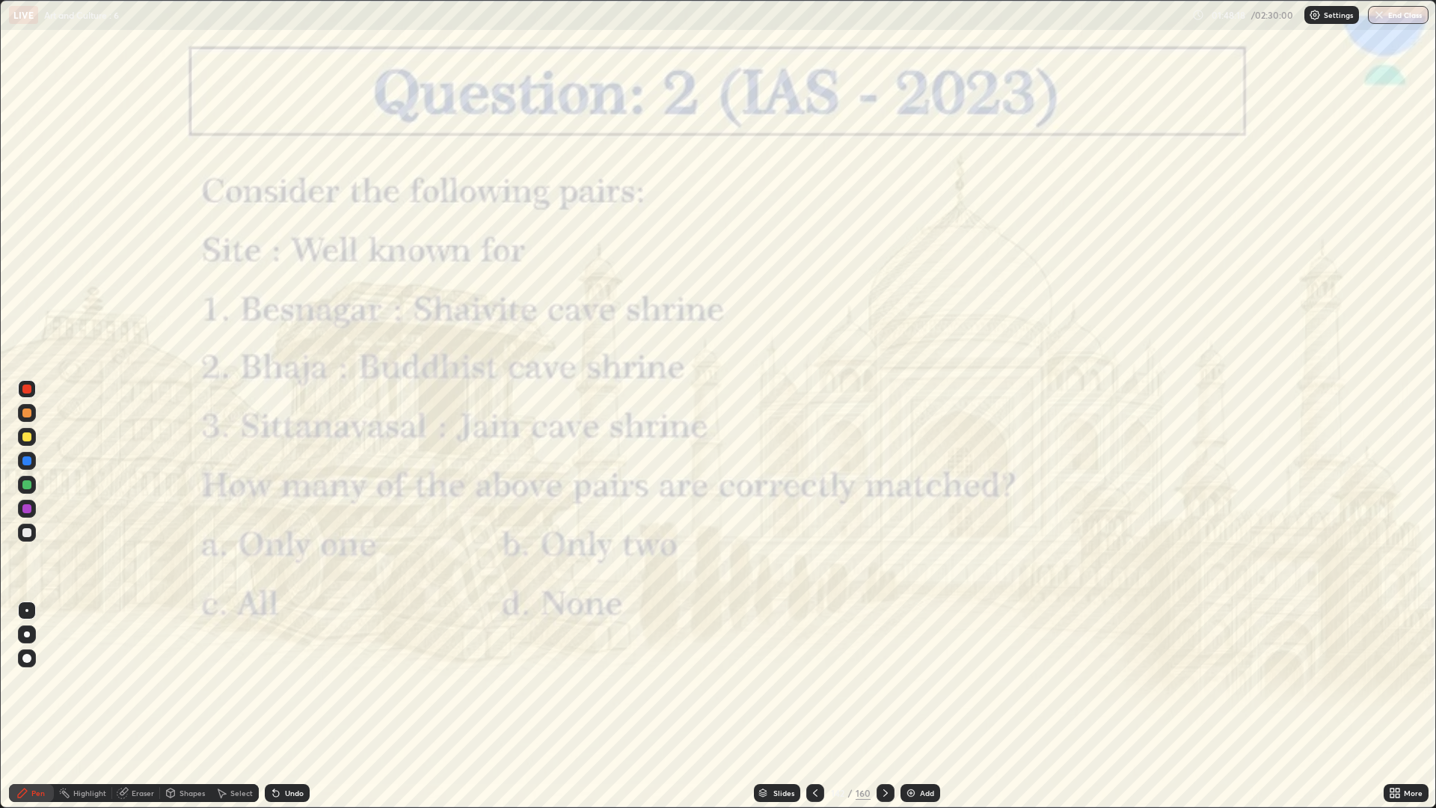
click at [813, 681] on icon at bounding box center [815, 793] width 12 height 12
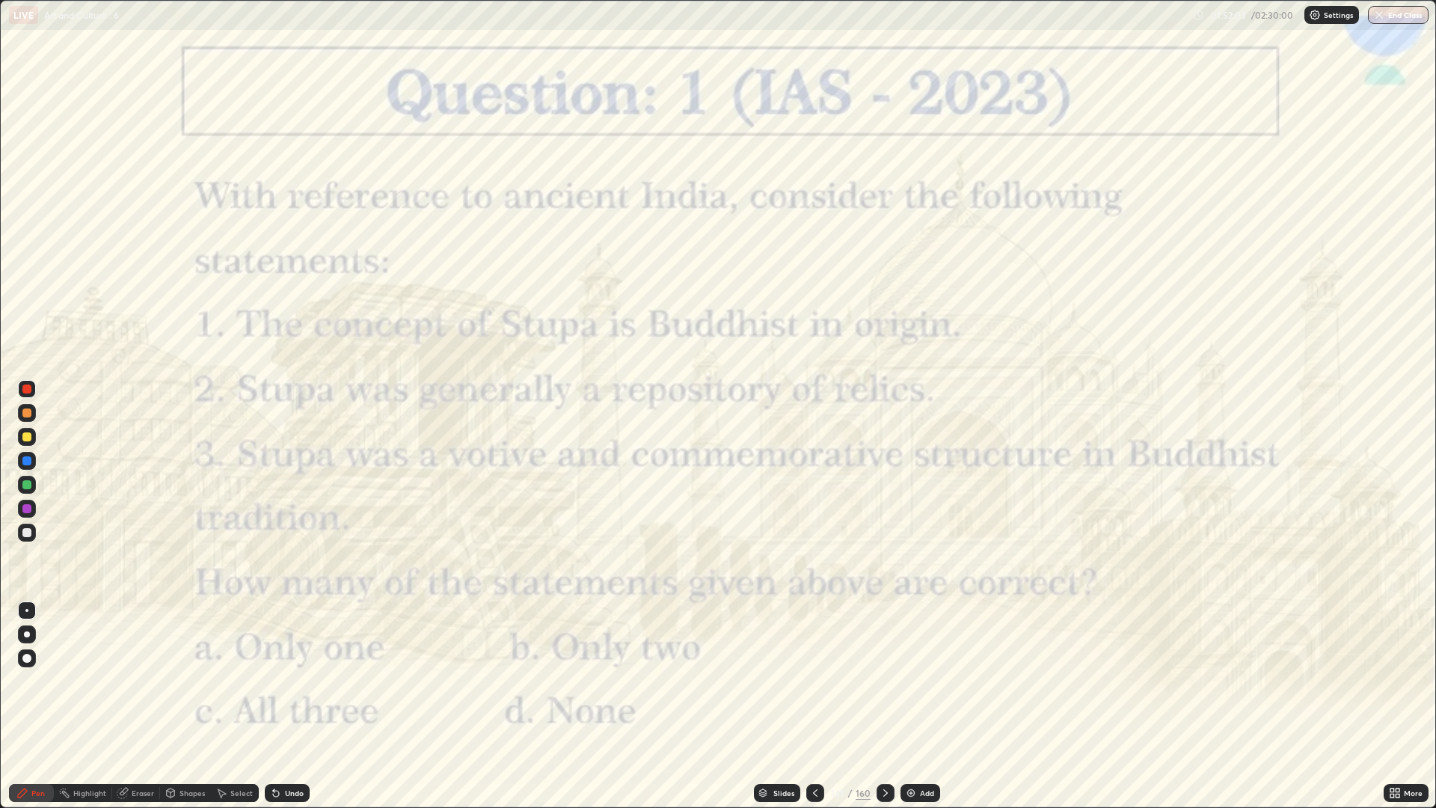
click at [885, 681] on icon at bounding box center [885, 793] width 12 height 12
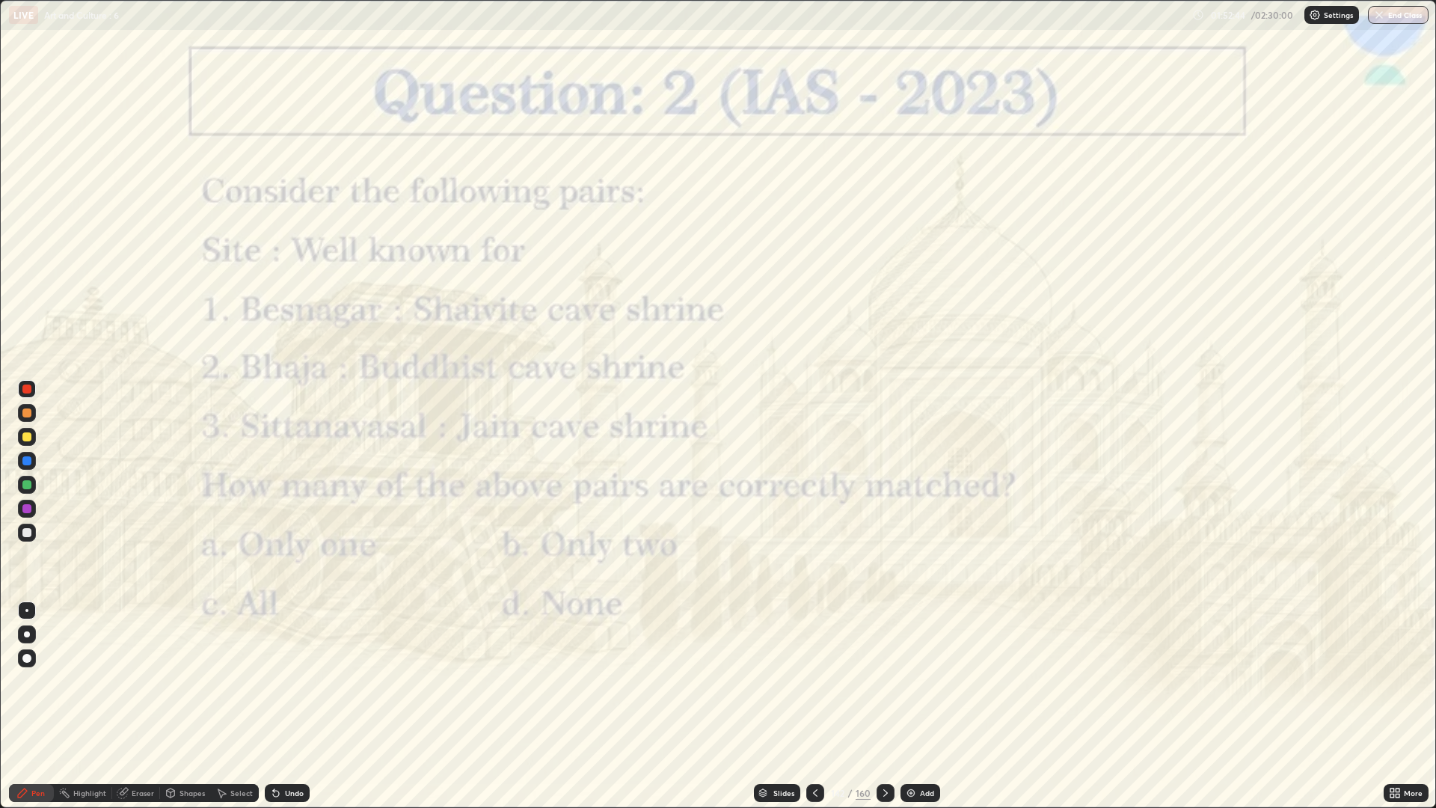
click at [307, 681] on div "Undo" at bounding box center [284, 793] width 51 height 30
click at [299, 681] on div "Undo" at bounding box center [294, 792] width 19 height 7
click at [888, 681] on div at bounding box center [885, 793] width 18 height 30
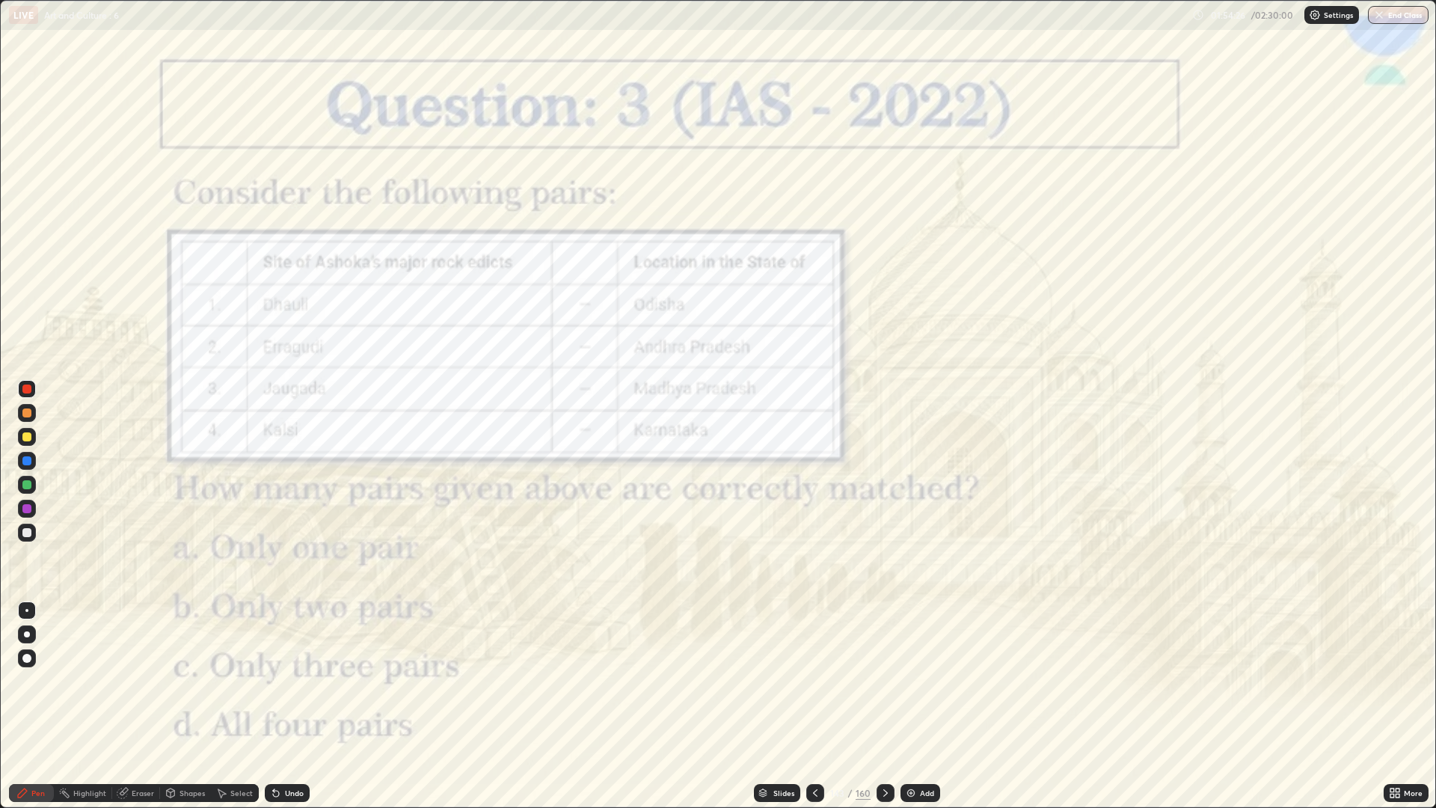
click at [881, 681] on div at bounding box center [885, 793] width 18 height 18
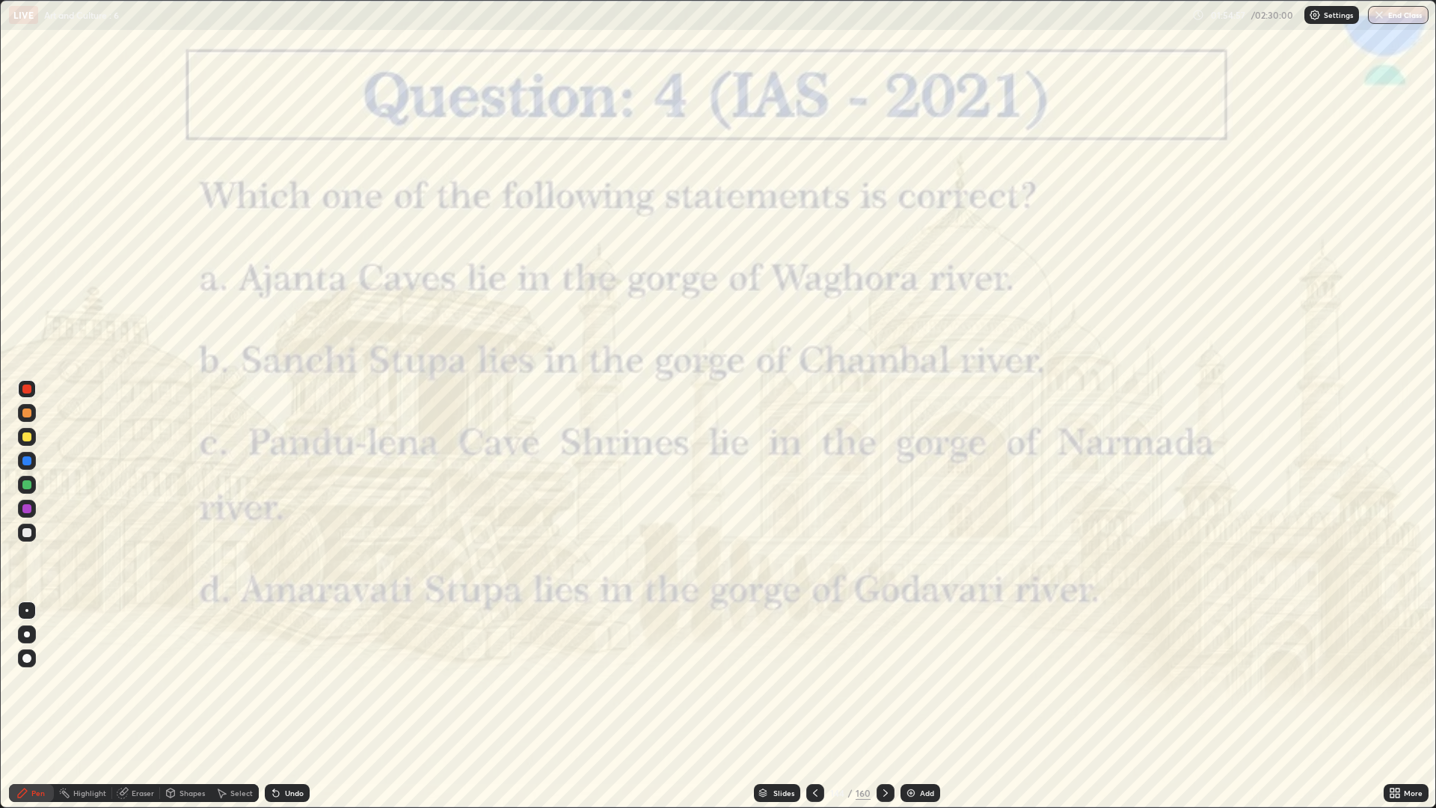
click at [881, 681] on icon at bounding box center [885, 793] width 12 height 12
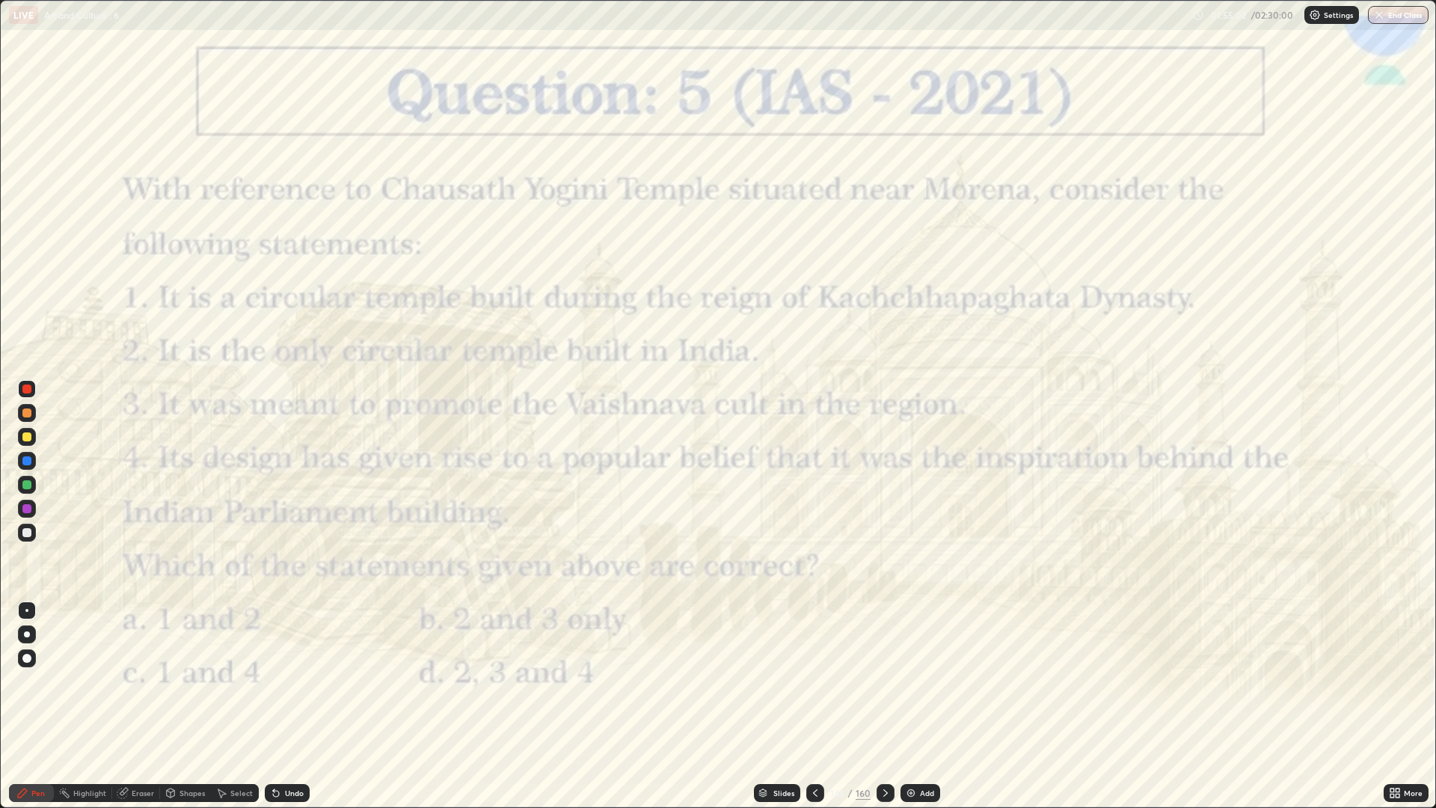
click at [866, 681] on div "160" at bounding box center [863, 792] width 15 height 13
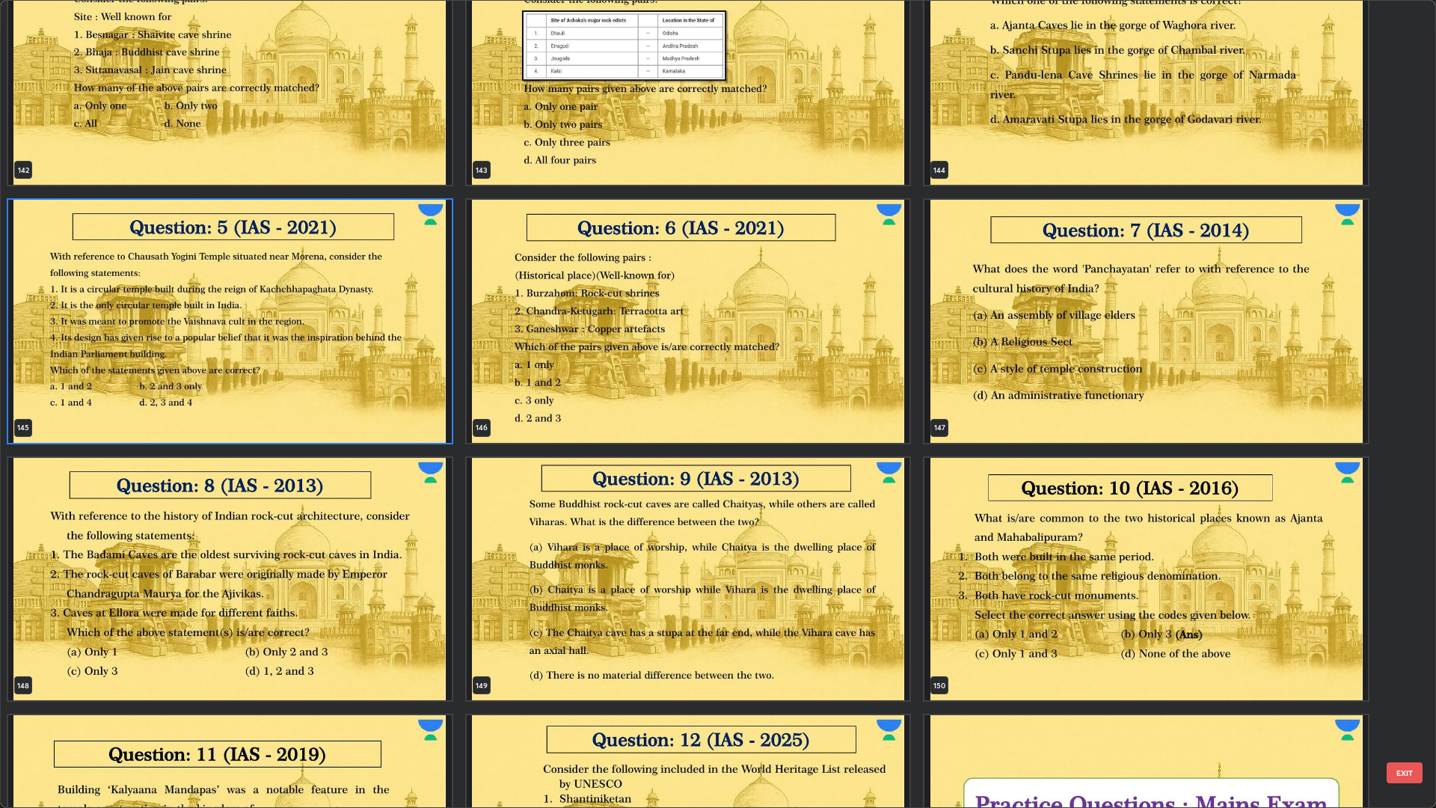
scroll to position [12171, 0]
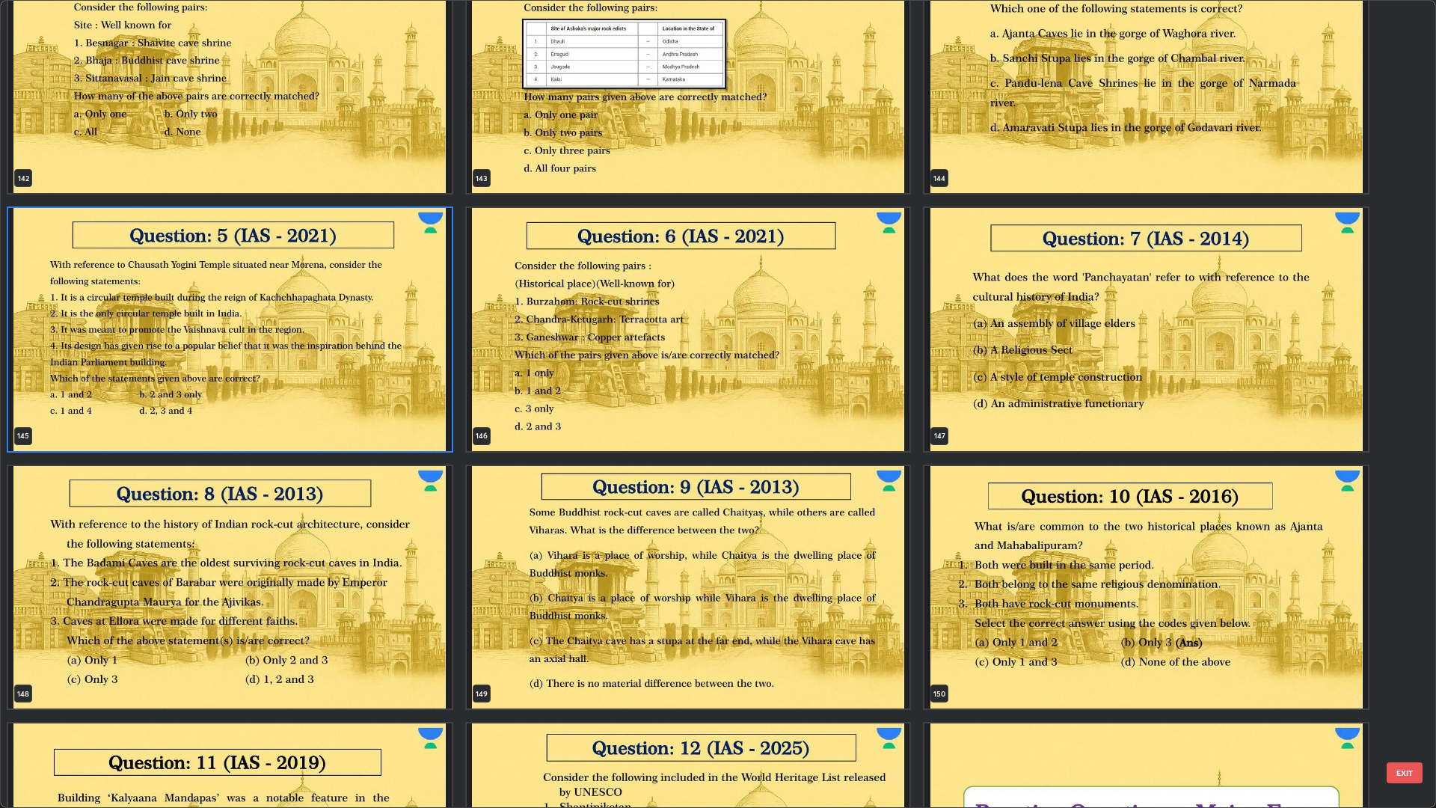
click at [218, 606] on img "grid" at bounding box center [229, 587] width 443 height 243
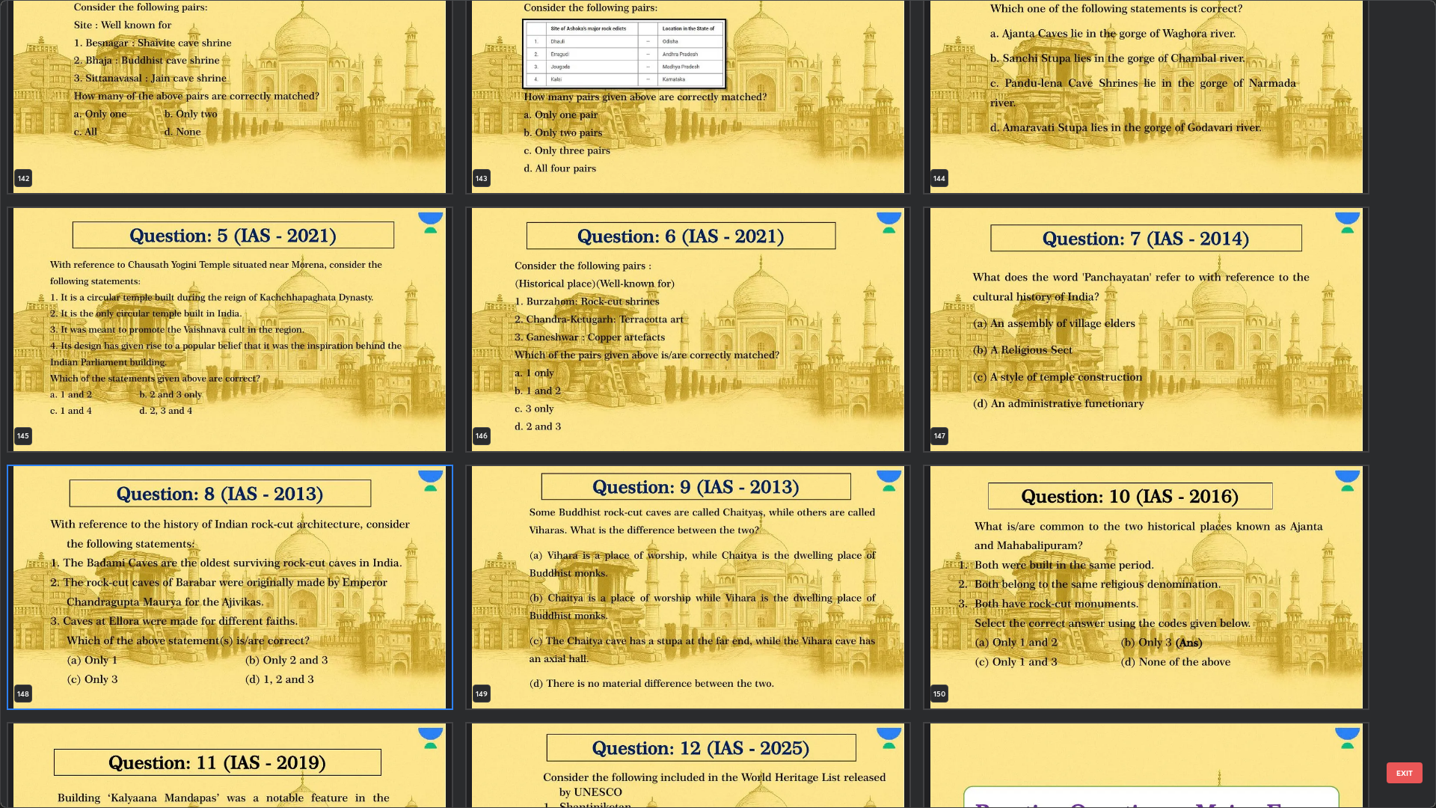
click at [206, 582] on img "grid" at bounding box center [229, 587] width 443 height 243
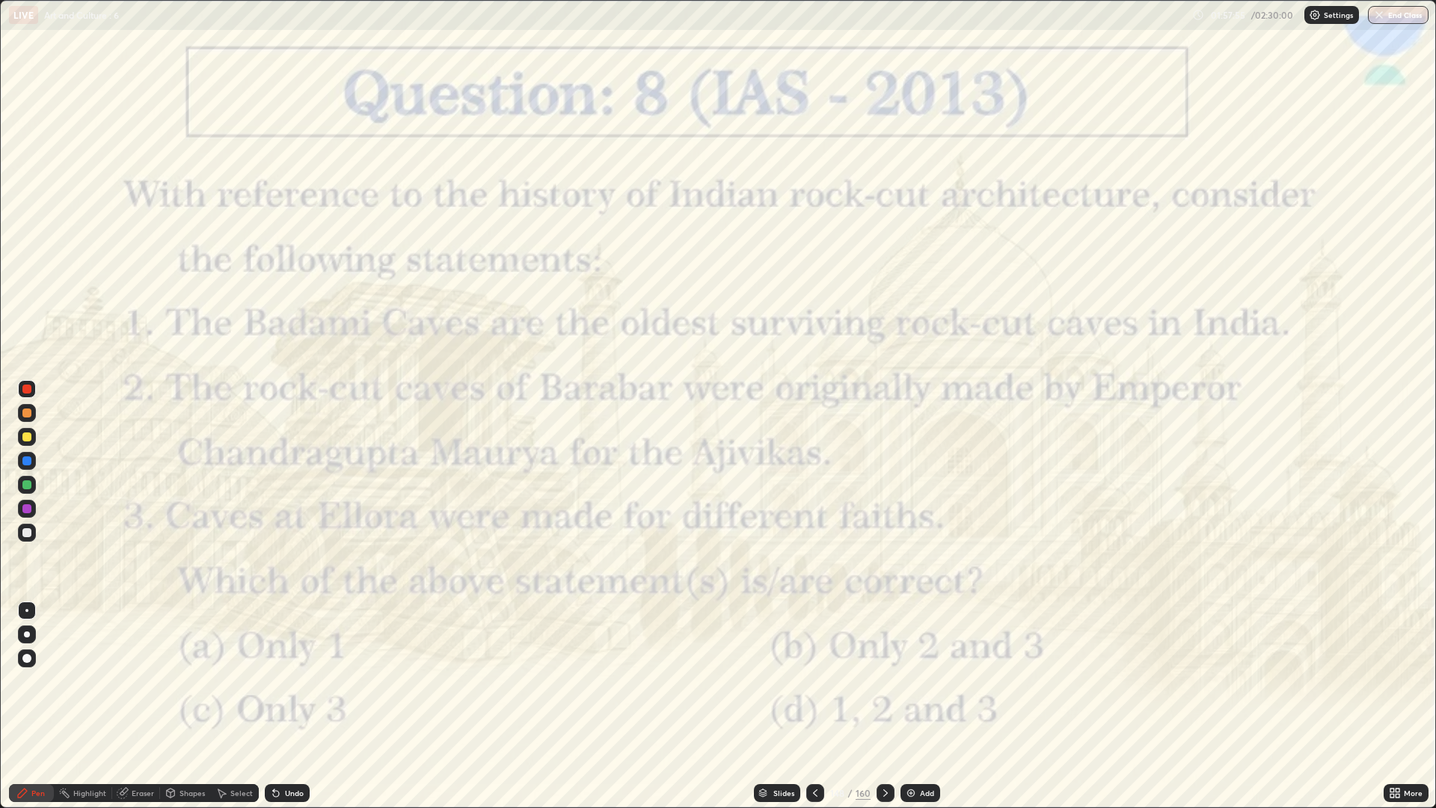
click at [806, 681] on div at bounding box center [815, 793] width 18 height 18
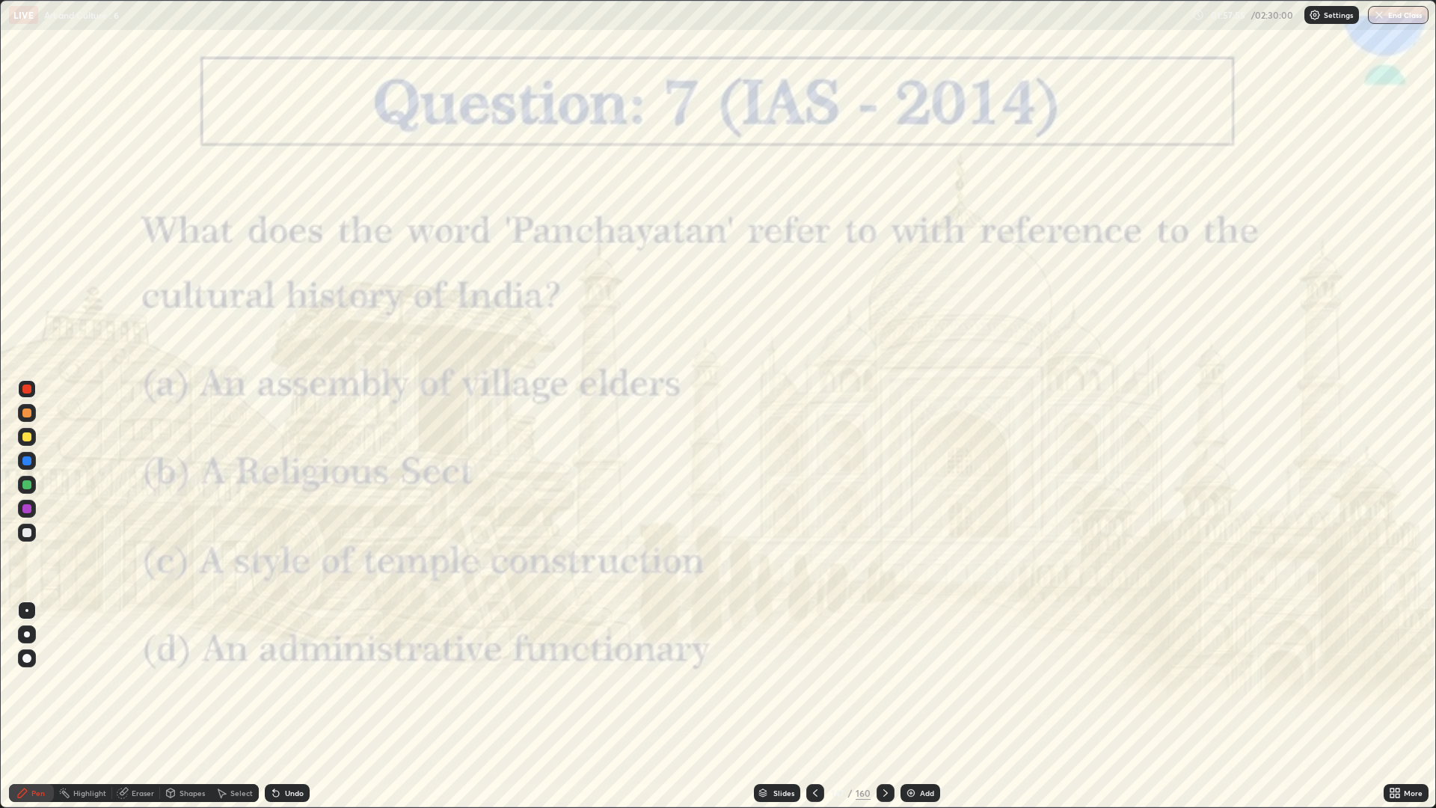
click at [806, 681] on div at bounding box center [815, 793] width 18 height 18
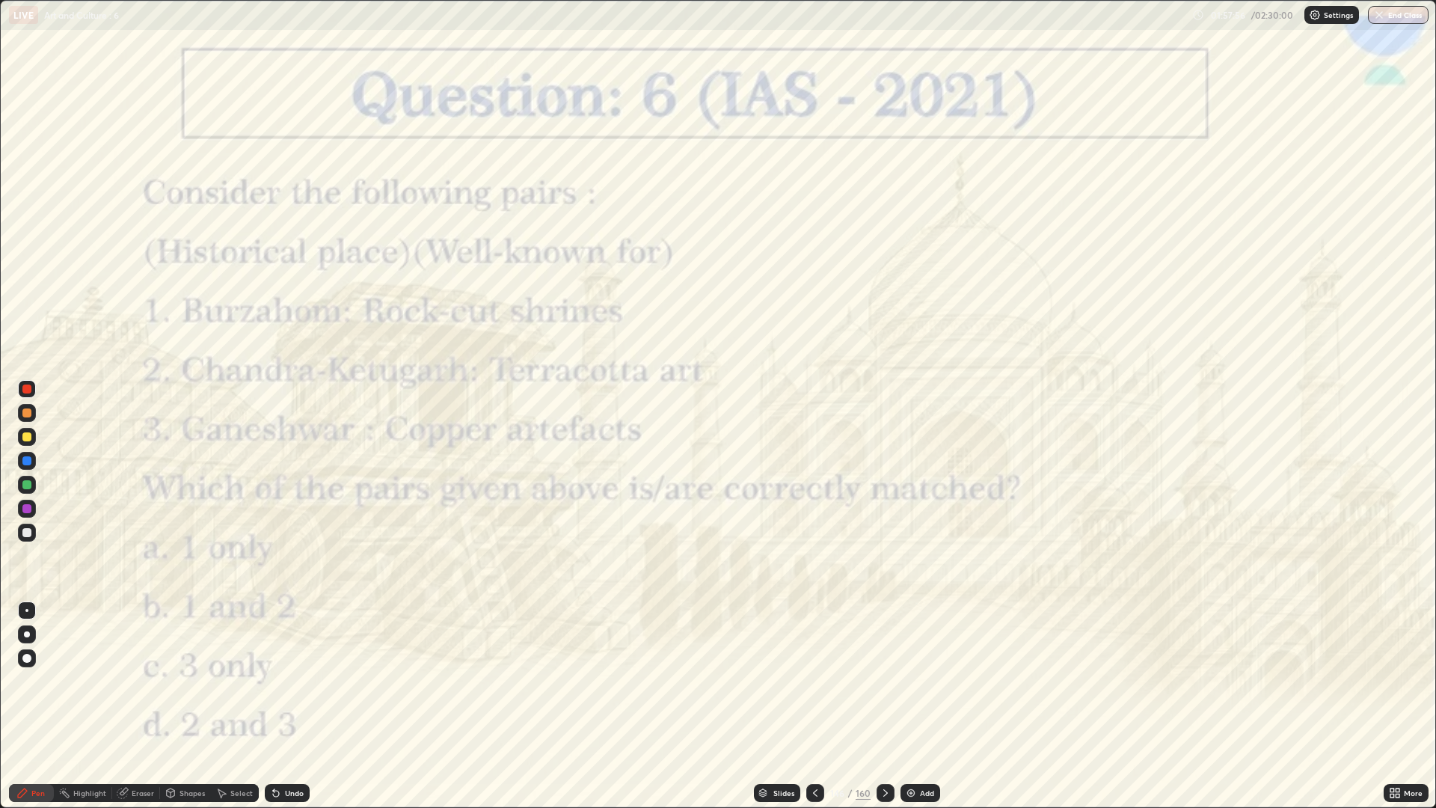
click at [814, 681] on icon at bounding box center [815, 793] width 12 height 12
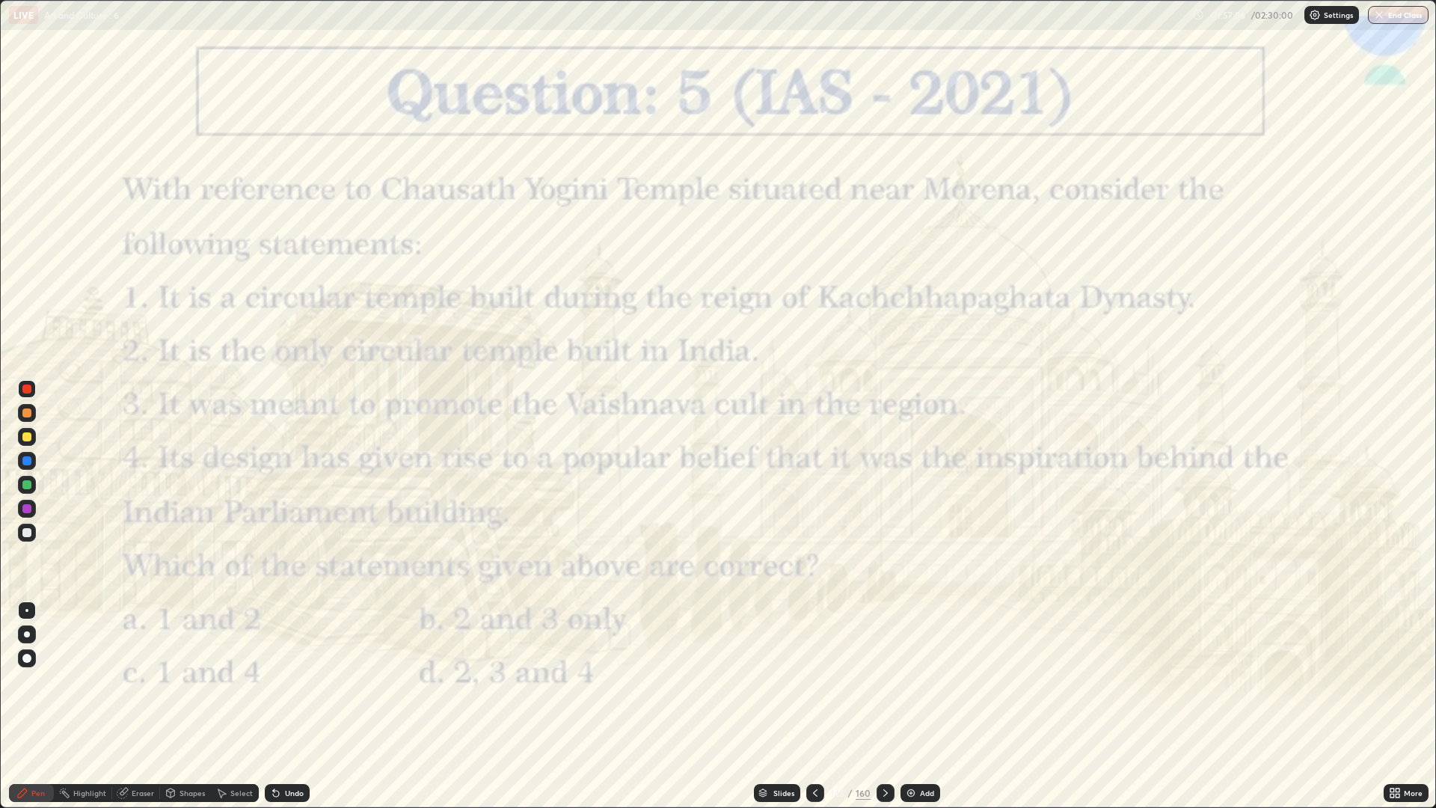
click at [807, 681] on div at bounding box center [815, 793] width 18 height 18
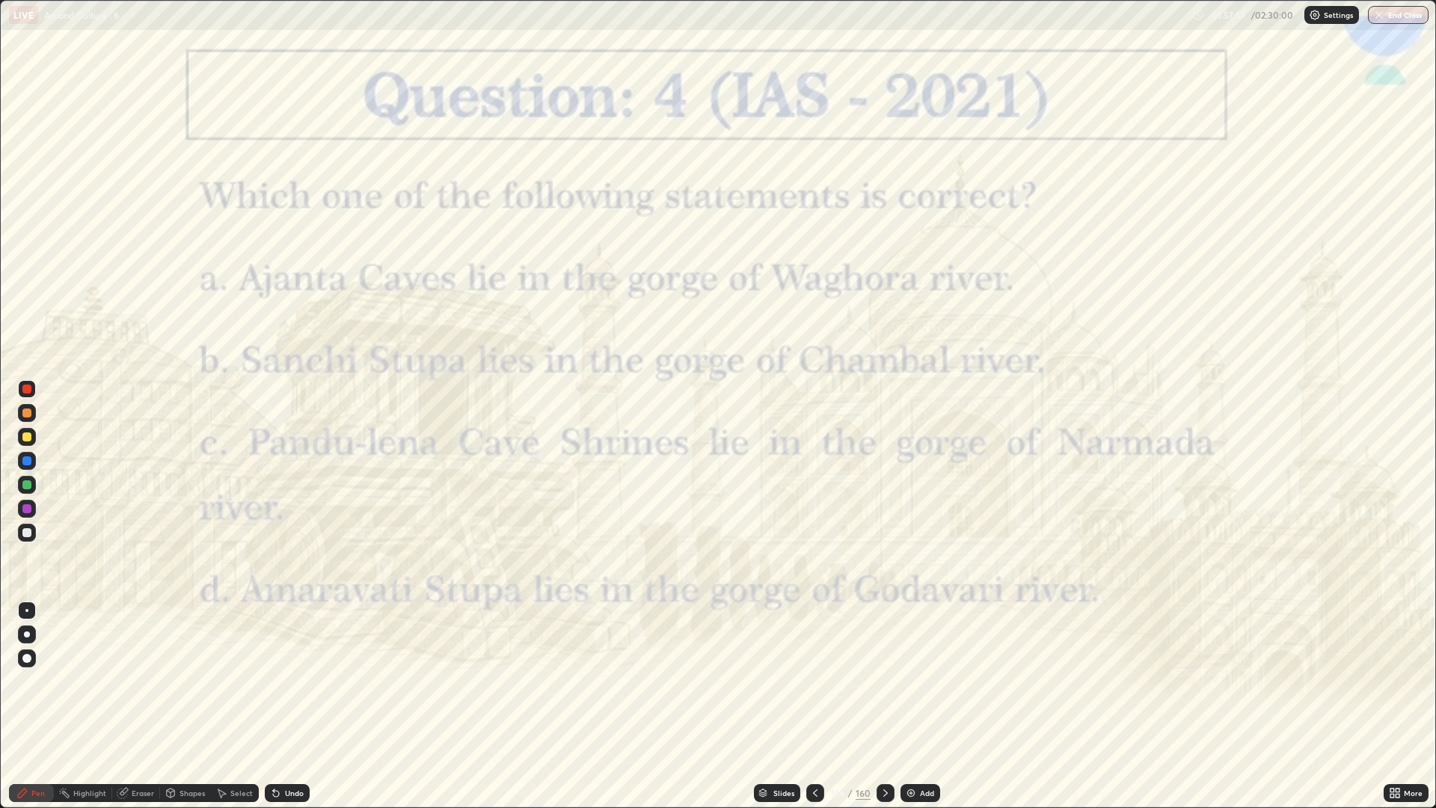
click at [814, 681] on icon at bounding box center [815, 793] width 12 height 12
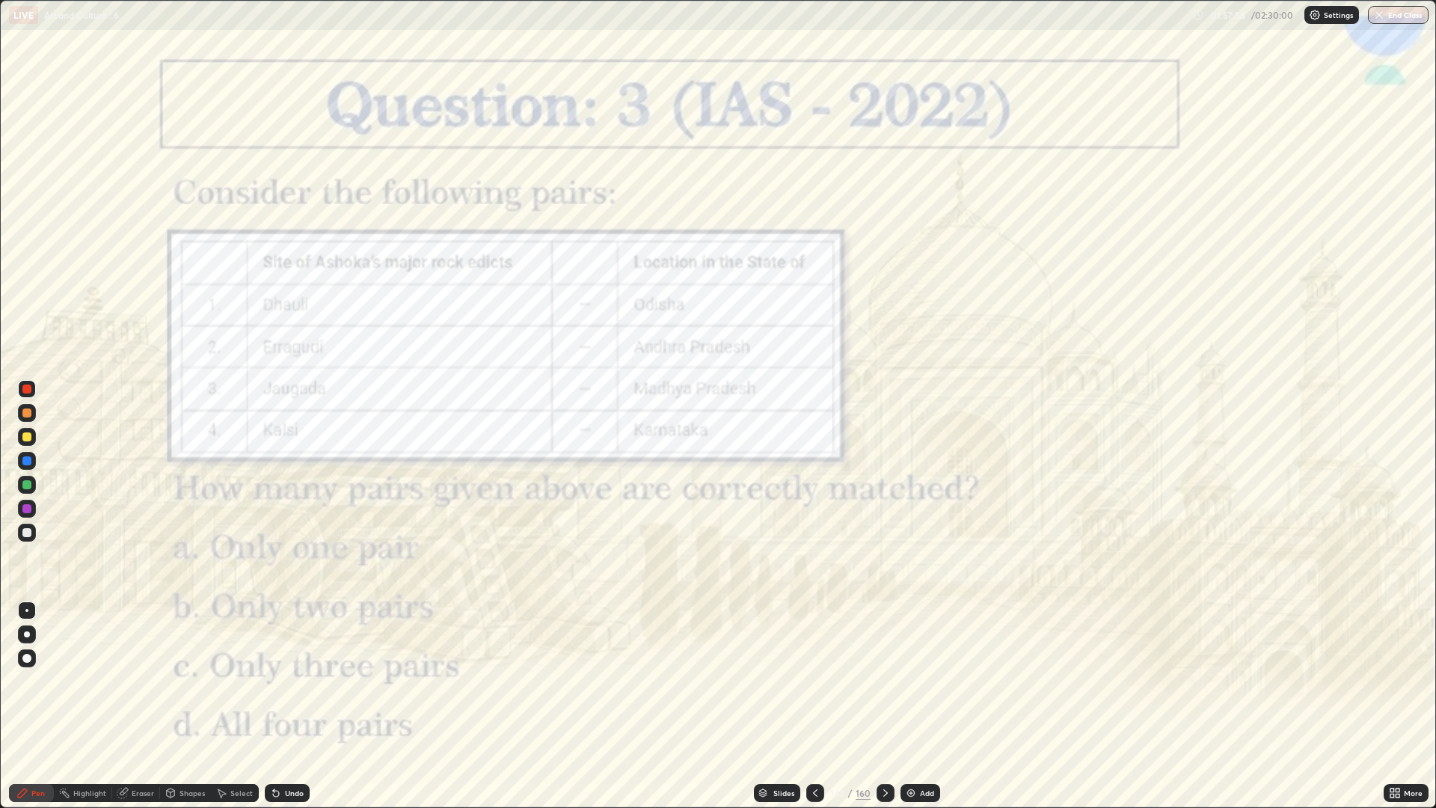
click at [807, 681] on div at bounding box center [815, 793] width 18 height 18
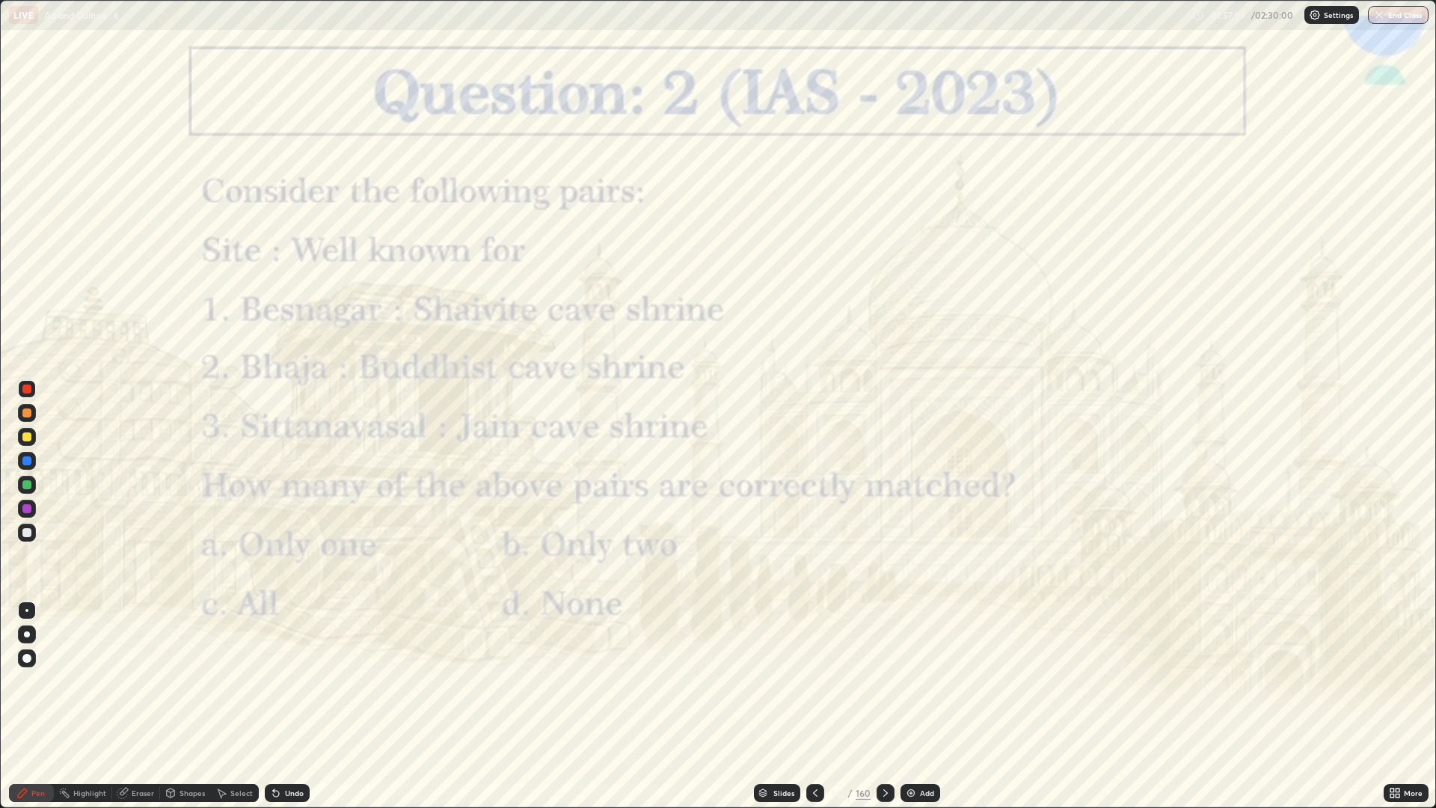
click at [809, 681] on icon at bounding box center [815, 793] width 12 height 12
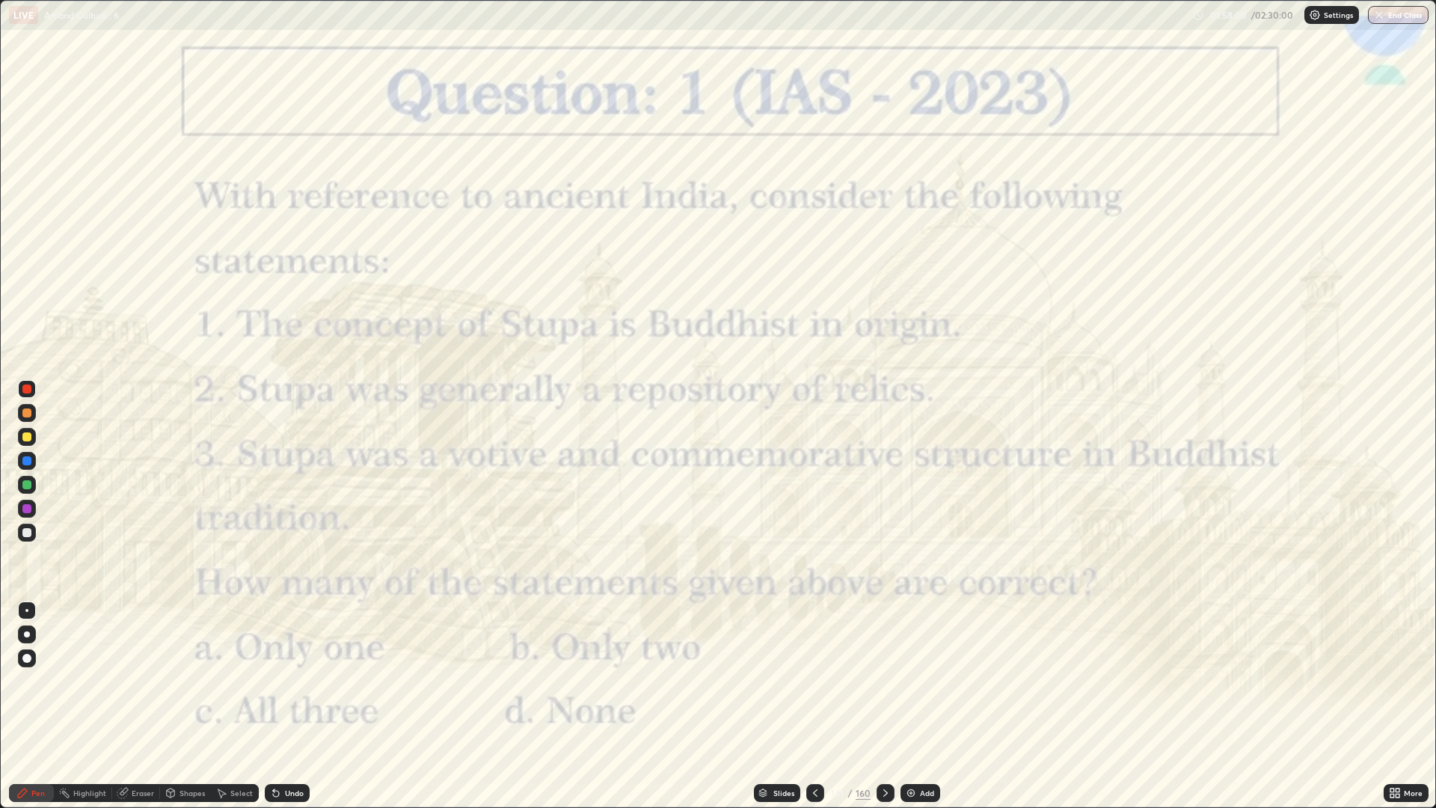
click at [807, 681] on div at bounding box center [815, 793] width 18 height 30
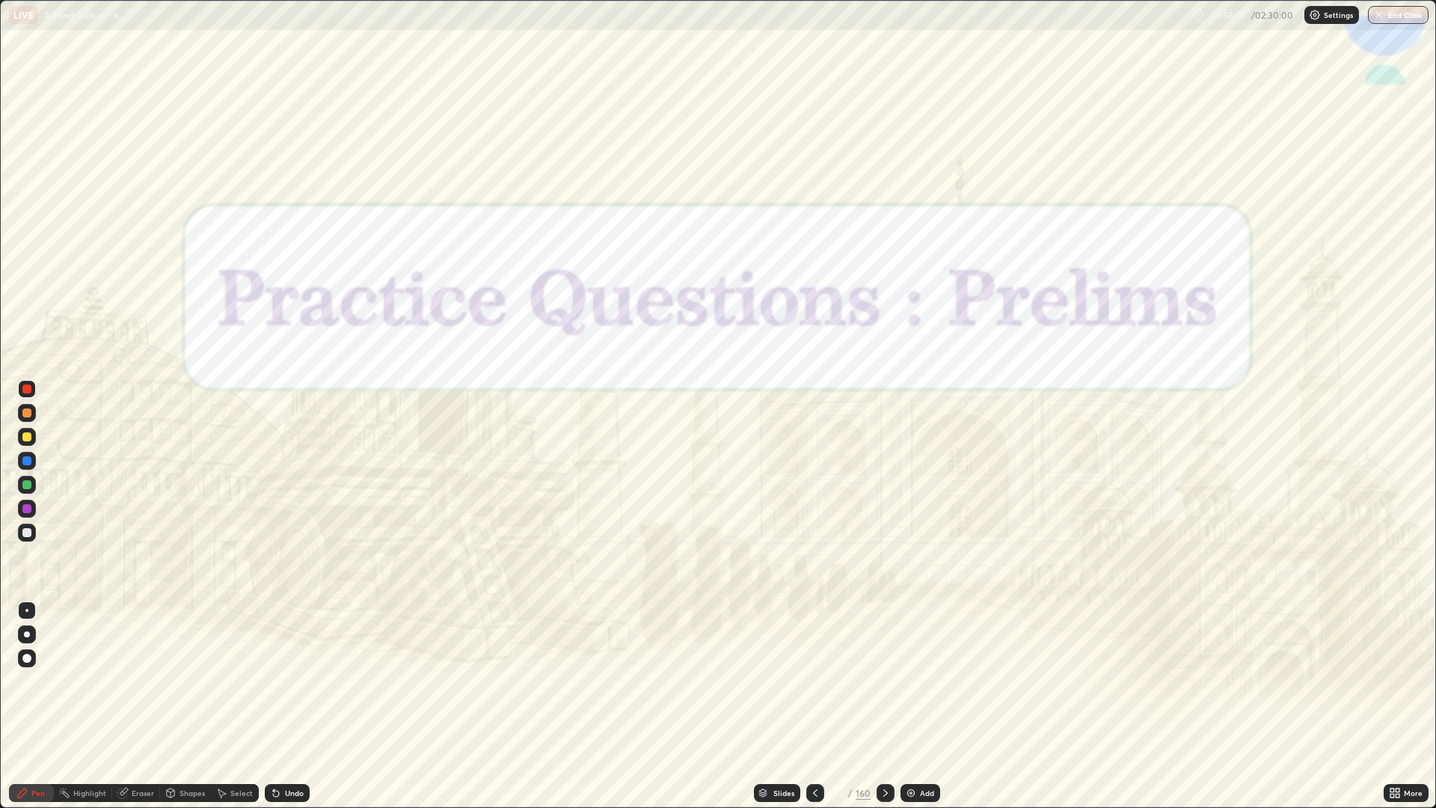
click at [879, 681] on icon at bounding box center [885, 793] width 12 height 12
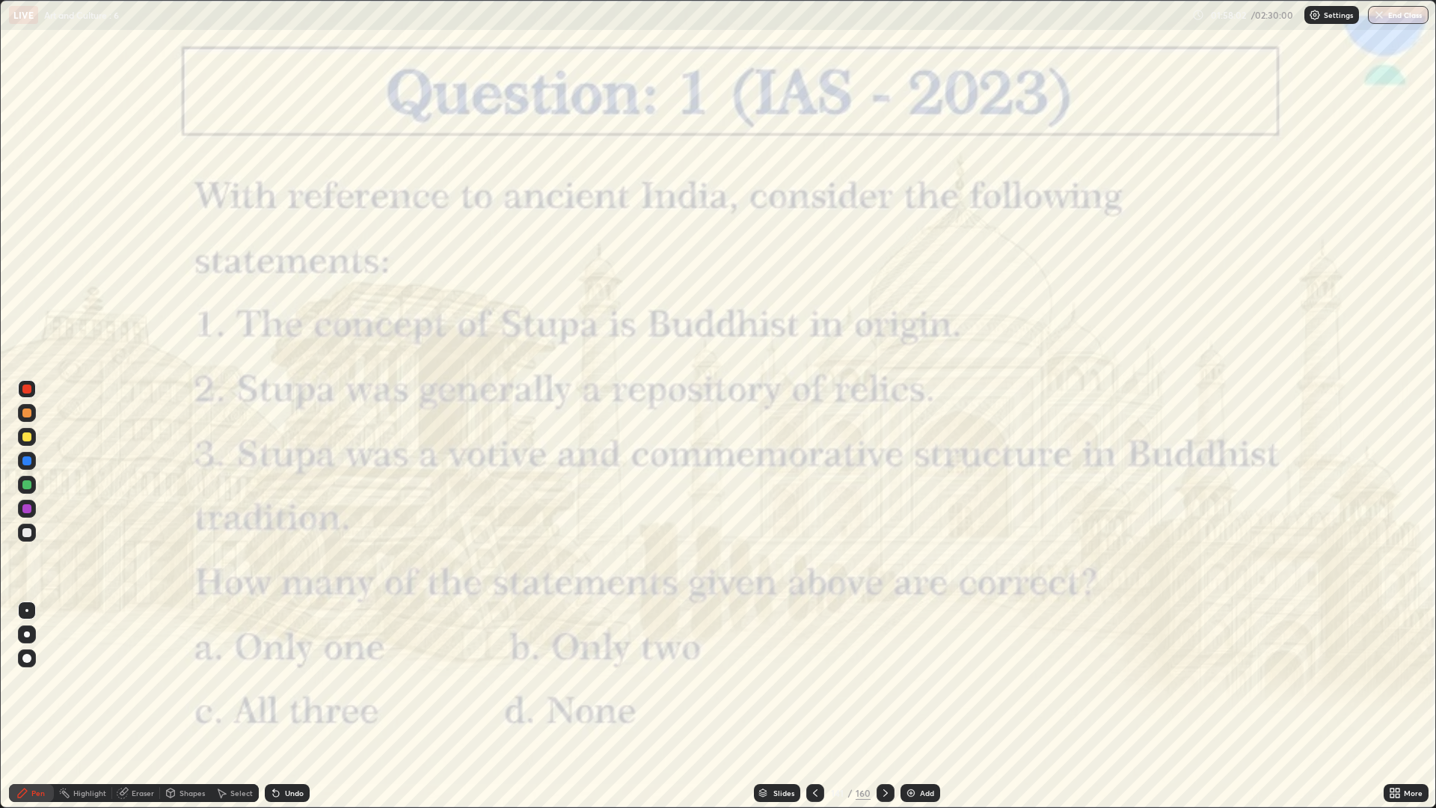
click at [877, 681] on div at bounding box center [885, 793] width 18 height 18
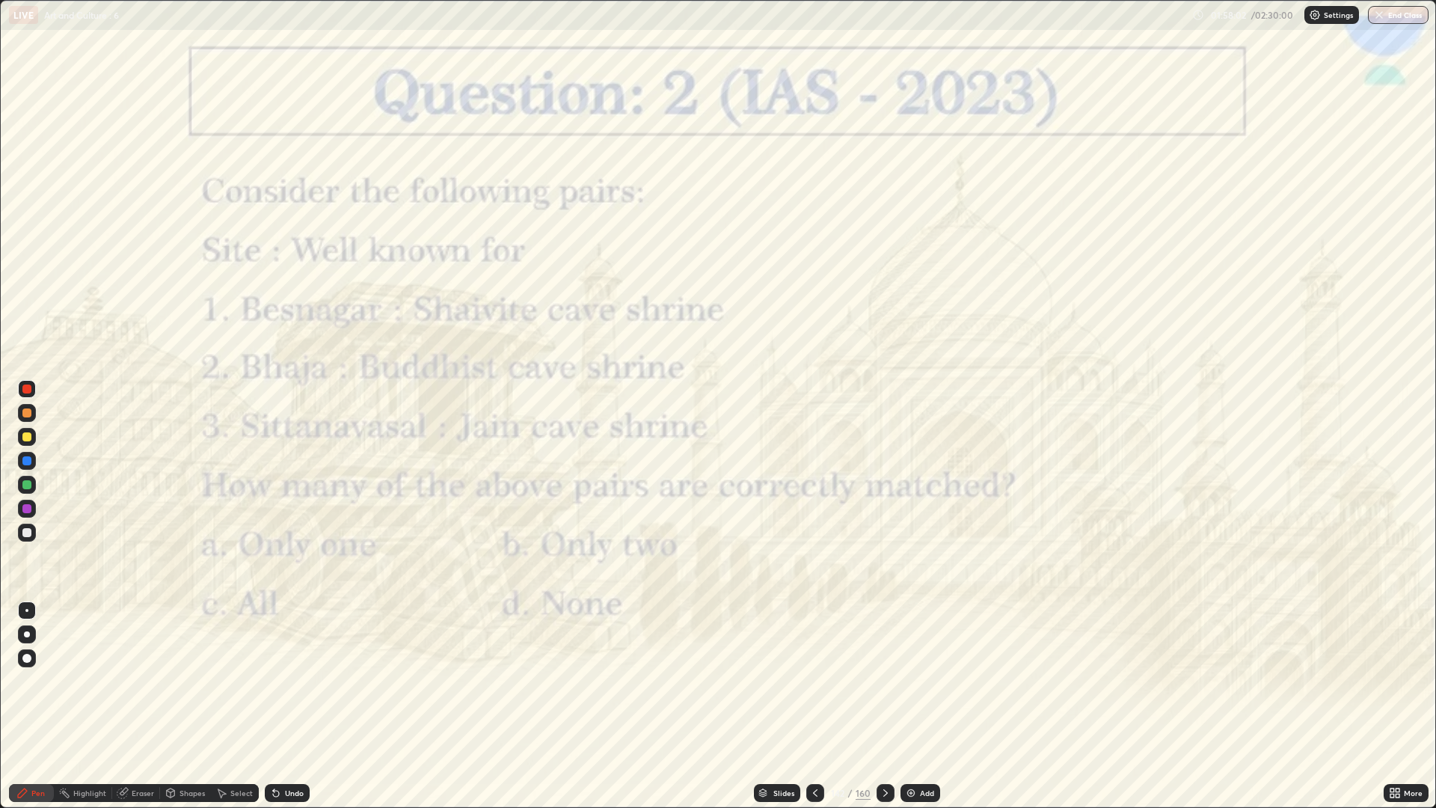
click at [879, 681] on icon at bounding box center [885, 793] width 12 height 12
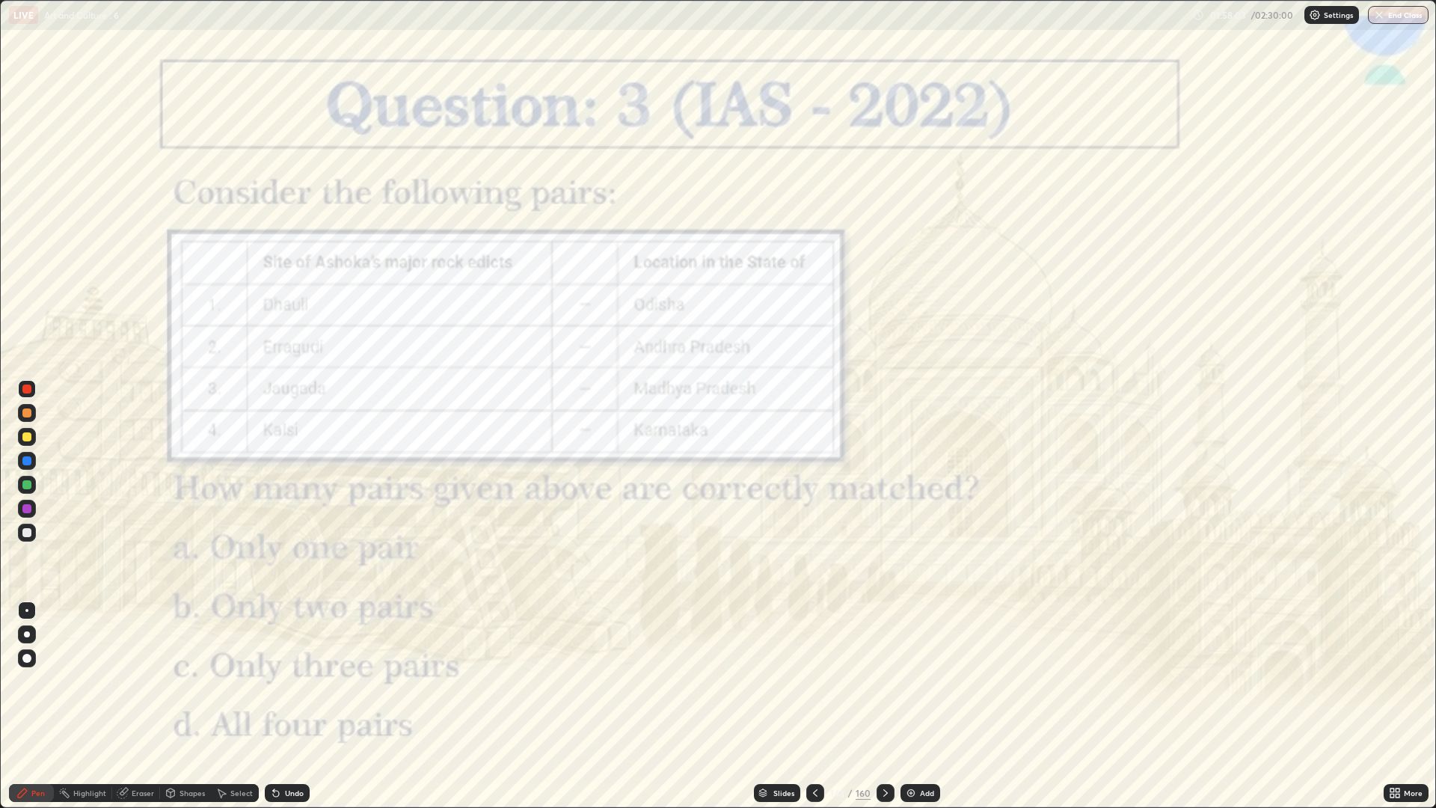
click at [808, 681] on div at bounding box center [815, 793] width 18 height 18
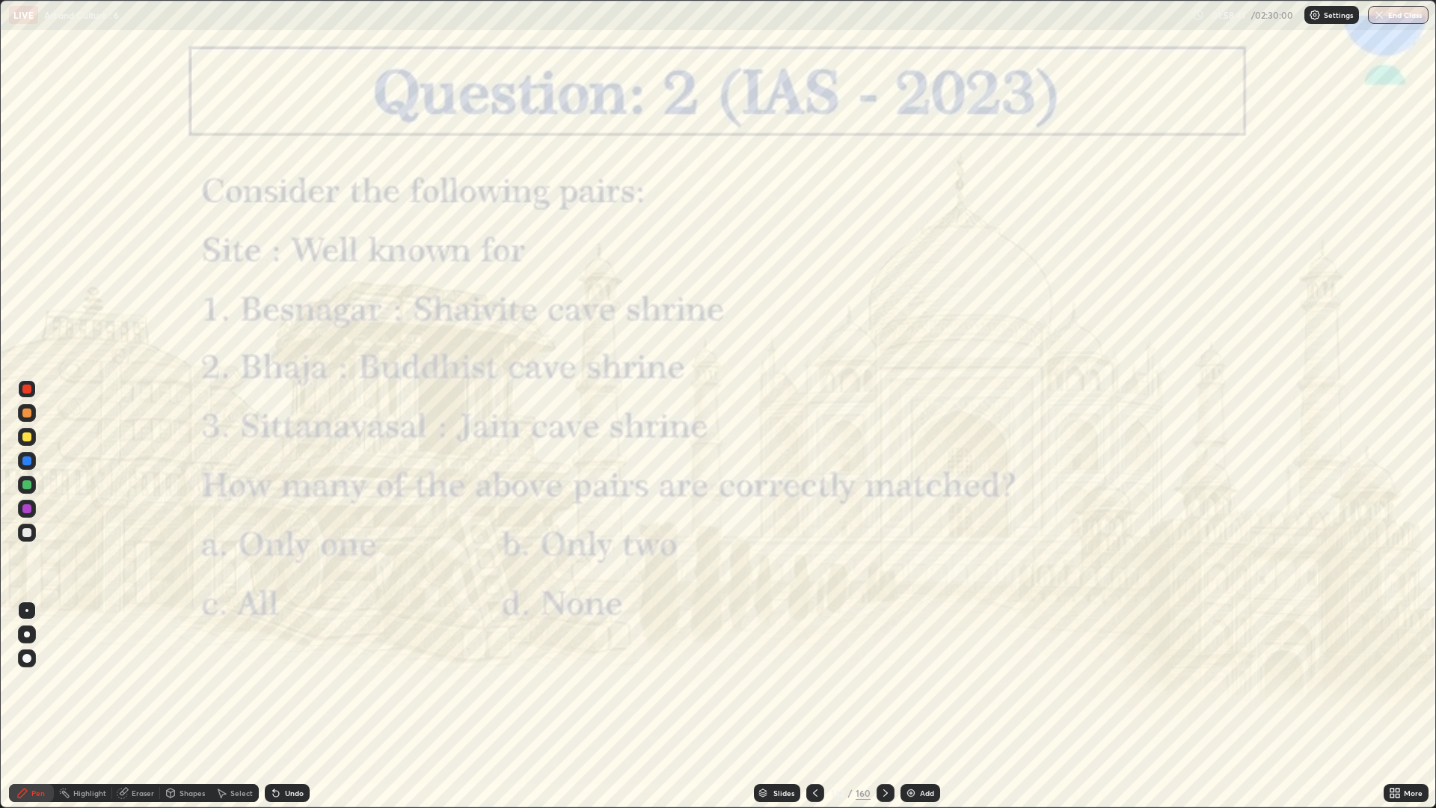
click at [876, 681] on div at bounding box center [885, 793] width 18 height 30
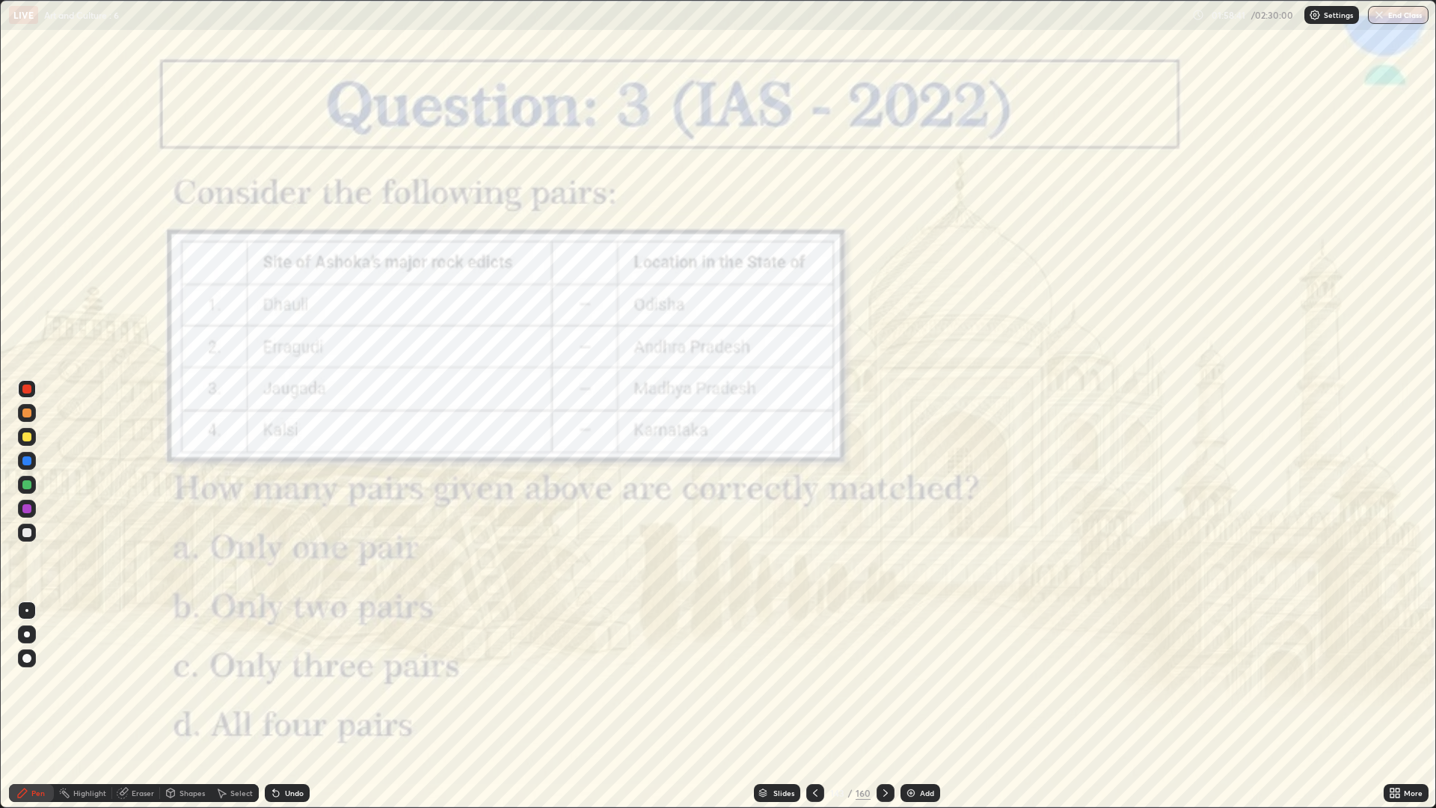
click at [880, 681] on div at bounding box center [885, 793] width 18 height 18
click at [883, 681] on icon at bounding box center [885, 793] width 12 height 12
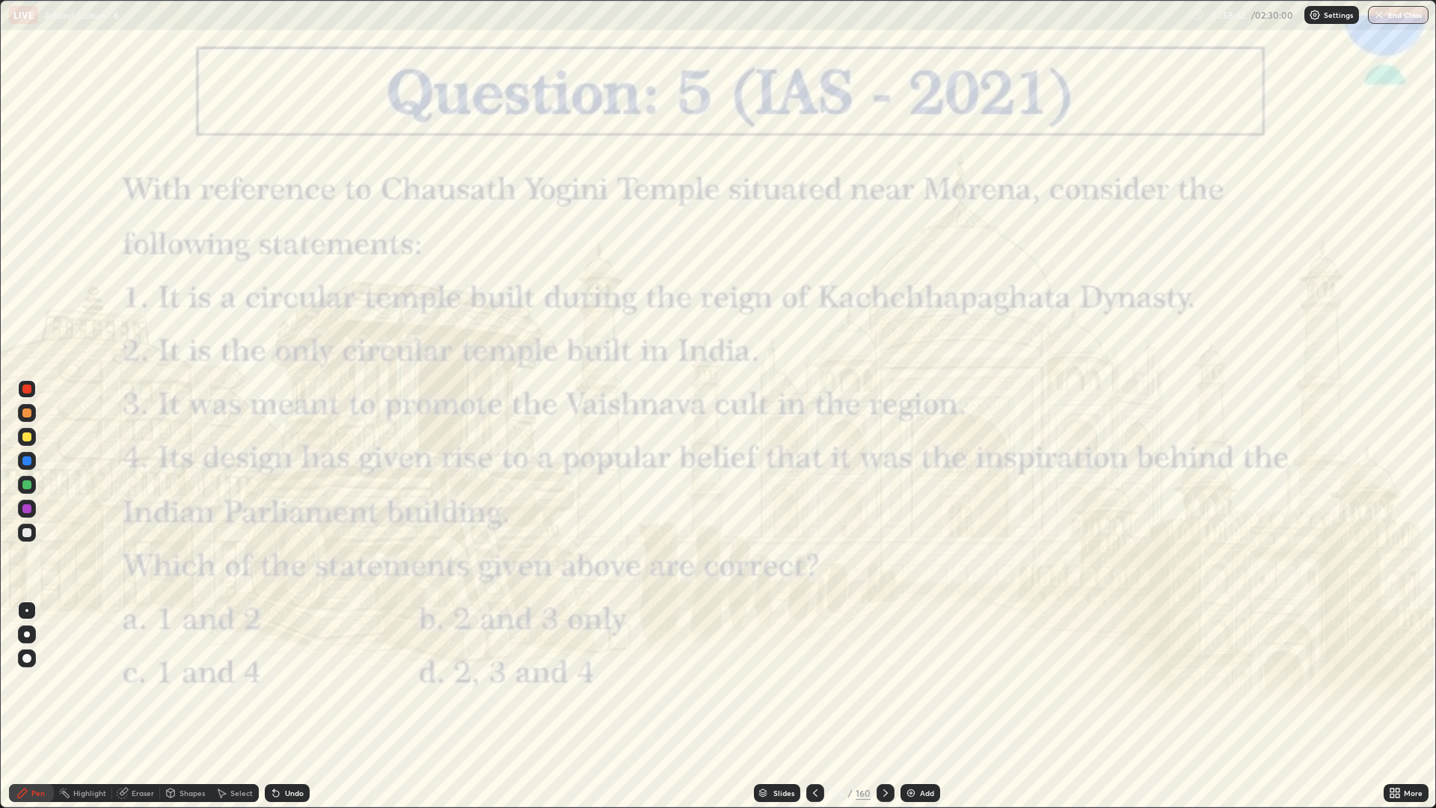
click at [883, 681] on icon at bounding box center [885, 793] width 12 height 12
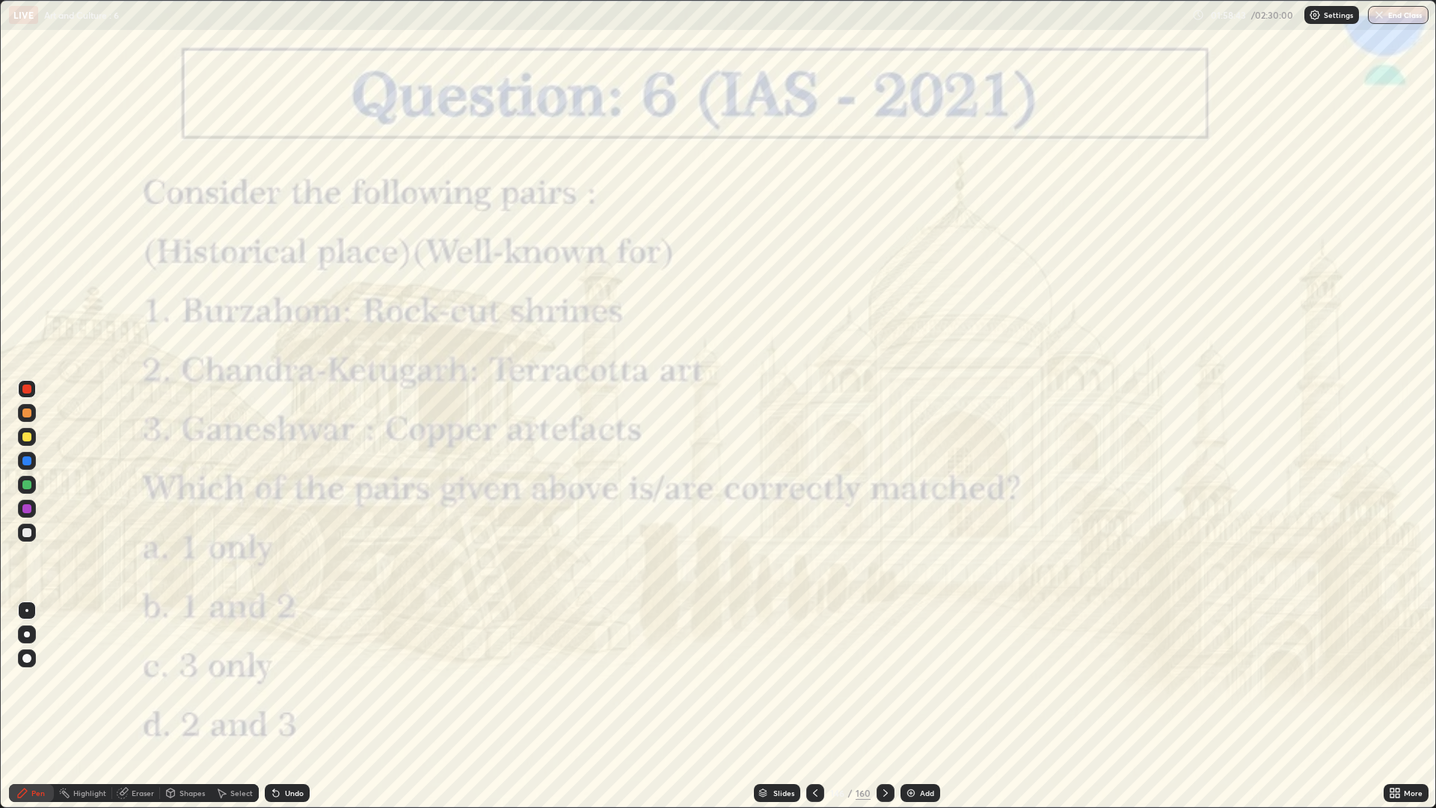
click at [880, 681] on icon at bounding box center [885, 793] width 12 height 12
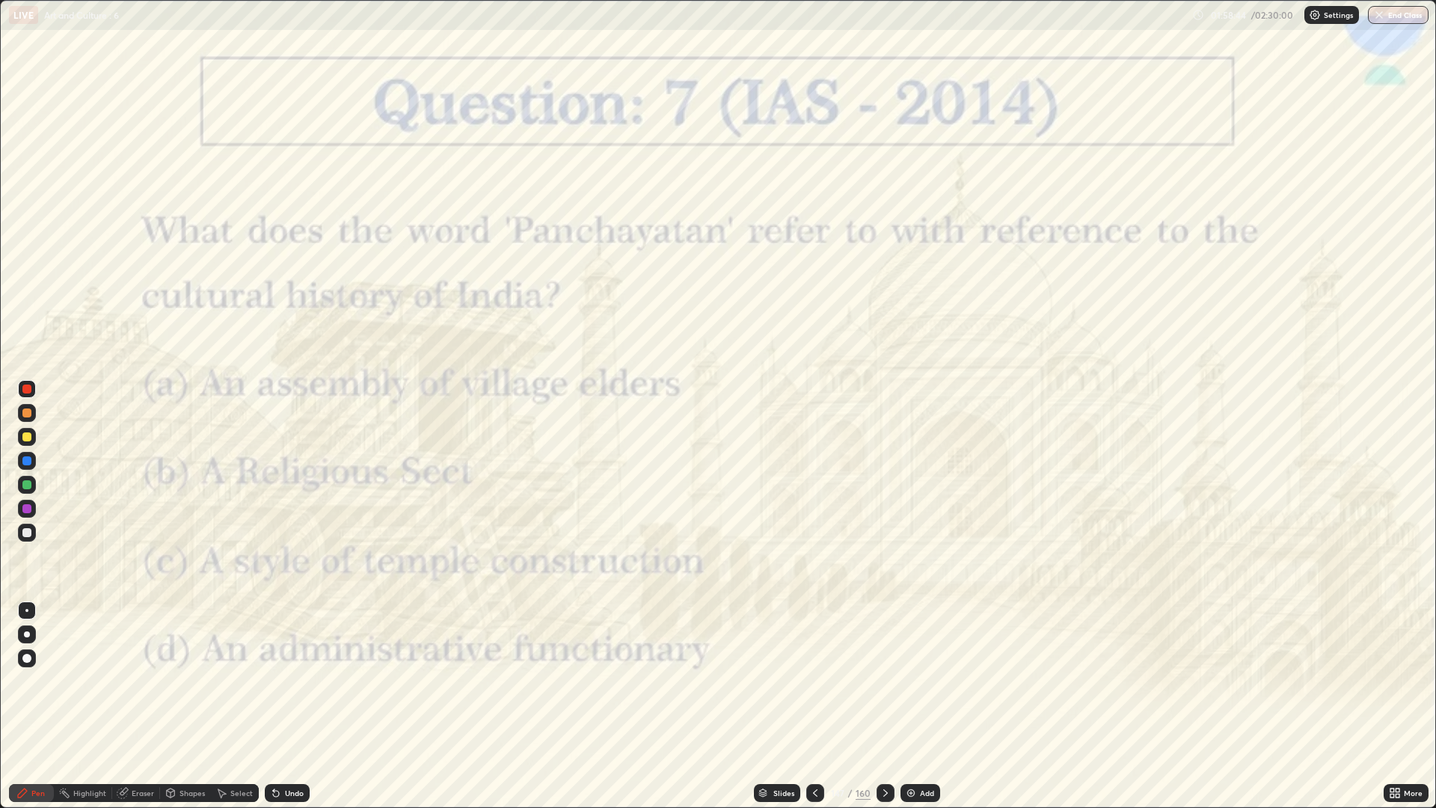
click at [796, 681] on div "Slides" at bounding box center [777, 793] width 46 height 18
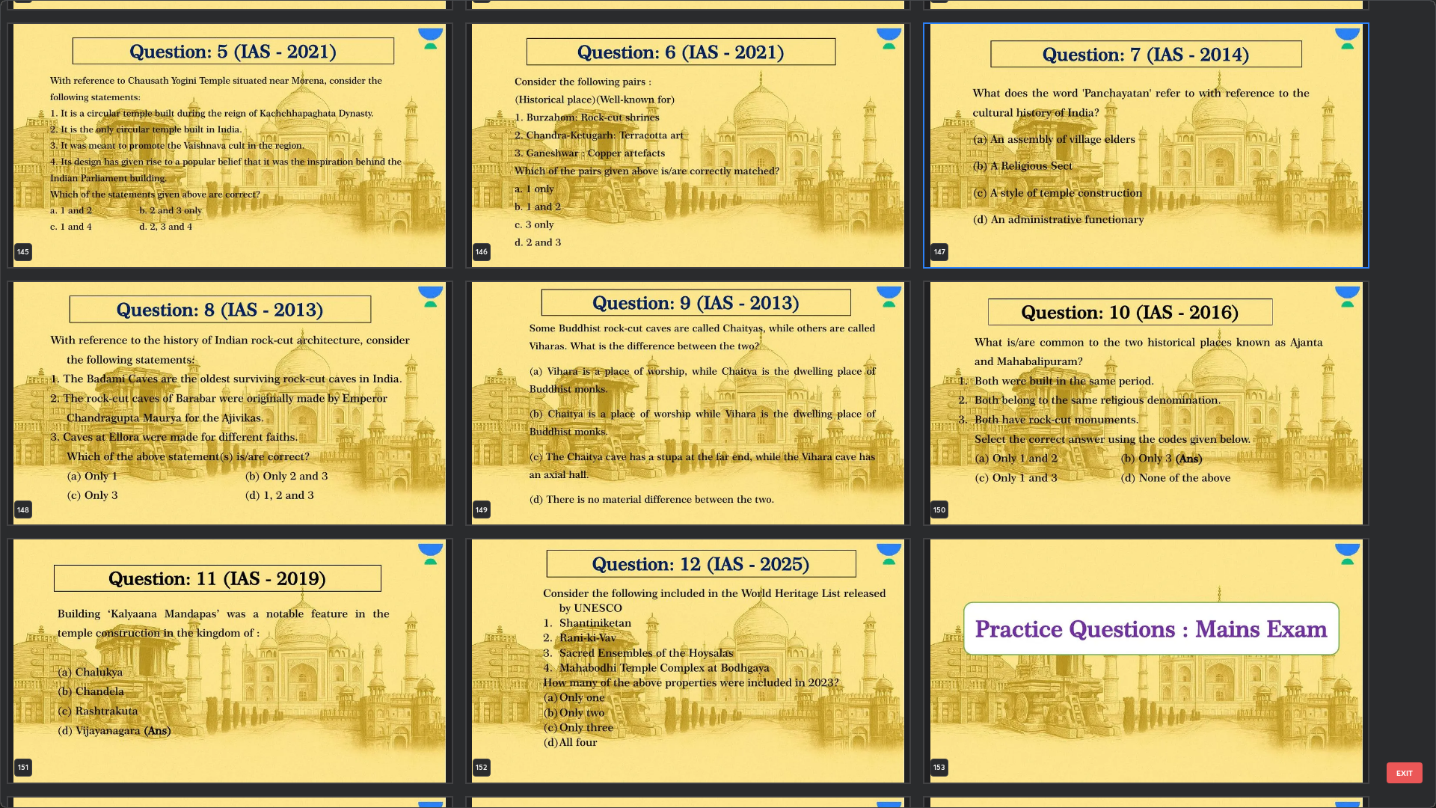
scroll to position [12356, 0]
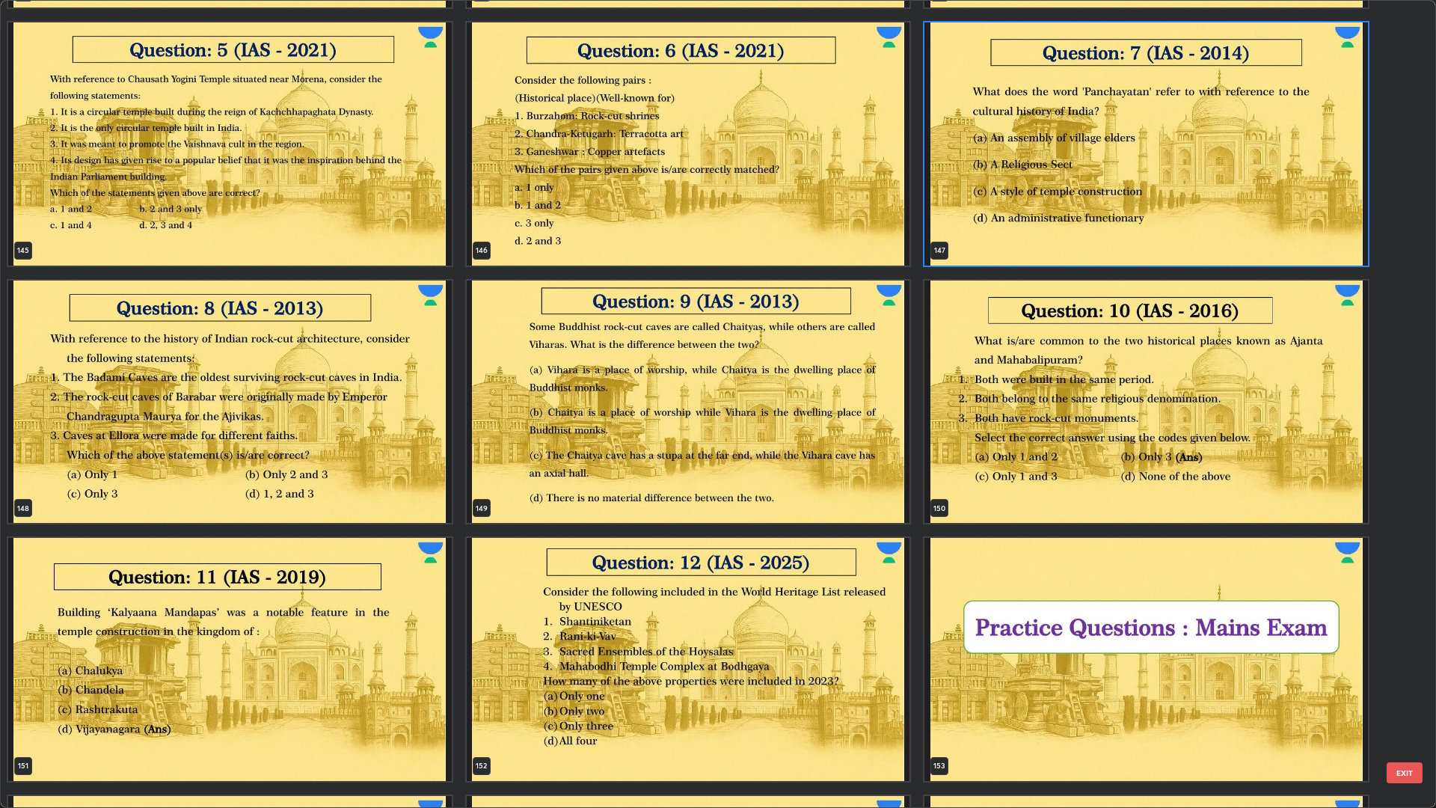
click at [541, 426] on img "grid" at bounding box center [688, 401] width 443 height 243
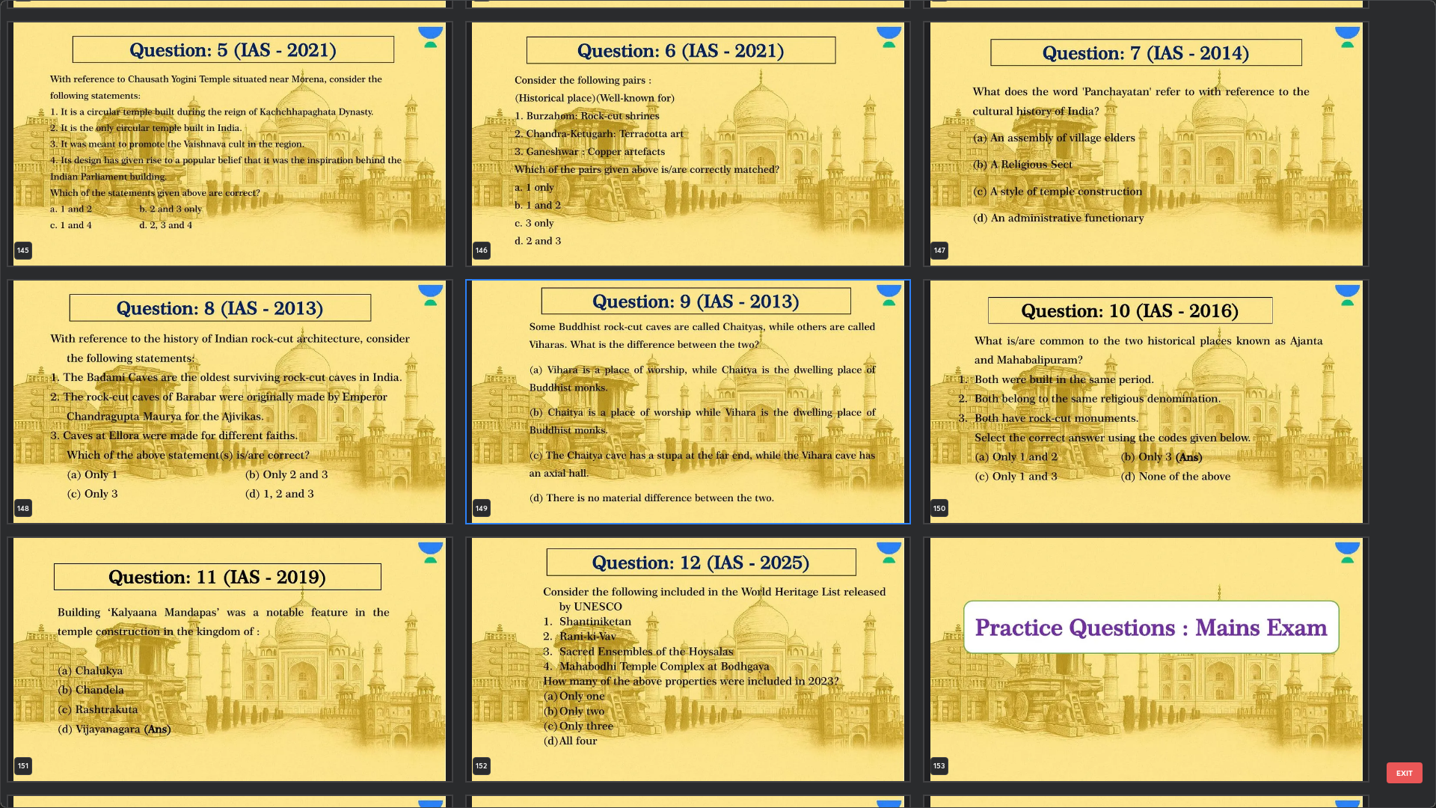
click at [538, 421] on img "grid" at bounding box center [688, 401] width 443 height 243
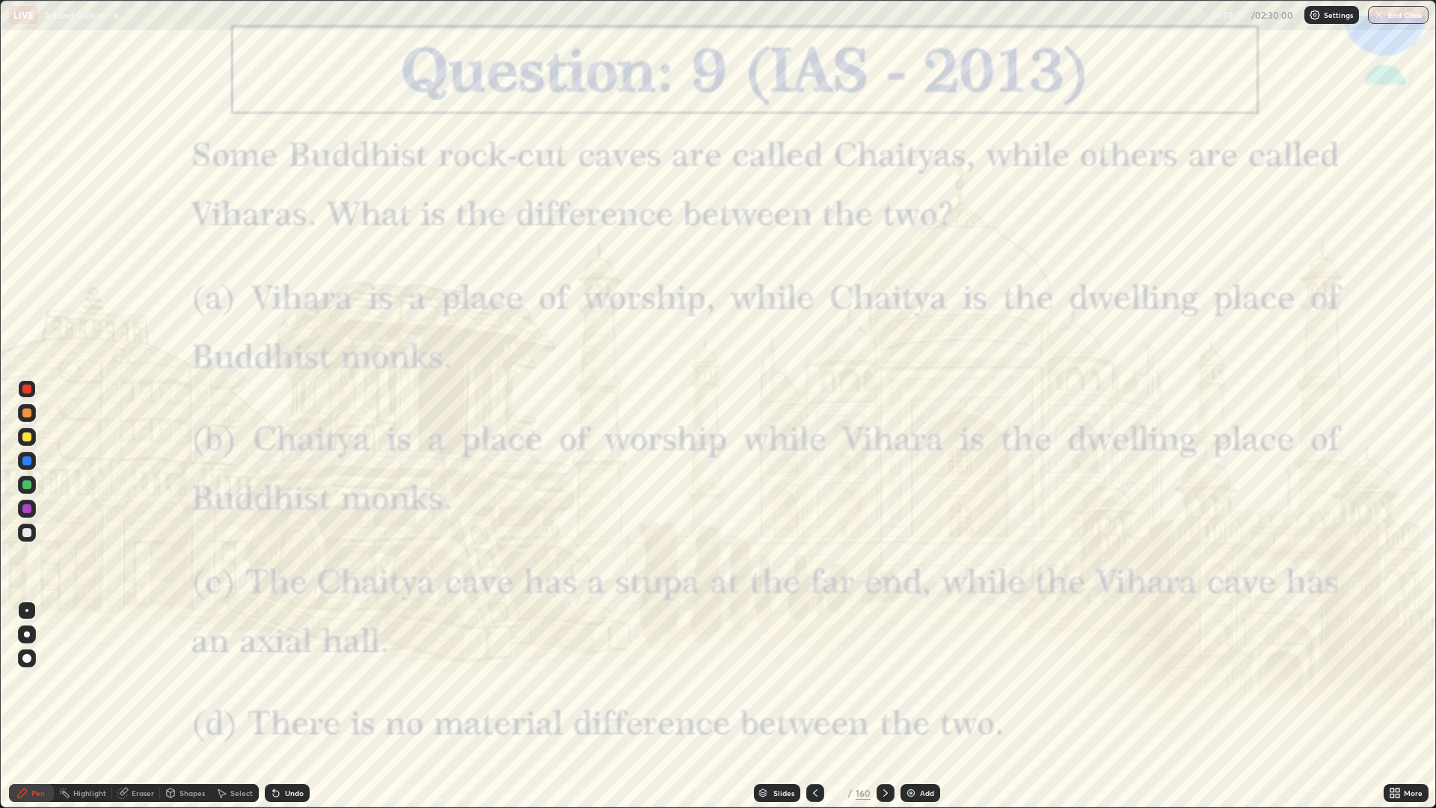
click at [879, 681] on icon at bounding box center [885, 793] width 12 height 12
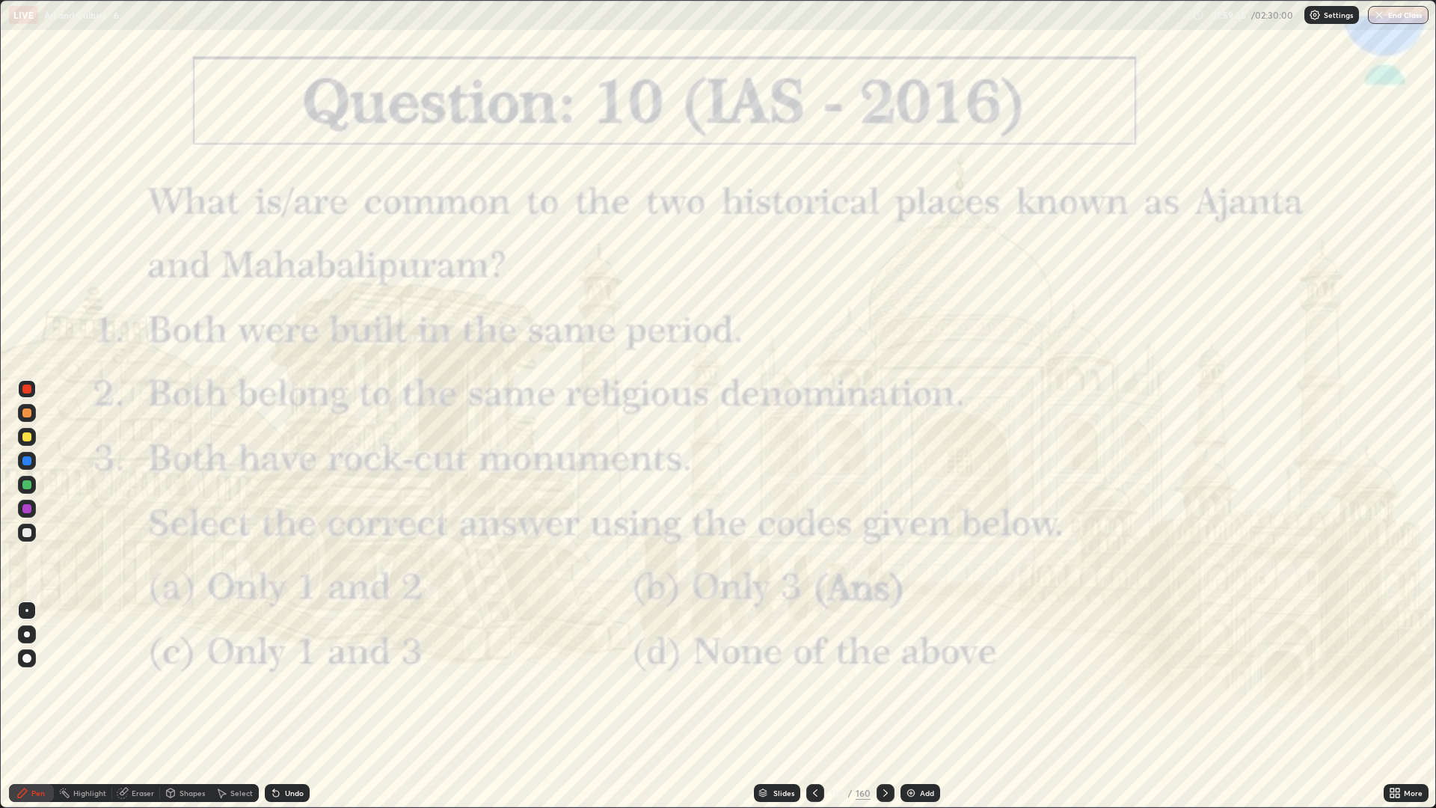
click at [876, 681] on div at bounding box center [885, 793] width 18 height 30
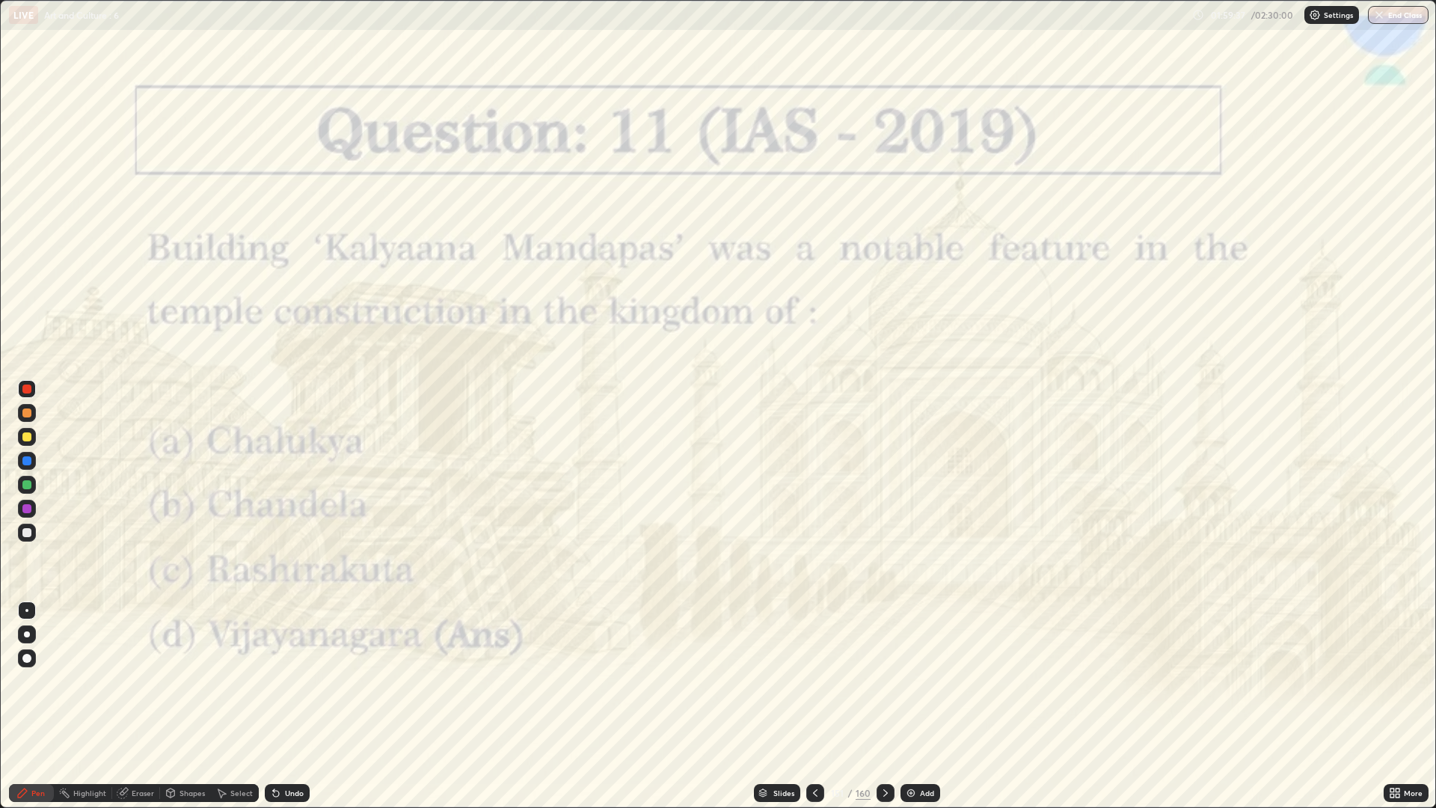
click at [814, 681] on icon at bounding box center [815, 793] width 12 height 12
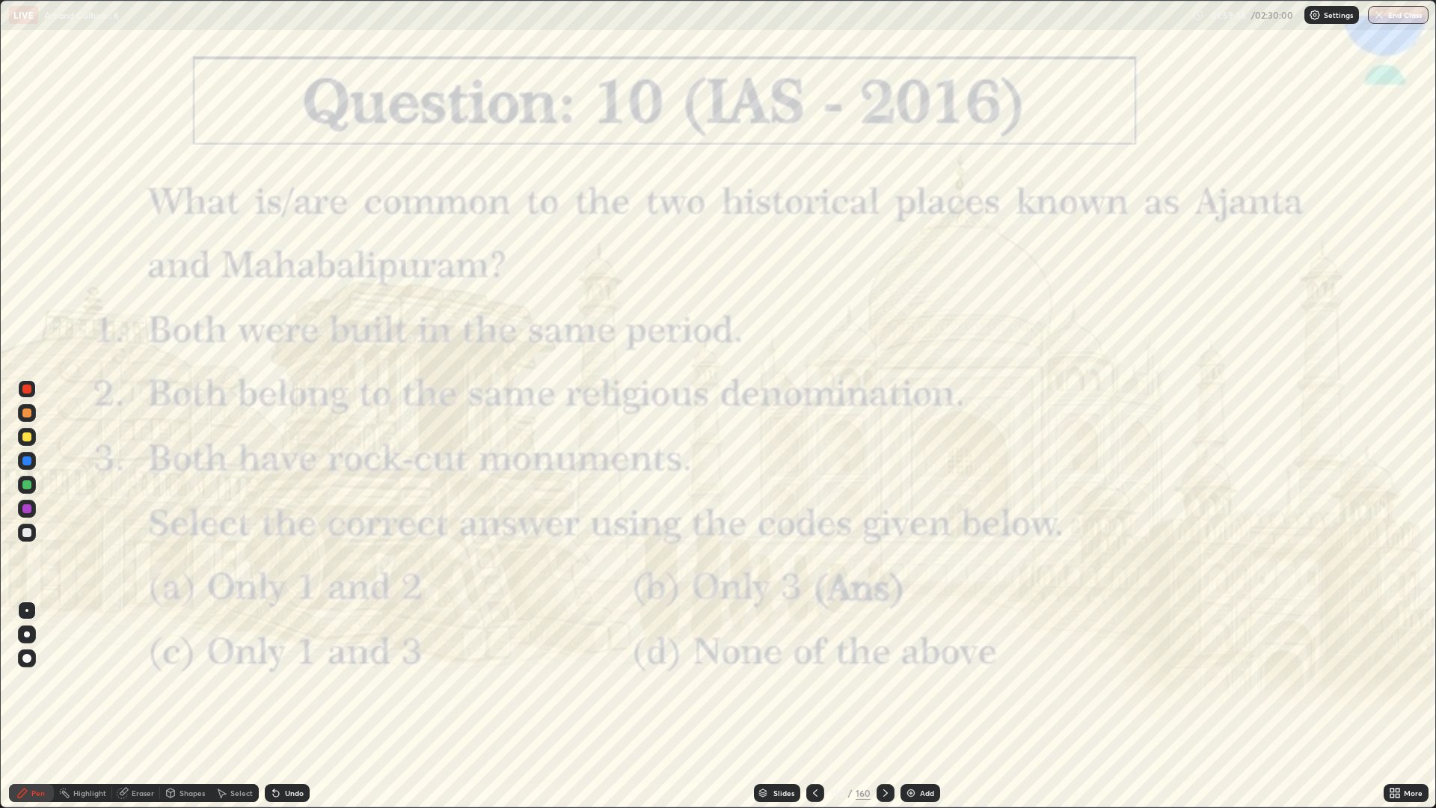
click at [879, 681] on icon at bounding box center [885, 793] width 12 height 12
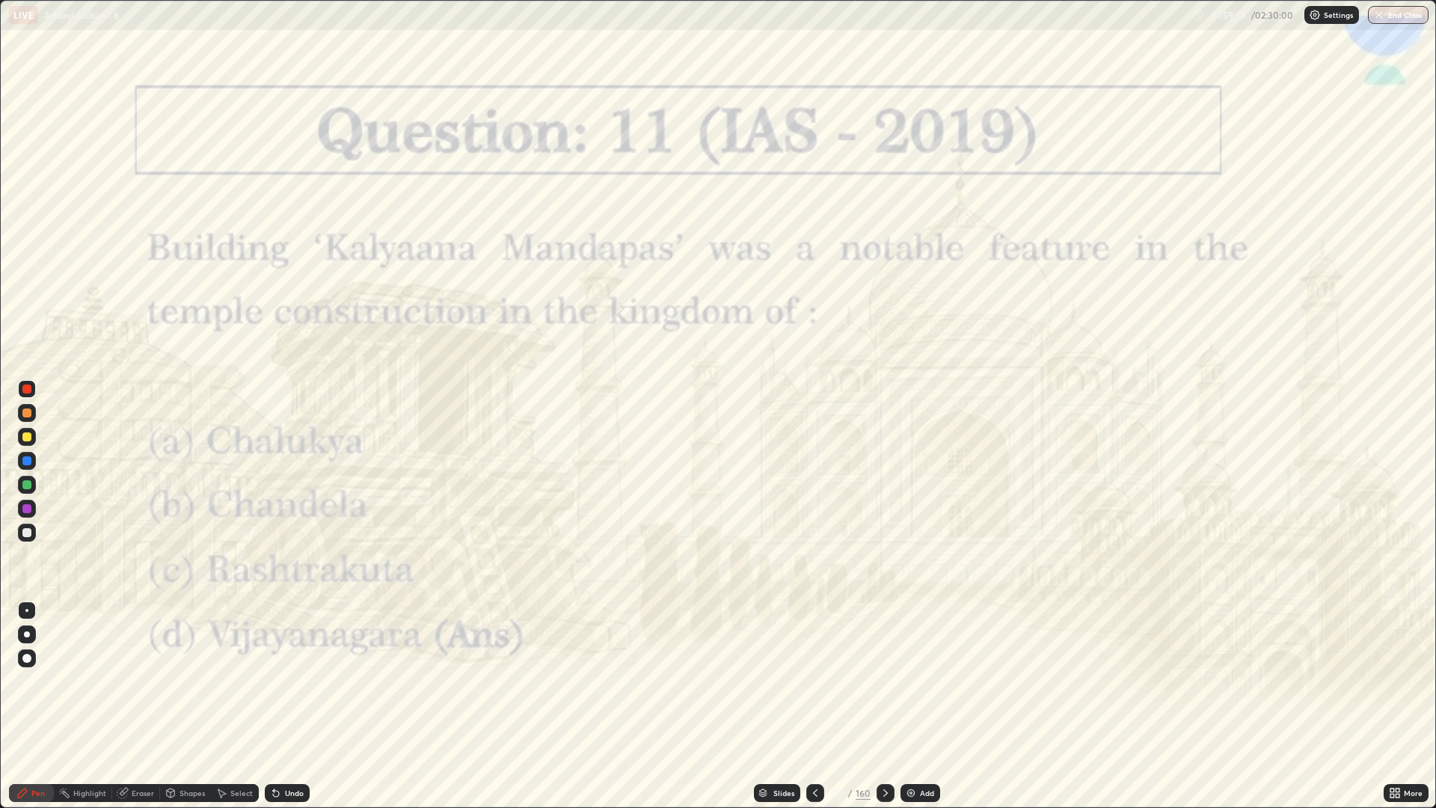
click at [877, 681] on div at bounding box center [885, 793] width 18 height 18
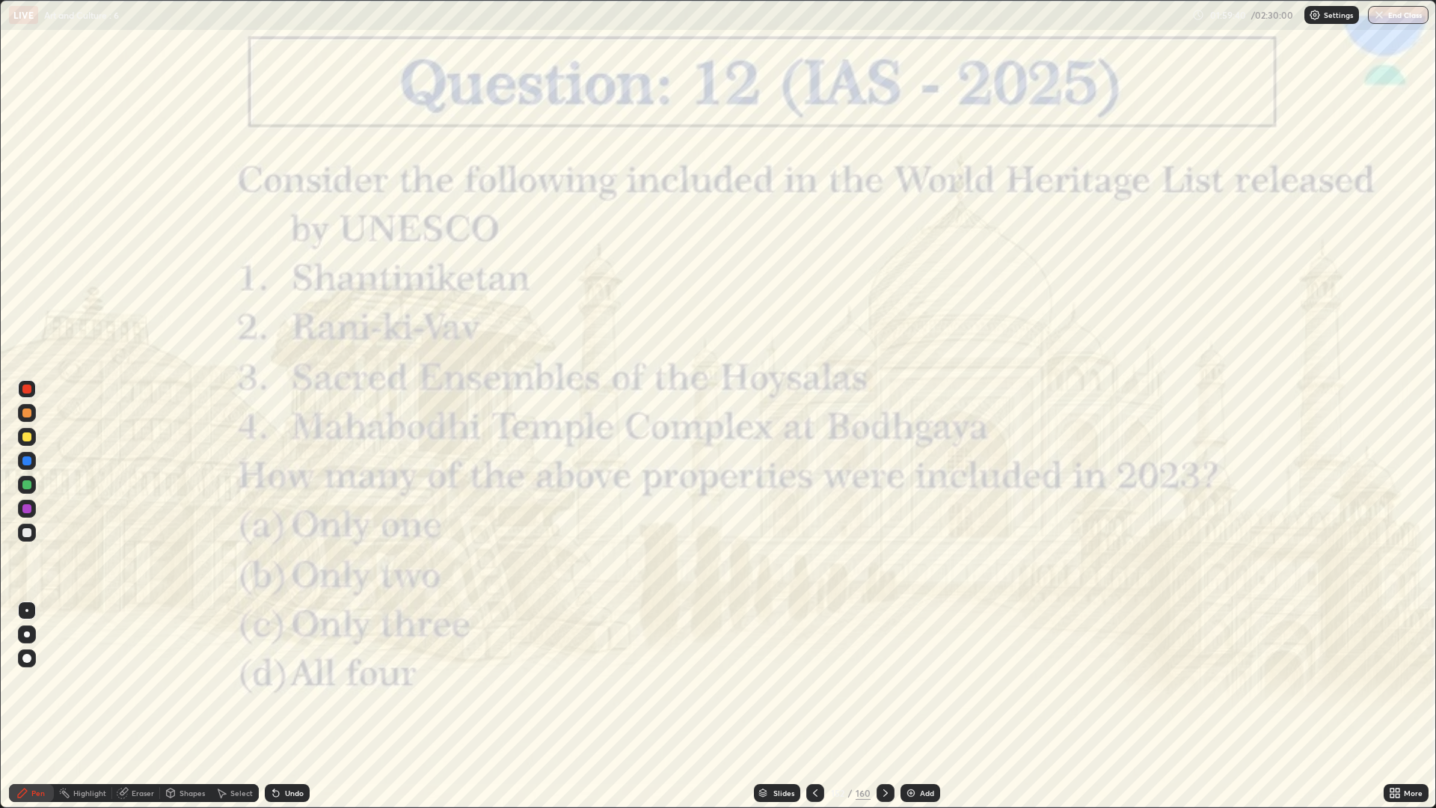
click at [807, 681] on div at bounding box center [815, 793] width 18 height 18
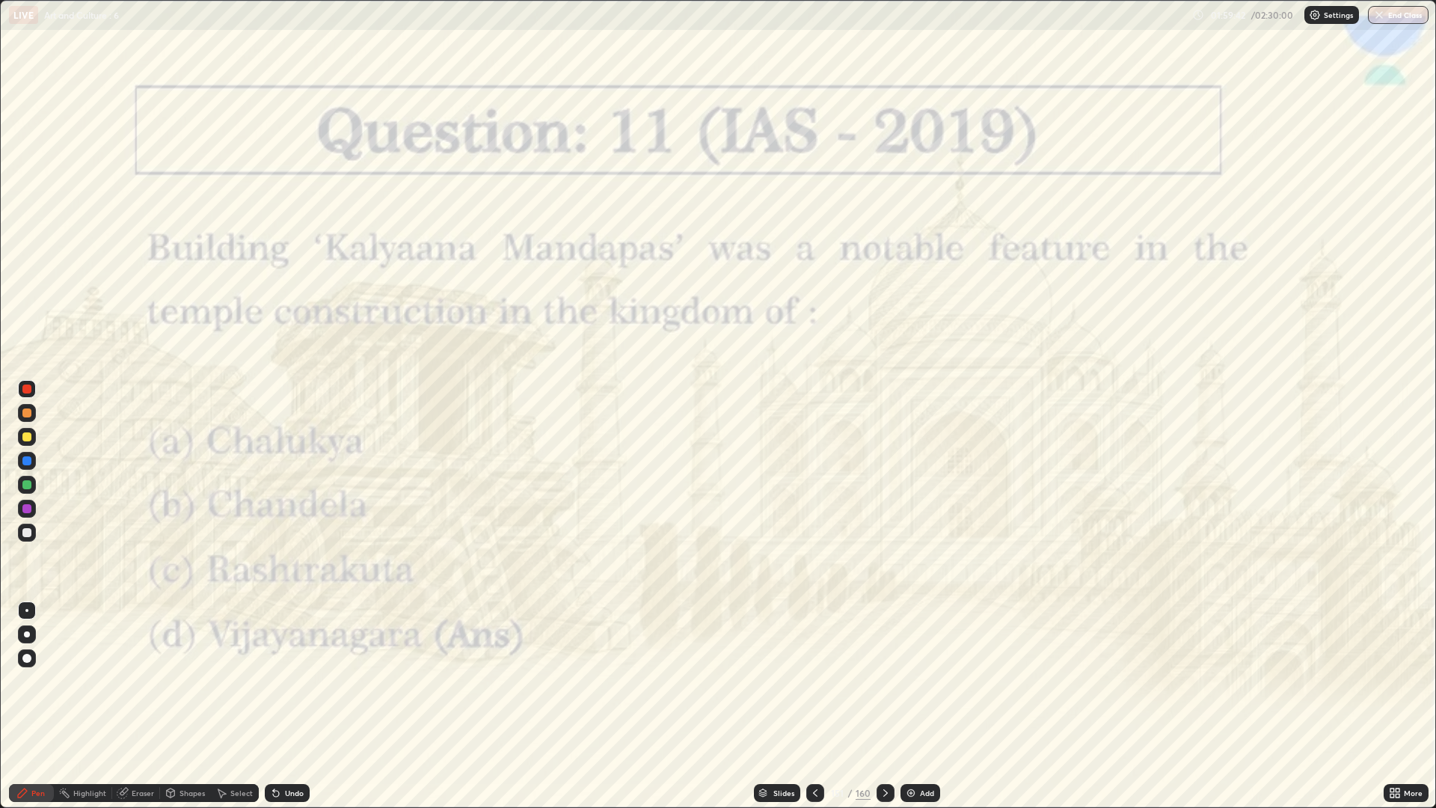
click at [883, 681] on icon at bounding box center [885, 793] width 12 height 12
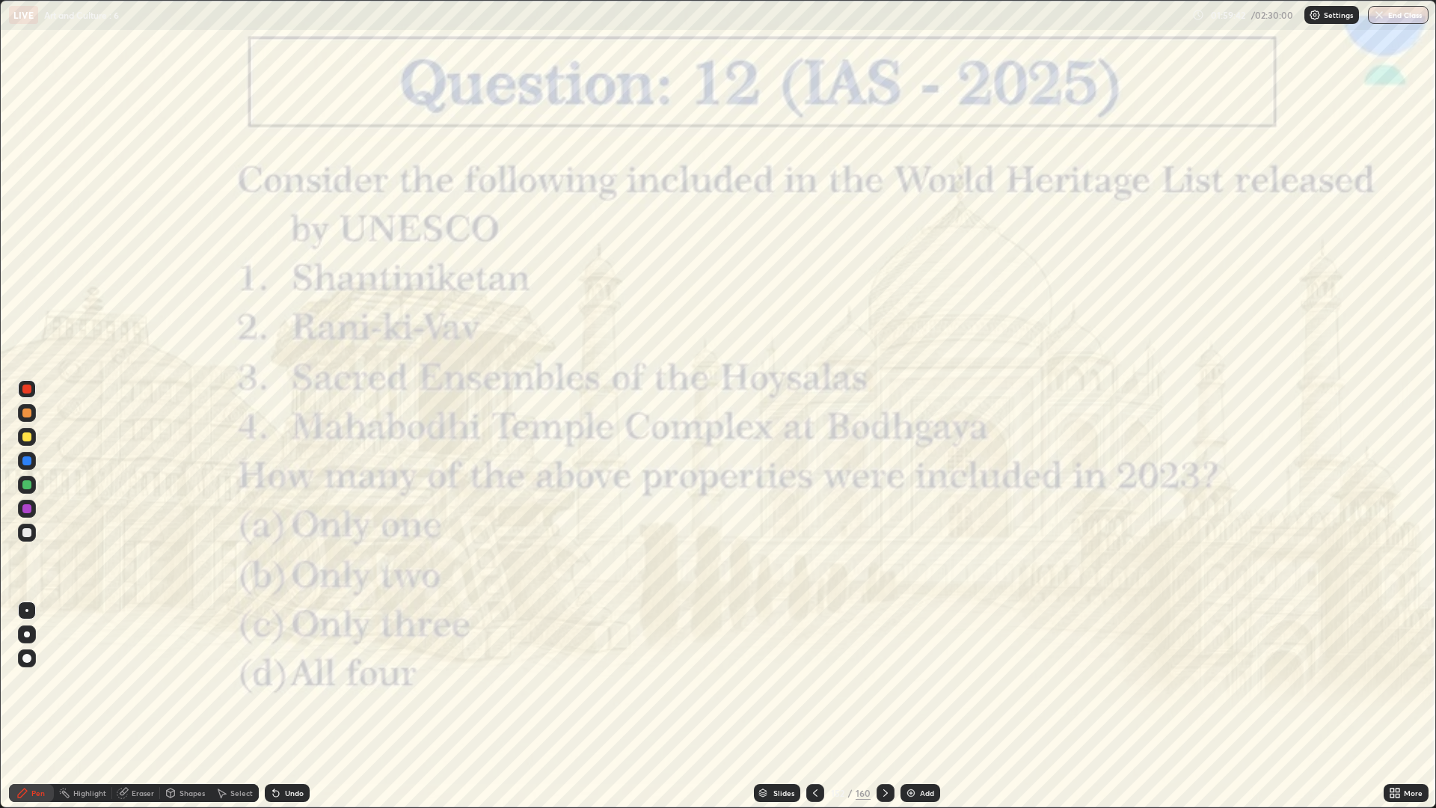
click at [882, 681] on div at bounding box center [885, 793] width 18 height 18
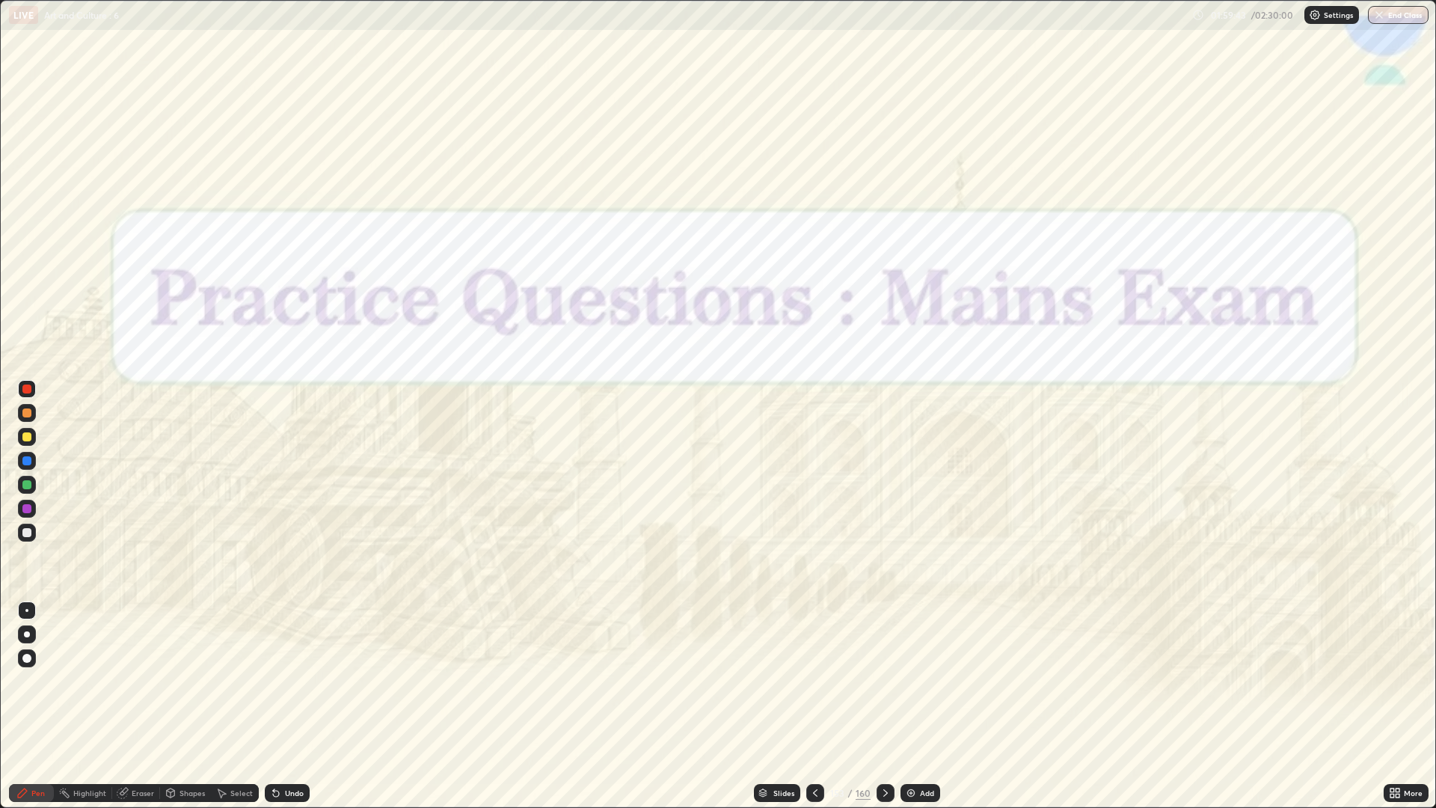
click at [809, 681] on div at bounding box center [815, 793] width 18 height 18
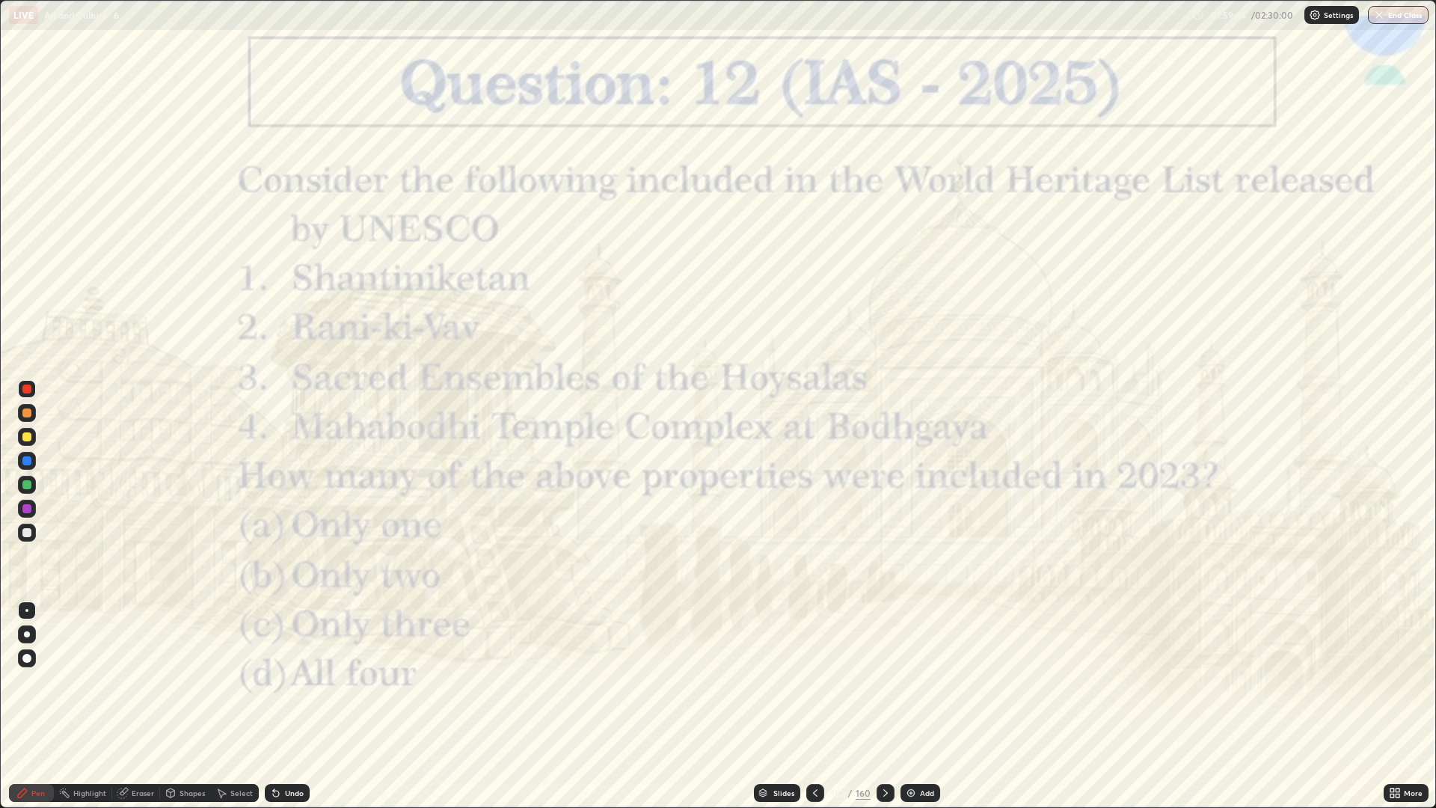
click at [808, 681] on div at bounding box center [815, 793] width 18 height 30
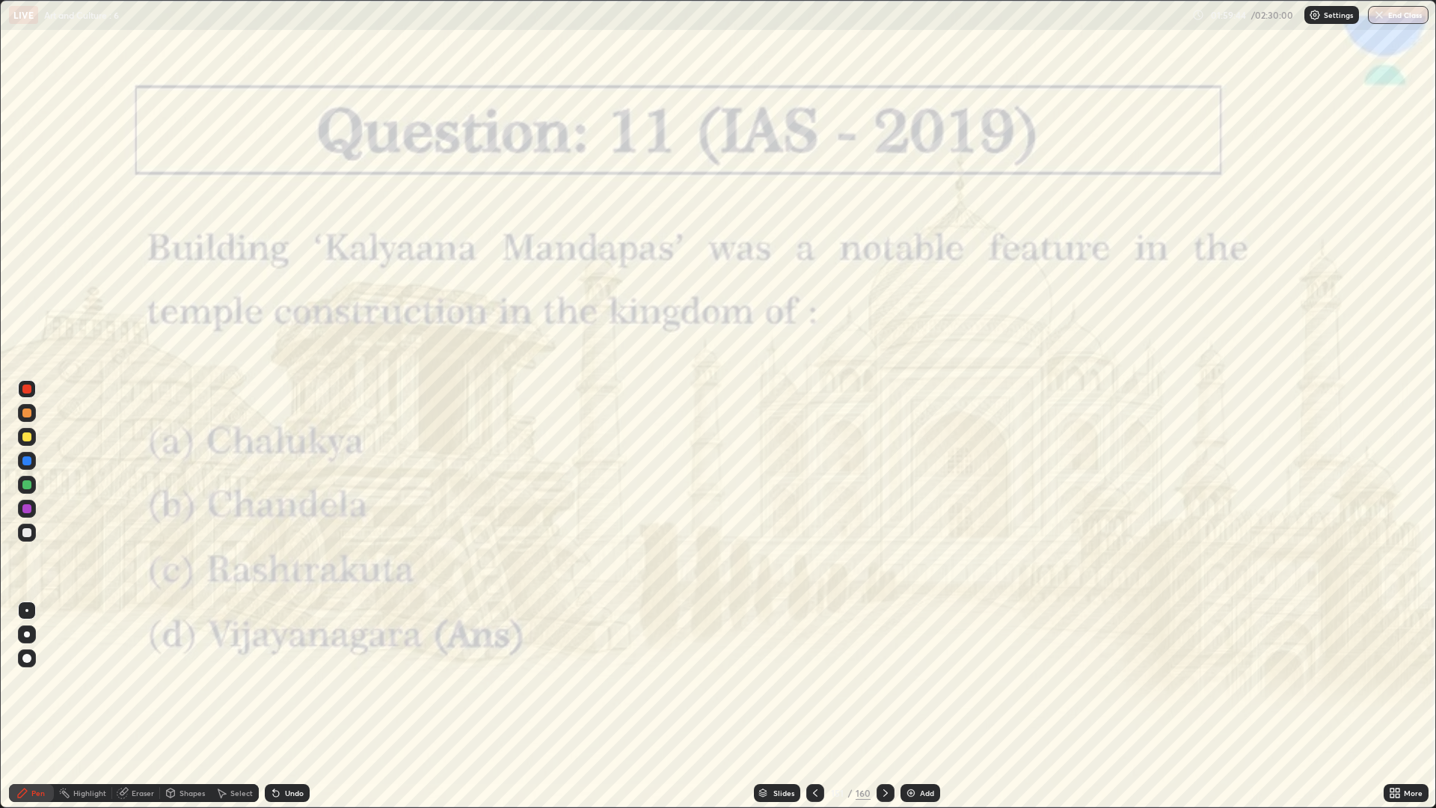
click at [814, 681] on icon at bounding box center [815, 793] width 12 height 12
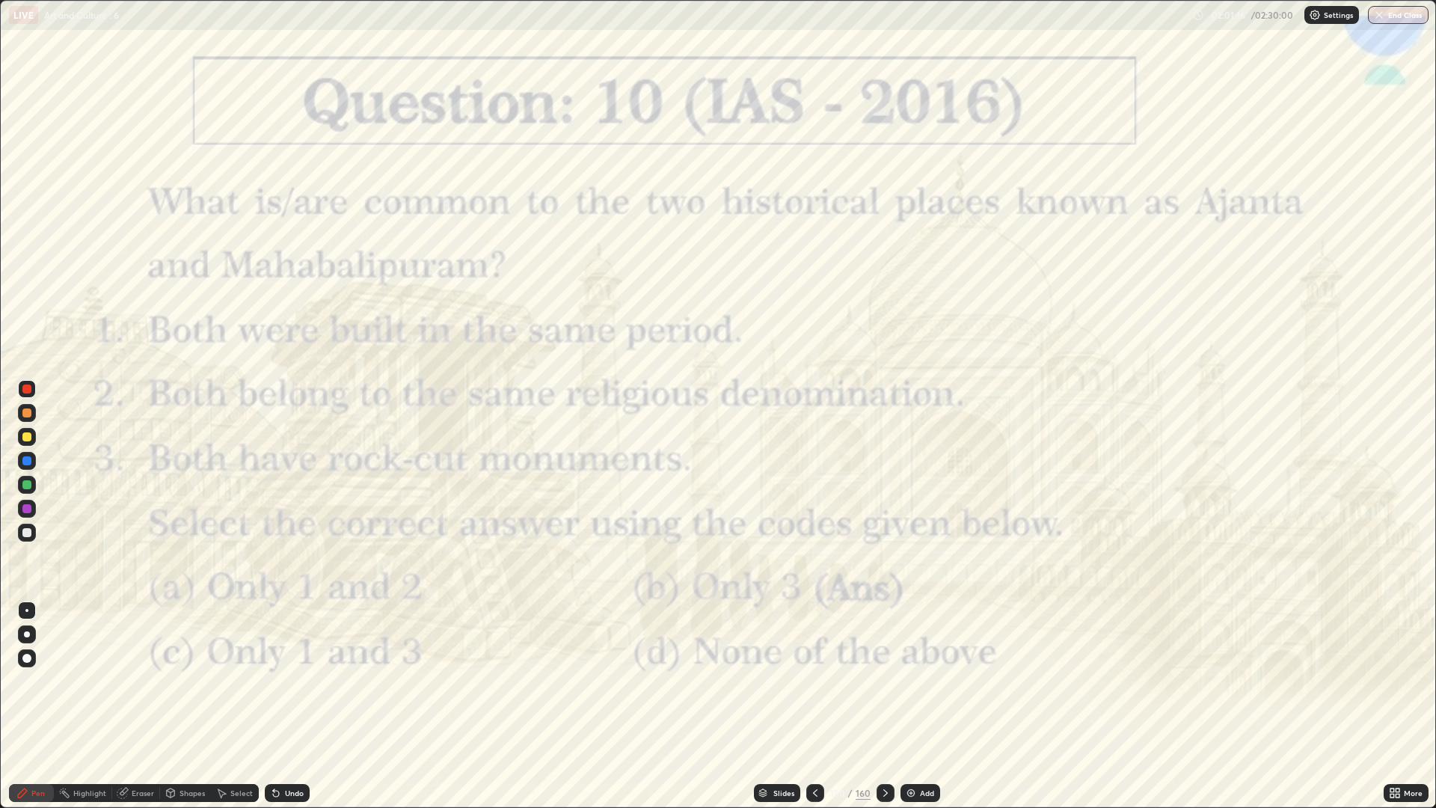
click at [883, 681] on icon at bounding box center [885, 793] width 12 height 12
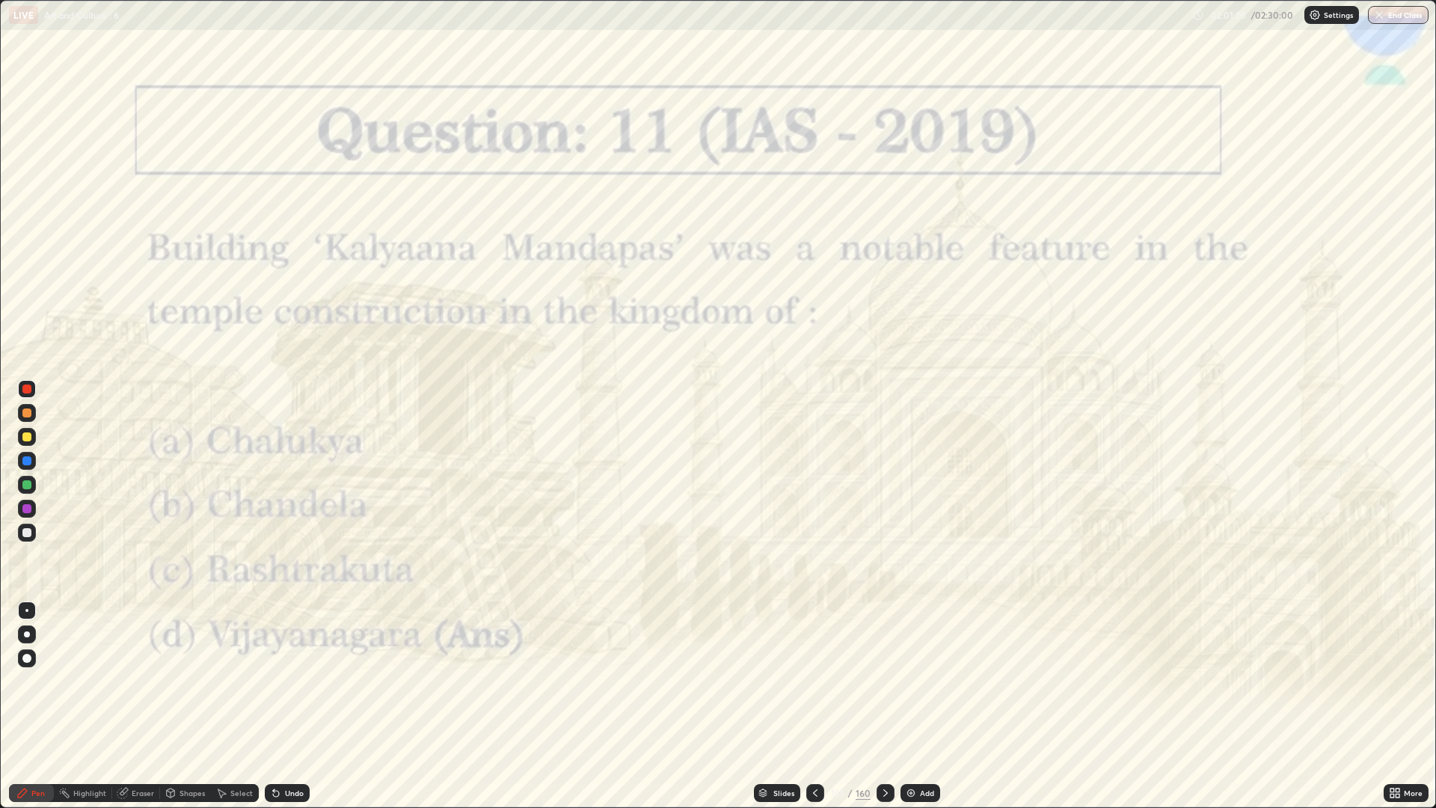
click at [879, 681] on icon at bounding box center [885, 793] width 12 height 12
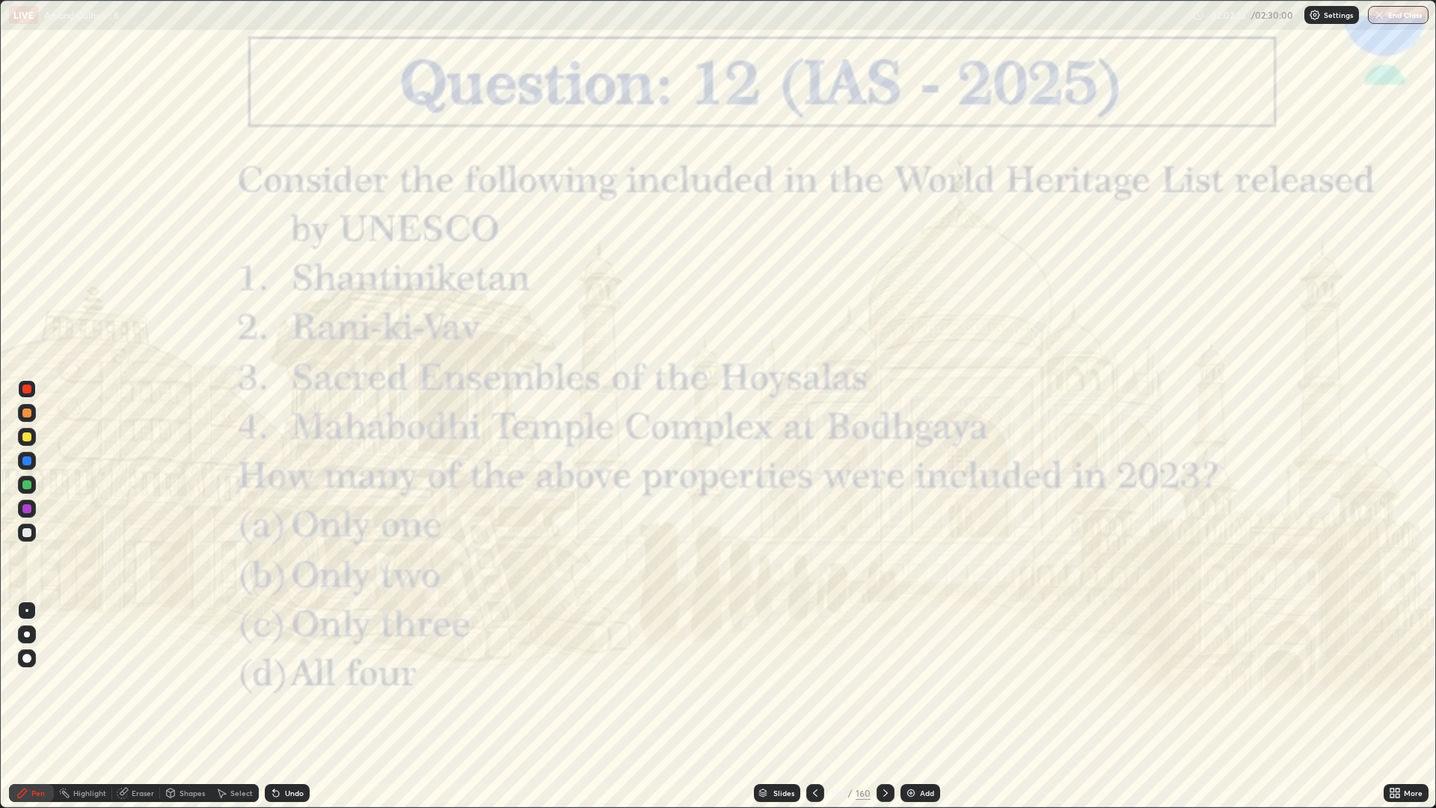
click at [876, 681] on div at bounding box center [885, 793] width 18 height 18
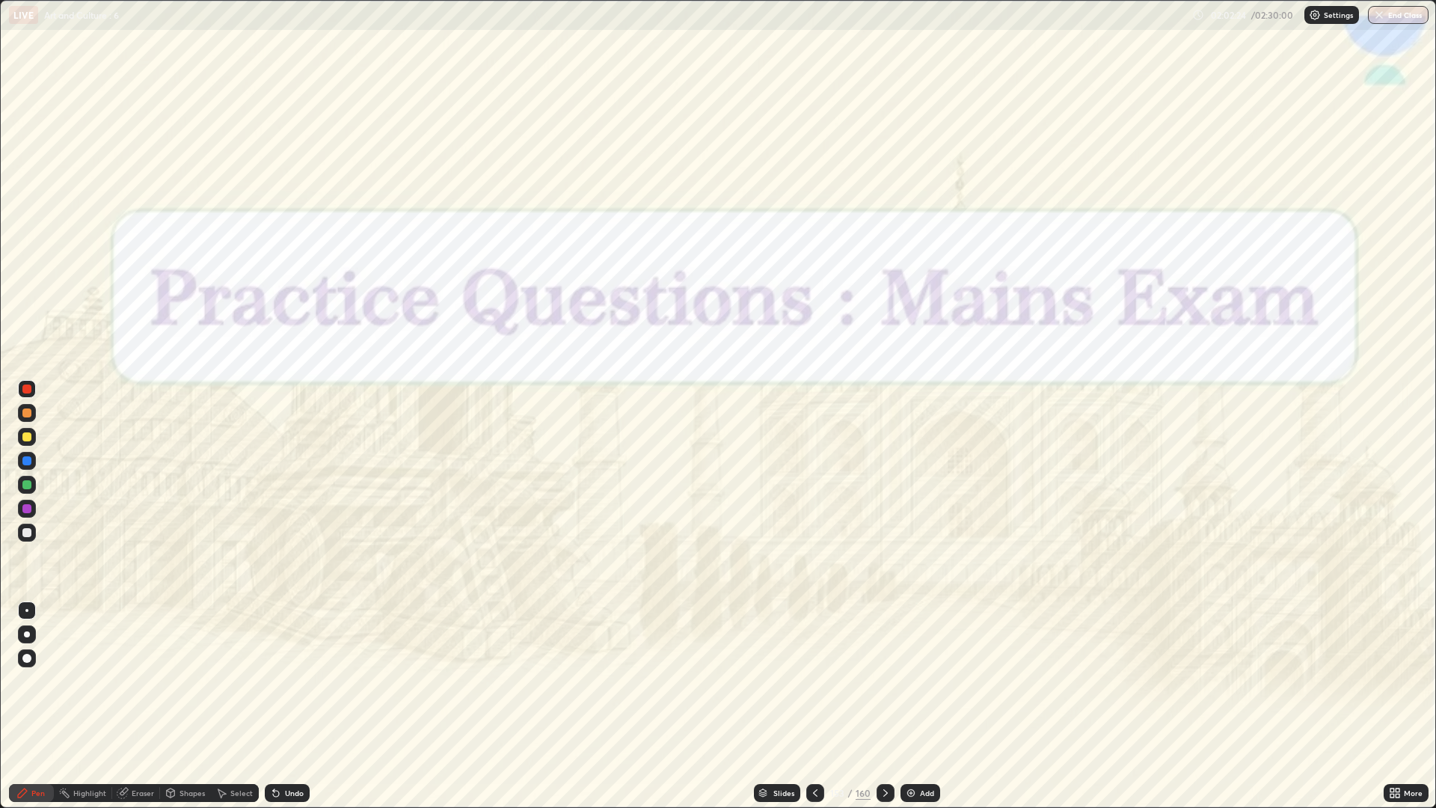
click at [773, 681] on div "Slides" at bounding box center [783, 792] width 21 height 7
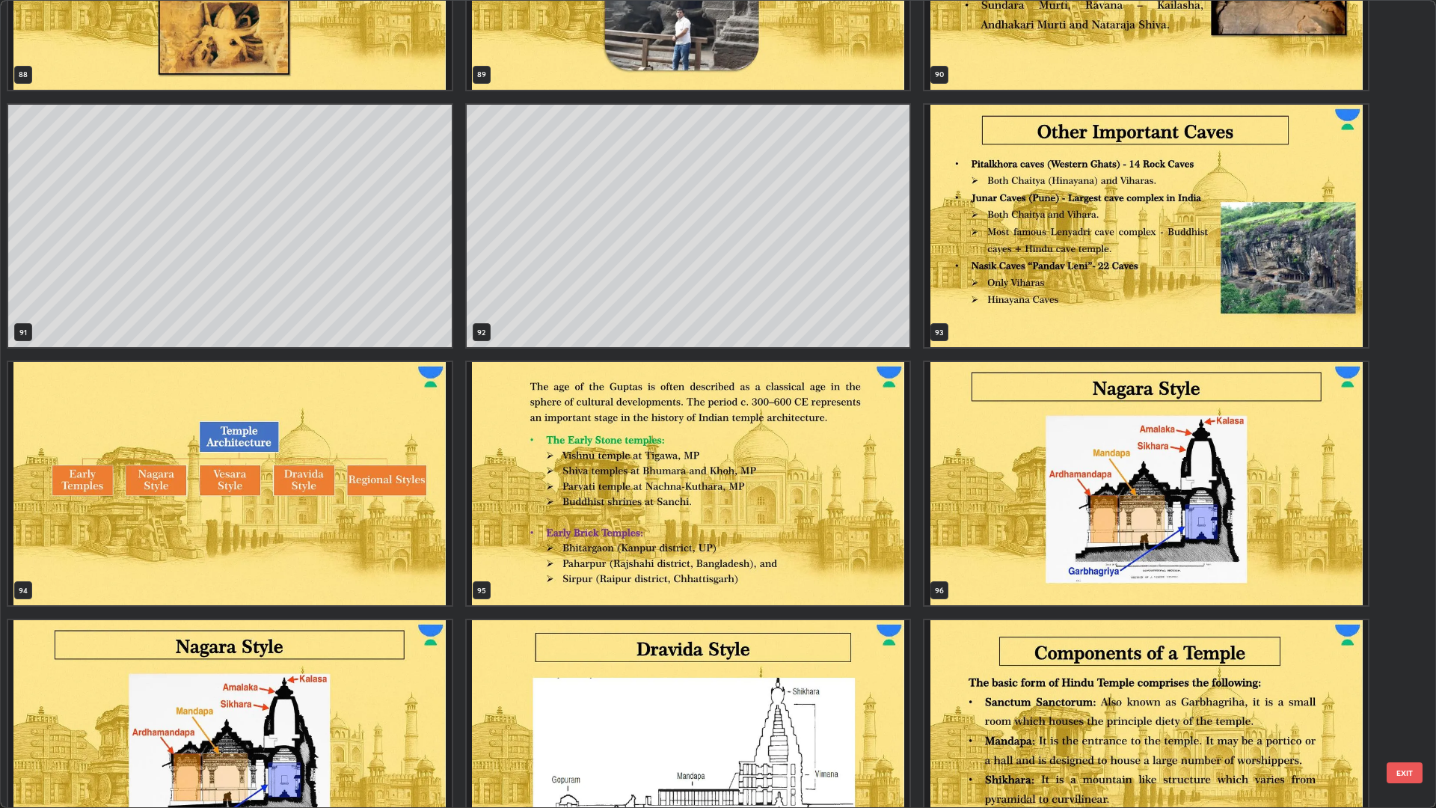
scroll to position [7636, 0]
click at [391, 469] on img "grid" at bounding box center [229, 482] width 443 height 243
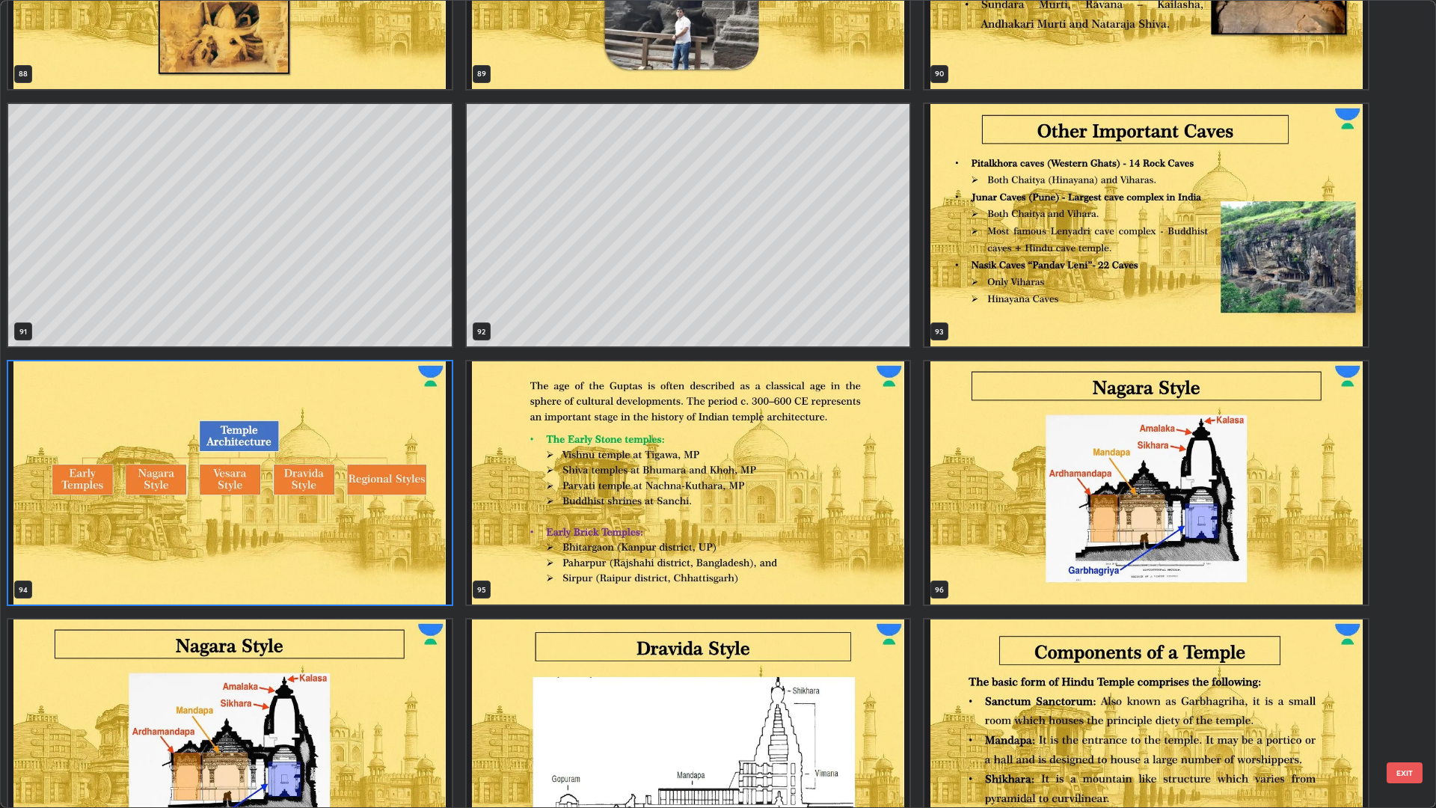
click at [395, 454] on img "grid" at bounding box center [229, 482] width 443 height 243
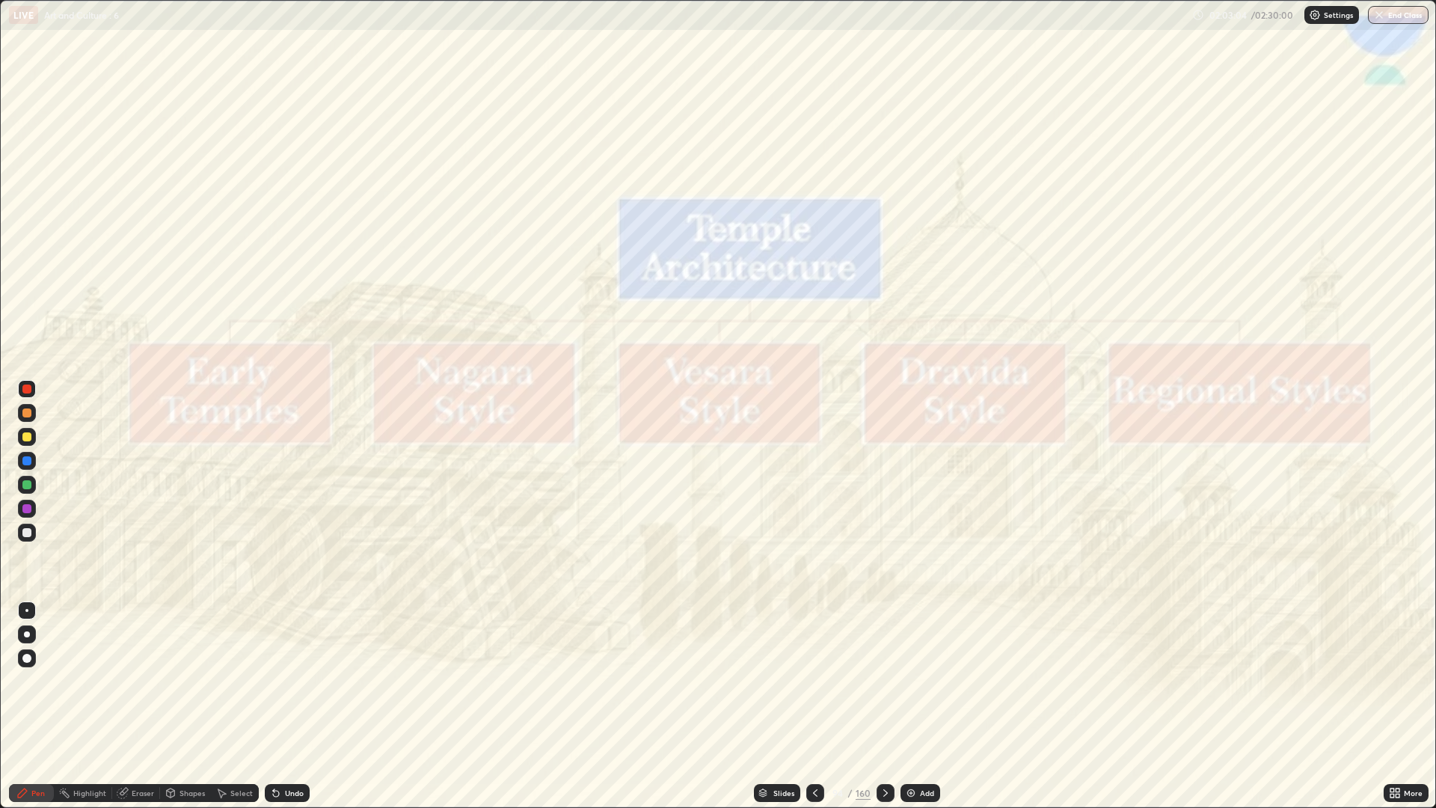
click at [921, 681] on div "Add" at bounding box center [927, 792] width 14 height 7
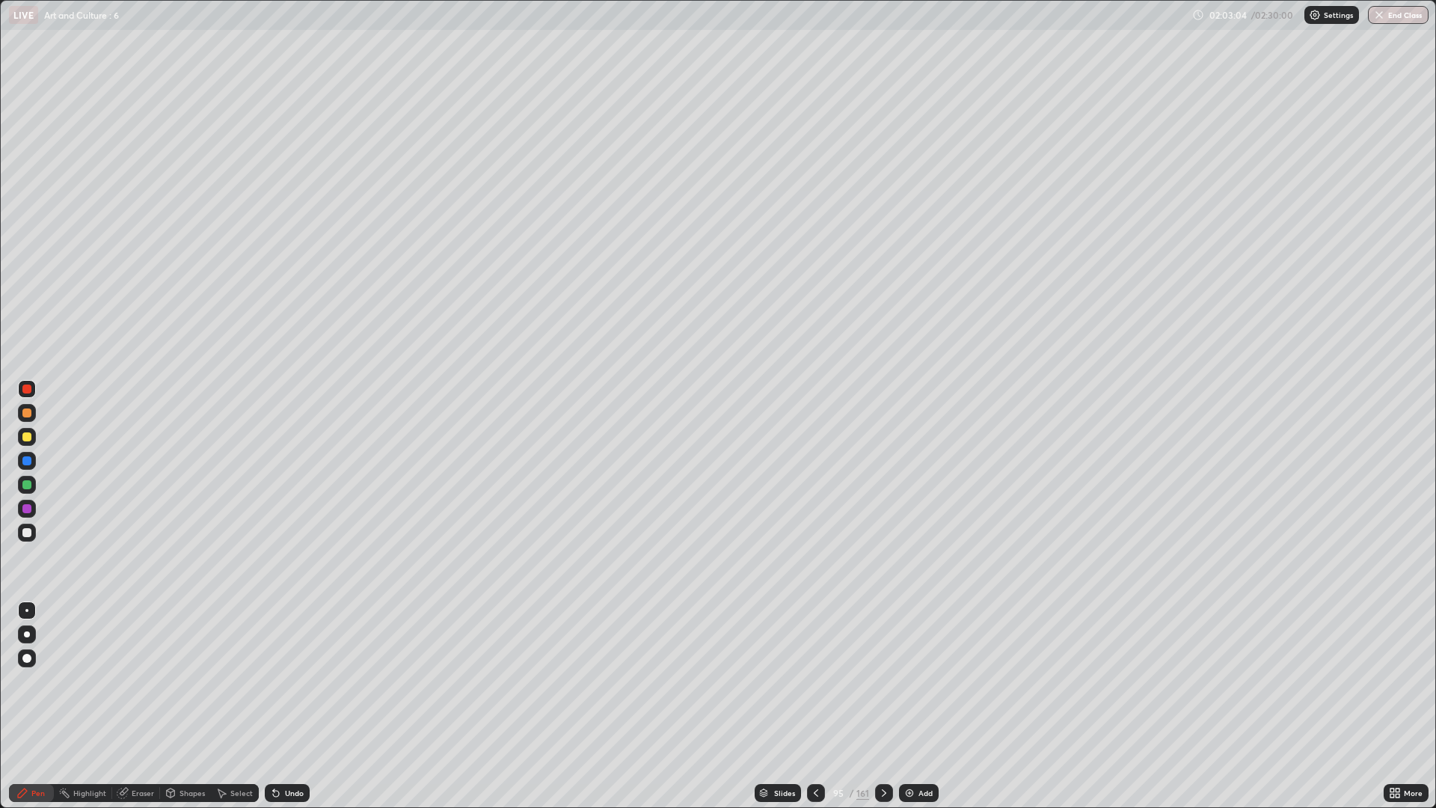
click at [918, 681] on div "Add" at bounding box center [925, 792] width 14 height 7
click at [912, 681] on div "Add" at bounding box center [919, 793] width 40 height 18
click at [907, 681] on img at bounding box center [910, 793] width 12 height 12
click at [811, 681] on div at bounding box center [815, 793] width 18 height 18
click at [811, 681] on icon at bounding box center [815, 793] width 12 height 12
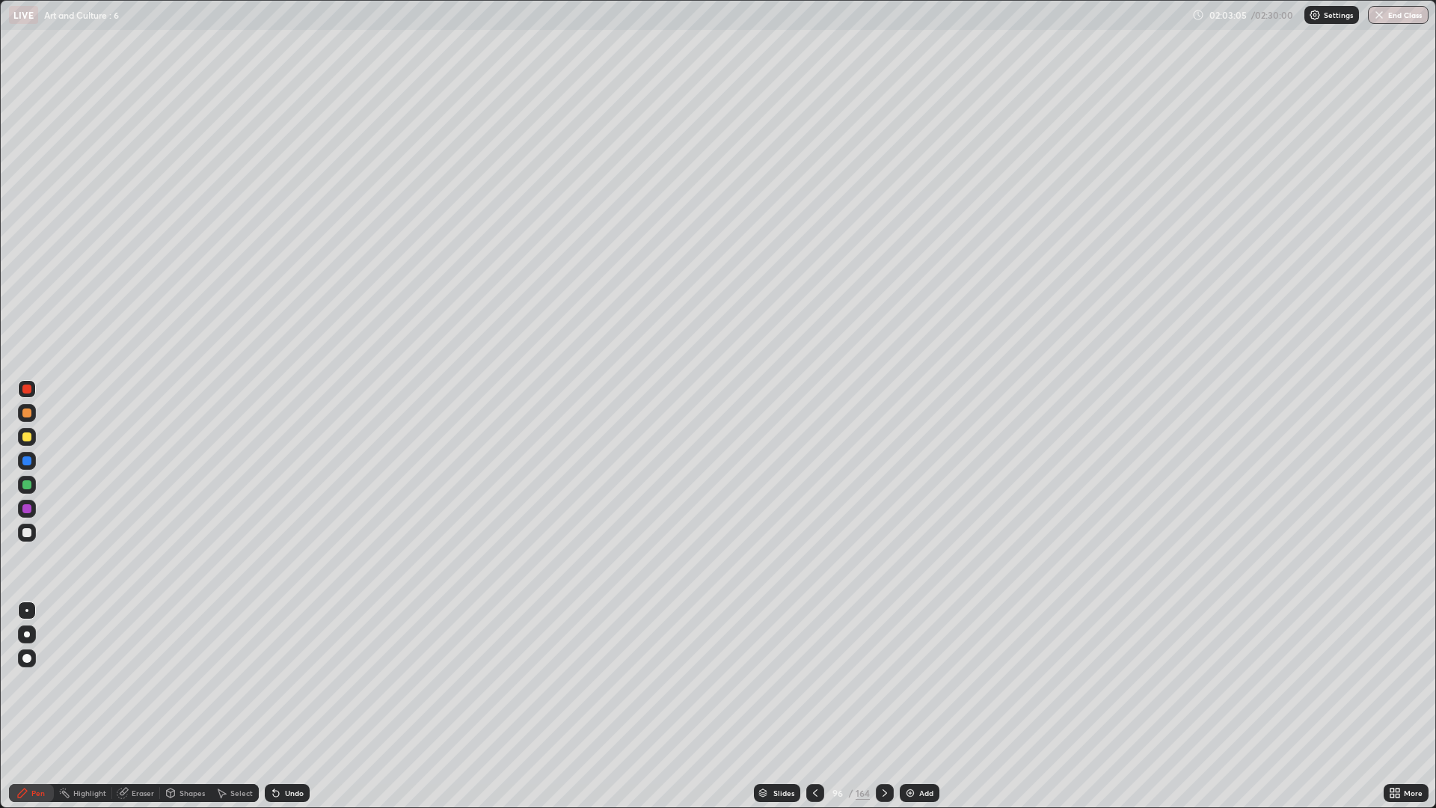
click at [812, 681] on icon at bounding box center [815, 793] width 12 height 12
click at [814, 681] on icon at bounding box center [815, 793] width 12 height 12
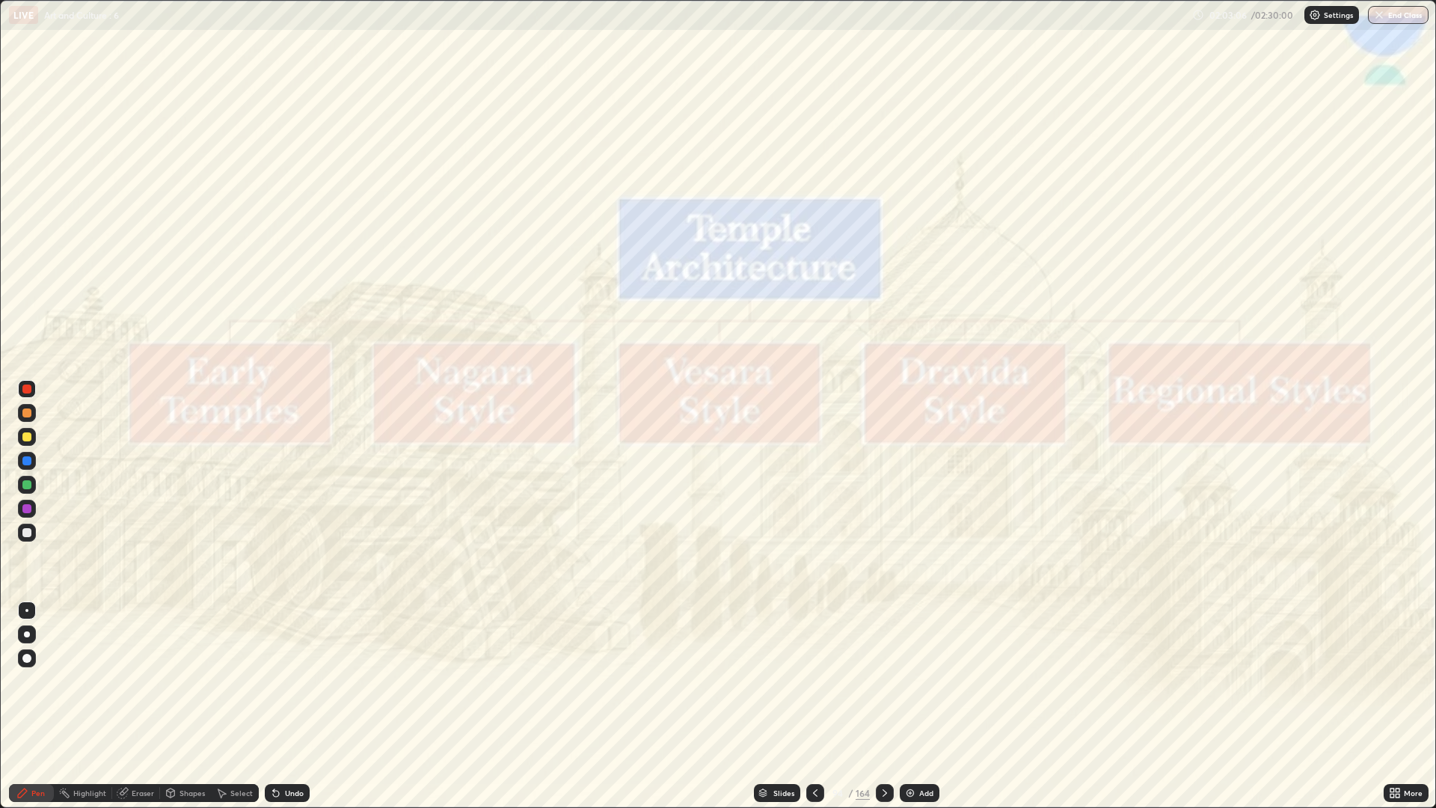
click at [883, 681] on icon at bounding box center [885, 793] width 12 height 12
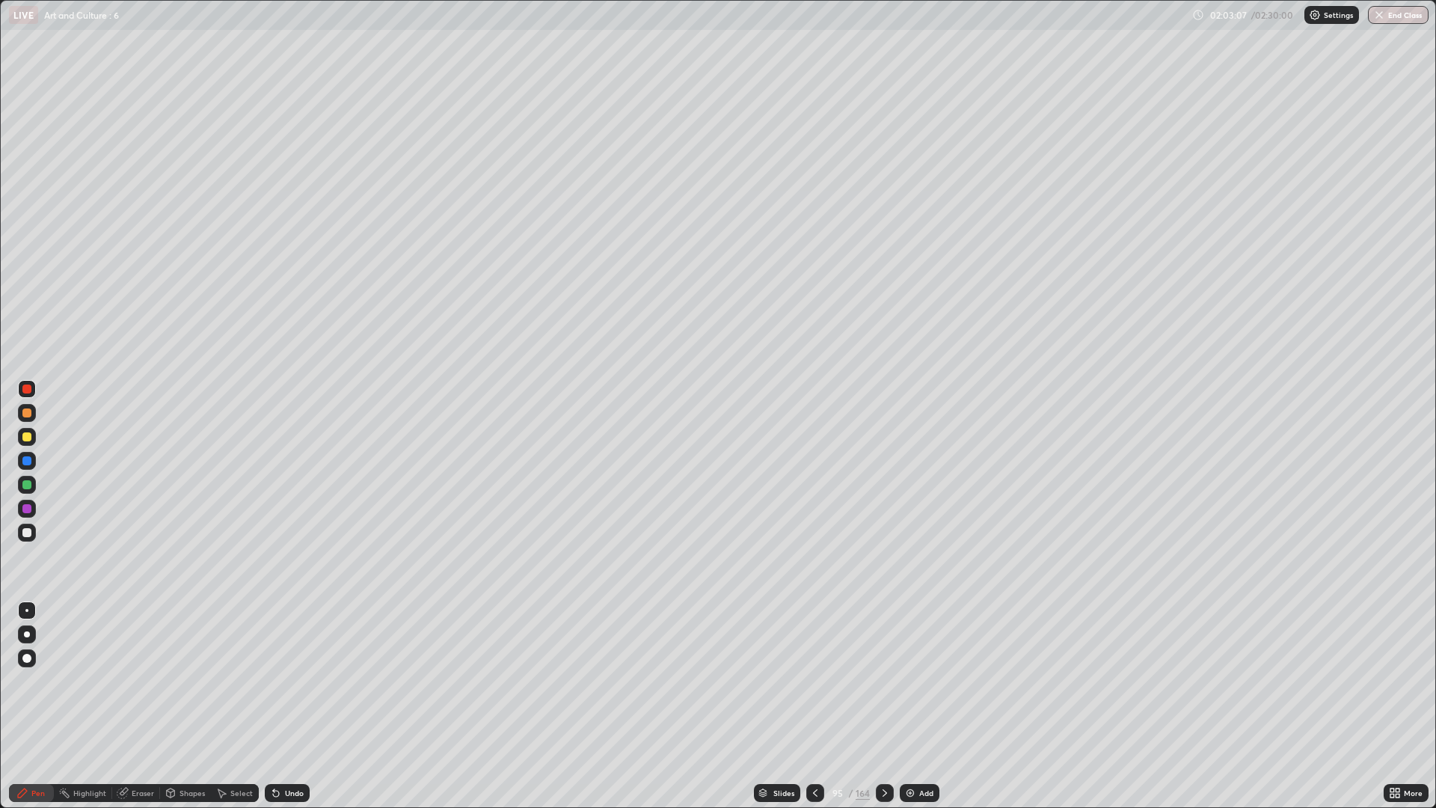
click at [34, 540] on div at bounding box center [27, 532] width 18 height 24
click at [33, 437] on div at bounding box center [27, 437] width 18 height 18
click at [29, 532] on div at bounding box center [26, 532] width 9 height 9
click at [286, 681] on div "Undo" at bounding box center [294, 792] width 19 height 7
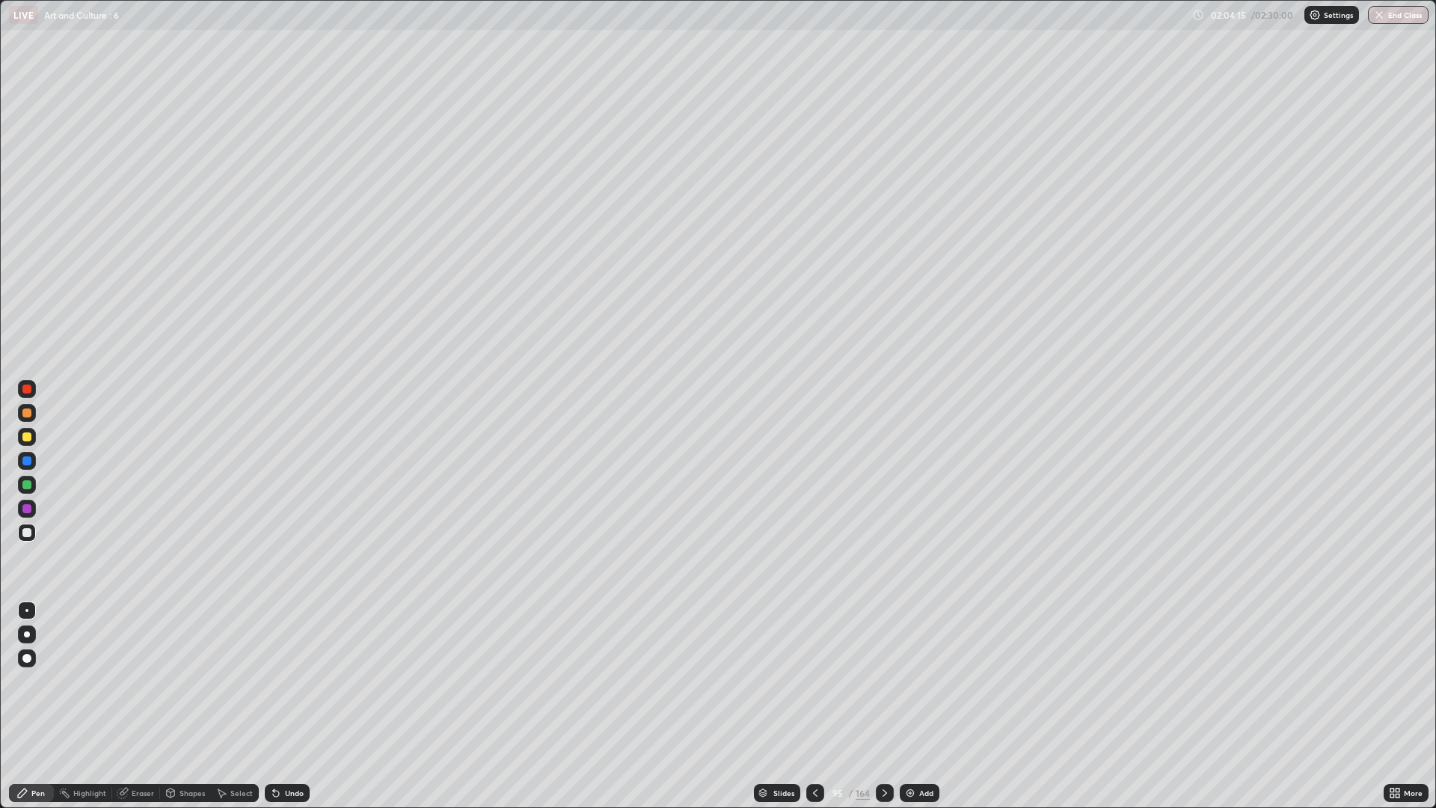
click at [290, 681] on div "Undo" at bounding box center [287, 793] width 45 height 18
click at [34, 434] on div at bounding box center [27, 437] width 18 height 18
click at [888, 681] on div at bounding box center [885, 793] width 18 height 18
click at [34, 485] on div at bounding box center [27, 485] width 18 height 18
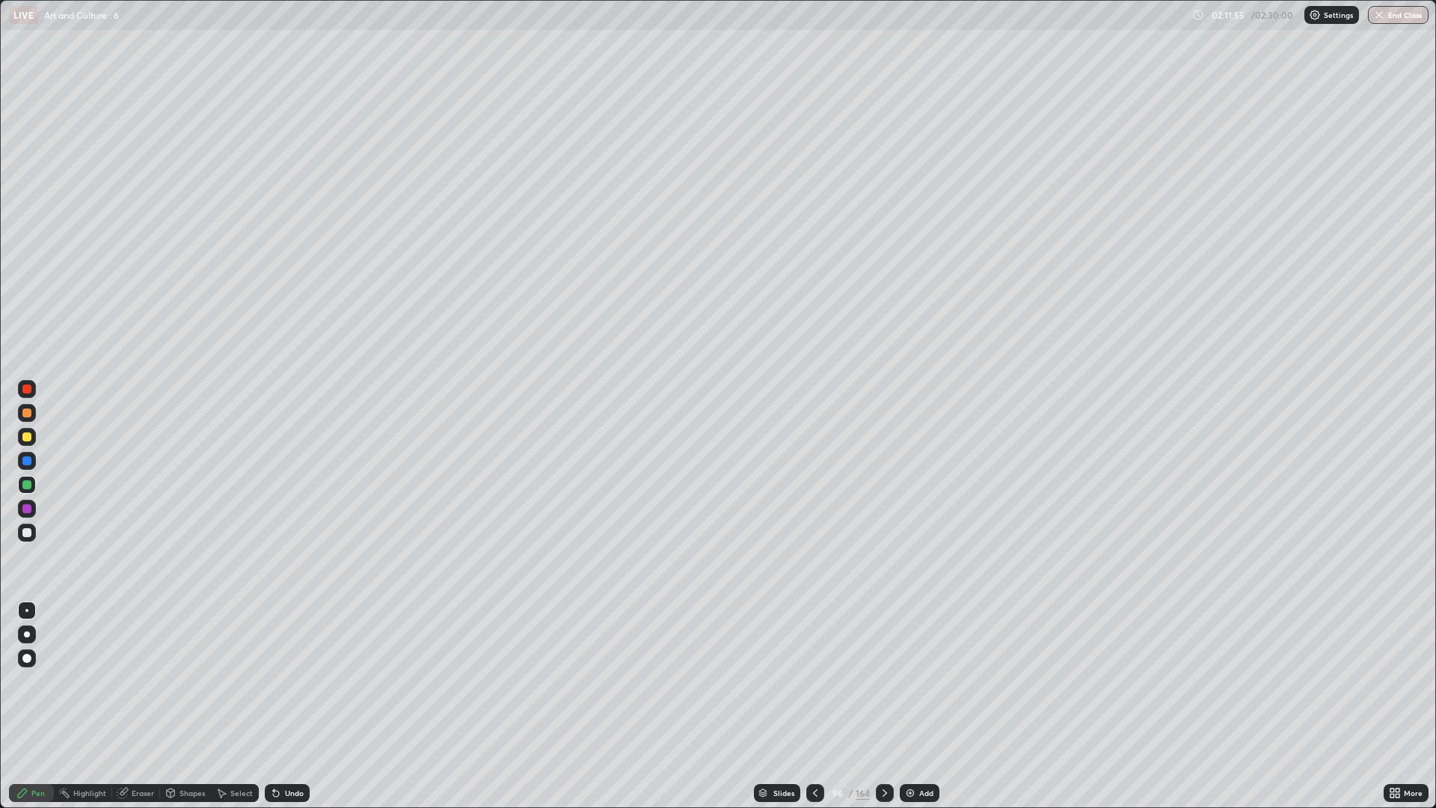
click at [32, 532] on div at bounding box center [27, 532] width 18 height 18
click at [33, 437] on div at bounding box center [27, 437] width 18 height 18
click at [285, 681] on div "Undo" at bounding box center [294, 792] width 19 height 7
click at [876, 681] on div at bounding box center [885, 793] width 18 height 30
click at [33, 530] on div at bounding box center [27, 532] width 18 height 18
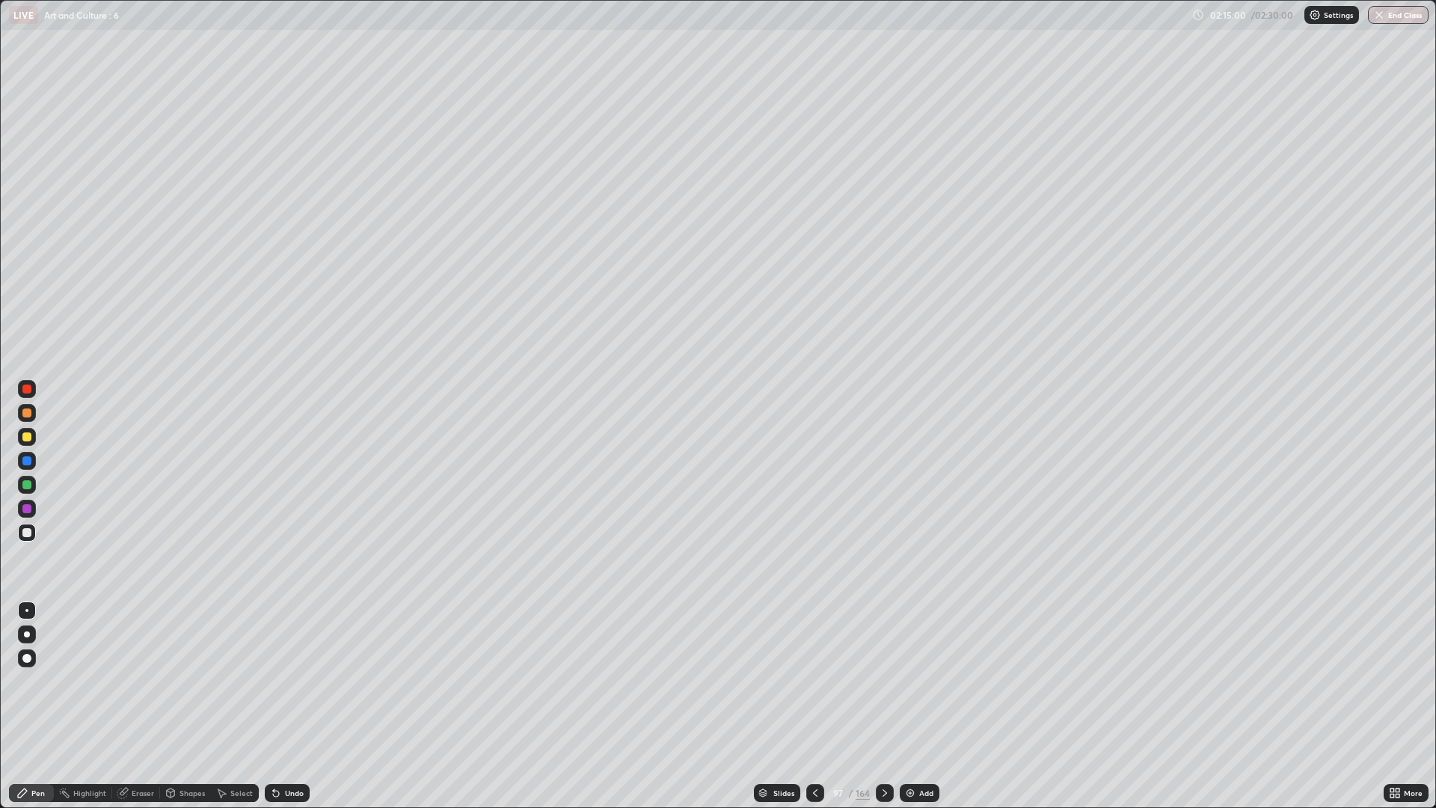
click at [34, 436] on div at bounding box center [27, 437] width 18 height 18
click at [33, 532] on div at bounding box center [27, 532] width 18 height 18
click at [35, 414] on div at bounding box center [27, 413] width 18 height 18
click at [33, 532] on div at bounding box center [27, 532] width 18 height 18
click at [33, 411] on div at bounding box center [27, 413] width 18 height 18
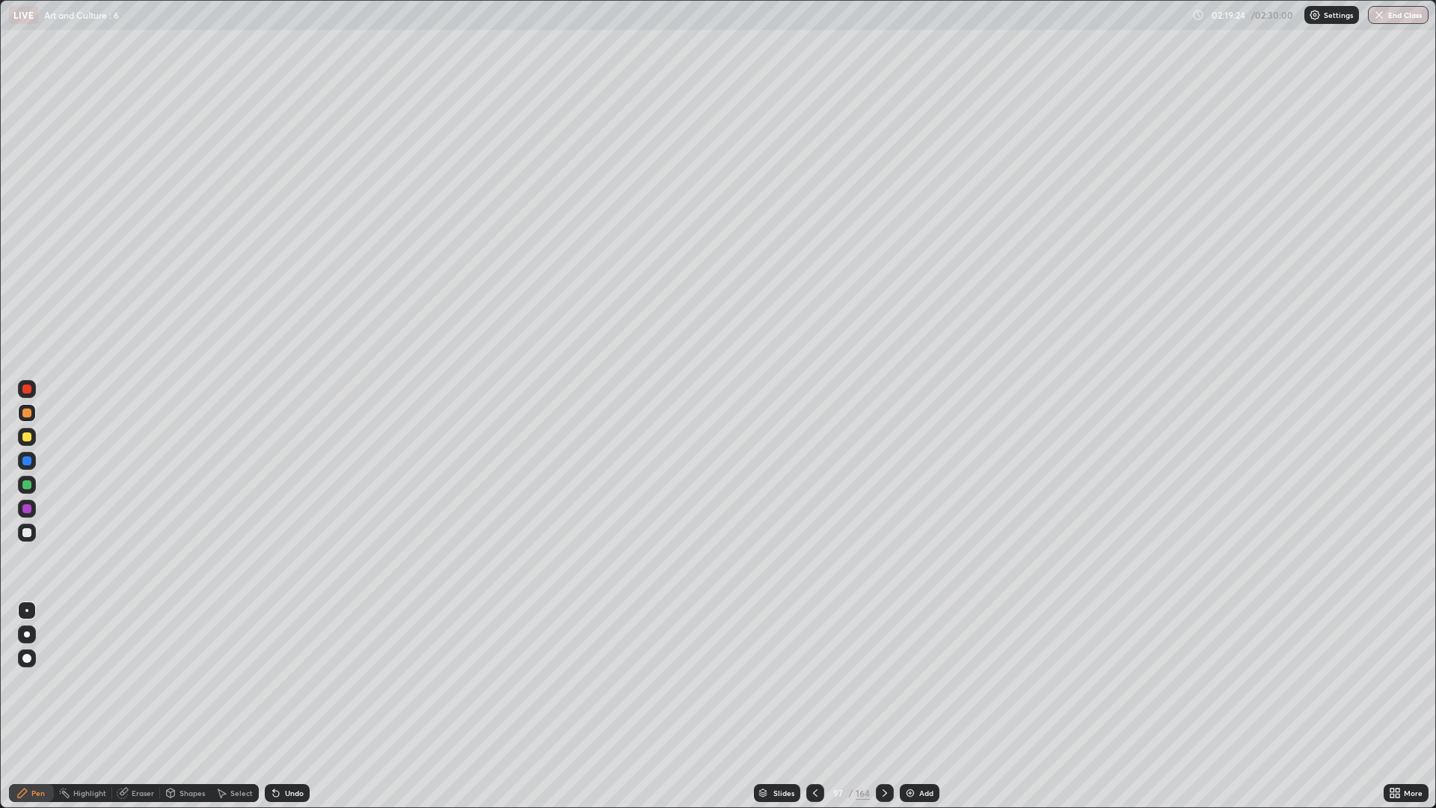
click at [876, 681] on div at bounding box center [885, 793] width 18 height 18
click at [879, 681] on icon at bounding box center [885, 793] width 12 height 12
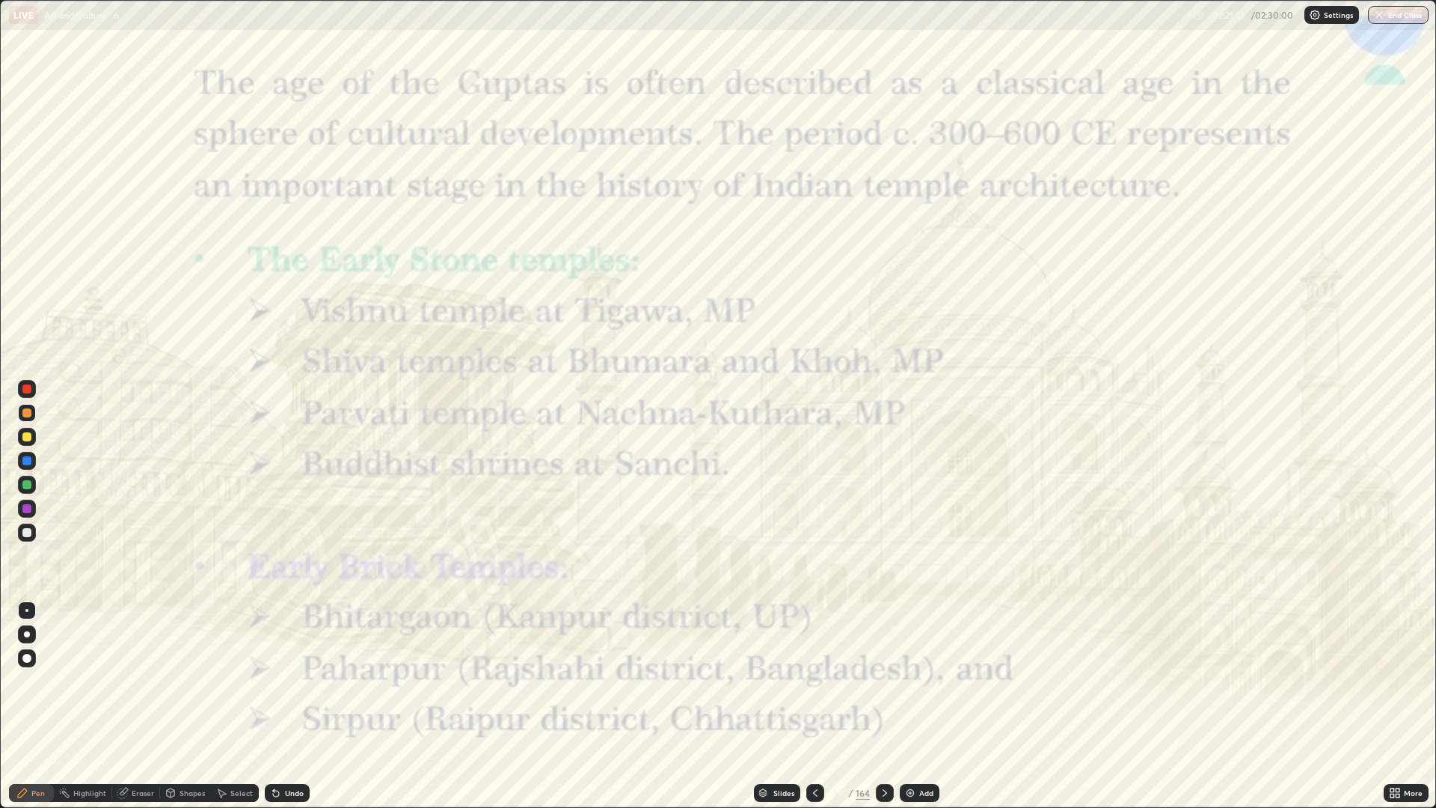
click at [814, 681] on icon at bounding box center [815, 793] width 12 height 12
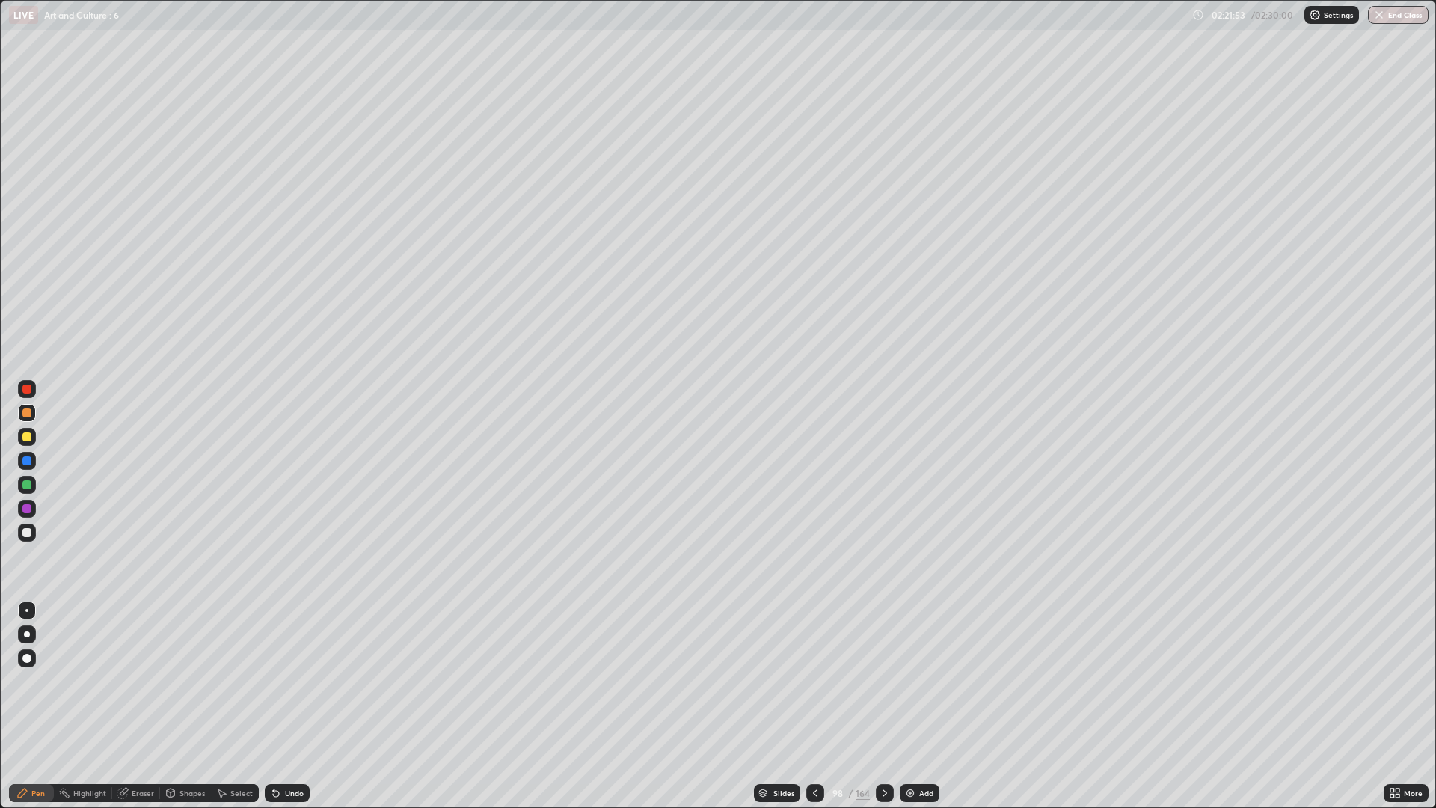
click at [888, 681] on div at bounding box center [885, 793] width 18 height 18
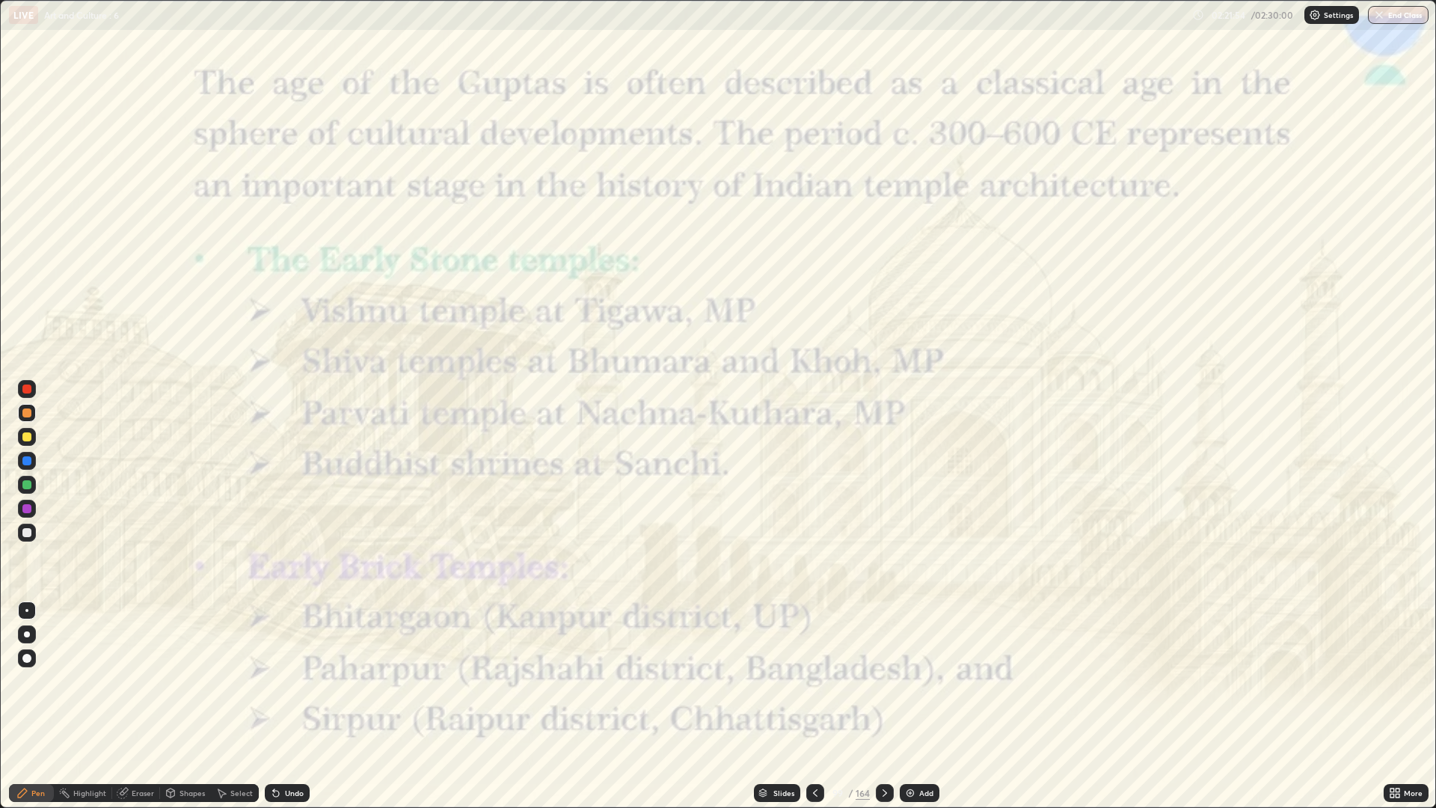
click at [815, 681] on div at bounding box center [815, 793] width 18 height 30
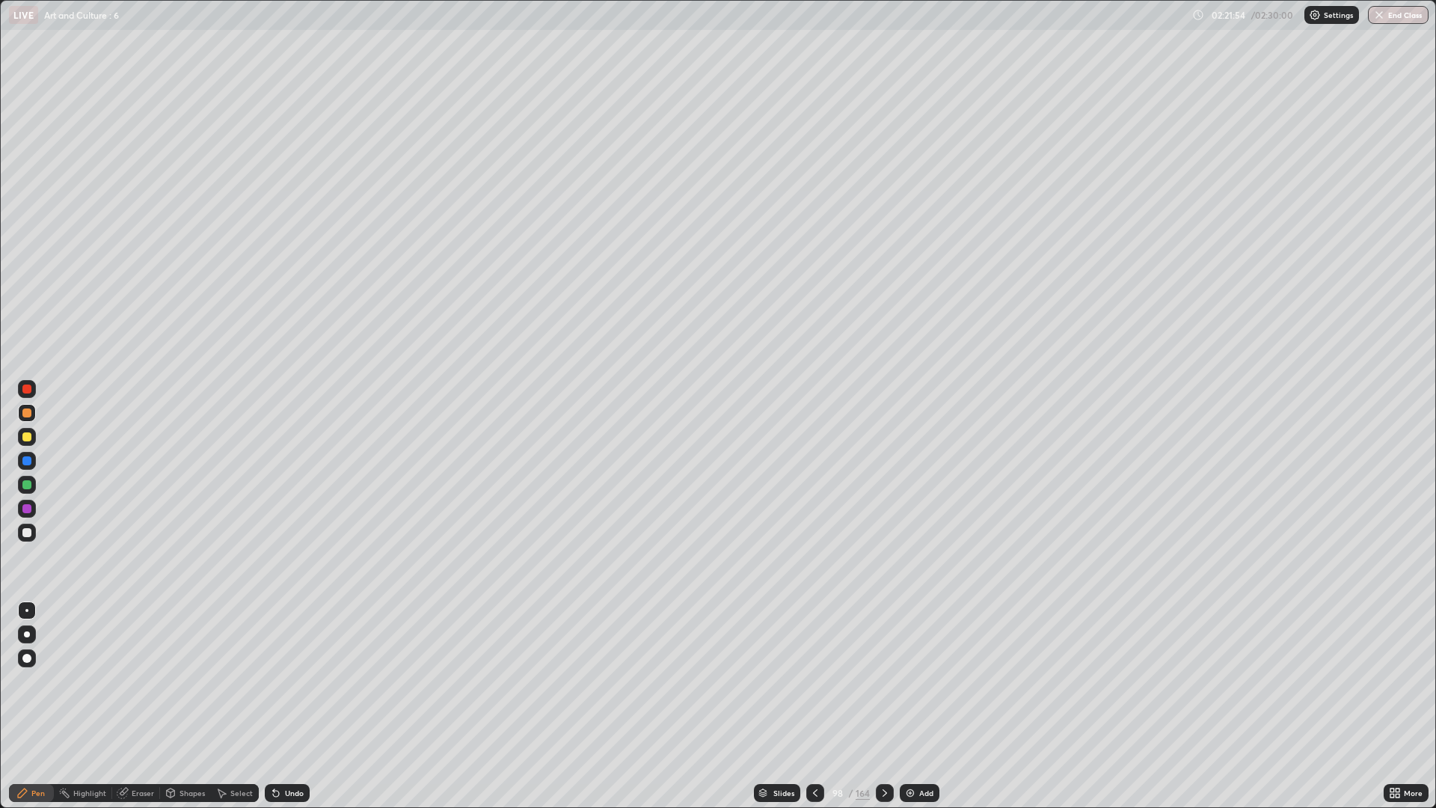
click at [919, 681] on div "Add" at bounding box center [926, 792] width 14 height 7
click at [921, 681] on div "Add" at bounding box center [920, 793] width 40 height 18
click at [915, 681] on div "Add" at bounding box center [920, 793] width 40 height 18
click at [809, 681] on div at bounding box center [815, 793] width 18 height 18
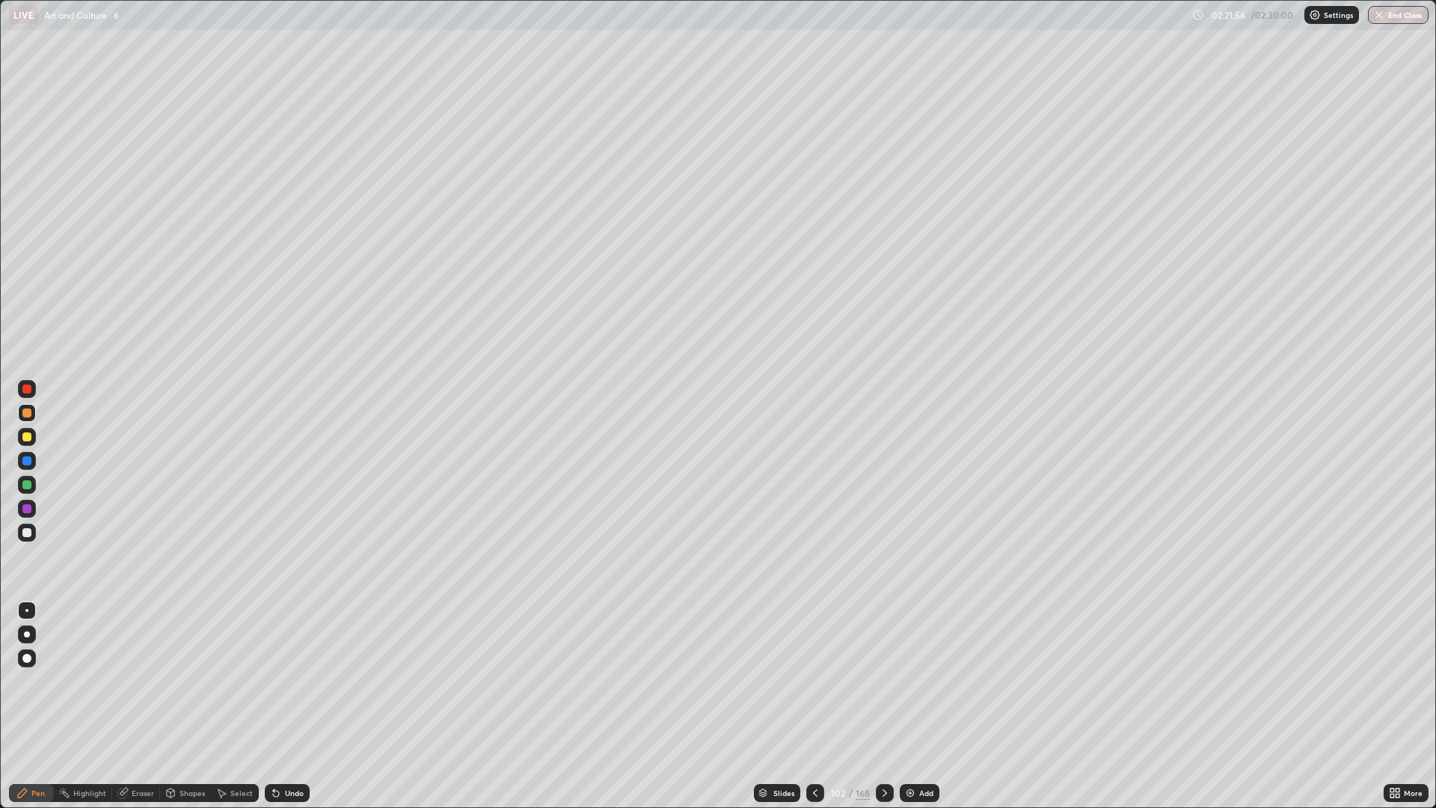
click at [811, 681] on div at bounding box center [815, 793] width 18 height 18
click at [809, 681] on icon at bounding box center [815, 793] width 12 height 12
click at [811, 681] on icon at bounding box center [815, 793] width 12 height 12
click at [813, 681] on div at bounding box center [815, 793] width 18 height 18
click at [881, 681] on div at bounding box center [885, 793] width 18 height 18
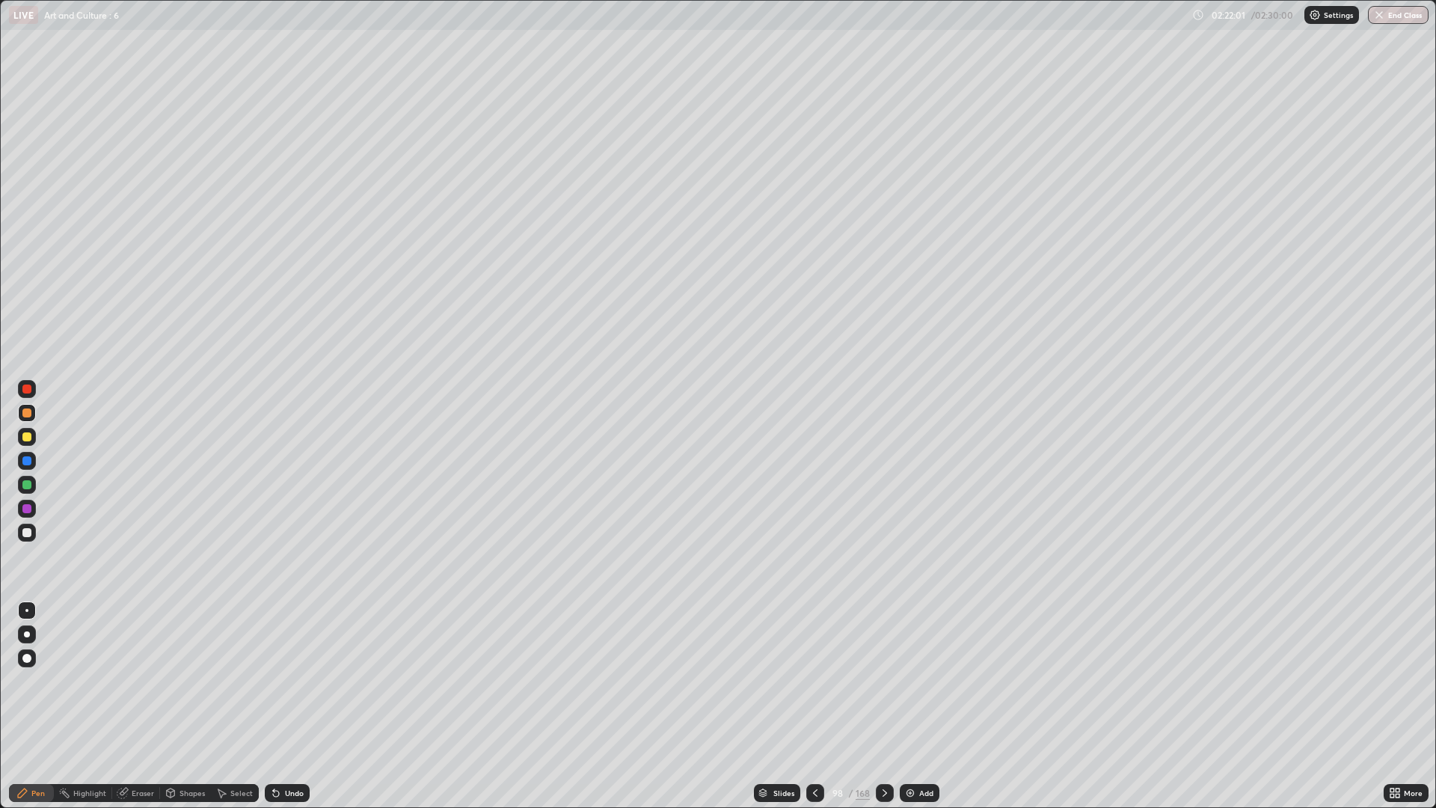
click at [882, 681] on icon at bounding box center [885, 793] width 12 height 12
click at [27, 533] on div at bounding box center [26, 532] width 9 height 9
click at [285, 681] on div "Undo" at bounding box center [294, 792] width 19 height 7
click at [1254, 17] on div "/ 02:30:00" at bounding box center [1273, 14] width 46 height 9
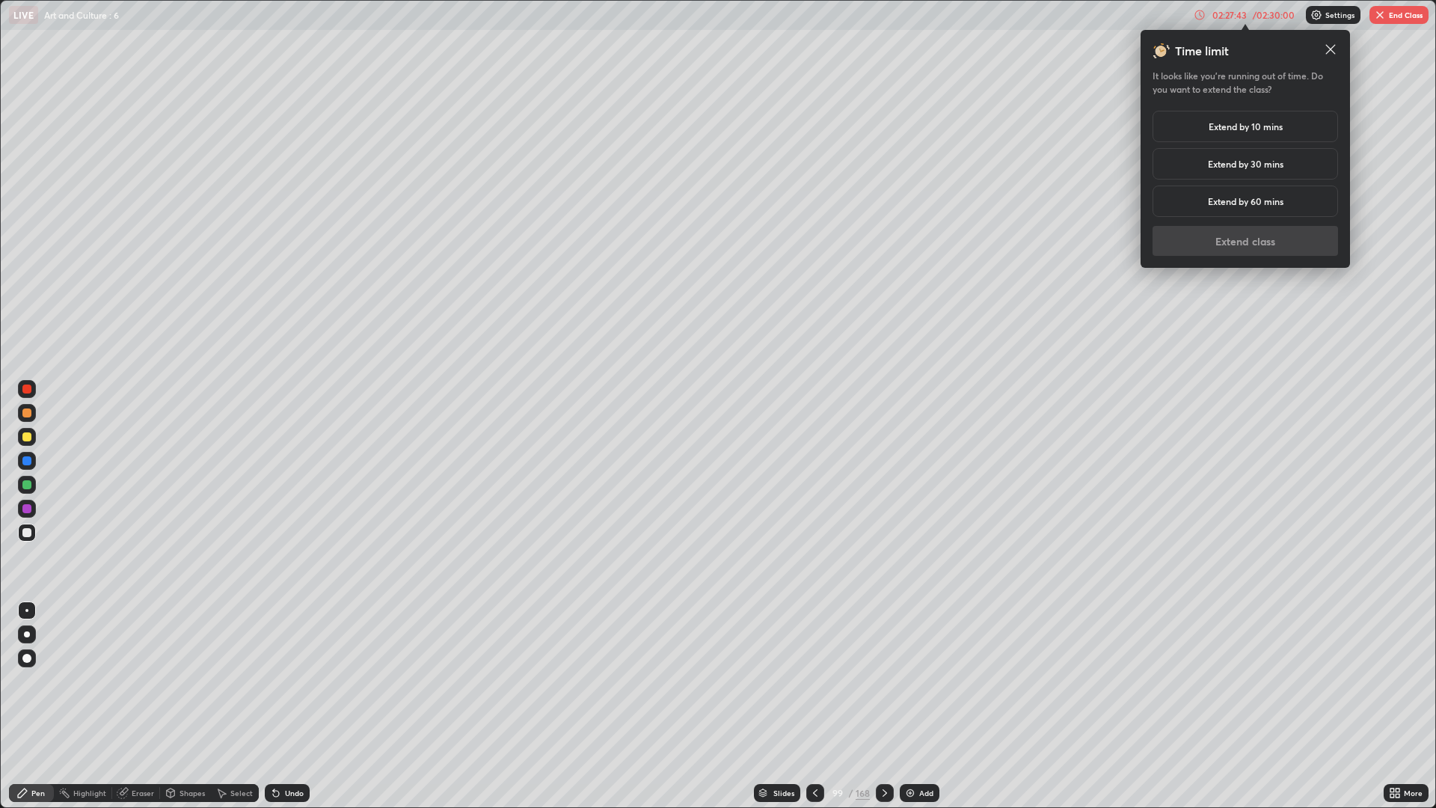
click at [1270, 169] on h5 "Extend by 30 mins" at bounding box center [1246, 163] width 76 height 13
click at [1274, 246] on button "Extend class" at bounding box center [1244, 241] width 185 height 30
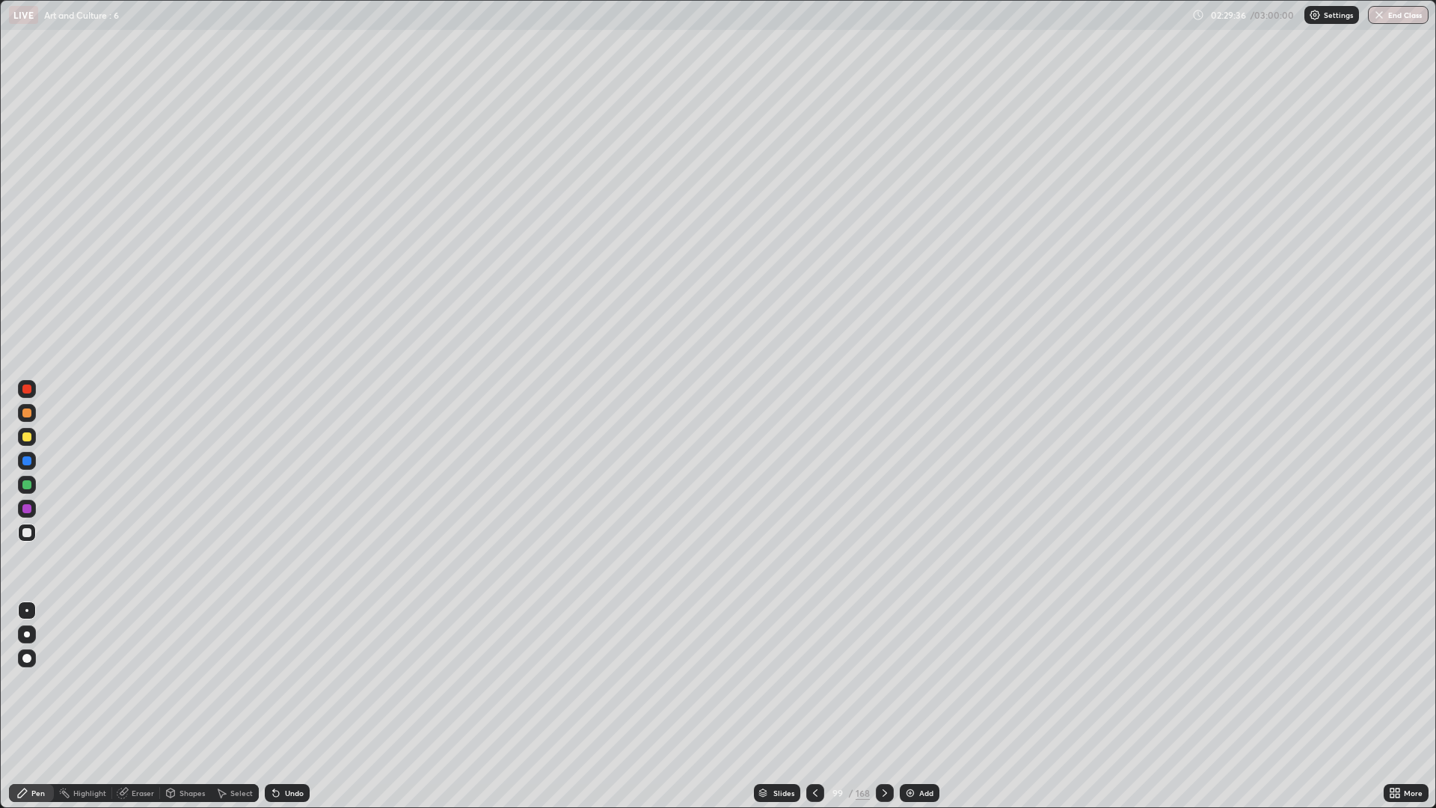
click at [900, 681] on div "Add" at bounding box center [920, 793] width 40 height 18
click at [32, 435] on div at bounding box center [27, 437] width 18 height 18
click at [304, 681] on div "Undo" at bounding box center [287, 793] width 45 height 18
click at [302, 681] on div "Undo" at bounding box center [287, 793] width 45 height 18
click at [891, 681] on div at bounding box center [885, 793] width 18 height 18
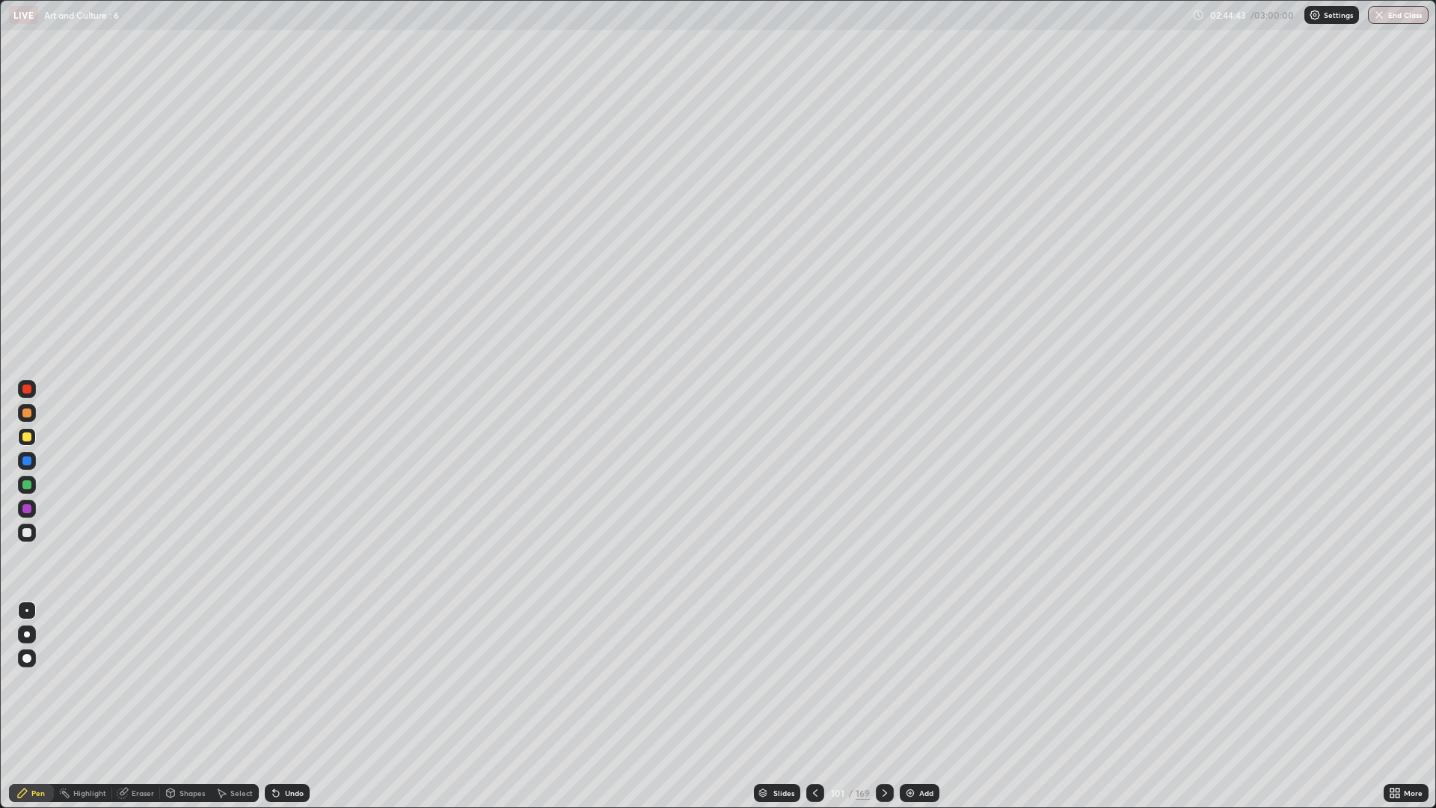
click at [295, 681] on div "Undo" at bounding box center [294, 792] width 19 height 7
click at [283, 681] on div "Undo" at bounding box center [287, 793] width 45 height 18
click at [307, 681] on div "Undo" at bounding box center [287, 793] width 45 height 18
click at [305, 681] on div "Undo" at bounding box center [287, 793] width 45 height 18
click at [765, 681] on icon at bounding box center [762, 792] width 9 height 9
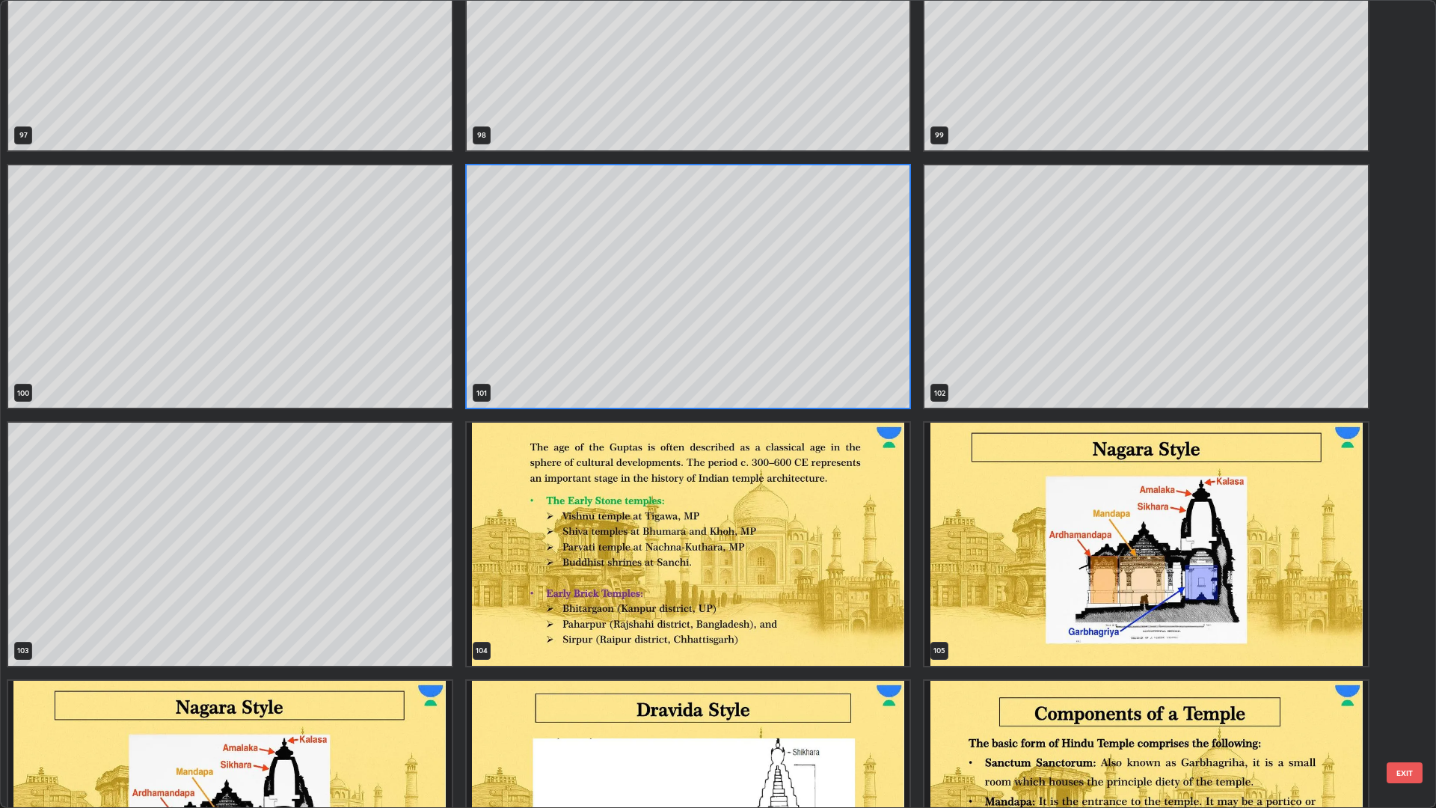
scroll to position [8583, 0]
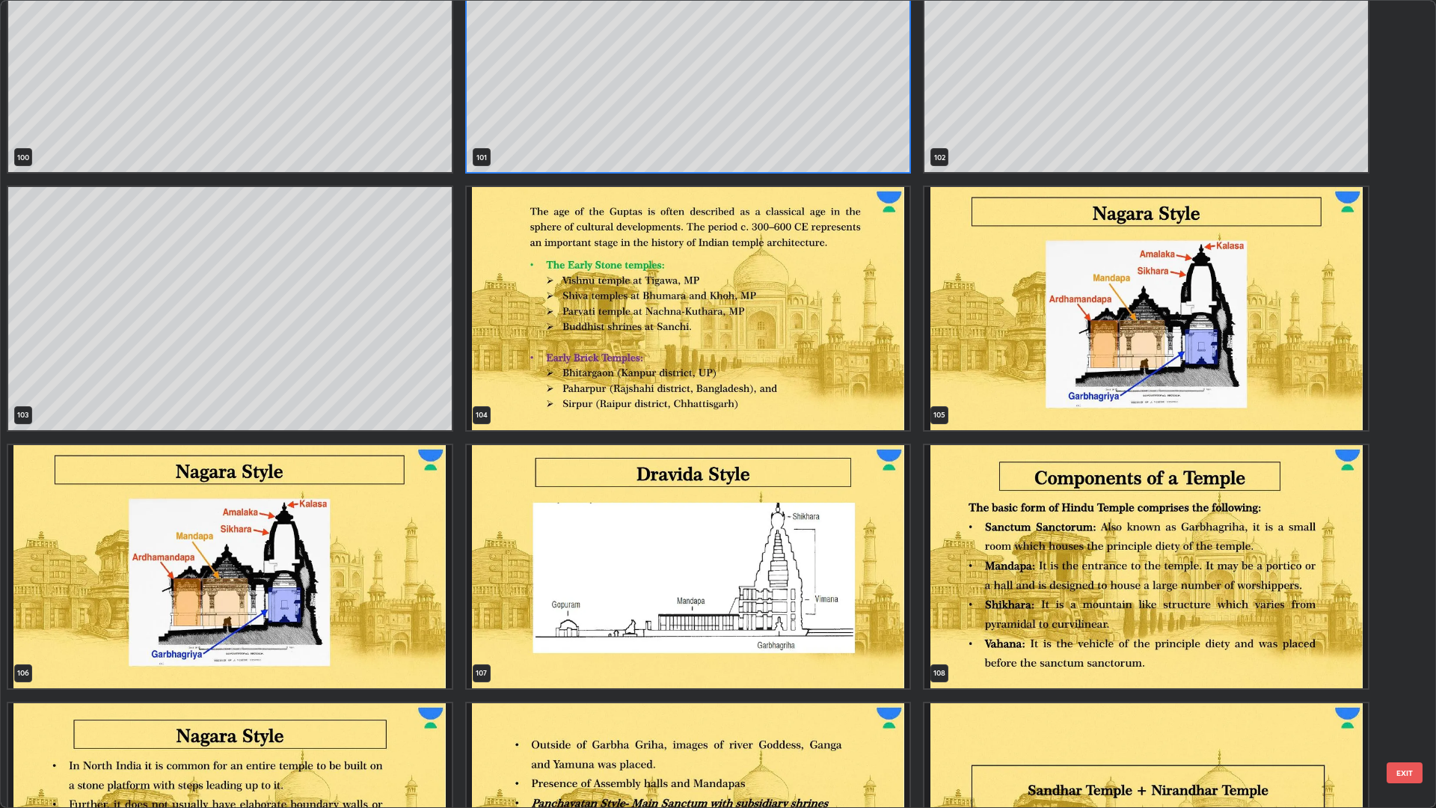
click at [1205, 328] on img "grid" at bounding box center [1145, 308] width 443 height 243
click at [1201, 331] on img "grid" at bounding box center [1145, 308] width 443 height 243
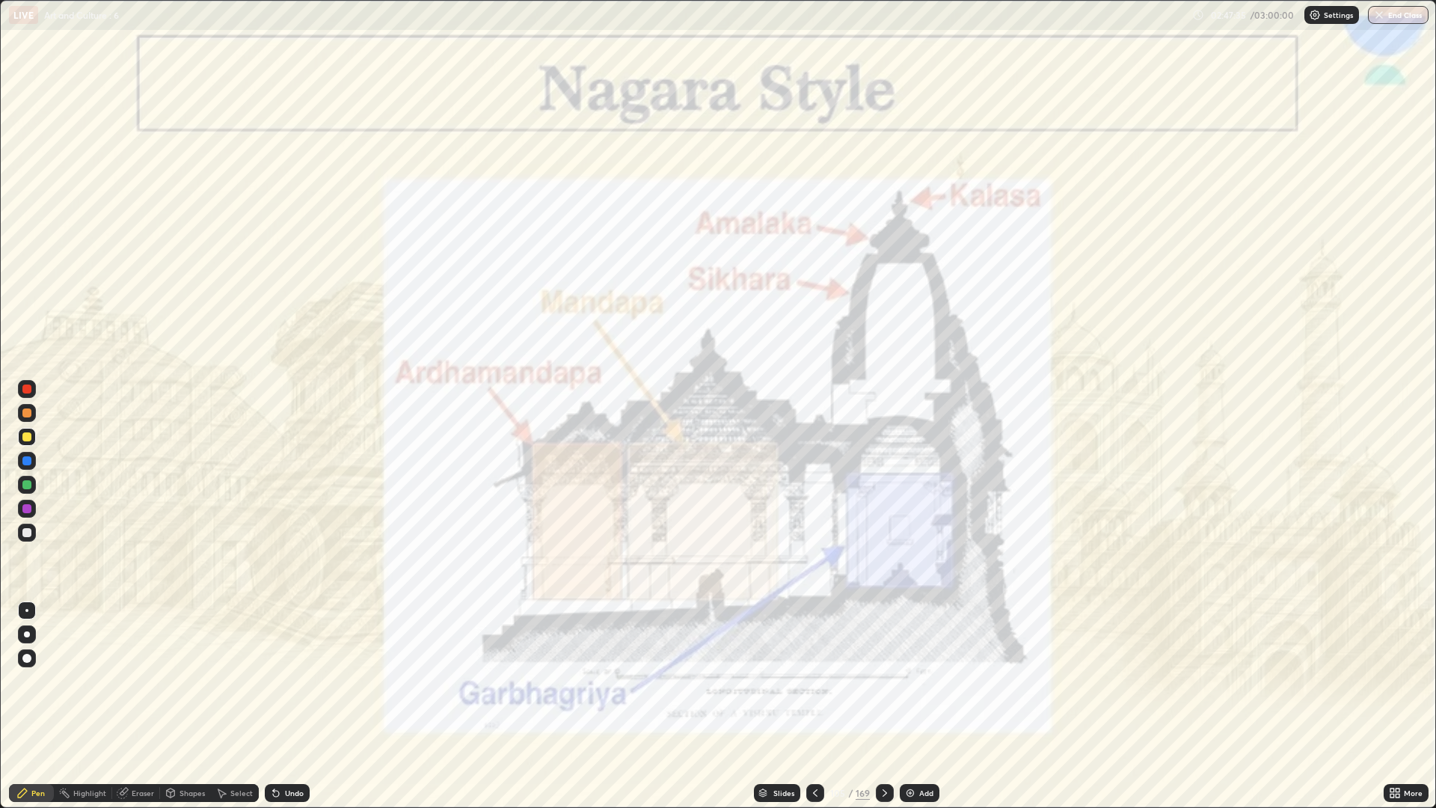
click at [784, 681] on div "Slides" at bounding box center [777, 793] width 46 height 18
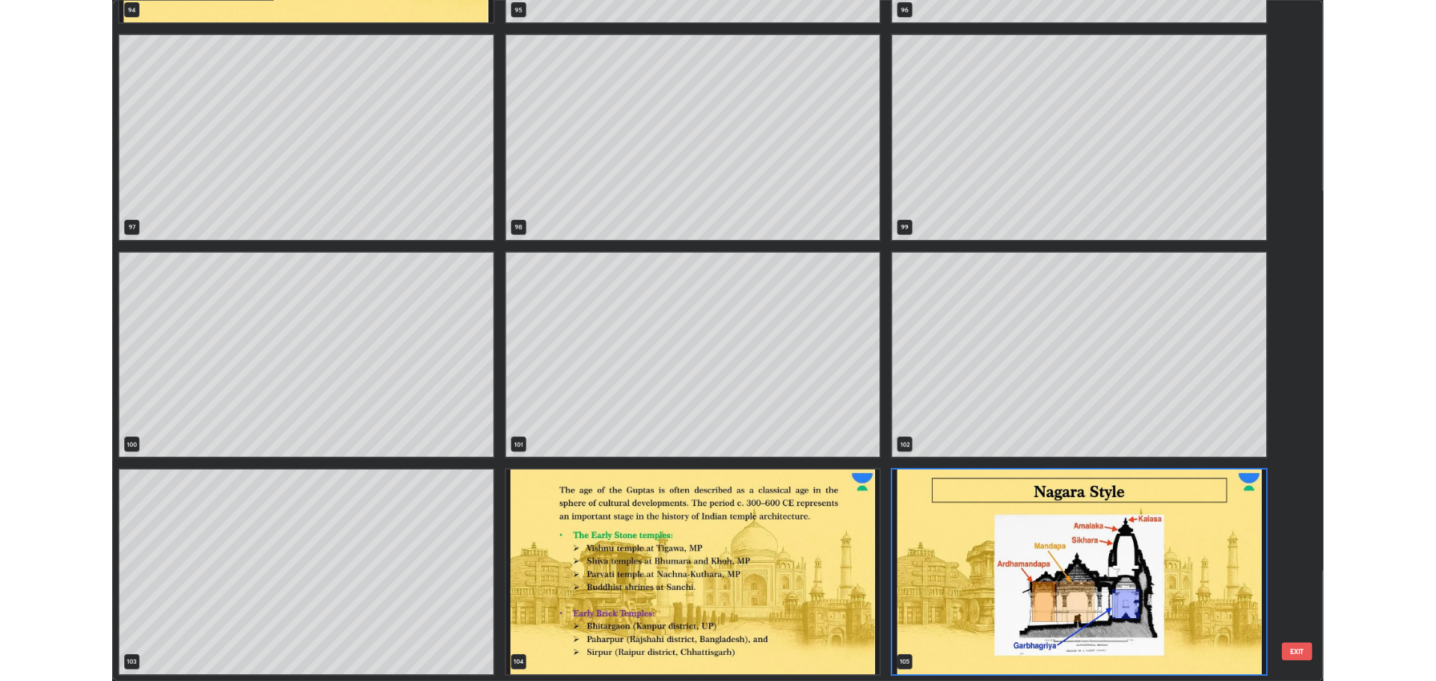
scroll to position [802, 1427]
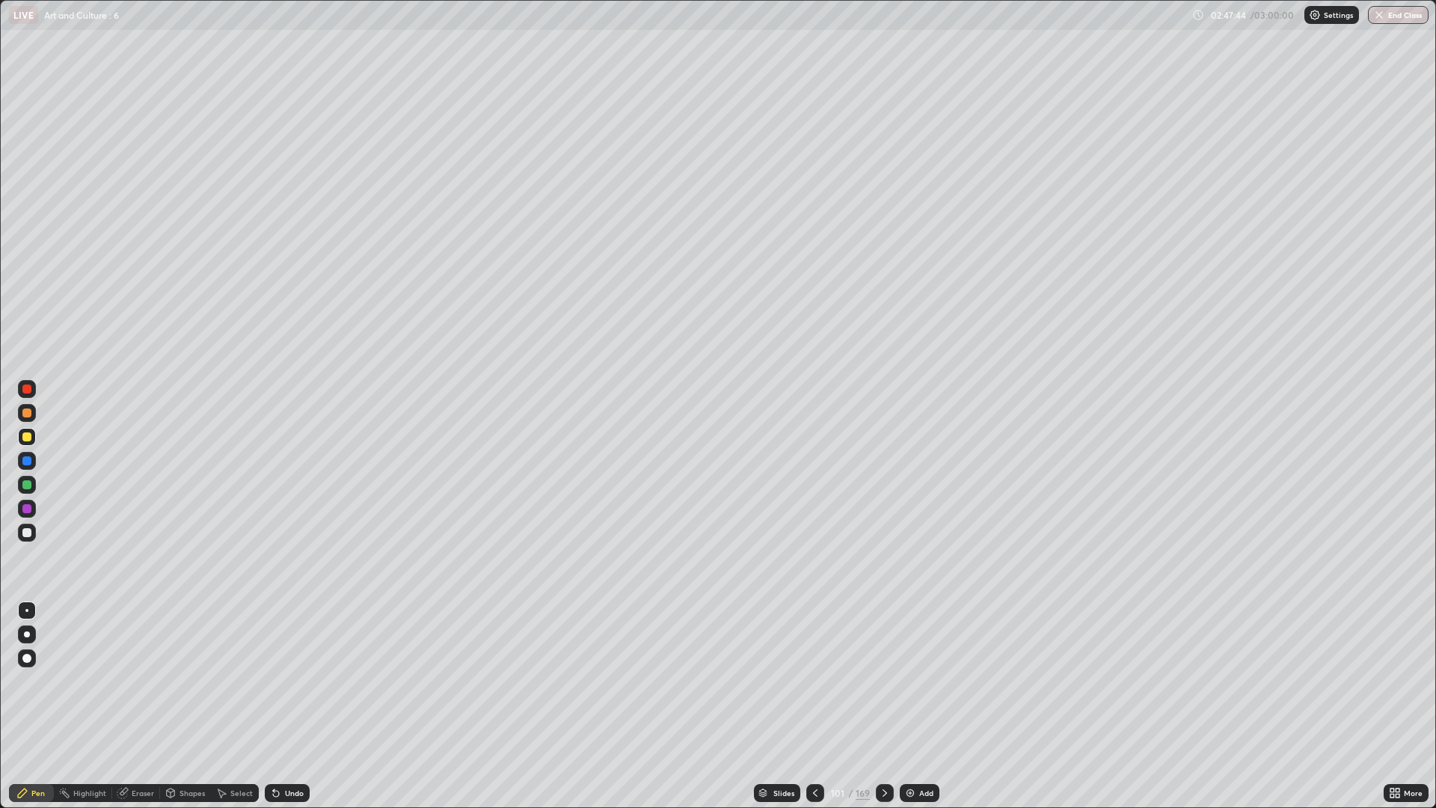
click at [883, 681] on icon at bounding box center [885, 793] width 12 height 12
click at [33, 531] on div at bounding box center [27, 532] width 18 height 18
click at [298, 681] on div "Undo" at bounding box center [287, 793] width 45 height 18
click at [883, 681] on icon at bounding box center [885, 793] width 12 height 12
click at [1395, 16] on button "End Class" at bounding box center [1398, 15] width 59 height 18
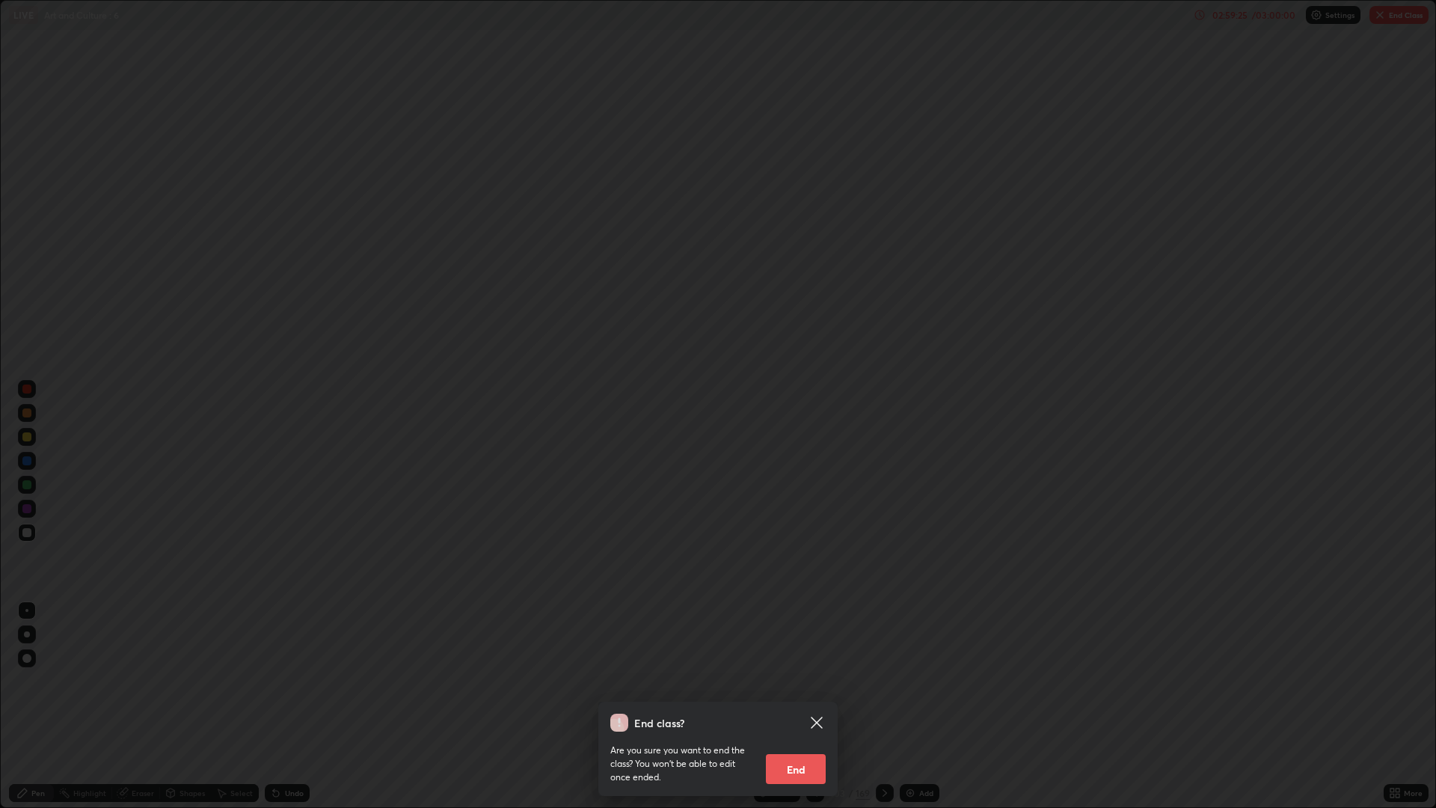
click at [810, 681] on button "End" at bounding box center [796, 769] width 60 height 30
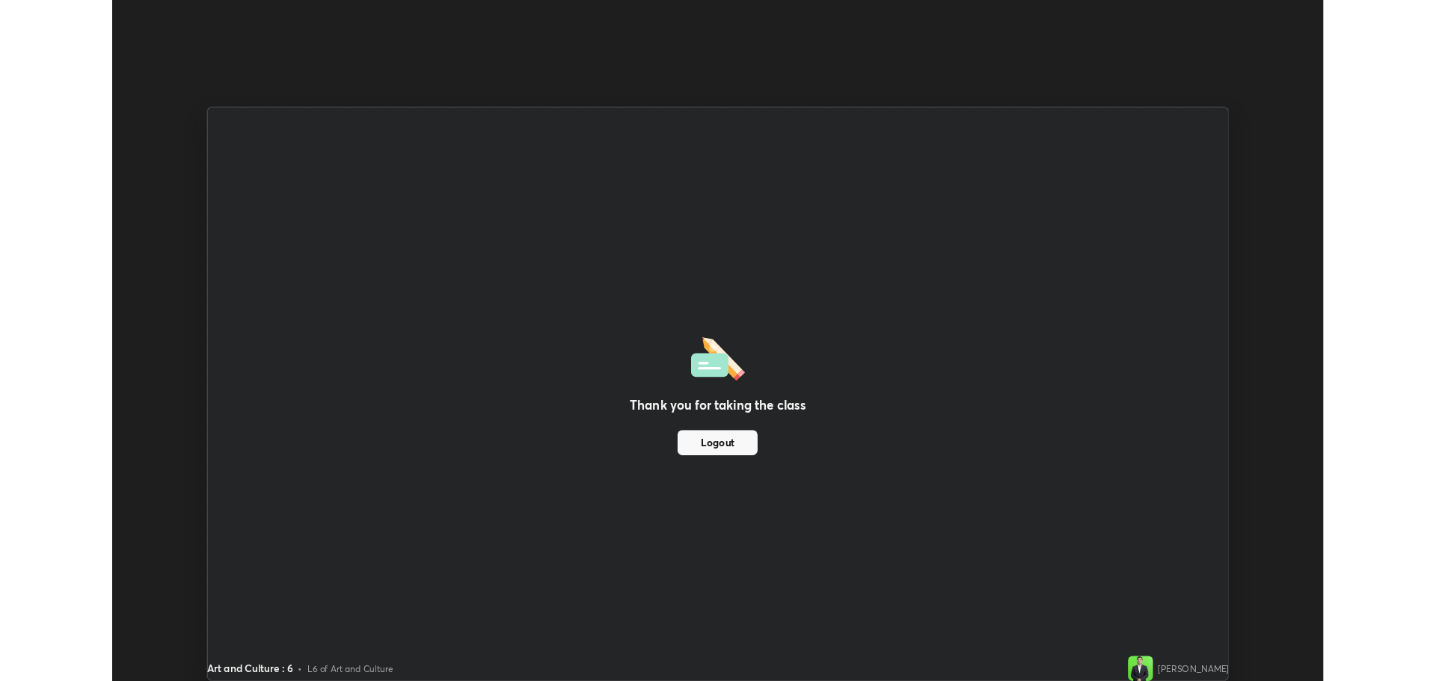
scroll to position [74100, 73346]
